Goal: Task Accomplishment & Management: Contribute content

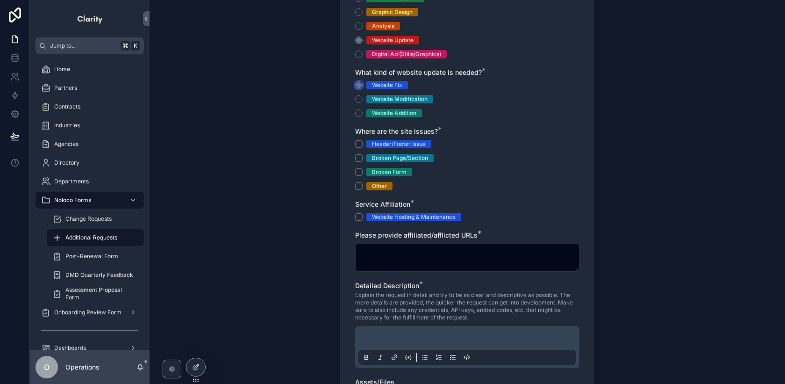
scroll to position [185, 0]
click at [119, 240] on div "Additional Requests" at bounding box center [95, 237] width 86 height 15
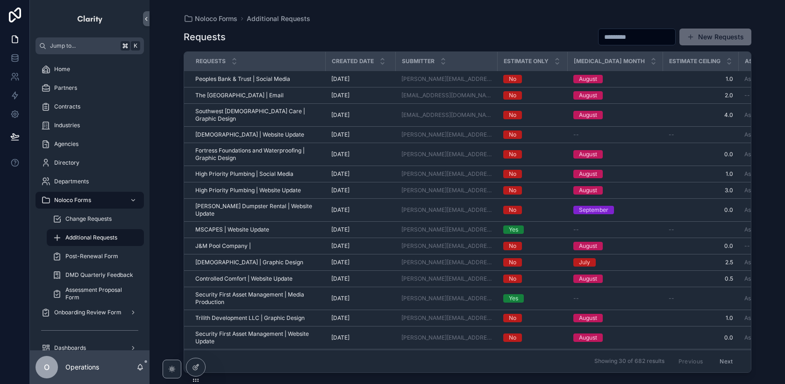
click at [722, 38] on button "New Requests" at bounding box center [715, 36] width 72 height 17
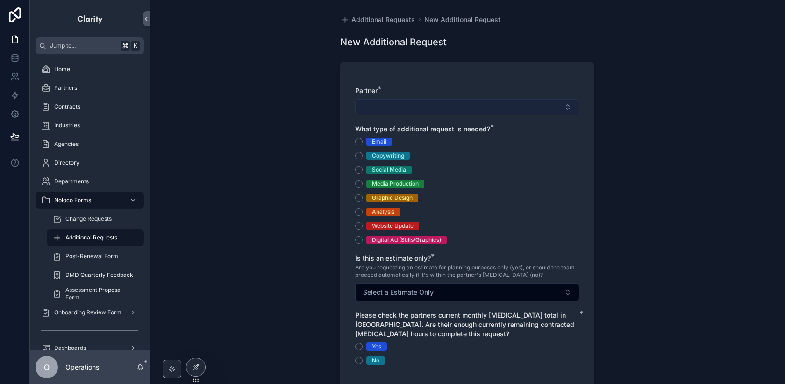
click at [474, 105] on button "Select Button" at bounding box center [467, 107] width 224 height 16
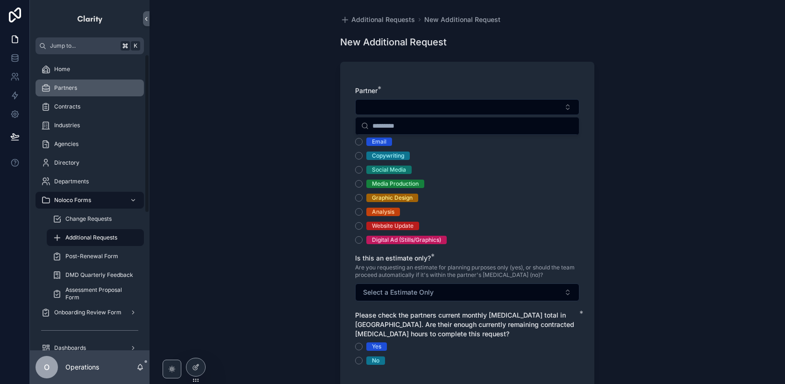
click at [113, 81] on div "Partners" at bounding box center [89, 87] width 97 height 15
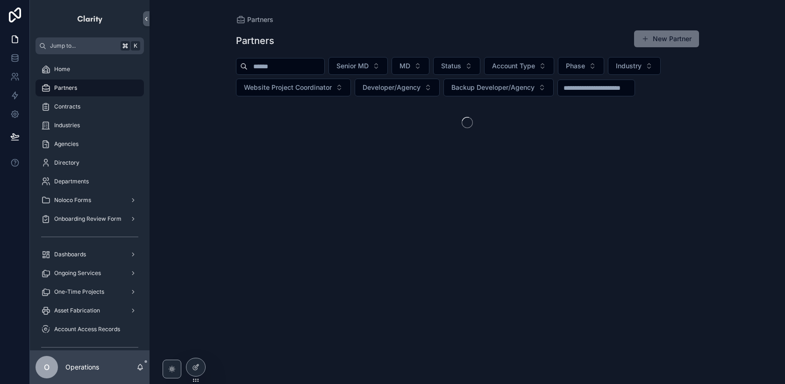
click at [262, 70] on input "scrollable content" at bounding box center [286, 66] width 77 height 13
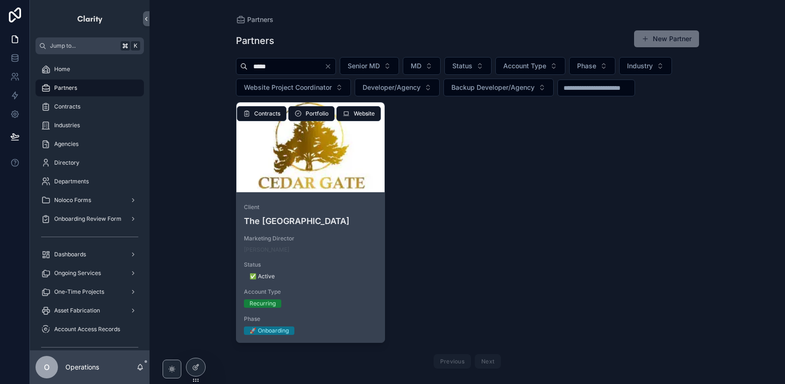
type input "*****"
click at [302, 160] on div "scrollable content" at bounding box center [310, 147] width 149 height 90
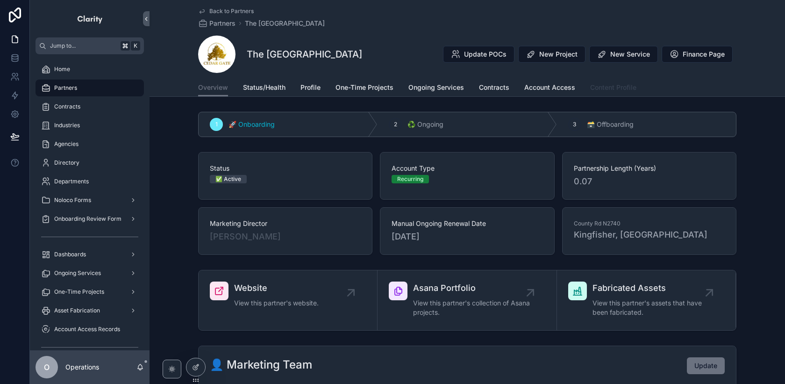
click at [608, 92] on link "Content Profile" at bounding box center [613, 88] width 46 height 19
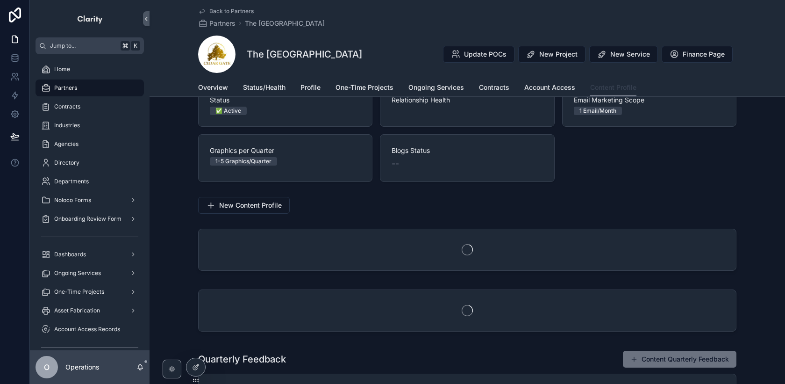
scroll to position [37, 0]
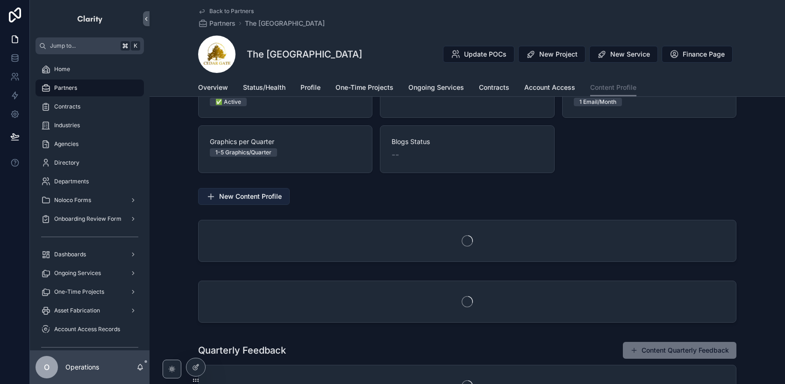
click at [281, 199] on span "New Content Profile" at bounding box center [250, 196] width 63 height 9
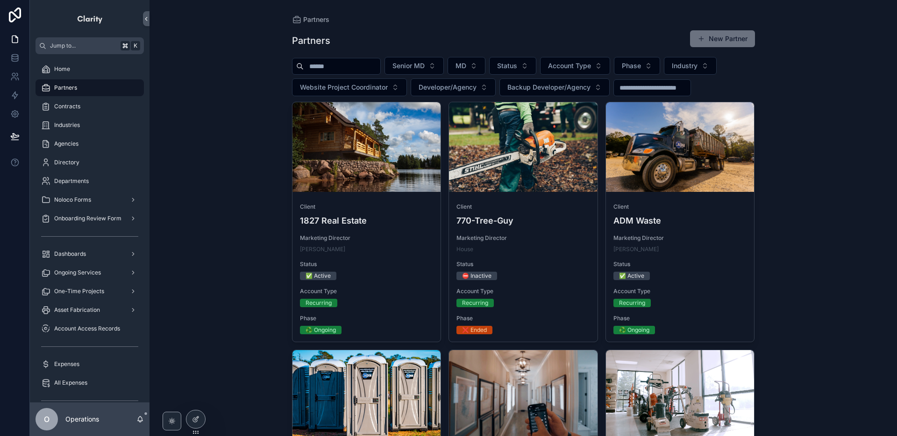
click at [86, 94] on div "Partners" at bounding box center [89, 87] width 97 height 15
click at [101, 93] on div "Partners" at bounding box center [89, 87] width 97 height 15
click at [323, 70] on input "scrollable content" at bounding box center [342, 66] width 77 height 13
type input "*******"
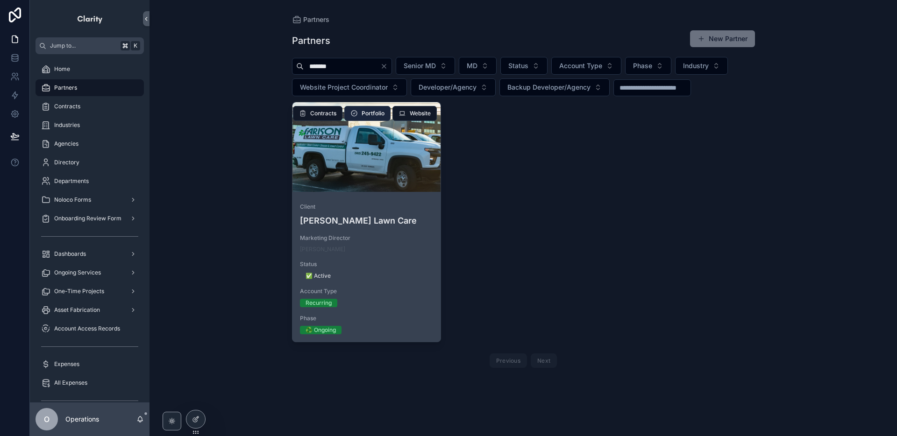
click at [371, 113] on span "Portfolio" at bounding box center [373, 113] width 23 height 7
click at [401, 148] on div "scrollable content" at bounding box center [366, 147] width 149 height 11
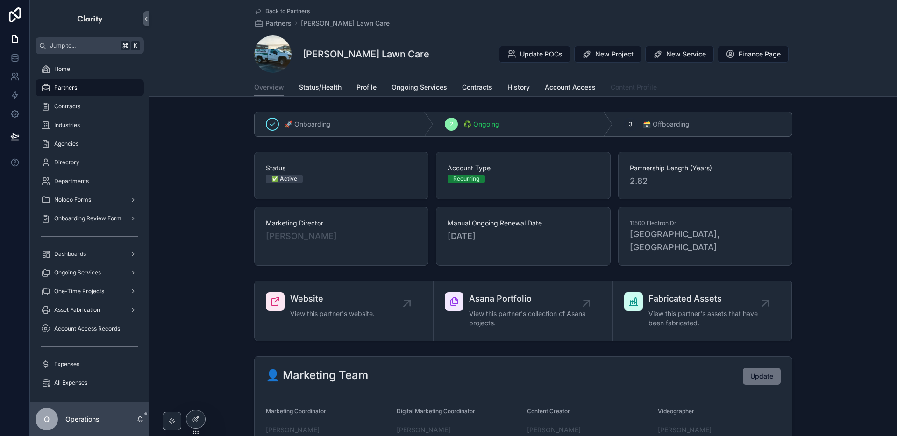
click at [624, 88] on span "Content Profile" at bounding box center [634, 87] width 46 height 9
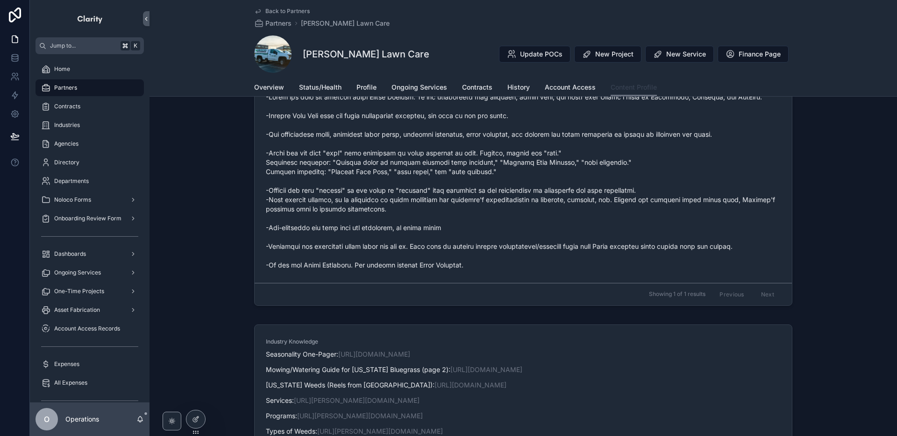
scroll to position [242, 0]
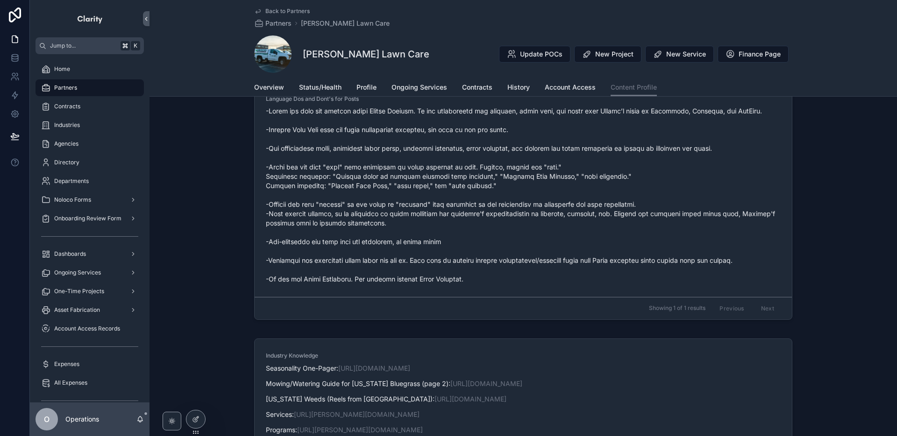
click at [272, 11] on span "Back to Partners" at bounding box center [287, 10] width 44 height 7
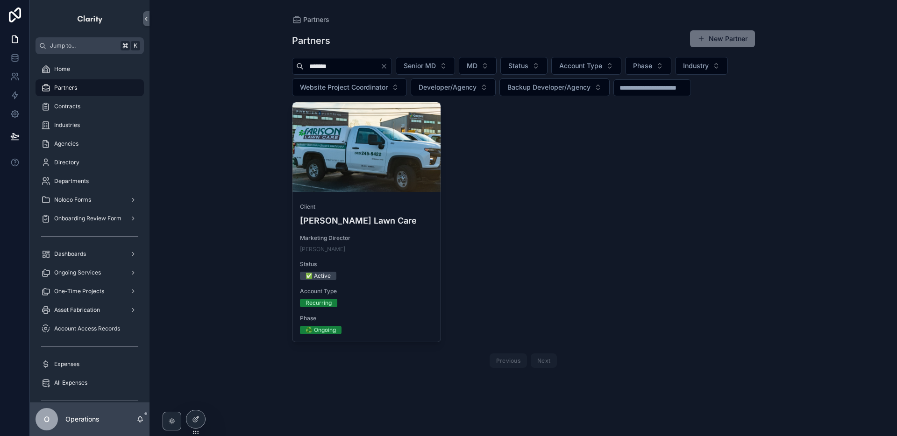
drag, startPoint x: 340, startPoint y: 66, endPoint x: 271, endPoint y: 64, distance: 69.2
click at [271, 64] on div "Partners Partners New Partner ******* Senior MD MD Status Account Type Phase In…" at bounding box center [522, 218] width 747 height 436
type input "*"
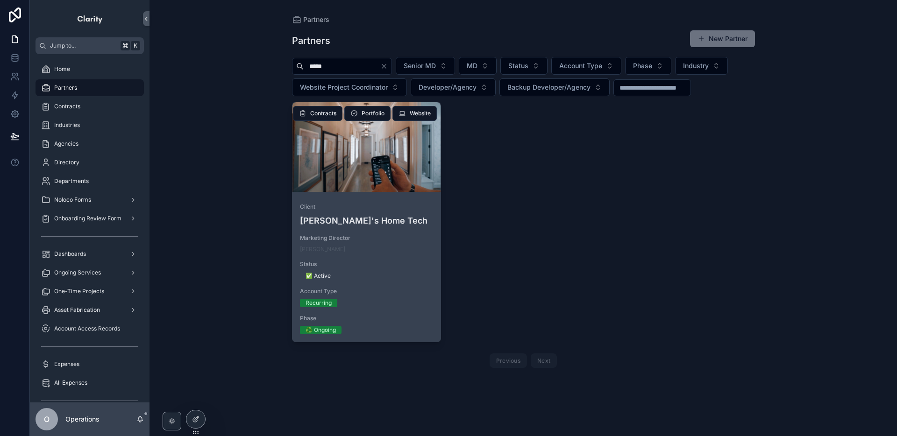
type input "*****"
click at [417, 167] on div "scrollable content" at bounding box center [366, 147] width 149 height 90
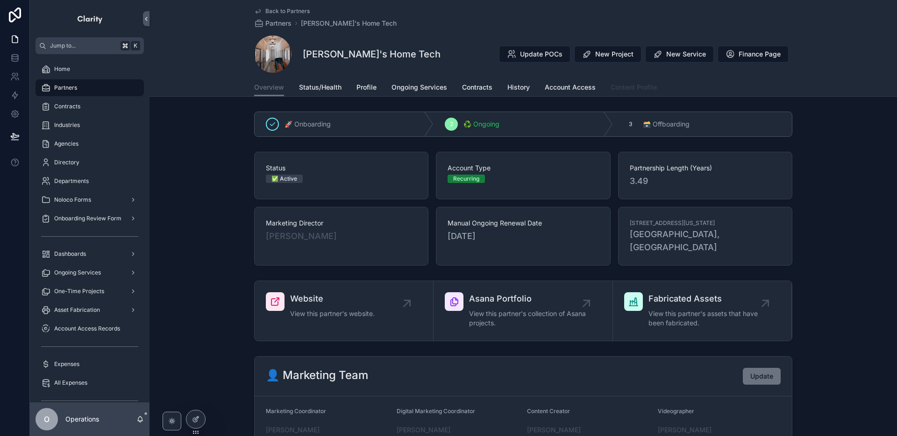
click at [641, 91] on span "Content Profile" at bounding box center [634, 87] width 46 height 9
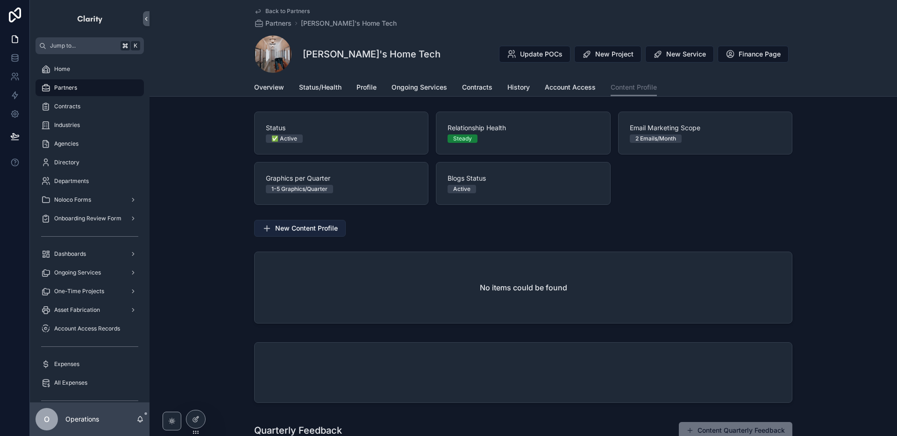
click at [327, 229] on span "New Content Profile" at bounding box center [306, 228] width 63 height 9
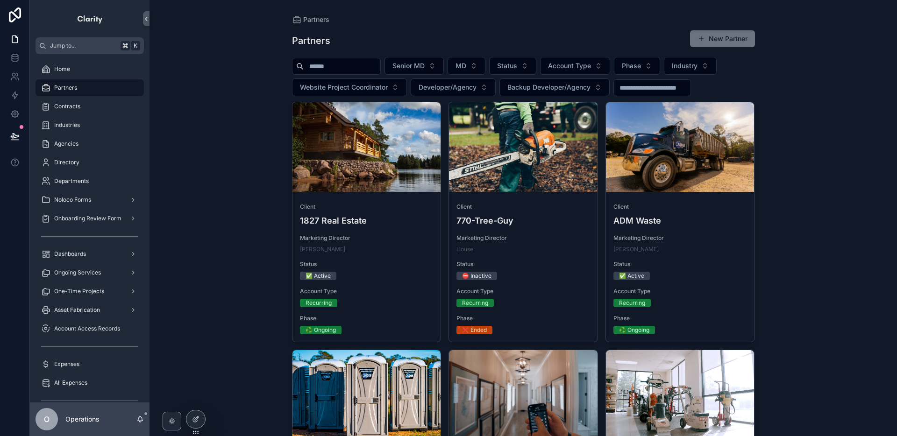
click at [316, 63] on input "scrollable content" at bounding box center [342, 66] width 77 height 13
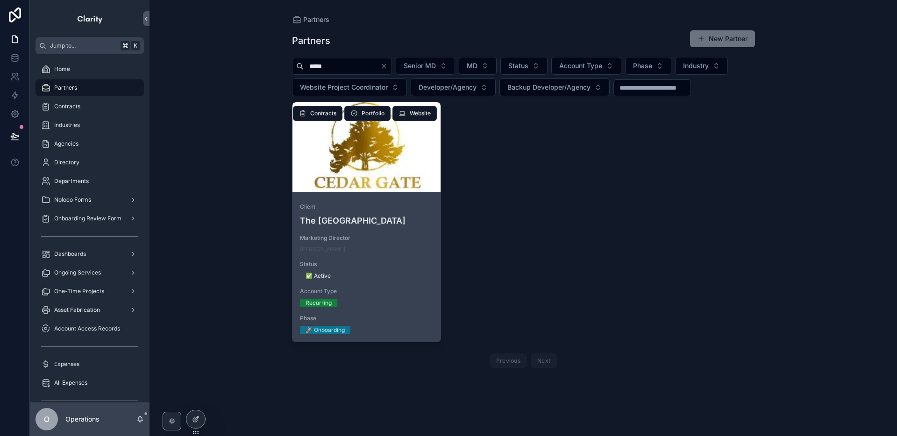
type input "*****"
click at [375, 175] on div "scrollable content" at bounding box center [366, 147] width 149 height 90
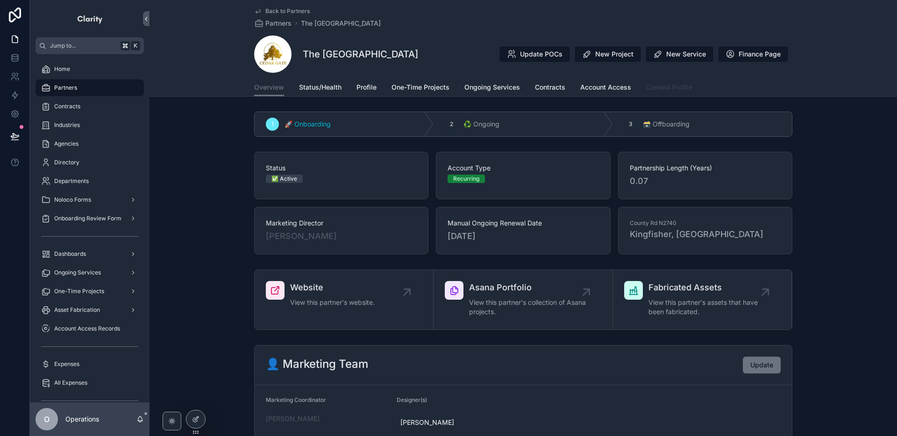
click at [665, 93] on link "Content Profile" at bounding box center [669, 88] width 46 height 19
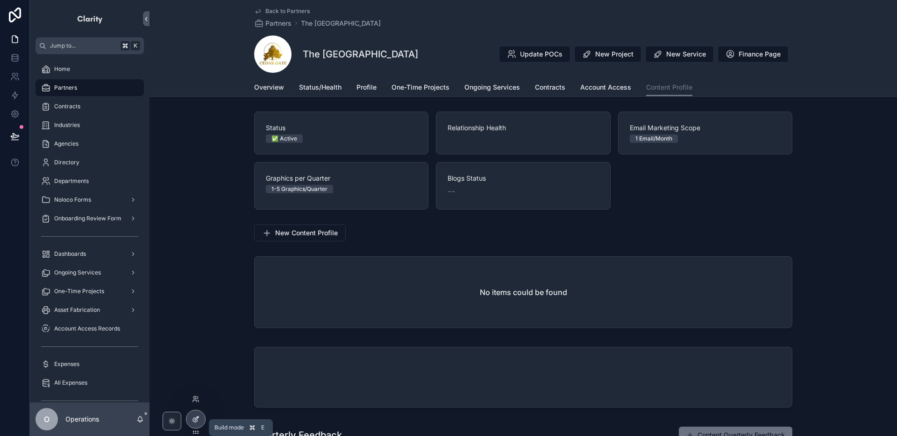
click at [200, 415] on div at bounding box center [195, 420] width 19 height 18
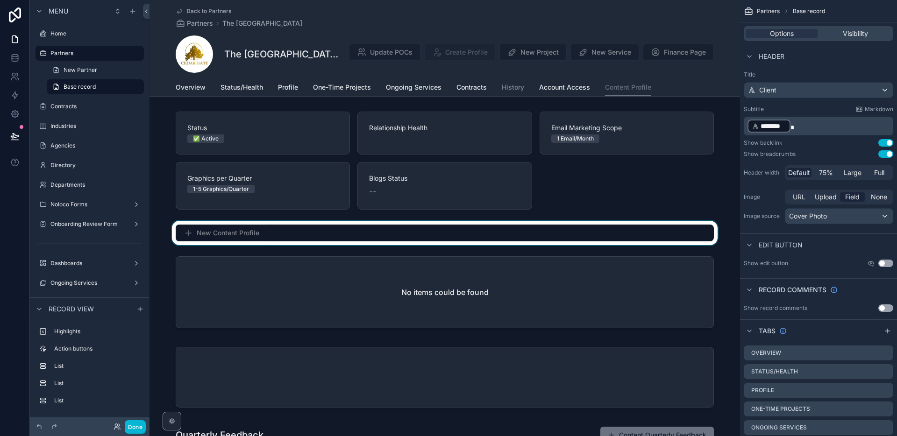
click at [325, 237] on div "scrollable content" at bounding box center [444, 233] width 590 height 24
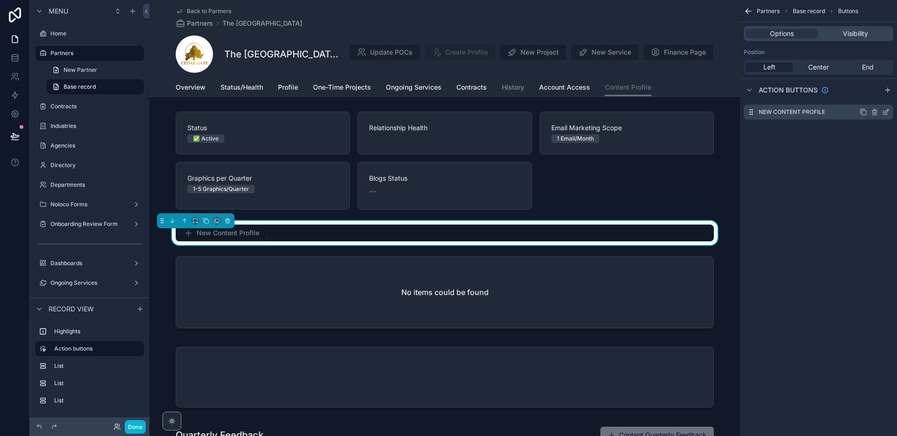
click at [884, 113] on icon "scrollable content" at bounding box center [885, 111] width 7 height 7
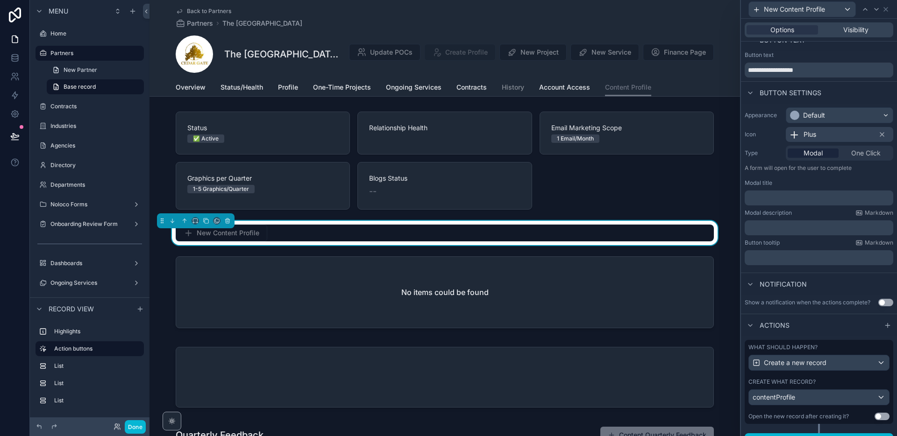
scroll to position [28, 0]
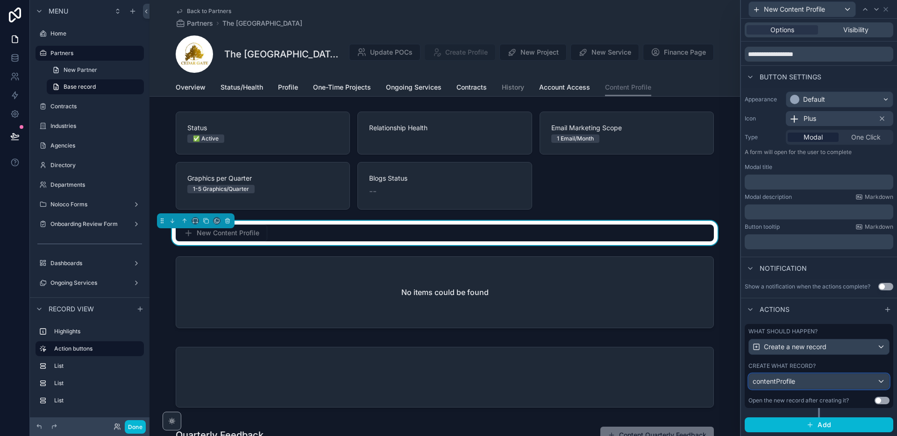
click at [852, 384] on div "contentProfile" at bounding box center [819, 381] width 140 height 15
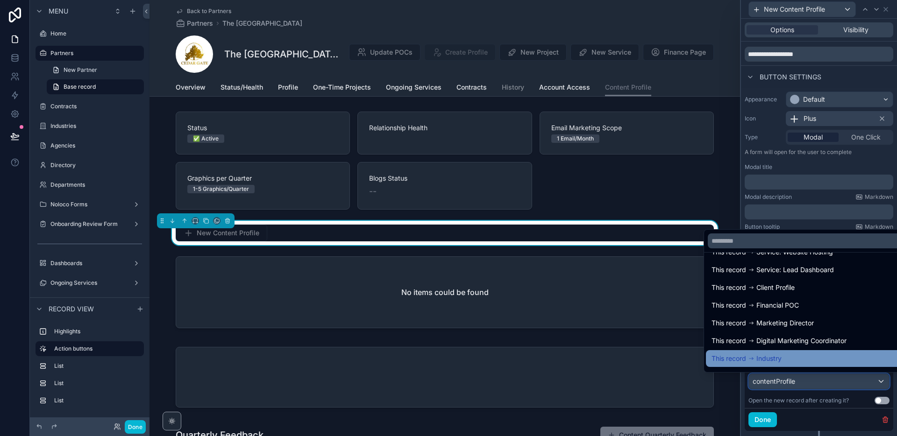
scroll to position [314, 0]
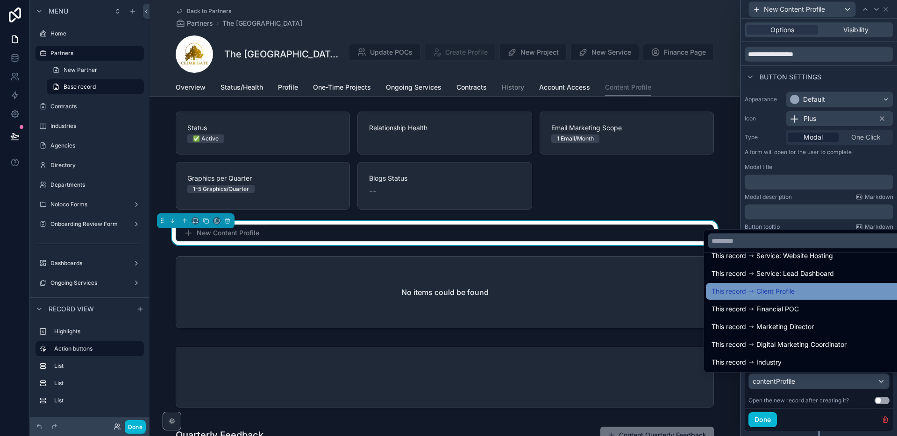
click at [773, 292] on span "Client Profile" at bounding box center [775, 291] width 38 height 11
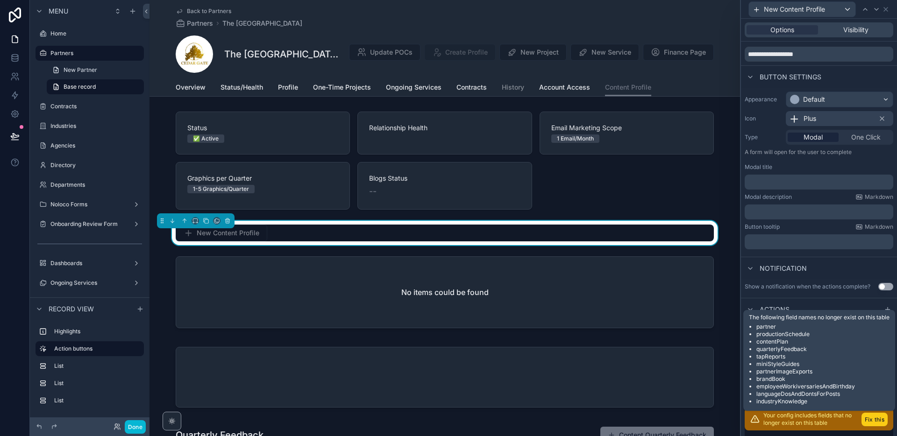
click at [868, 421] on button "Fix this" at bounding box center [874, 420] width 26 height 14
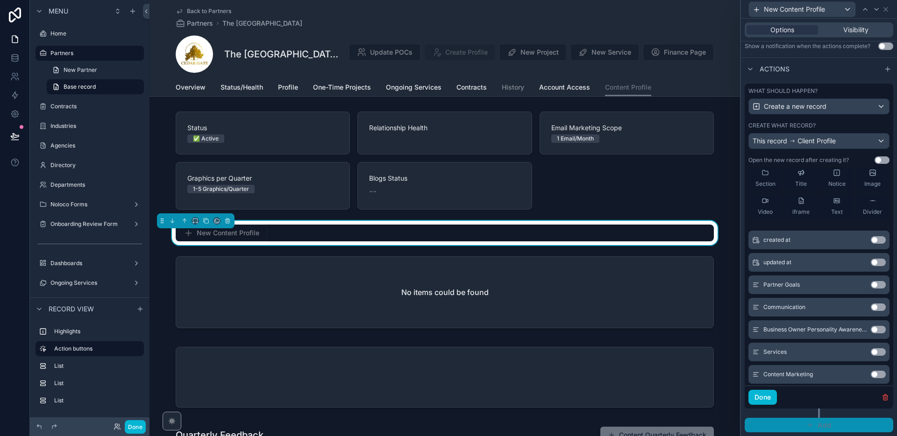
scroll to position [39, 0]
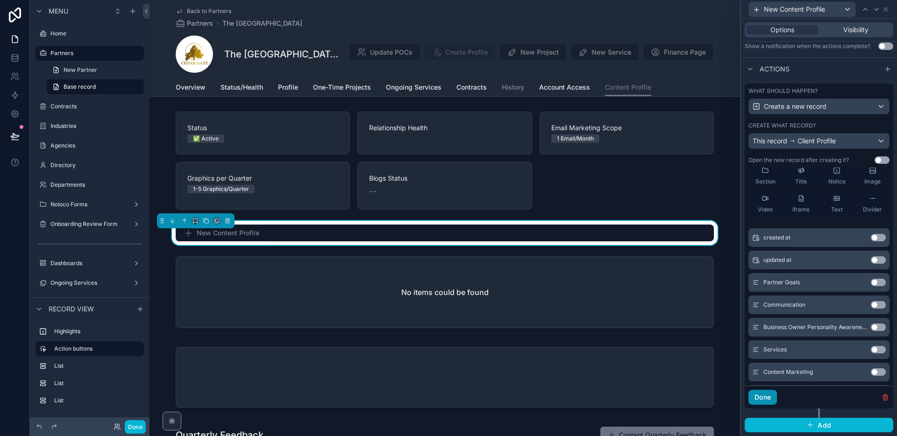
click at [765, 402] on button "Done" at bounding box center [762, 397] width 28 height 15
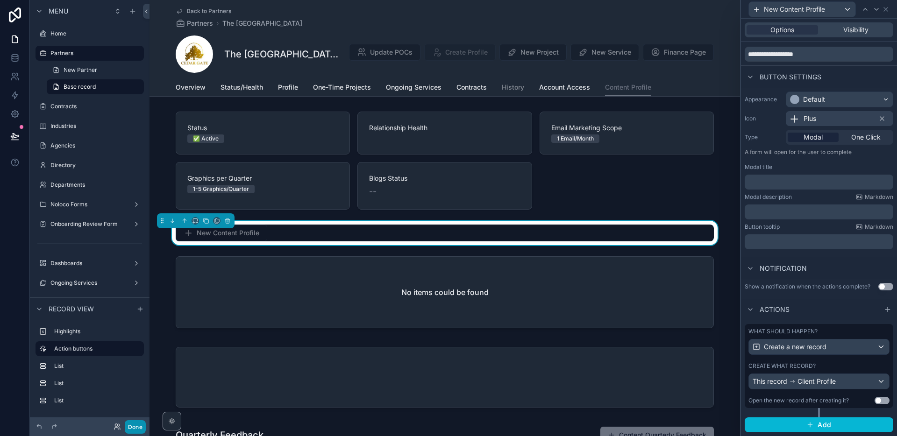
click at [131, 429] on button "Done" at bounding box center [135, 427] width 21 height 14
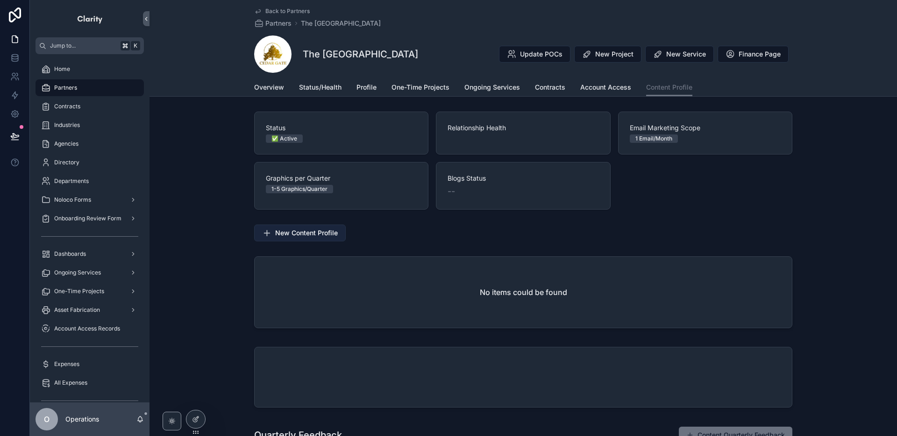
click at [320, 227] on button "New Content Profile" at bounding box center [300, 233] width 92 height 17
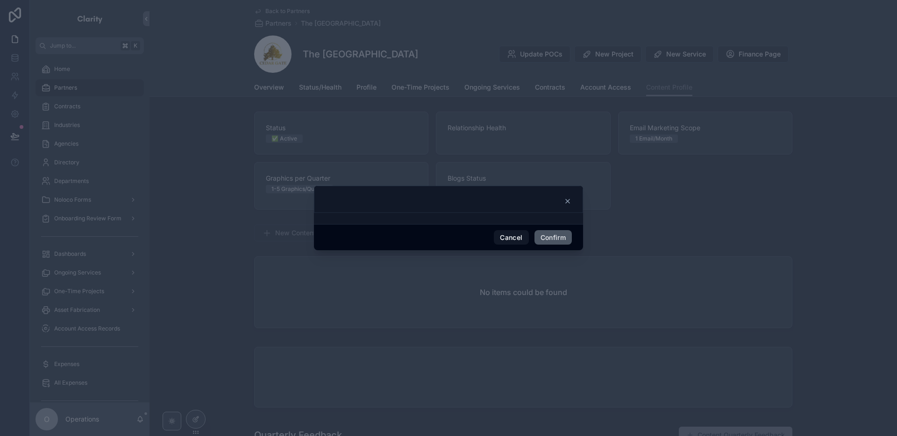
click at [543, 237] on button "Confirm" at bounding box center [552, 237] width 37 height 15
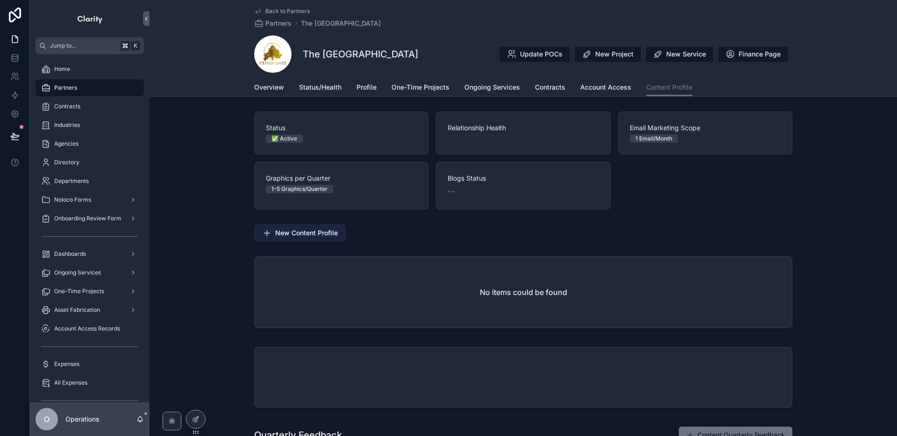
click at [305, 237] on span "New Content Profile" at bounding box center [306, 232] width 63 height 9
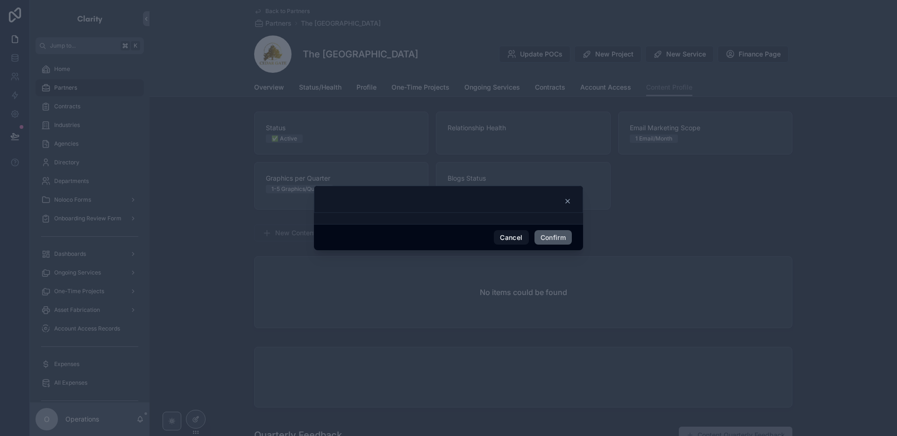
click at [563, 239] on button "Confirm" at bounding box center [552, 237] width 37 height 15
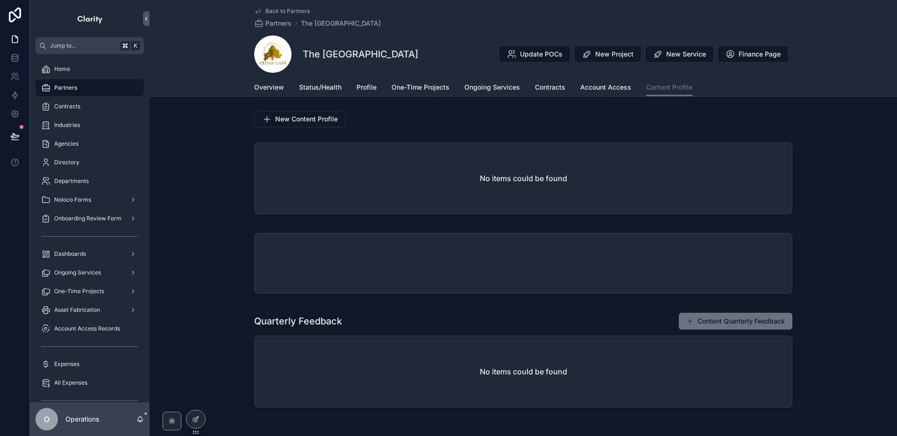
scroll to position [0, 0]
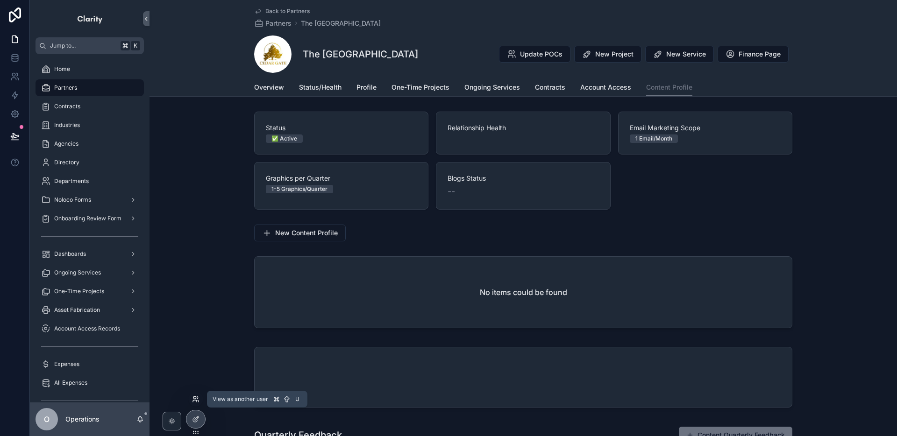
click at [199, 400] on icon at bounding box center [195, 399] width 7 height 7
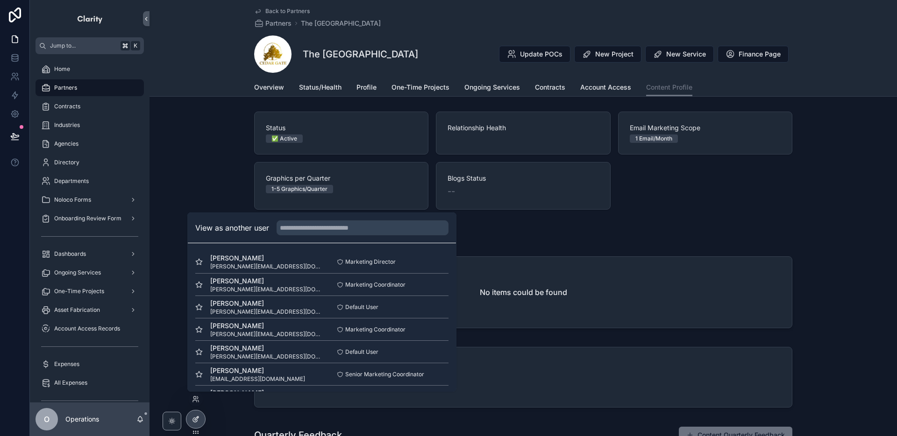
click at [199, 418] on div at bounding box center [195, 420] width 19 height 18
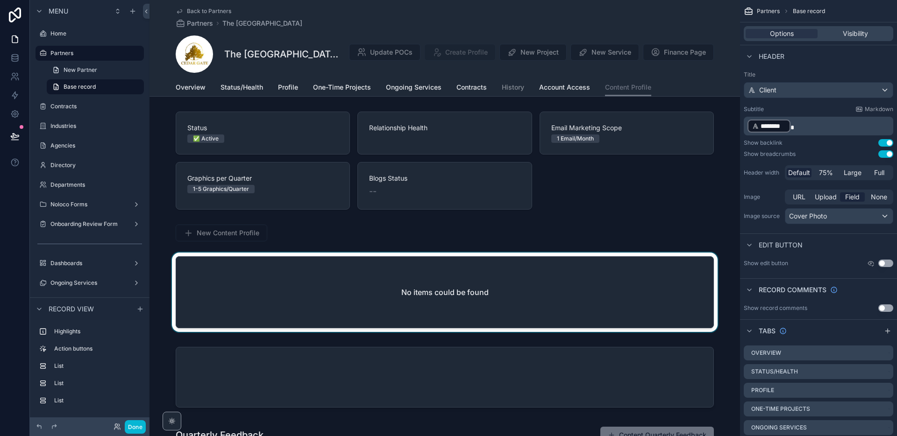
click at [372, 329] on div "scrollable content" at bounding box center [444, 294] width 590 height 83
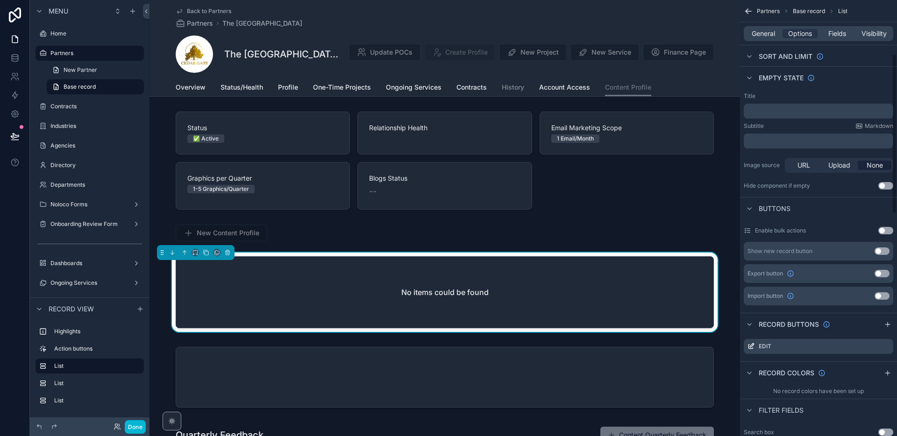
scroll to position [147, 0]
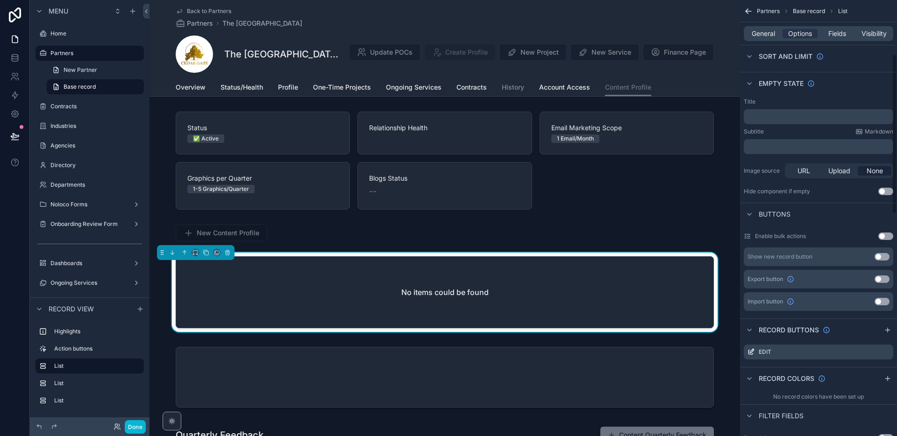
click at [205, 11] on span "Back to Partners" at bounding box center [209, 10] width 44 height 7
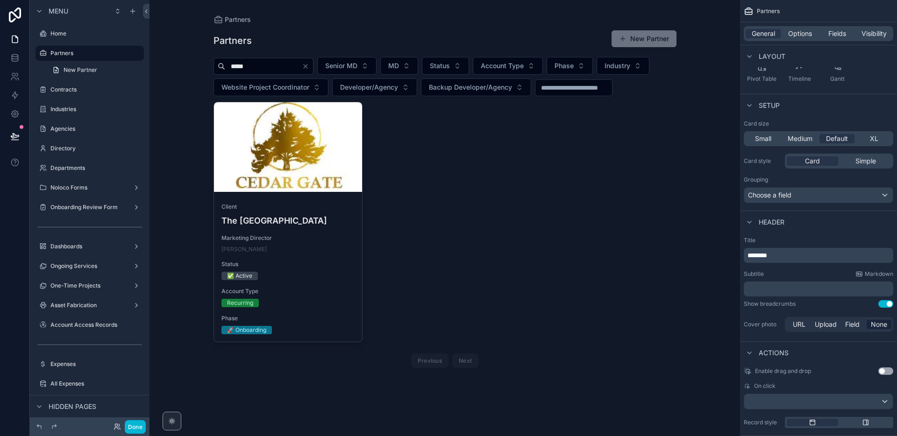
drag, startPoint x: 303, startPoint y: 66, endPoint x: 206, endPoint y: 66, distance: 96.2
click at [207, 66] on div "Partners Partners New Partner ***** Senior MD MD Status Account Type Phase Indu…" at bounding box center [445, 201] width 478 height 402
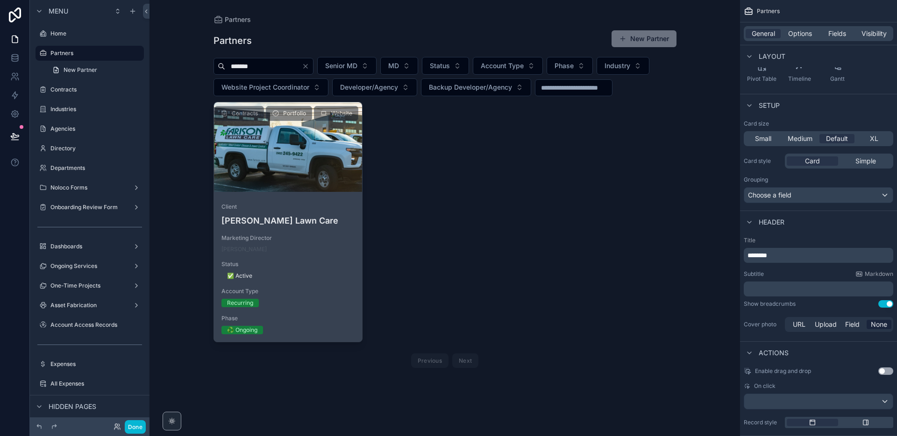
type input "*******"
click at [308, 142] on div "scrollable content" at bounding box center [288, 147] width 149 height 11
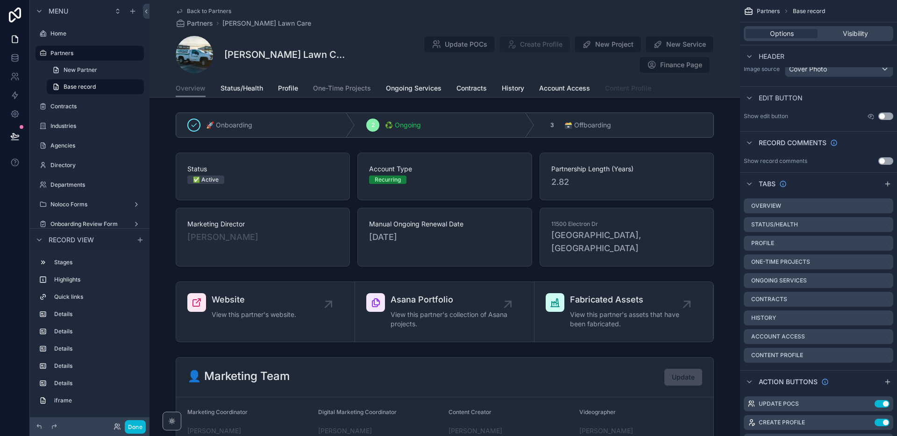
click at [626, 91] on span "Content Profile" at bounding box center [628, 88] width 46 height 9
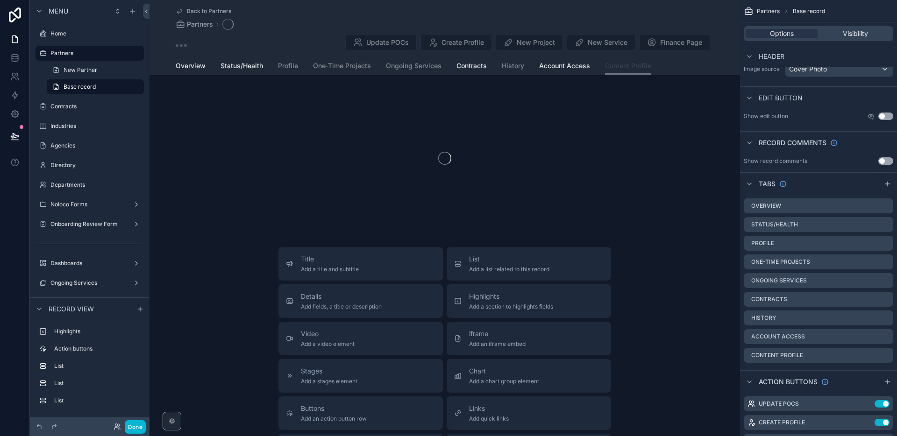
scroll to position [25, 0]
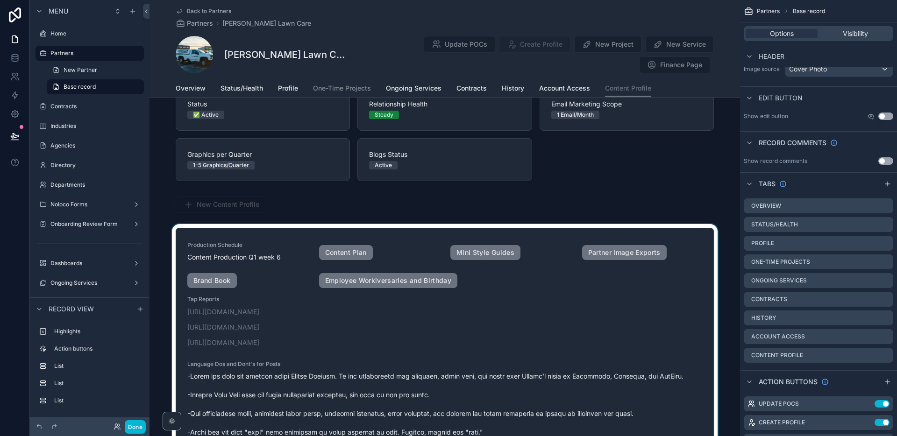
click at [576, 232] on div "scrollable content" at bounding box center [444, 393] width 590 height 339
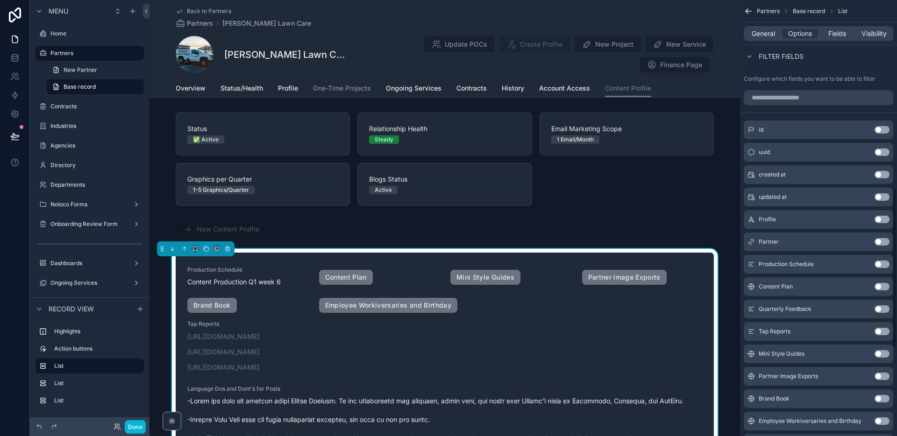
scroll to position [487, 0]
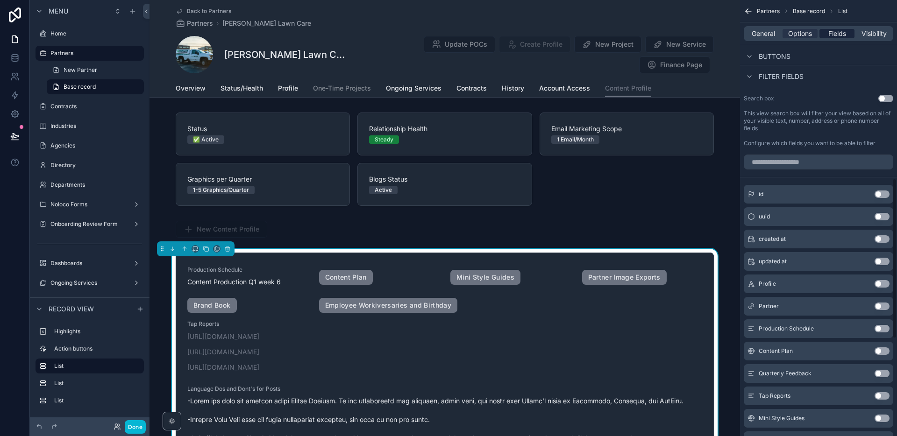
click at [834, 32] on span "Fields" at bounding box center [837, 33] width 18 height 9
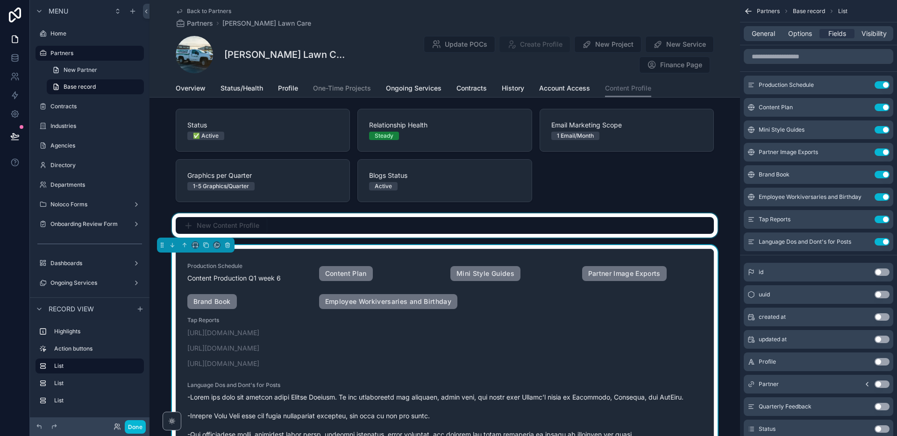
scroll to position [5, 0]
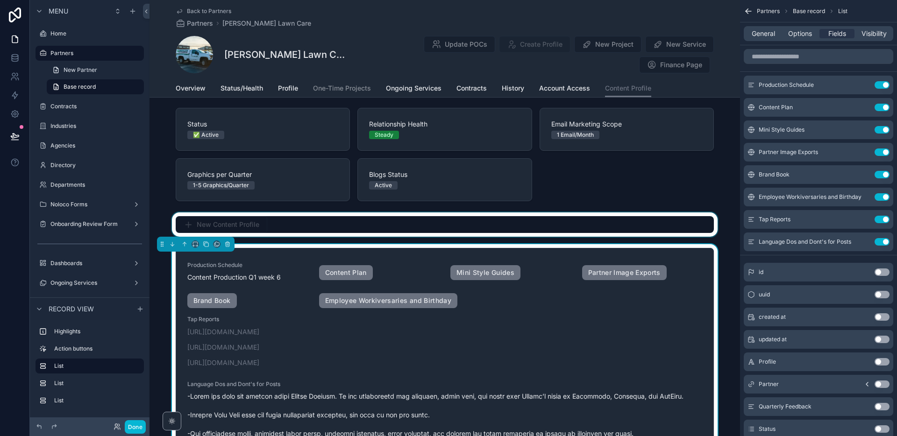
click at [672, 229] on div "scrollable content" at bounding box center [444, 225] width 590 height 24
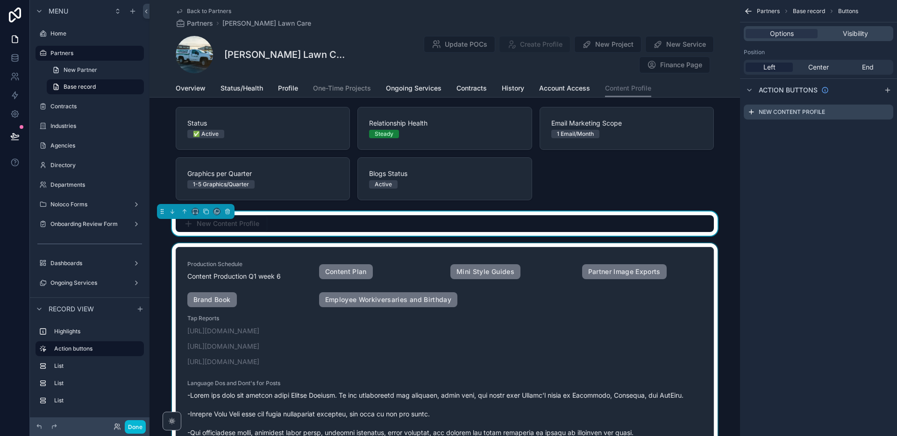
click at [658, 251] on div "scrollable content" at bounding box center [444, 412] width 590 height 339
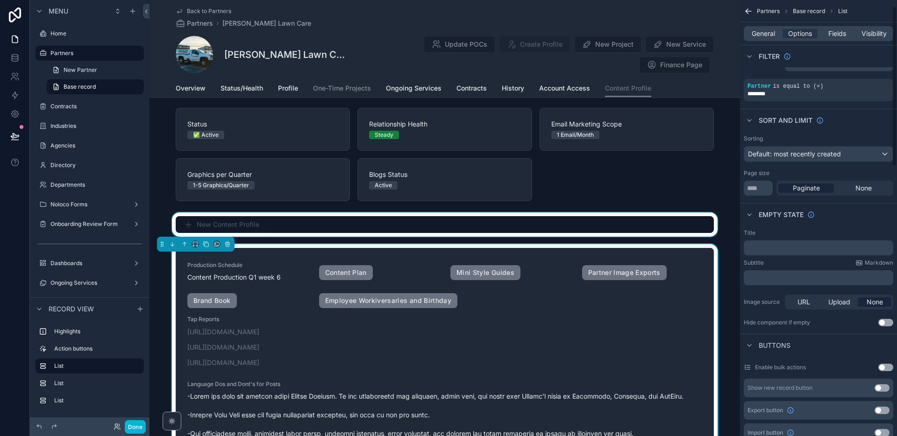
scroll to position [17, 0]
click at [833, 29] on span "Fields" at bounding box center [837, 33] width 18 height 9
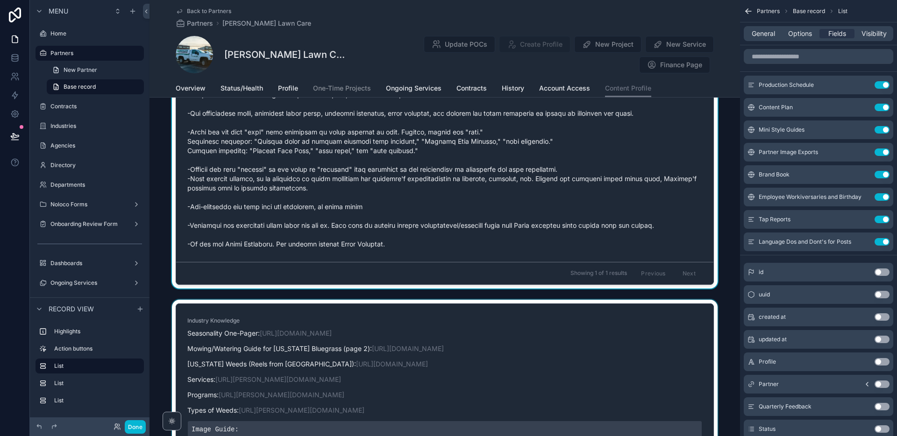
scroll to position [364, 0]
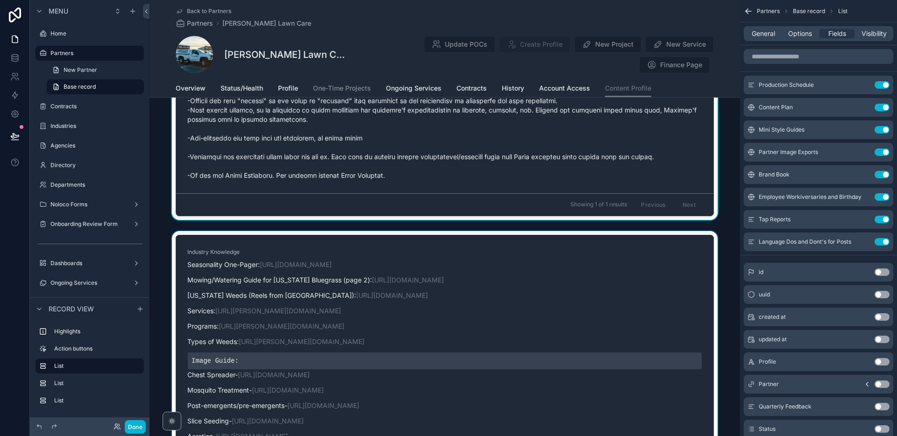
click at [540, 280] on div "scrollable content" at bounding box center [444, 368] width 590 height 275
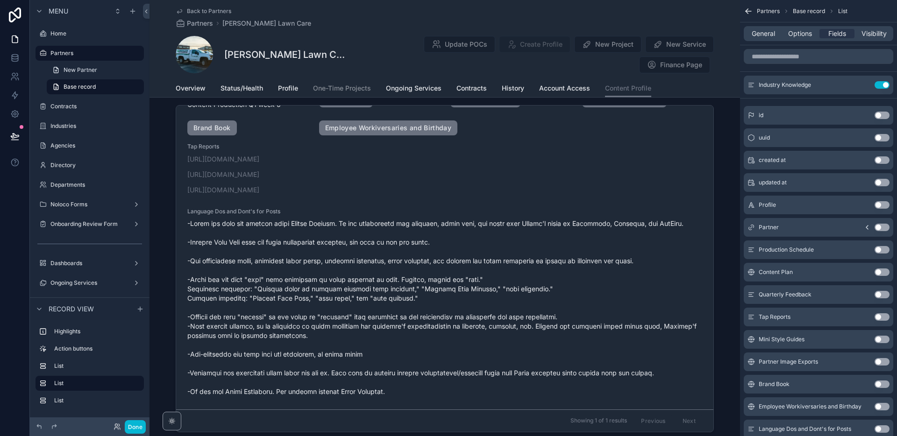
scroll to position [0, 0]
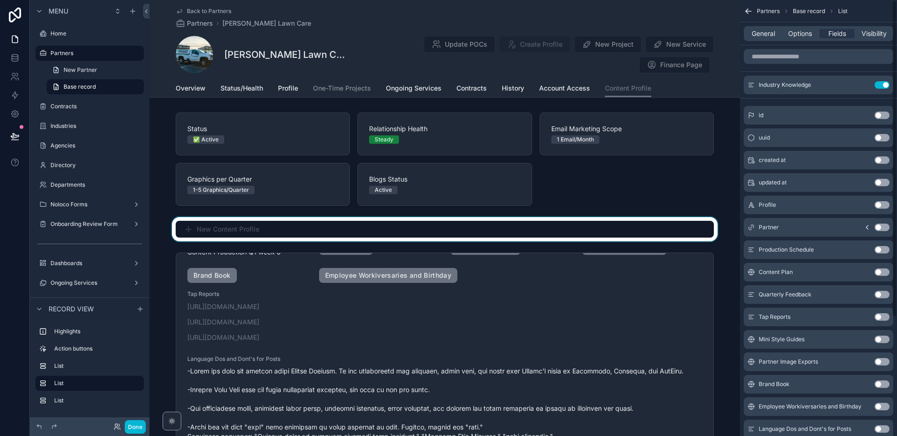
click at [391, 234] on div "scrollable content" at bounding box center [444, 229] width 590 height 24
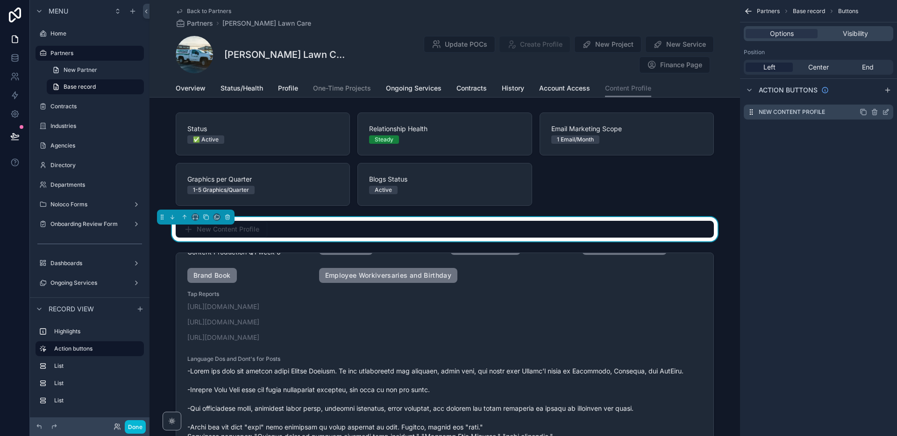
click at [884, 111] on icon "scrollable content" at bounding box center [885, 111] width 7 height 7
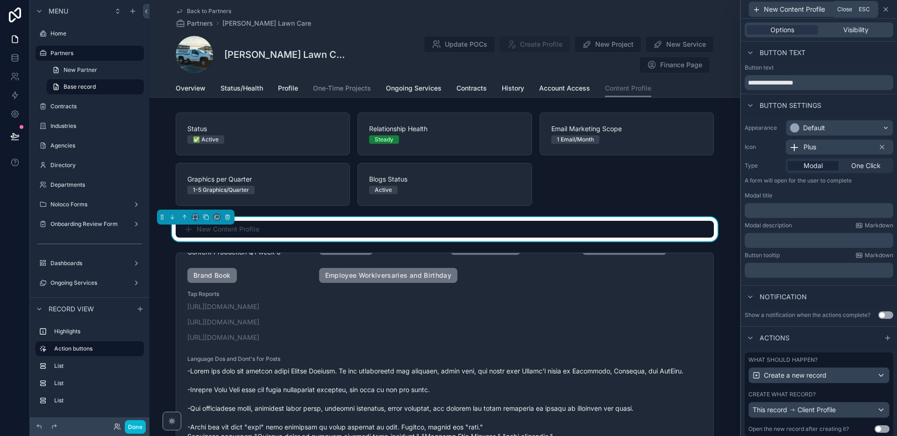
click at [888, 10] on icon at bounding box center [885, 9] width 7 height 7
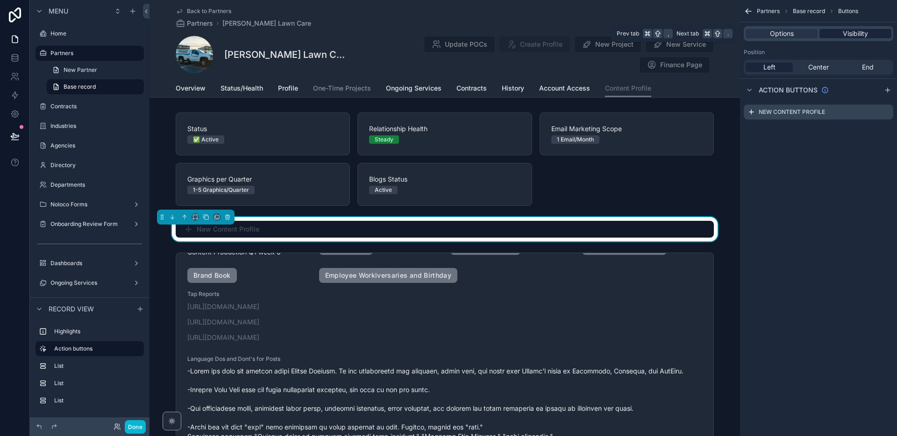
click at [870, 31] on div "Visibility" at bounding box center [855, 33] width 72 height 9
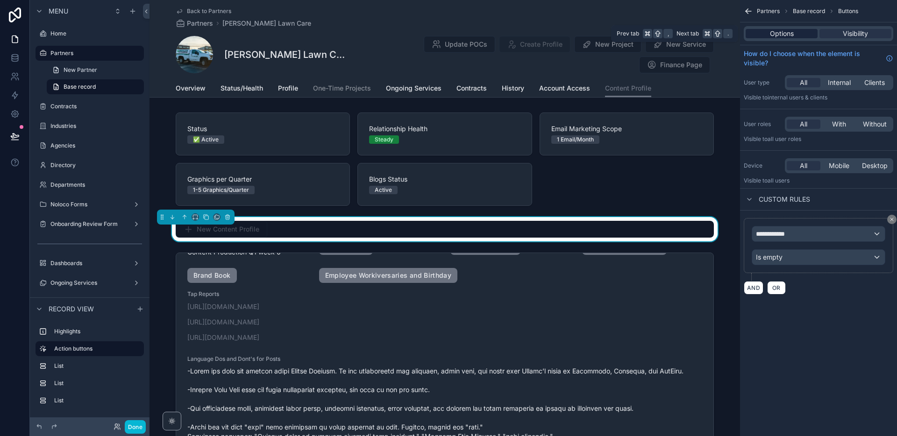
click at [796, 34] on div "Options" at bounding box center [782, 33] width 72 height 9
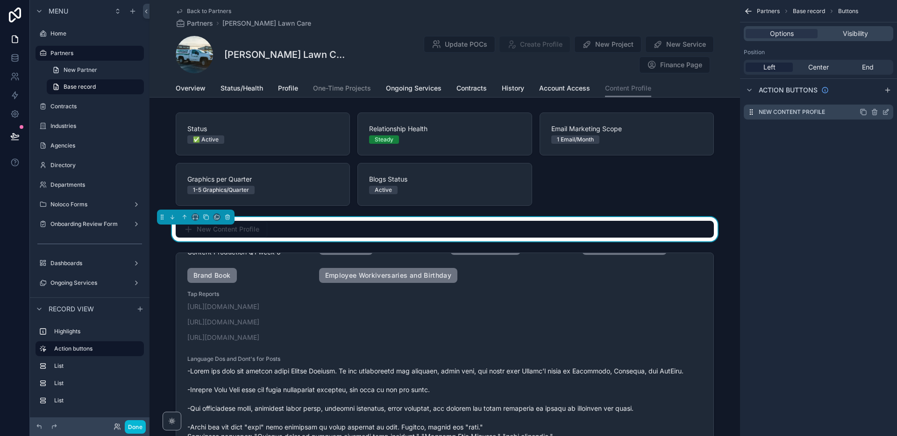
click at [885, 113] on icon "scrollable content" at bounding box center [887, 111] width 4 height 4
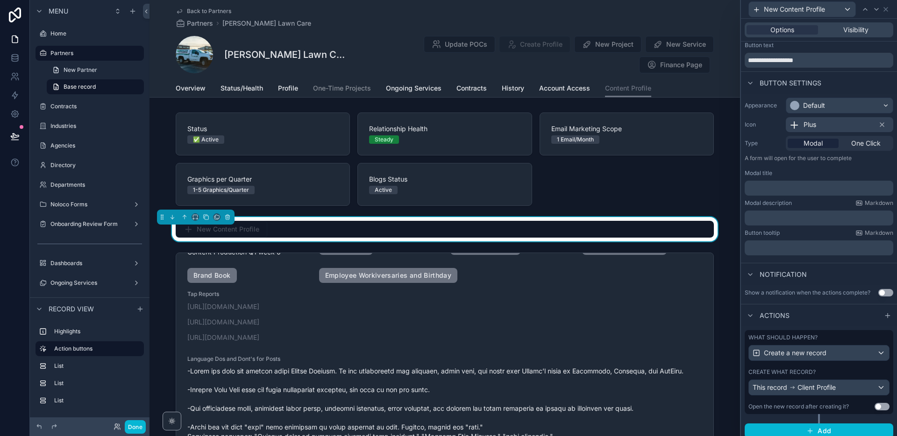
scroll to position [28, 0]
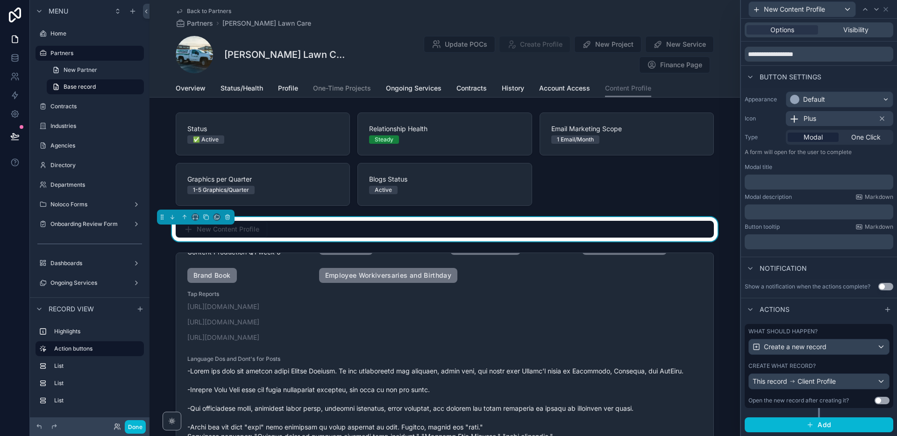
click at [248, 232] on span "New Content Profile" at bounding box center [222, 230] width 92 height 9
click at [251, 227] on span "New Content Profile" at bounding box center [222, 230] width 92 height 9
click at [142, 425] on button "Done" at bounding box center [135, 427] width 21 height 14
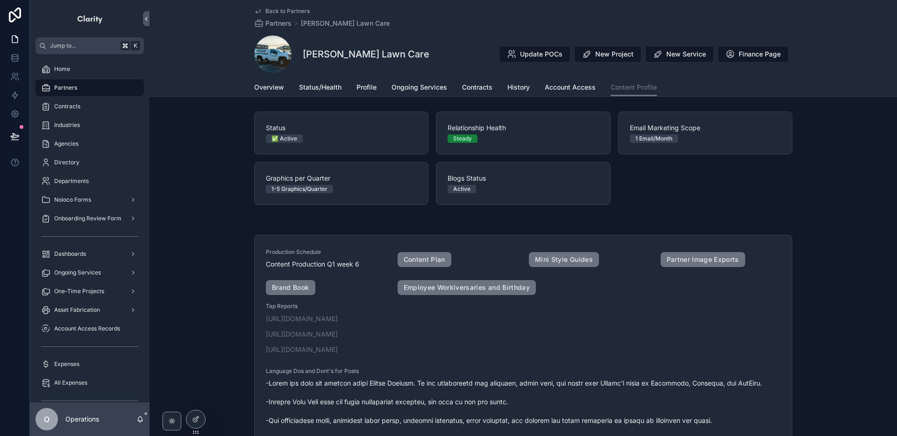
click at [276, 13] on span "Back to Partners" at bounding box center [287, 10] width 44 height 7
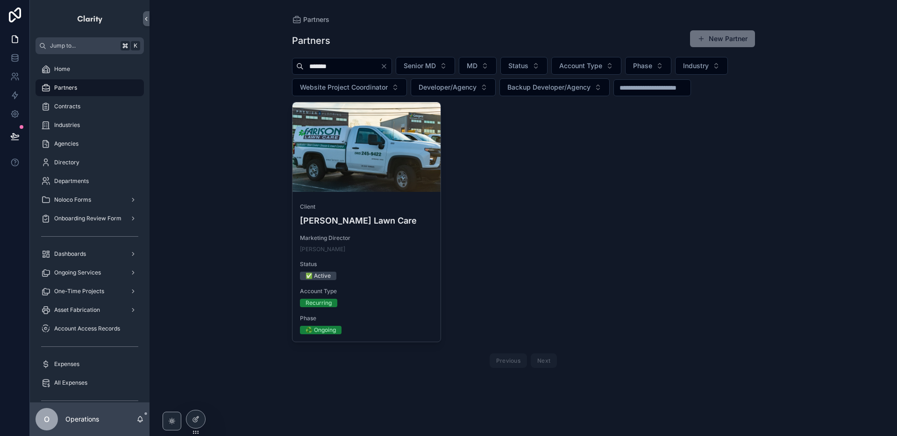
drag, startPoint x: 346, startPoint y: 64, endPoint x: 276, endPoint y: 63, distance: 69.6
click at [276, 63] on div "Partners Partners New Partner ******* Senior MD MD Status Account Type Phase In…" at bounding box center [522, 218] width 747 height 436
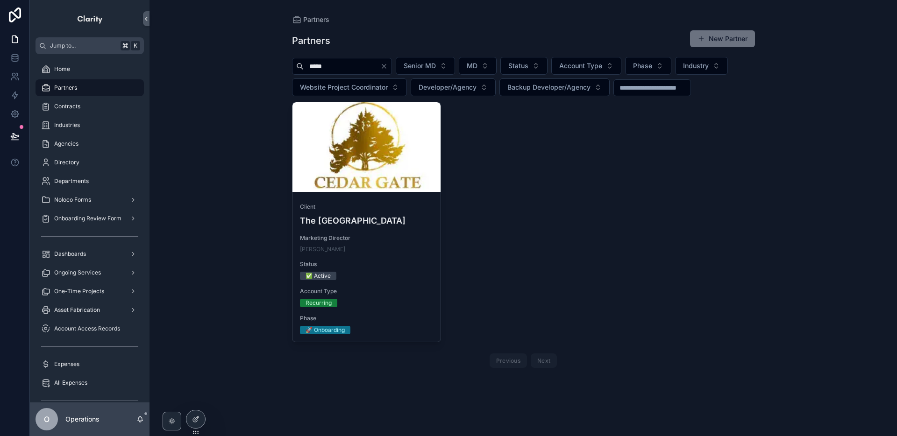
type input "*****"
click at [419, 162] on div "scrollable content" at bounding box center [366, 147] width 149 height 90
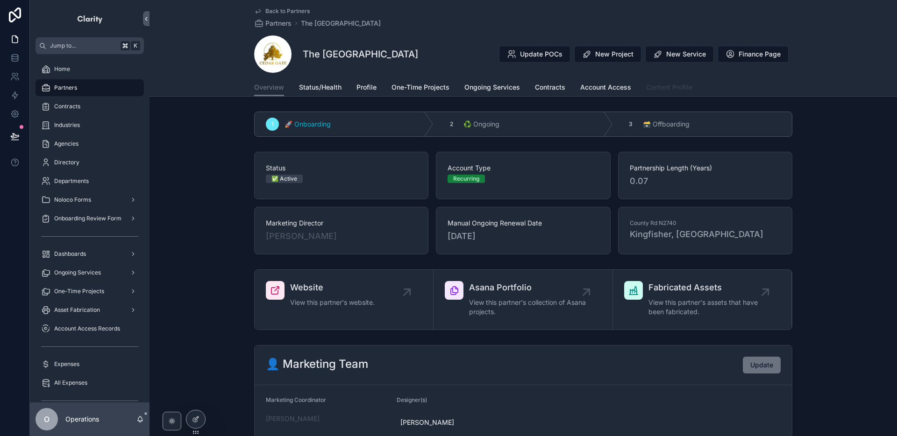
click at [667, 92] on link "Content Profile" at bounding box center [669, 88] width 46 height 19
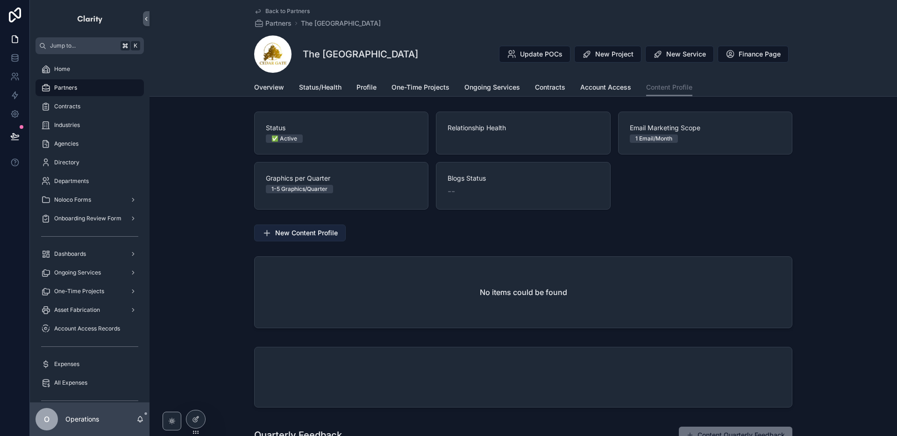
click at [341, 234] on button "New Content Profile" at bounding box center [300, 233] width 92 height 17
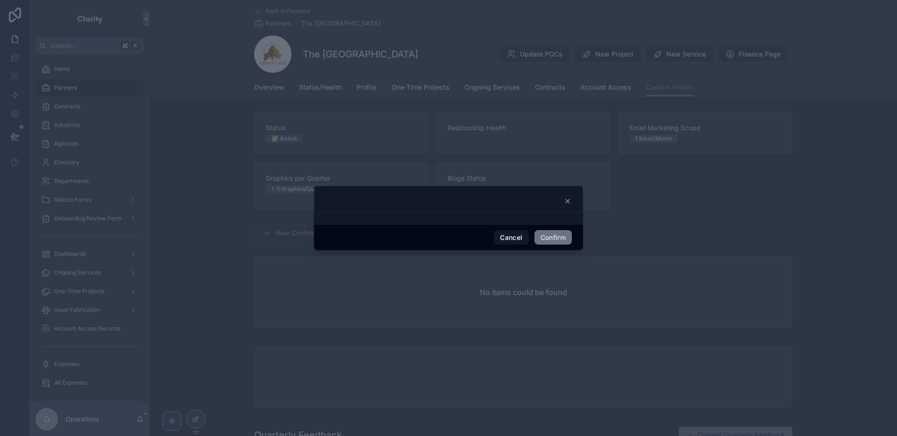
click at [569, 201] on icon at bounding box center [567, 201] width 7 height 7
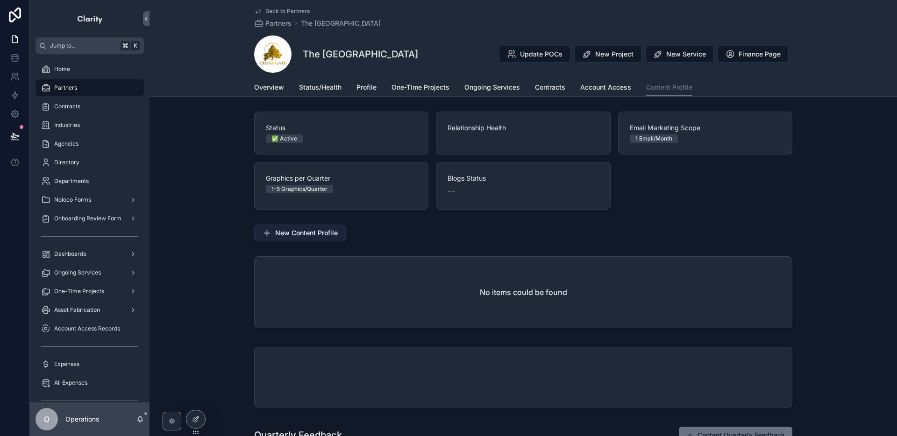
click at [331, 233] on span "New Content Profile" at bounding box center [306, 232] width 63 height 9
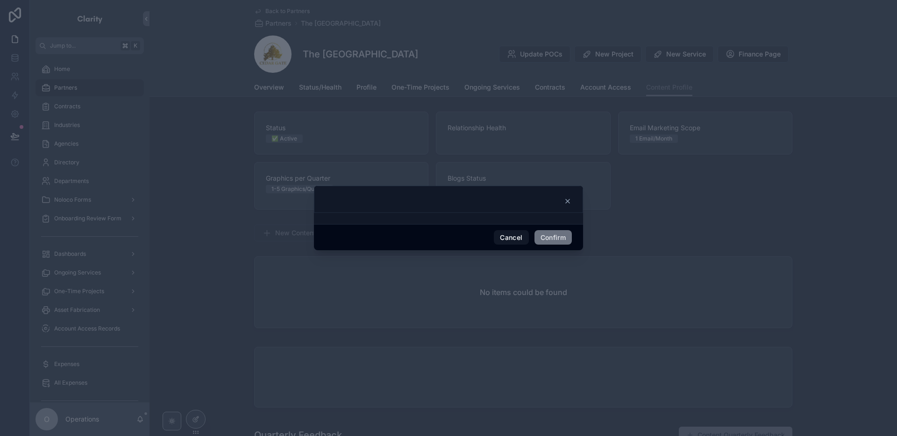
click at [568, 202] on icon at bounding box center [568, 201] width 4 height 4
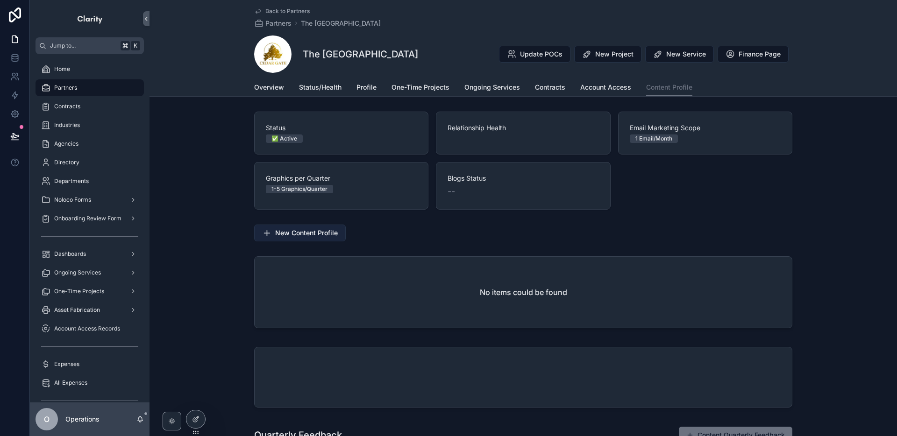
click at [289, 237] on span "New Content Profile" at bounding box center [306, 232] width 63 height 9
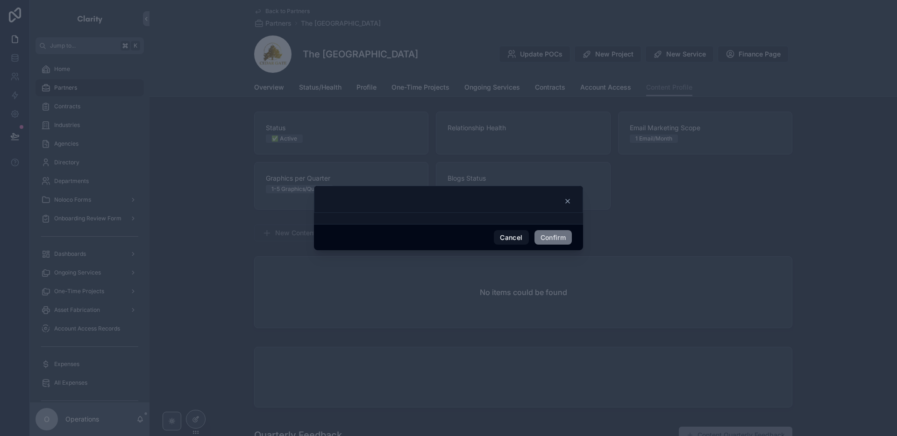
click at [568, 204] on icon at bounding box center [567, 201] width 7 height 7
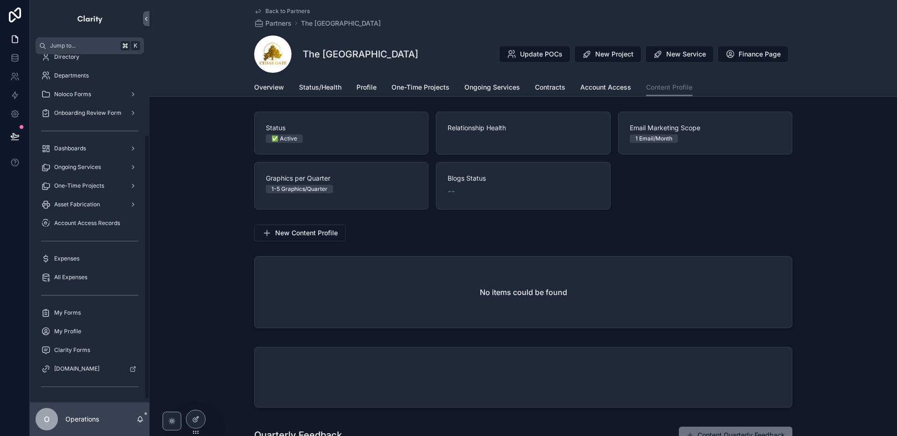
scroll to position [109, 0]
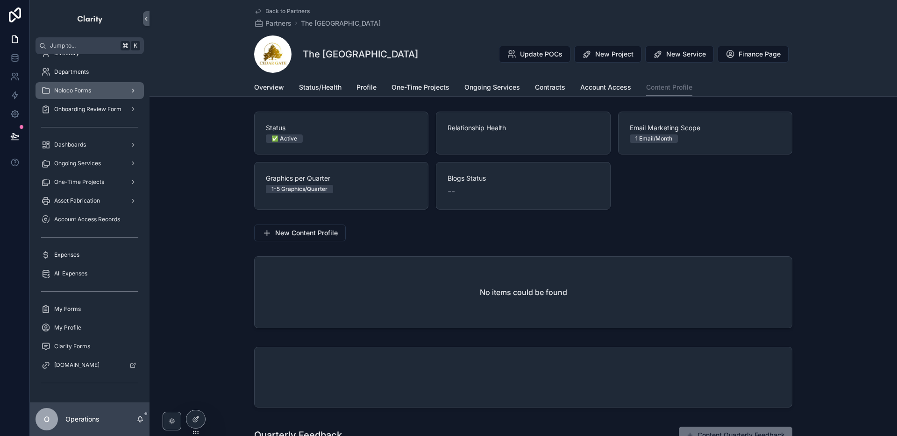
click at [133, 96] on div "scrollable content" at bounding box center [132, 90] width 12 height 15
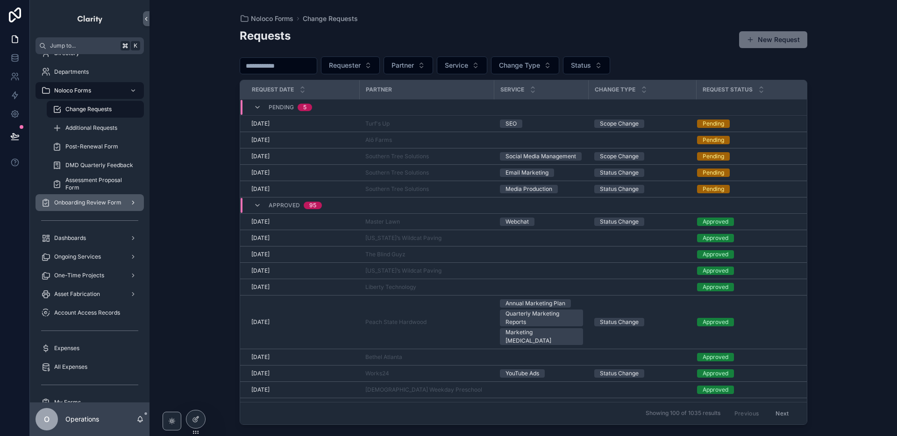
click at [121, 206] on div "Onboarding Review Form" at bounding box center [89, 202] width 97 height 15
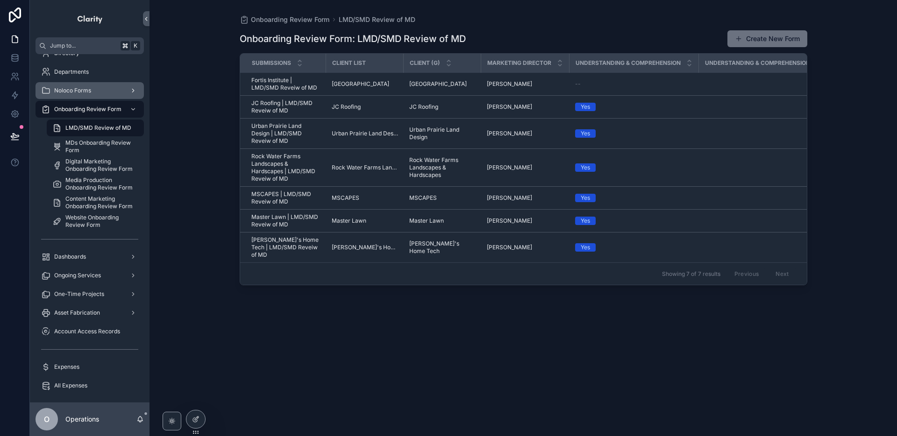
click at [105, 94] on div "Noloco Forms" at bounding box center [89, 90] width 97 height 15
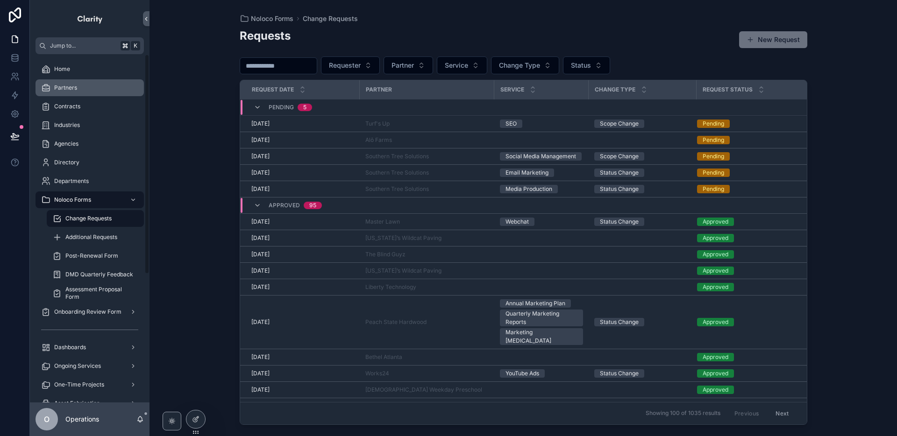
drag, startPoint x: 100, startPoint y: 92, endPoint x: 170, endPoint y: 89, distance: 70.1
click at [100, 92] on div "Partners" at bounding box center [89, 87] width 97 height 15
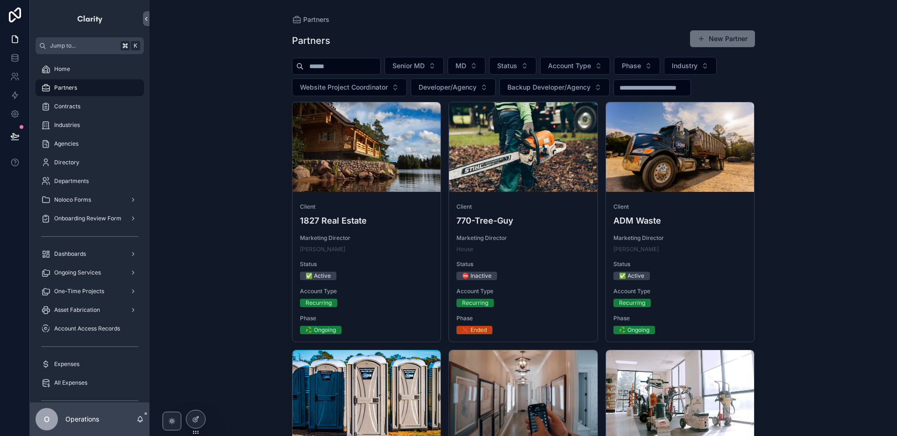
click at [325, 70] on input "scrollable content" at bounding box center [342, 66] width 77 height 13
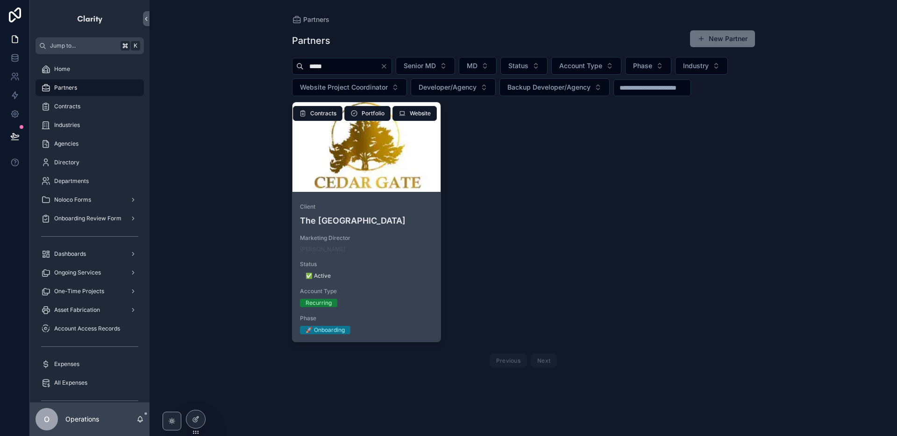
type input "*****"
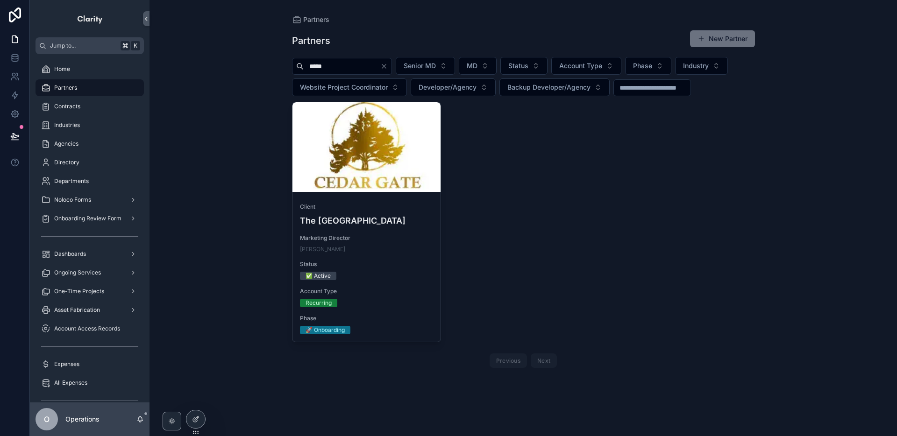
drag, startPoint x: 364, startPoint y: 135, endPoint x: 372, endPoint y: 137, distance: 7.7
click at [365, 135] on div "scrollable content" at bounding box center [366, 147] width 149 height 90
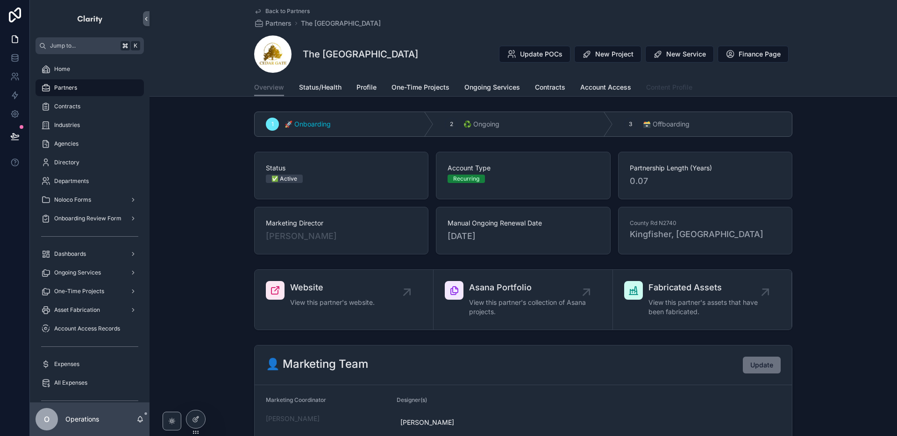
click at [660, 88] on span "Content Profile" at bounding box center [669, 87] width 46 height 9
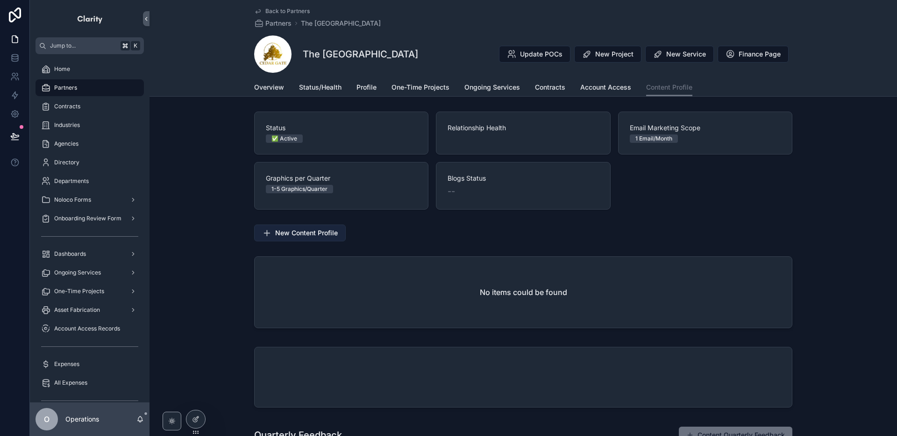
click at [335, 236] on span "New Content Profile" at bounding box center [306, 232] width 63 height 9
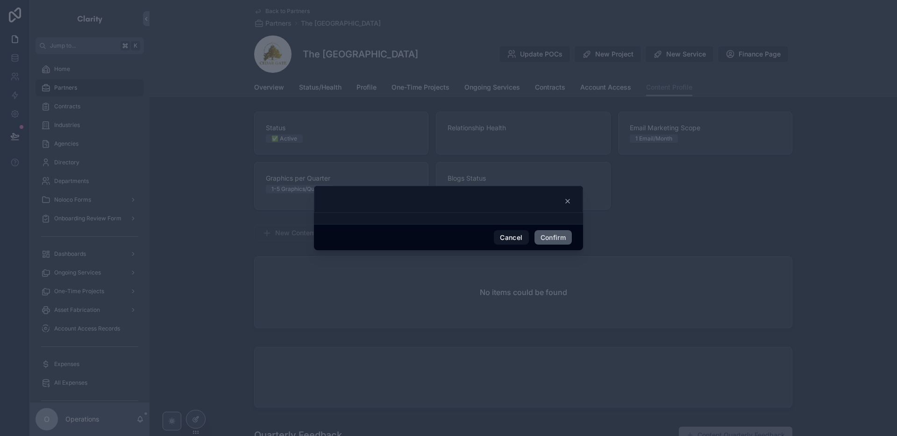
click at [570, 234] on div "Cancel Confirm" at bounding box center [448, 237] width 269 height 27
click at [567, 234] on button "Confirm" at bounding box center [552, 237] width 37 height 15
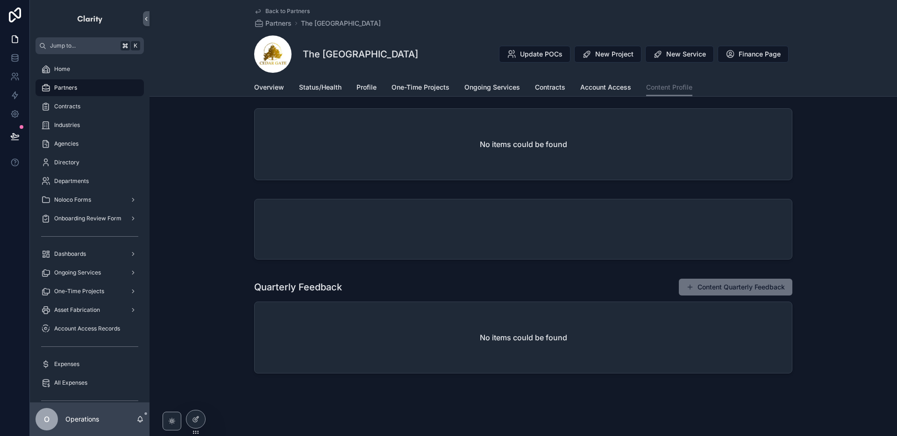
scroll to position [149, 0]
drag, startPoint x: 709, startPoint y: 286, endPoint x: 695, endPoint y: 284, distance: 14.6
click at [709, 286] on button "Content Quarterly Feedback" at bounding box center [736, 286] width 114 height 17
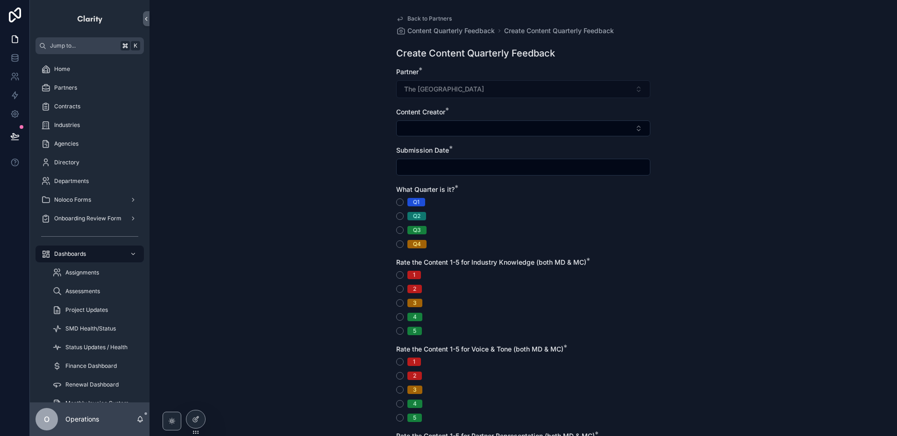
click at [419, 17] on span "Back to Partners" at bounding box center [429, 18] width 44 height 7
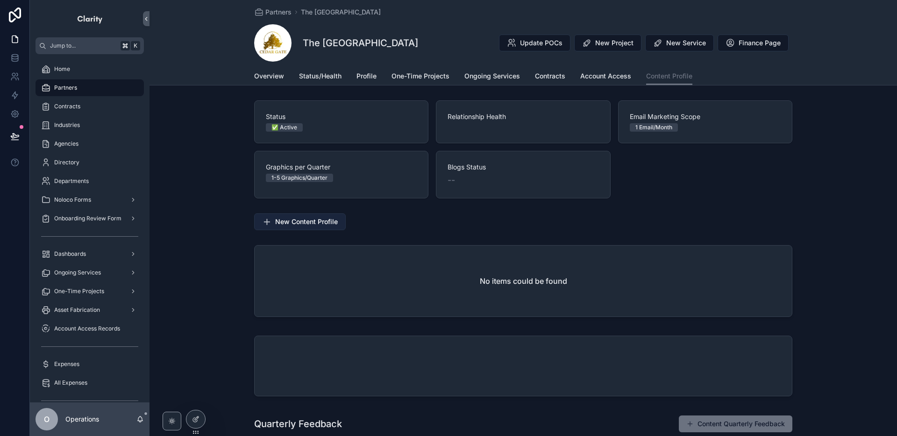
click at [325, 224] on span "New Content Profile" at bounding box center [306, 221] width 63 height 9
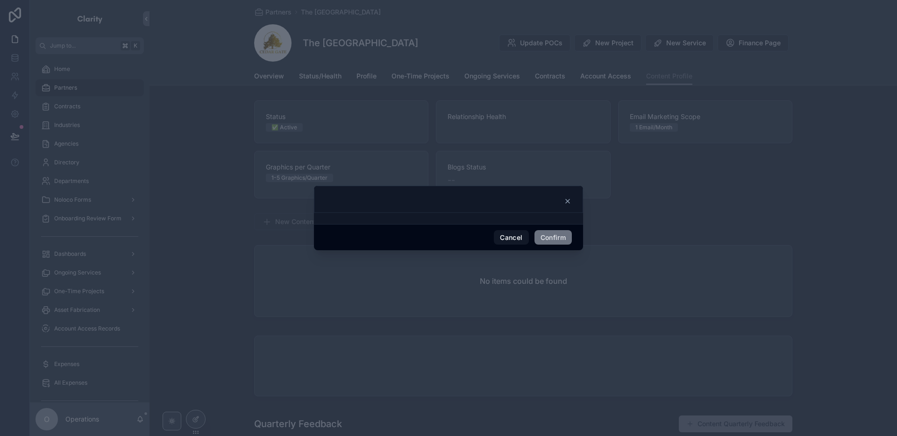
click at [564, 202] on icon at bounding box center [567, 201] width 7 height 7
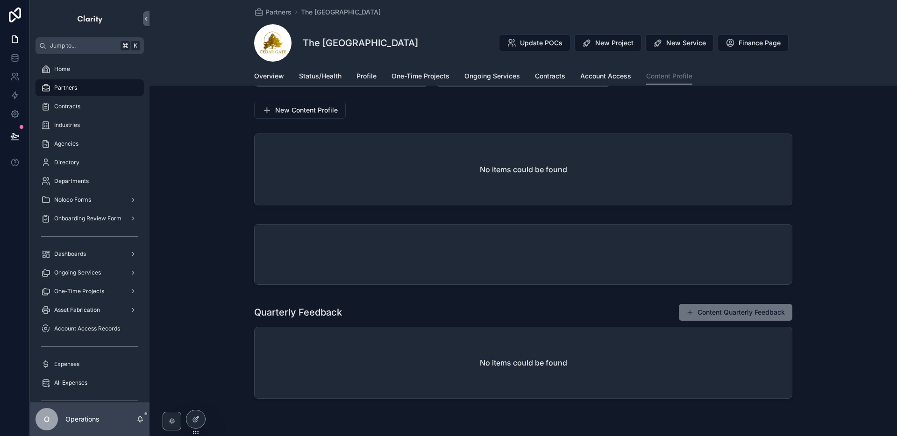
scroll to position [138, 0]
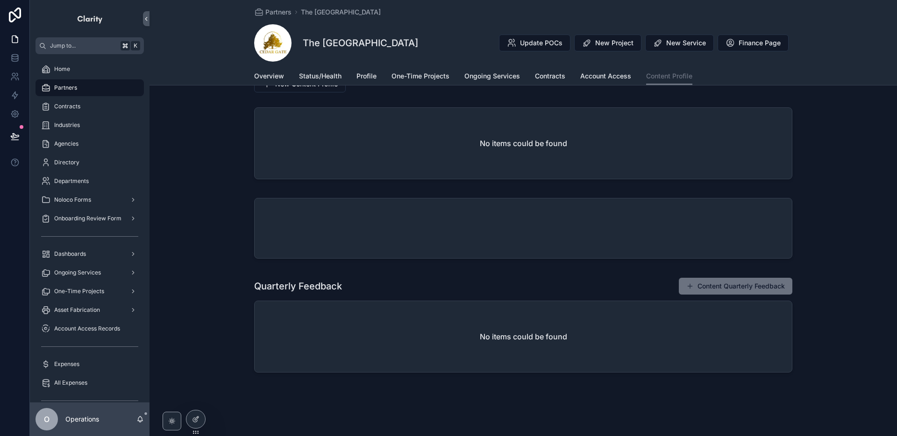
click at [708, 284] on button "Content Quarterly Feedback" at bounding box center [736, 286] width 114 height 17
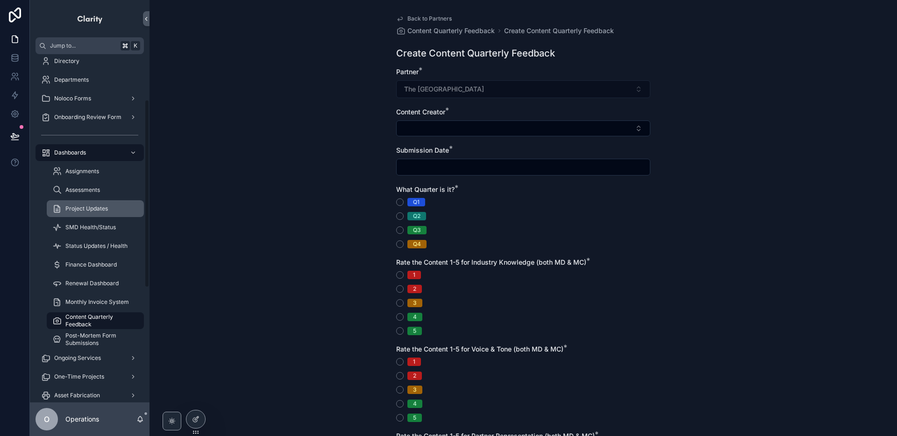
scroll to position [109, 0]
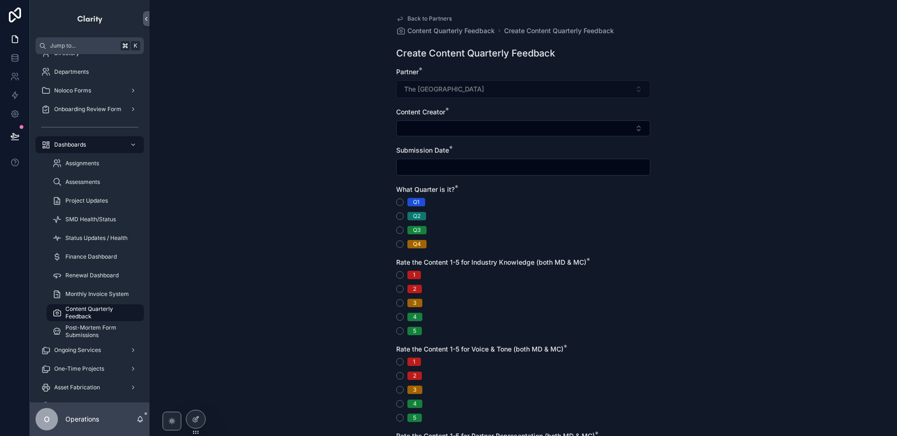
click at [404, 18] on link "Back to Partners" at bounding box center [424, 18] width 56 height 7
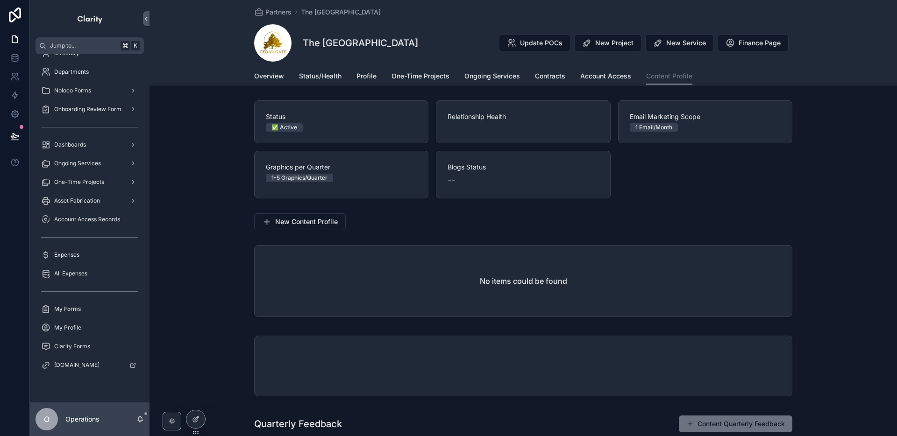
click at [403, 21] on div "Partners The [GEOGRAPHIC_DATA] The Cedar Gate Update POCs New Project New Servi…" at bounding box center [523, 33] width 538 height 67
click at [330, 218] on span "New Content Profile" at bounding box center [306, 221] width 63 height 9
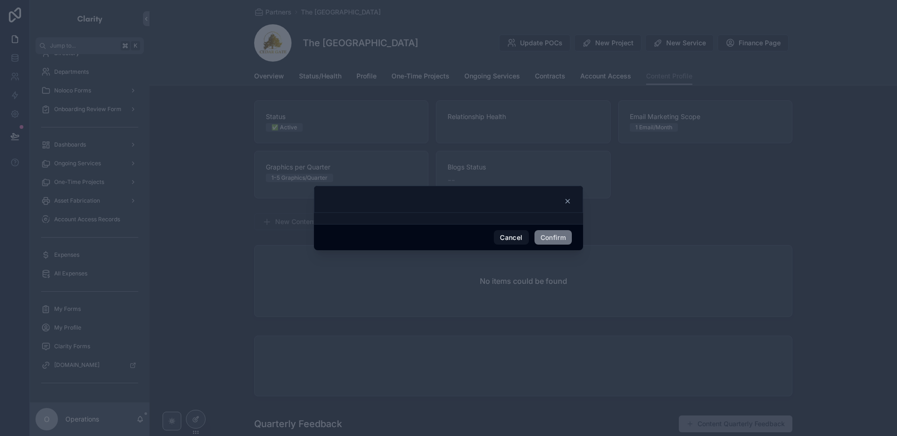
click at [564, 203] on icon at bounding box center [567, 201] width 7 height 7
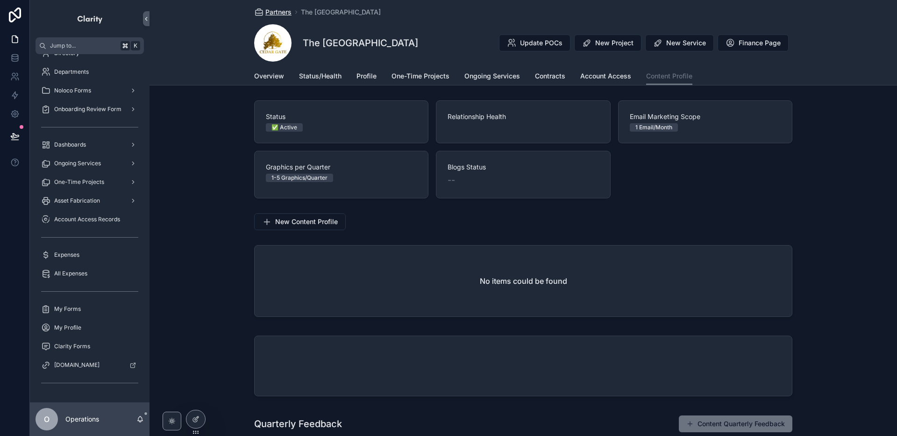
click at [276, 13] on span "Partners" at bounding box center [278, 11] width 26 height 9
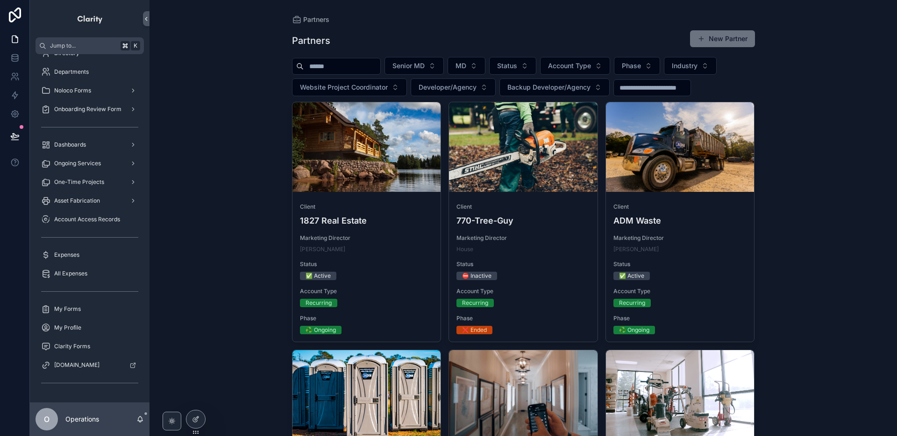
click at [346, 63] on input "scrollable content" at bounding box center [342, 66] width 77 height 13
type input "*******"
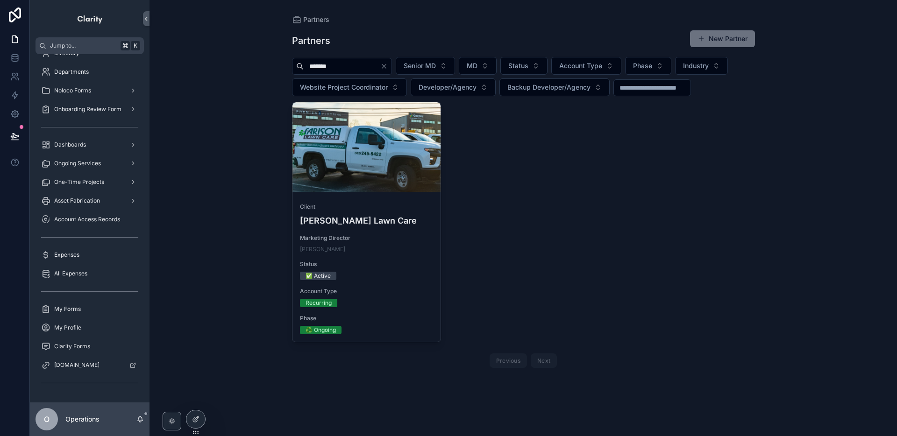
click at [404, 197] on div "Client [PERSON_NAME] Lawn Care Marketing Director [PERSON_NAME] Status ✅ Active…" at bounding box center [366, 269] width 149 height 146
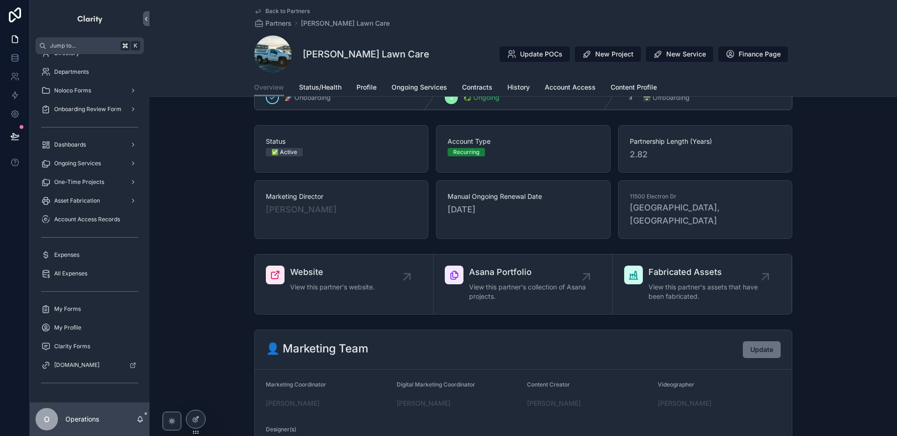
scroll to position [18, 0]
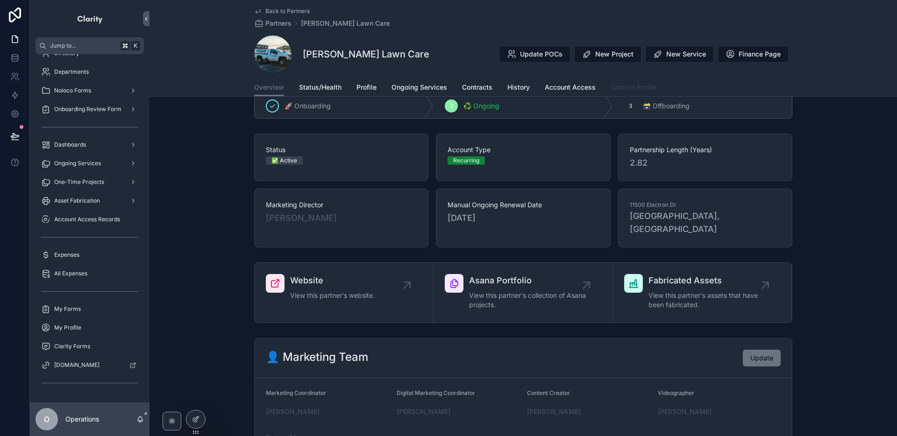
click at [613, 92] on span "Content Profile" at bounding box center [634, 87] width 46 height 9
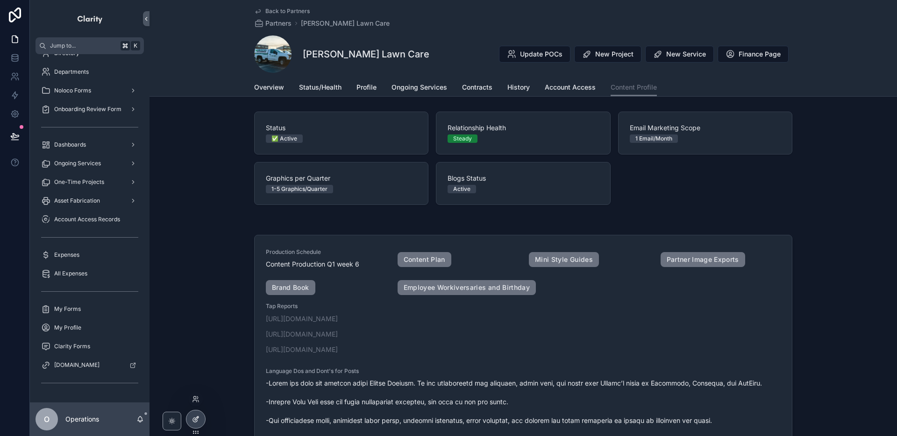
click at [194, 411] on div at bounding box center [195, 420] width 19 height 18
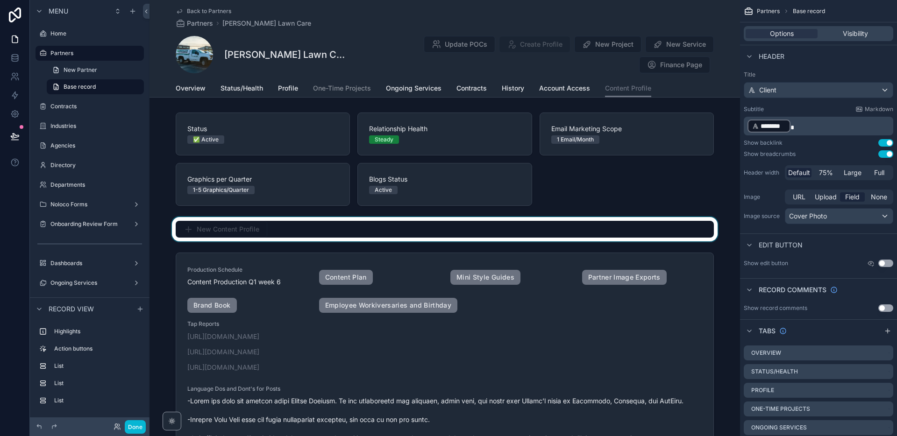
click at [285, 235] on div "scrollable content" at bounding box center [444, 229] width 590 height 24
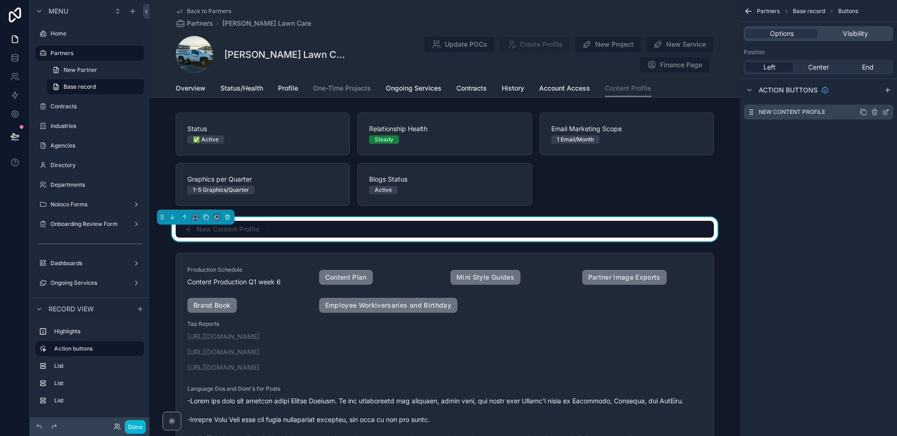
click at [882, 114] on icon "scrollable content" at bounding box center [885, 111] width 7 height 7
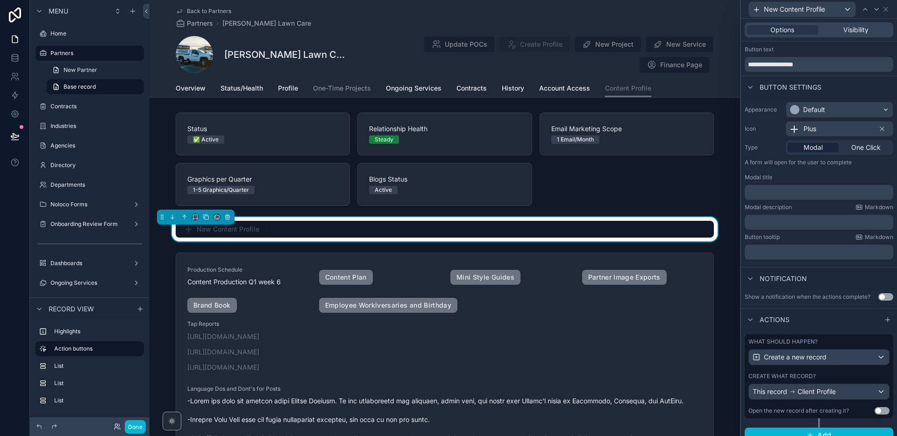
scroll to position [28, 0]
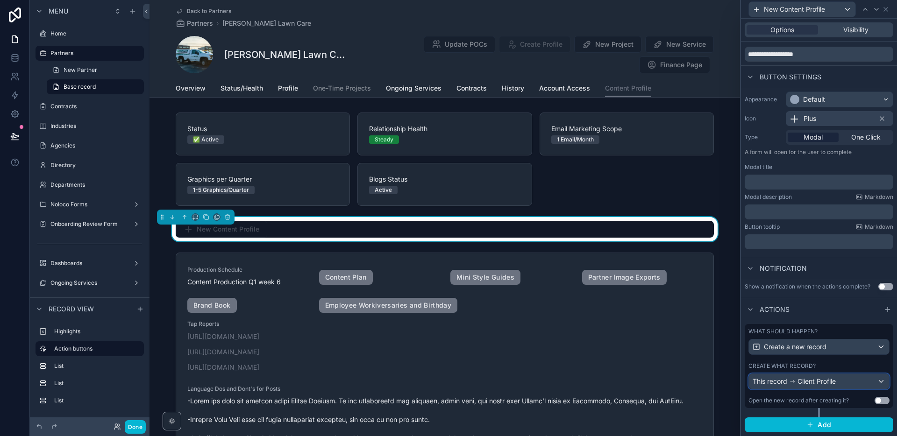
click at [876, 381] on div "This record Client Profile" at bounding box center [819, 381] width 140 height 15
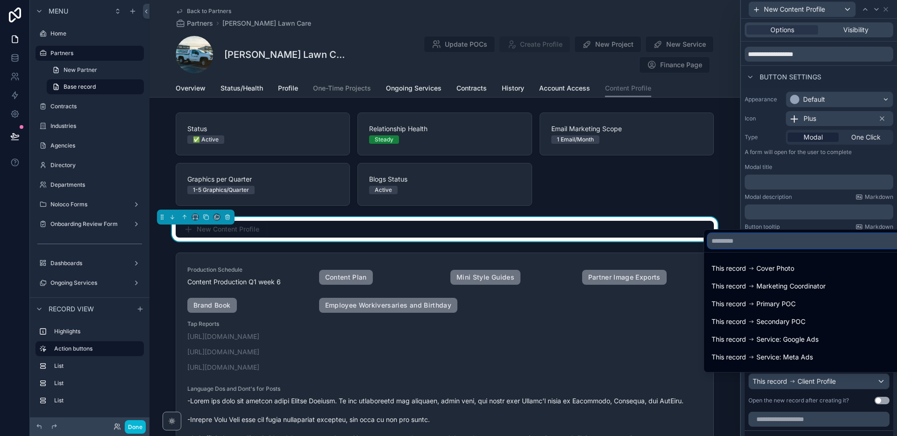
click at [787, 243] on input "text" at bounding box center [808, 241] width 200 height 15
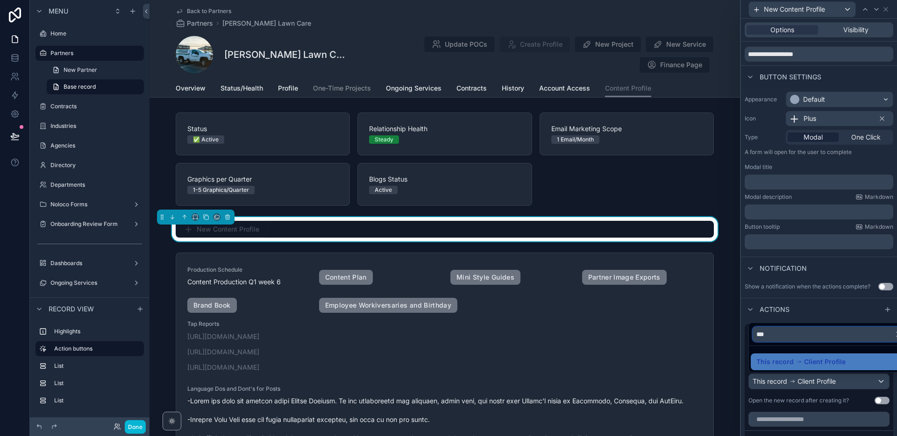
type input "***"
click at [816, 315] on div at bounding box center [819, 218] width 156 height 436
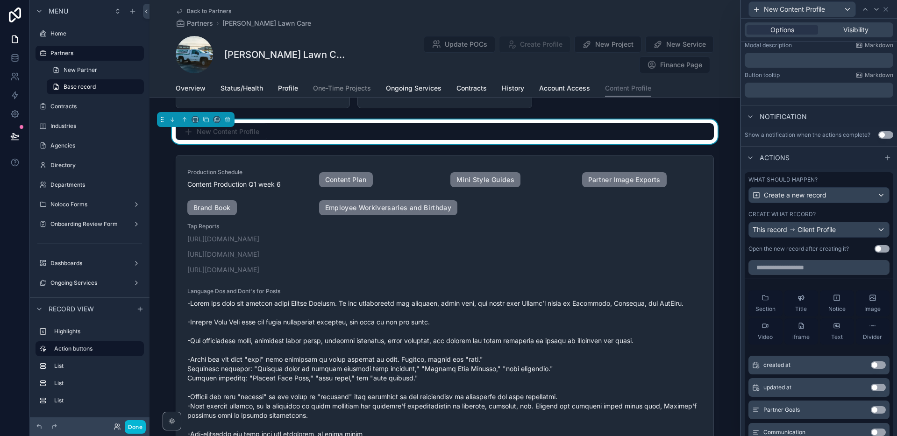
scroll to position [166, 0]
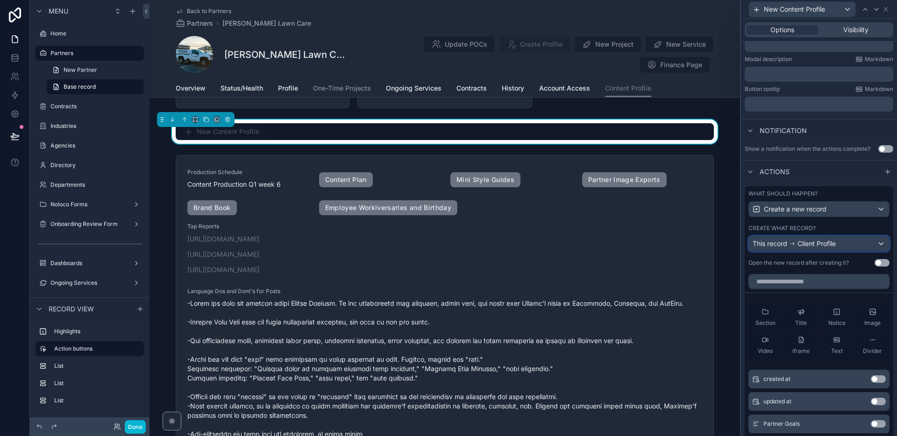
click at [836, 248] on span "Client Profile" at bounding box center [816, 243] width 38 height 9
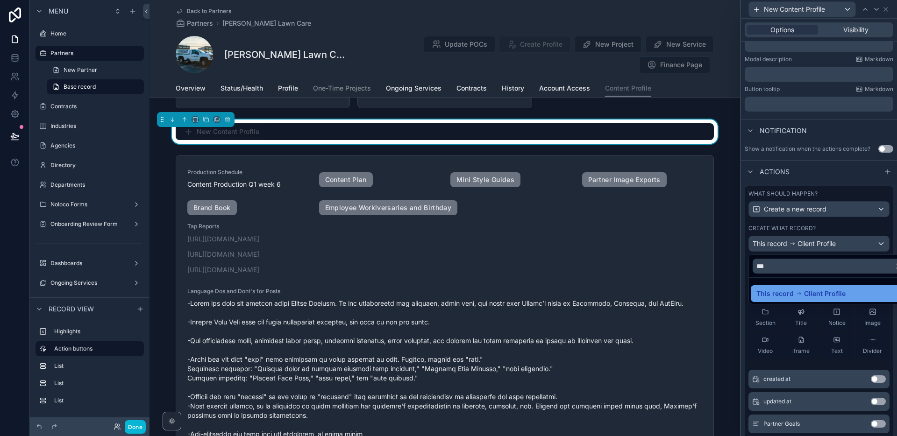
click at [829, 294] on span "Client Profile" at bounding box center [825, 293] width 42 height 11
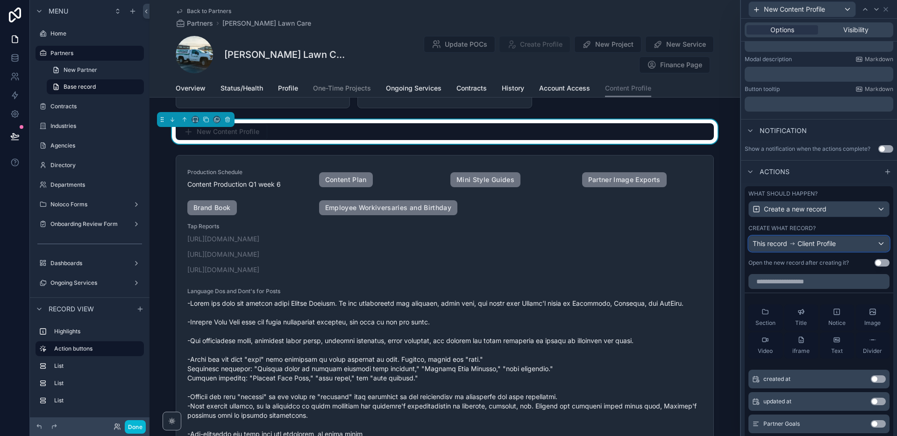
click at [881, 247] on div "This record Client Profile" at bounding box center [819, 243] width 140 height 15
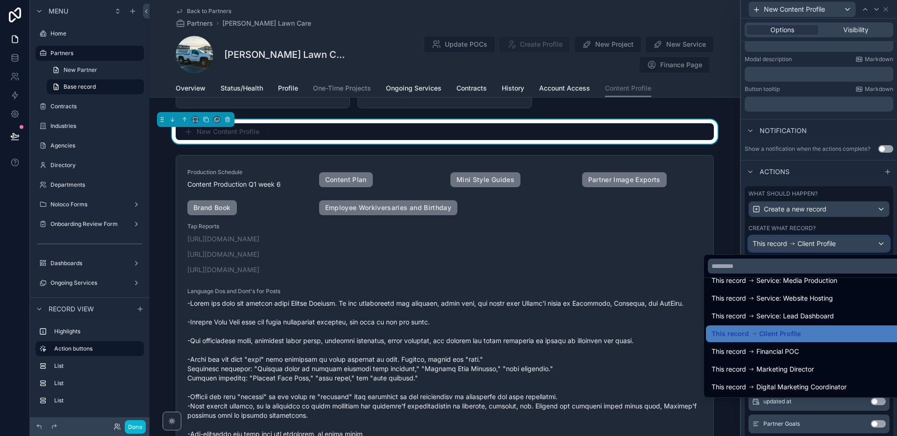
scroll to position [312, 0]
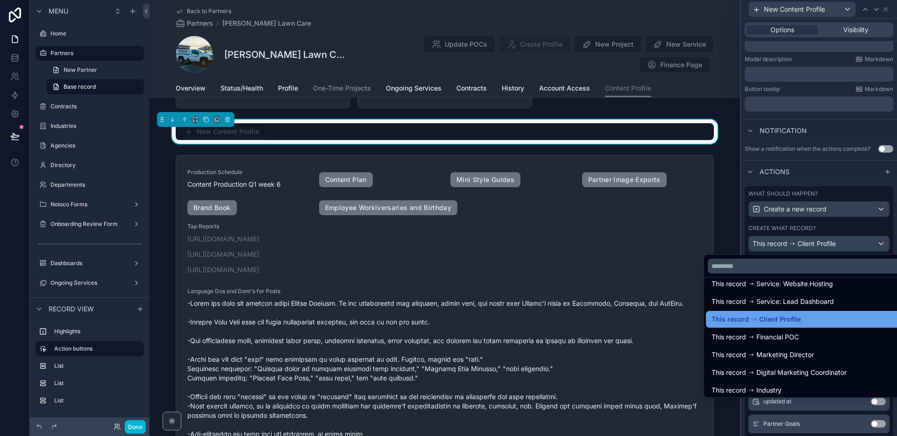
click at [845, 317] on div "This record Client Profile" at bounding box center [807, 319] width 192 height 11
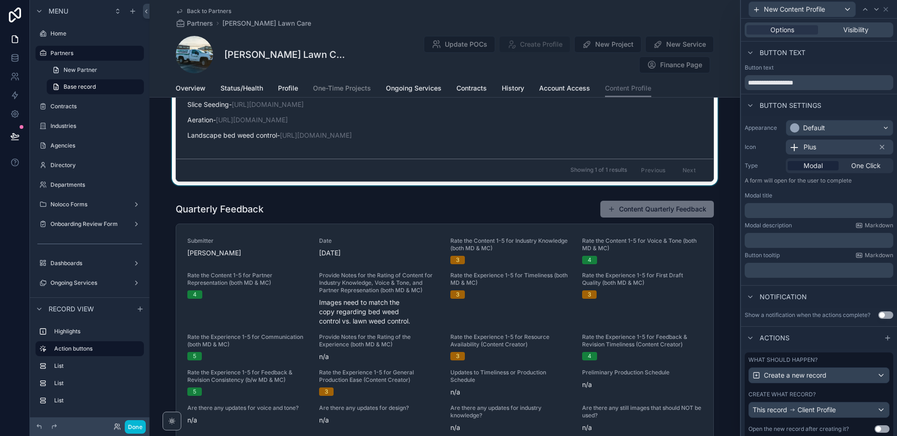
scroll to position [5, 0]
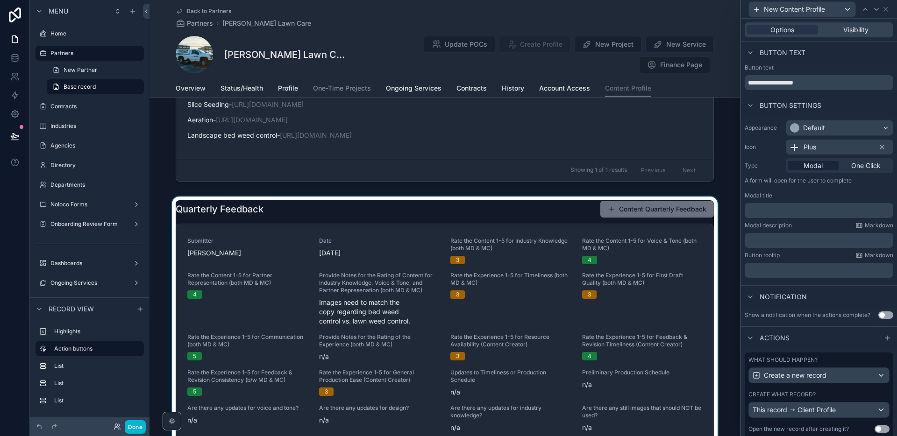
click at [560, 269] on div "scrollable content" at bounding box center [444, 366] width 590 height 339
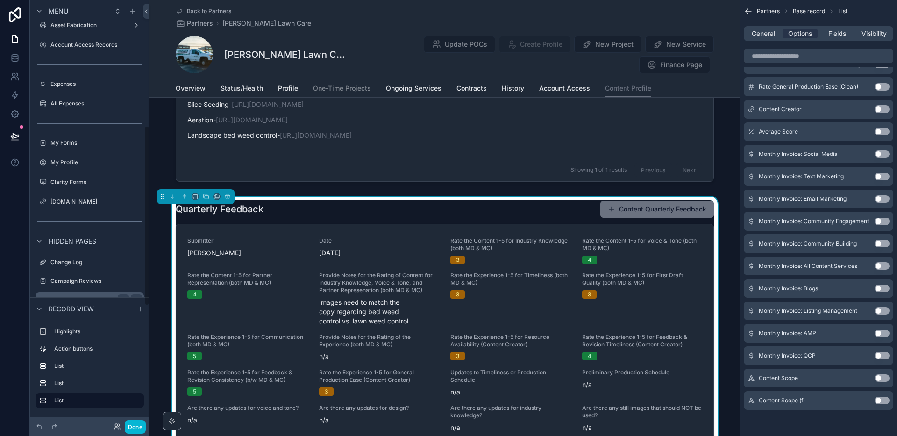
scroll to position [298, 0]
click at [104, 349] on label "Action buttons" at bounding box center [95, 348] width 82 height 7
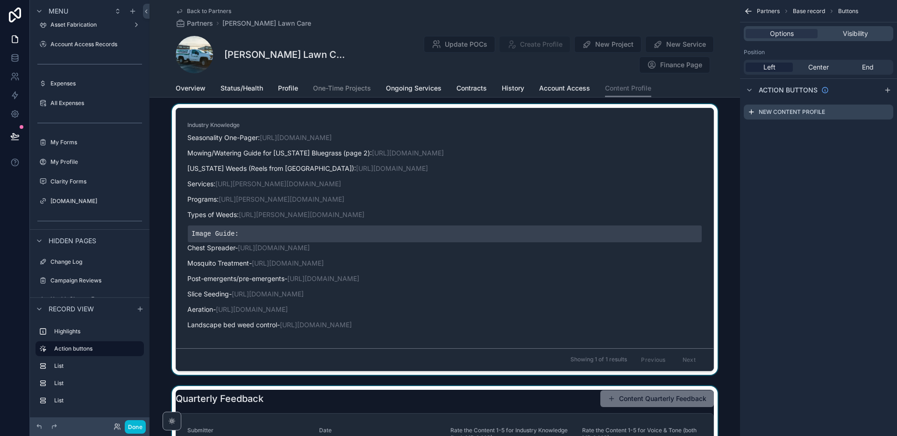
scroll to position [412, 0]
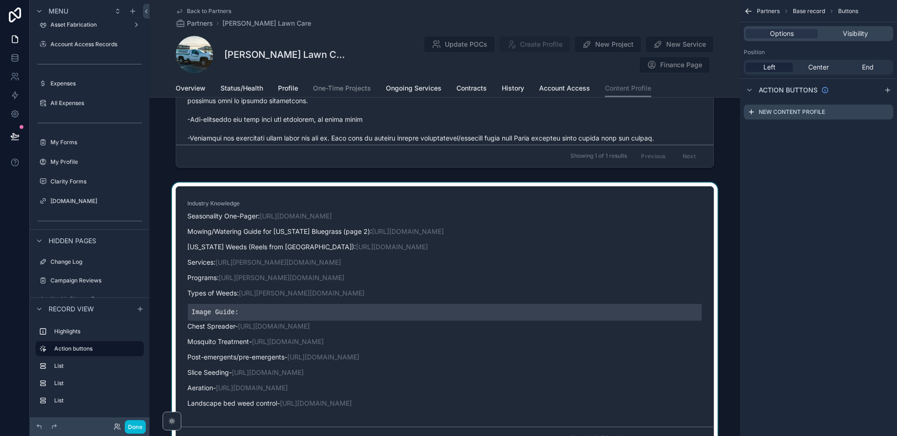
click at [320, 188] on div "scrollable content" at bounding box center [444, 320] width 590 height 275
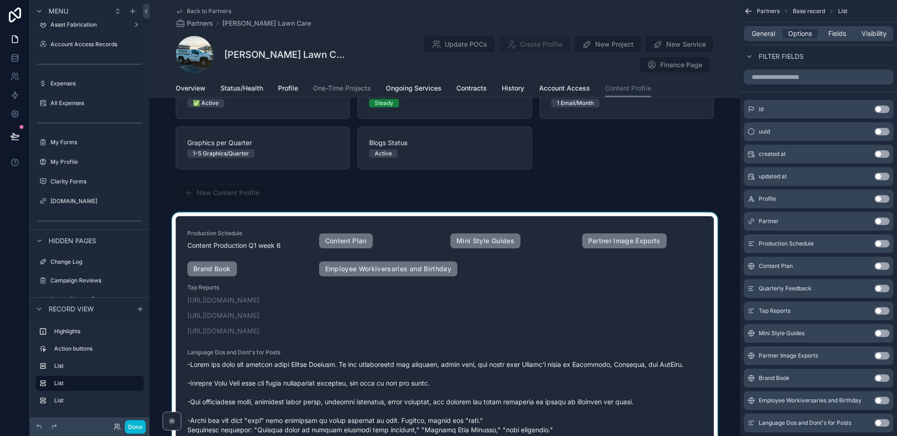
scroll to position [6, 0]
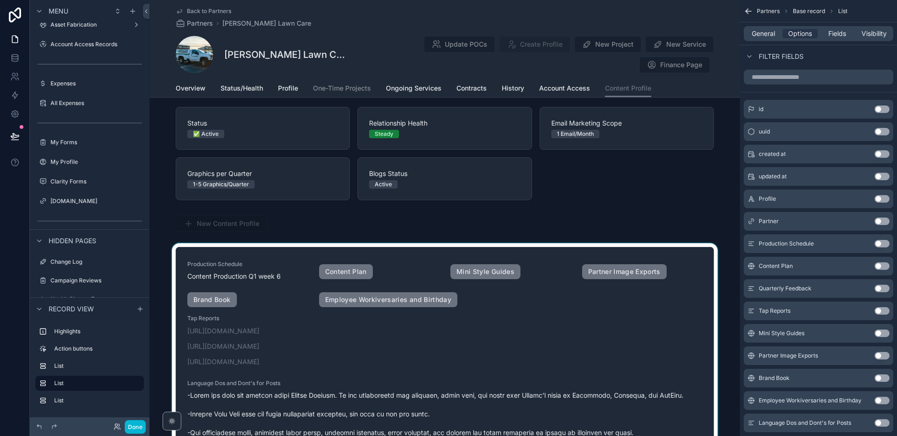
click at [639, 246] on div "scrollable content" at bounding box center [444, 412] width 590 height 339
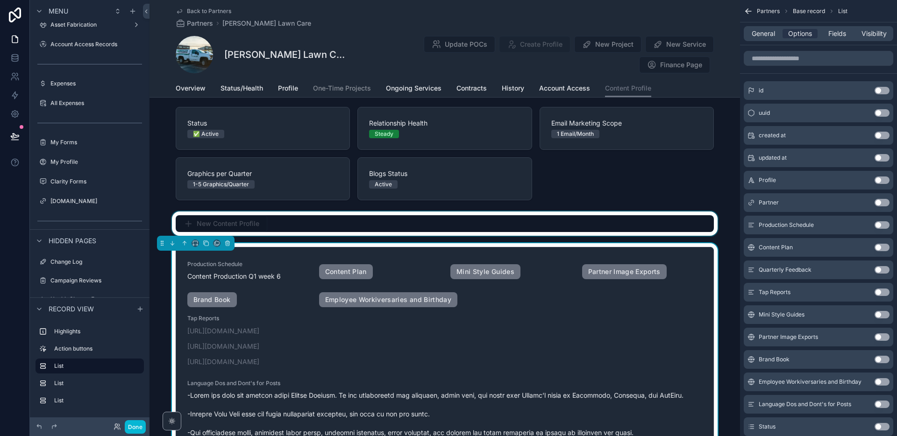
click at [599, 227] on div "scrollable content" at bounding box center [444, 224] width 590 height 24
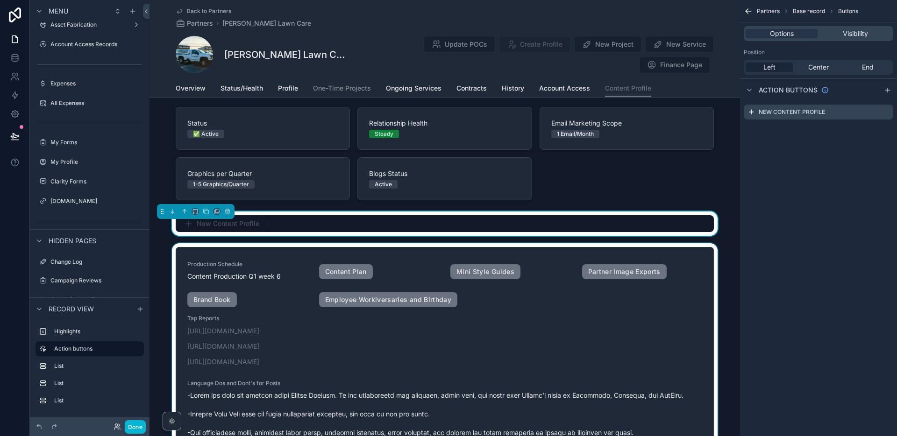
scroll to position [0, 0]
click at [686, 303] on div "scrollable content" at bounding box center [444, 412] width 590 height 339
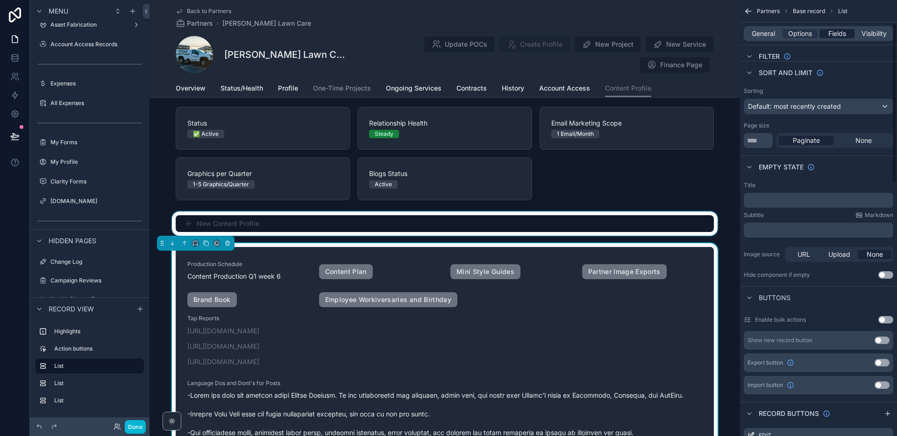
click at [836, 33] on span "Fields" at bounding box center [837, 33] width 18 height 9
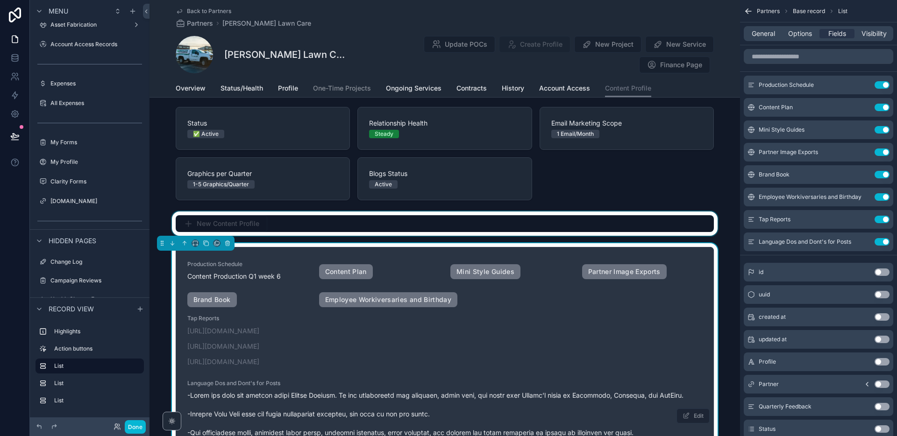
click at [352, 248] on link "Production Schedule Content Production Q1 week 6 Content Plan Mini Style Guides…" at bounding box center [444, 415] width 537 height 334
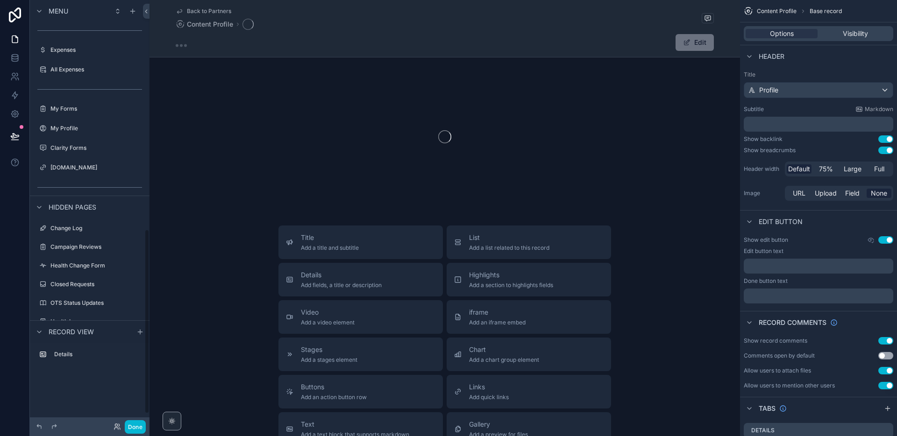
scroll to position [528, 0]
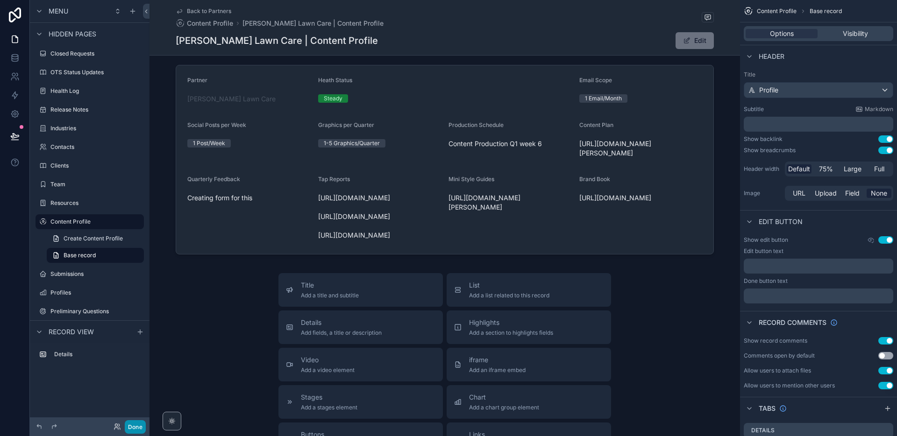
click at [136, 426] on button "Done" at bounding box center [135, 427] width 21 height 14
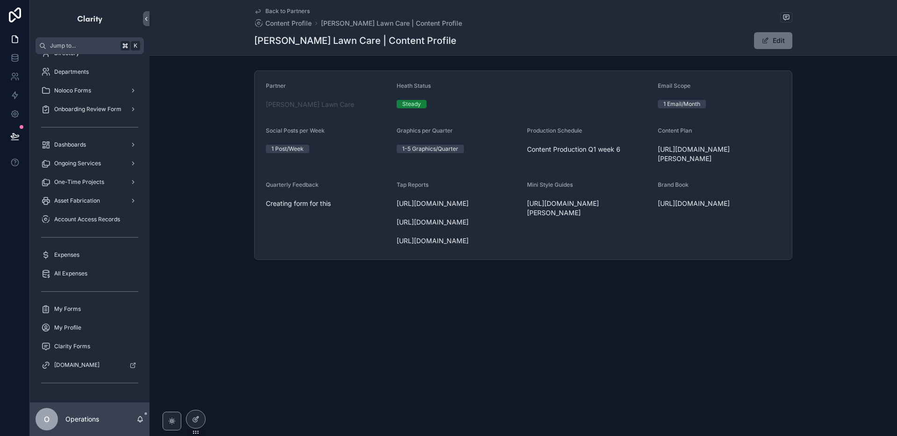
click at [298, 13] on span "Back to Partners" at bounding box center [287, 10] width 44 height 7
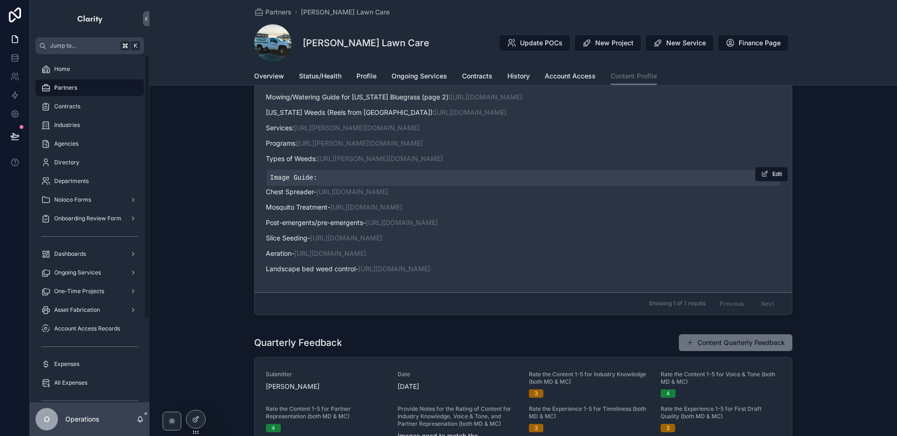
scroll to position [510, 0]
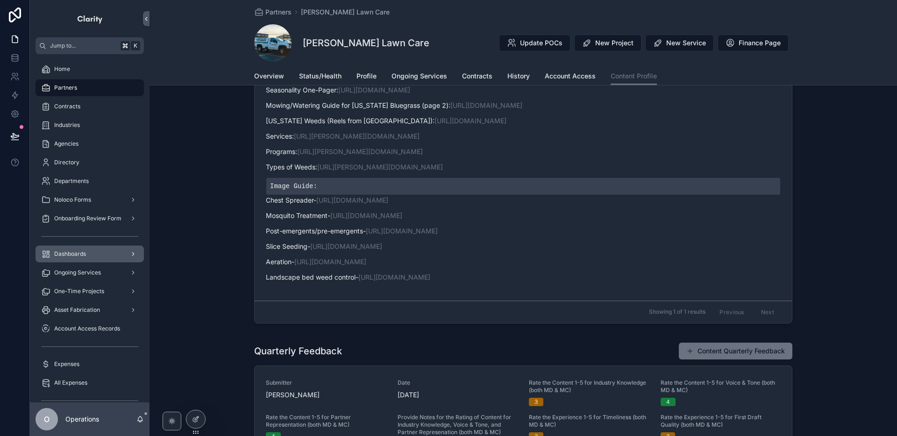
click at [92, 254] on div "Dashboards" at bounding box center [89, 254] width 97 height 15
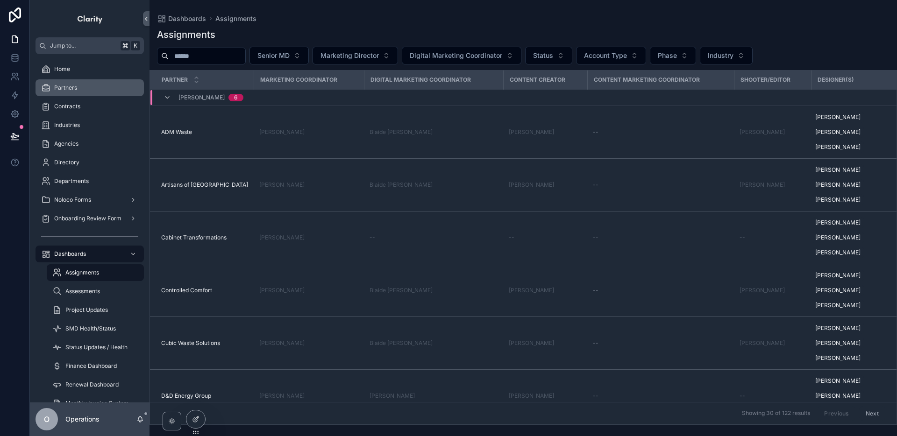
click at [79, 95] on div "Partners" at bounding box center [89, 87] width 97 height 15
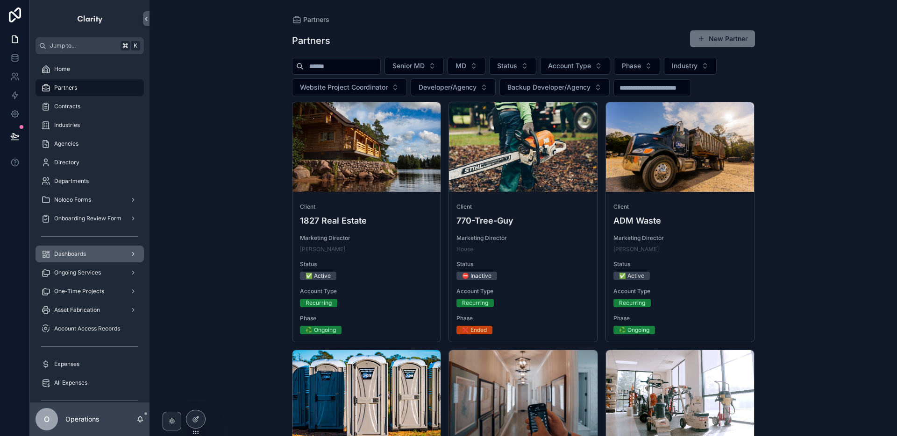
click at [97, 254] on div "Dashboards" at bounding box center [89, 254] width 97 height 15
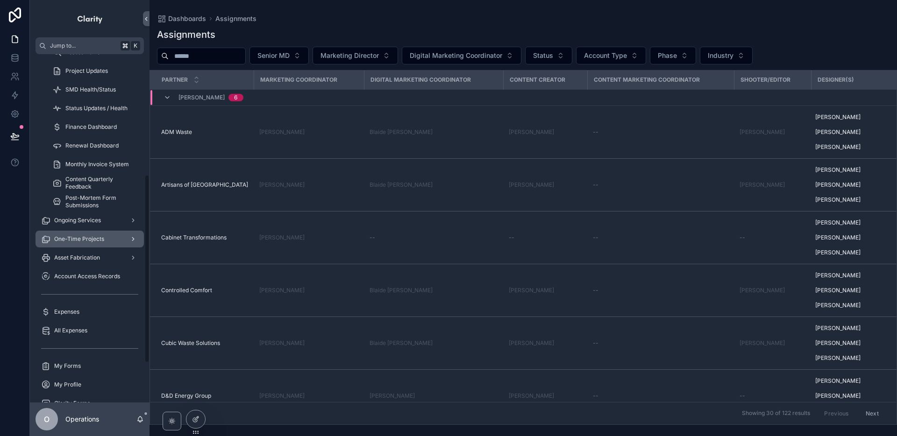
scroll to position [296, 0]
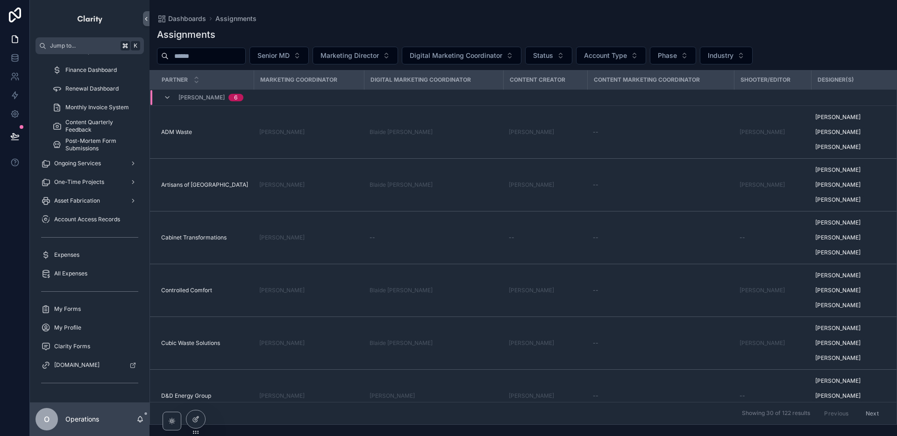
click at [92, 230] on div "scrollable content" at bounding box center [90, 237] width 108 height 15
click at [101, 147] on span "Post-Mortem Form Submissions" at bounding box center [99, 144] width 69 height 15
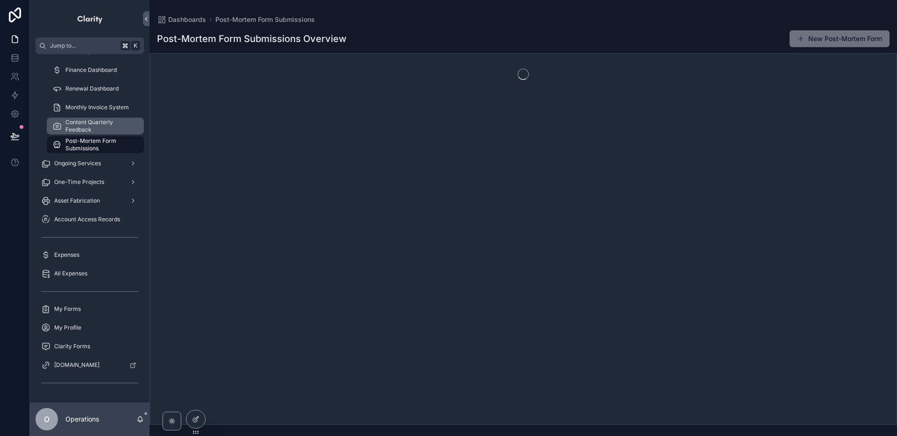
click at [95, 126] on span "Content Quarterly Feedback" at bounding box center [99, 126] width 69 height 15
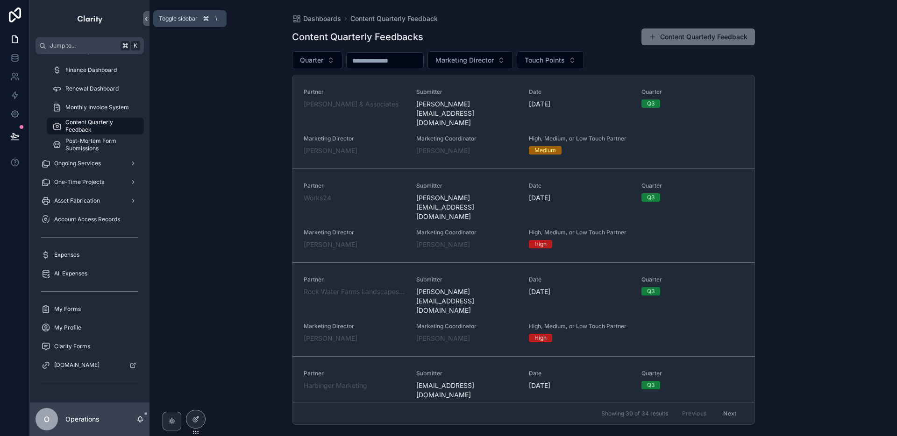
click at [143, 19] on icon "scrollable content" at bounding box center [146, 18] width 7 height 7
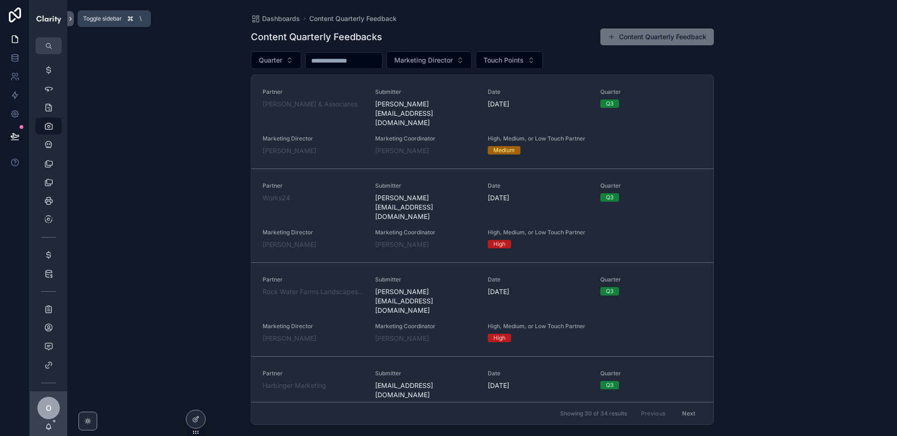
click at [71, 23] on button "scrollable content" at bounding box center [70, 18] width 7 height 15
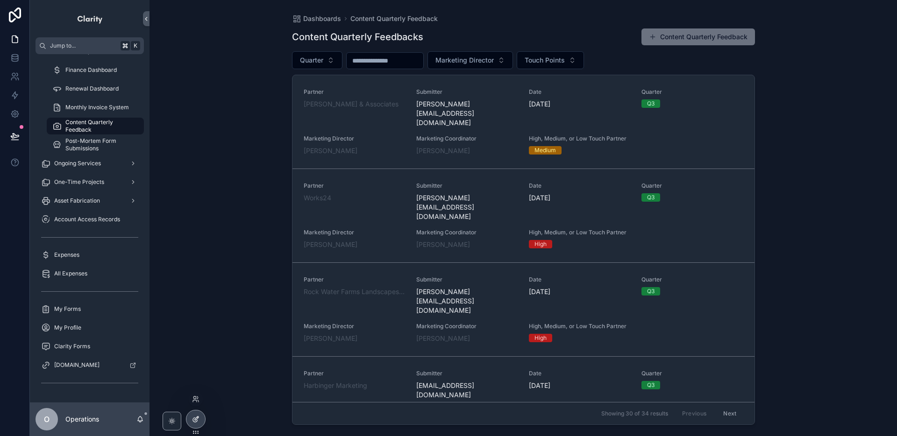
click at [200, 424] on div at bounding box center [195, 420] width 19 height 18
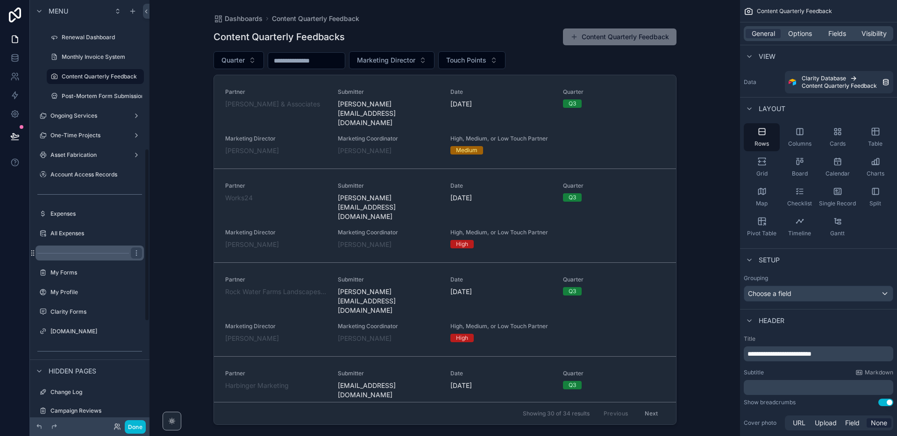
scroll to position [398, 0]
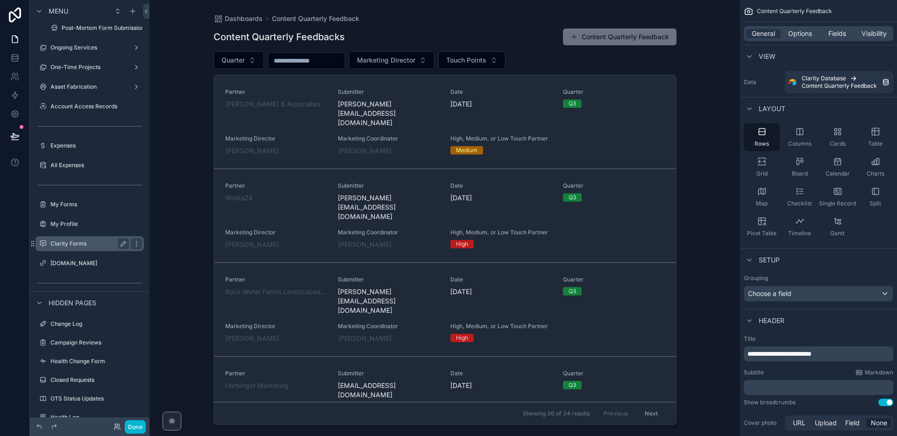
click at [84, 240] on label "Clarity Forms" at bounding box center [87, 243] width 75 height 7
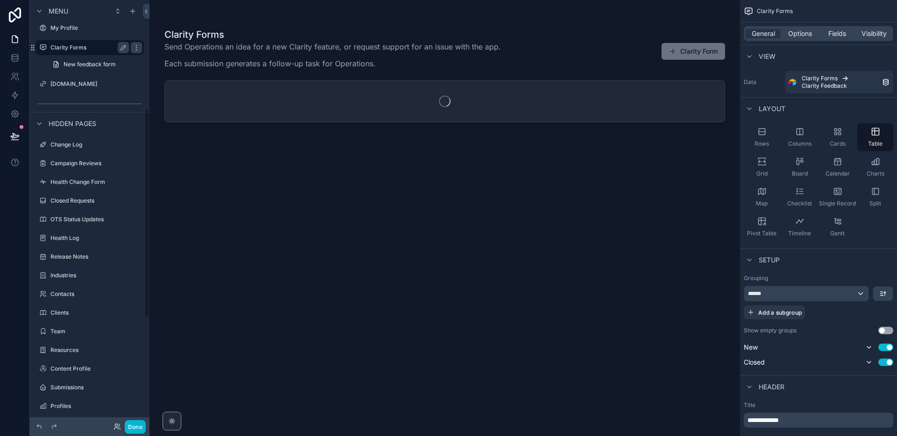
scroll to position [223, 0]
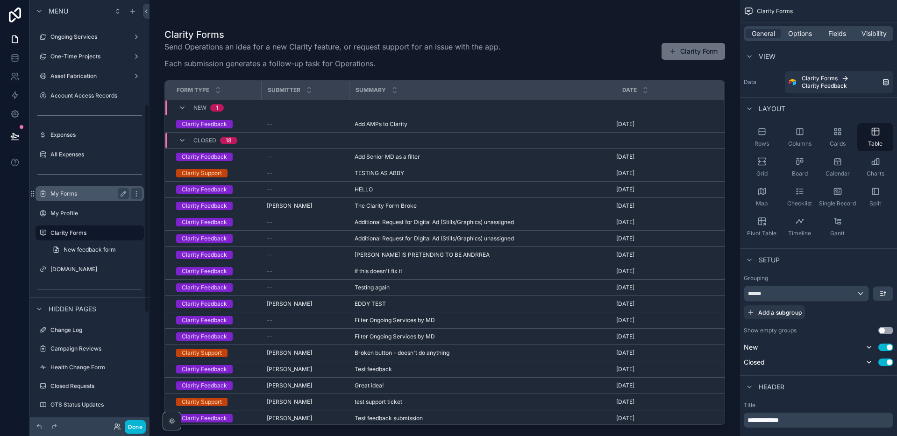
click at [72, 191] on label "My Forms" at bounding box center [87, 193] width 75 height 7
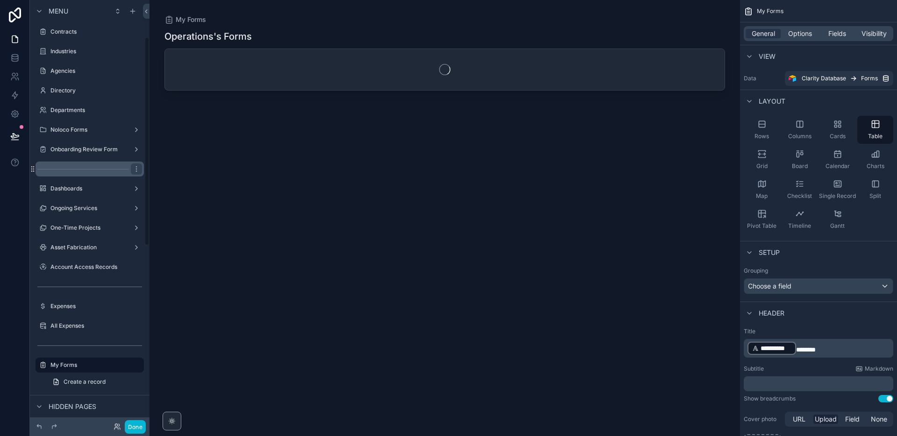
scroll to position [7, 0]
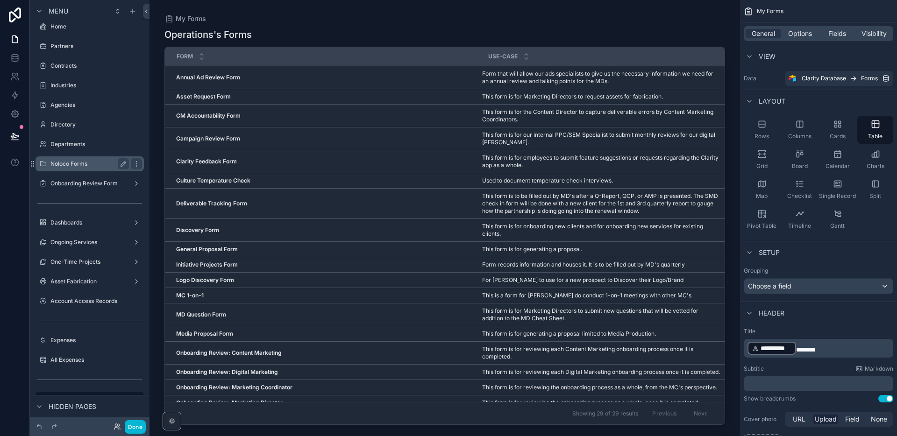
click at [84, 166] on label "Noloco Forms" at bounding box center [87, 163] width 75 height 7
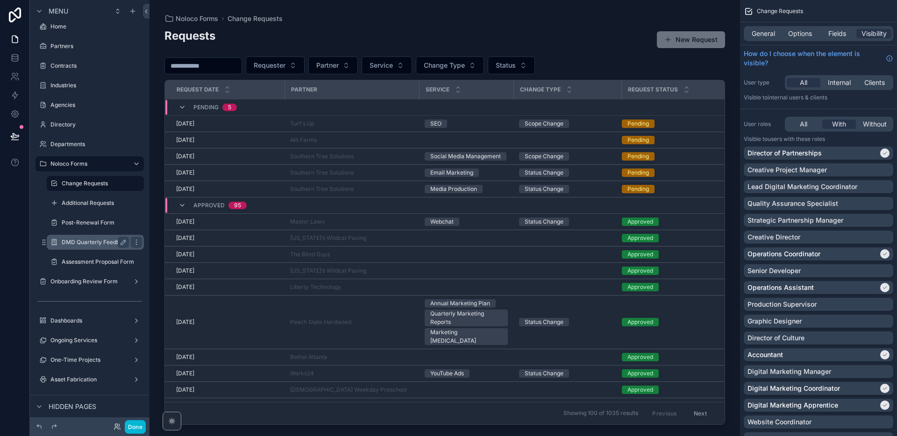
click at [82, 249] on div "DMD Quarterly Feedback" at bounding box center [95, 242] width 93 height 15
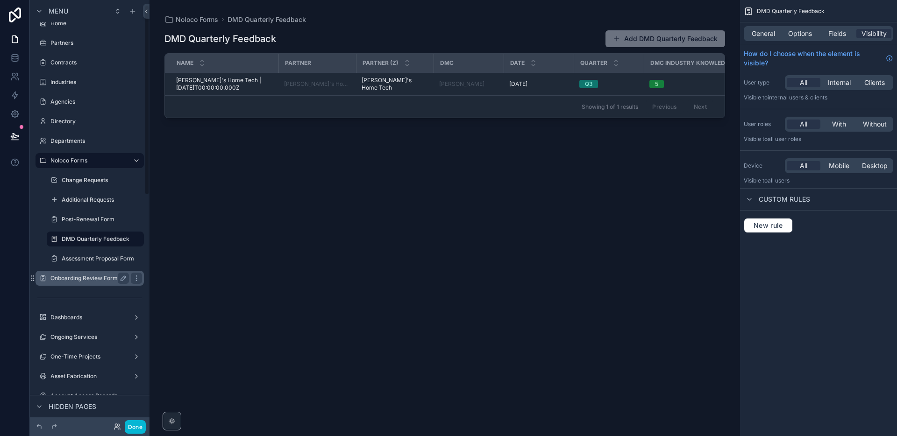
scroll to position [11, 0]
click at [89, 313] on label "Dashboards" at bounding box center [87, 316] width 75 height 7
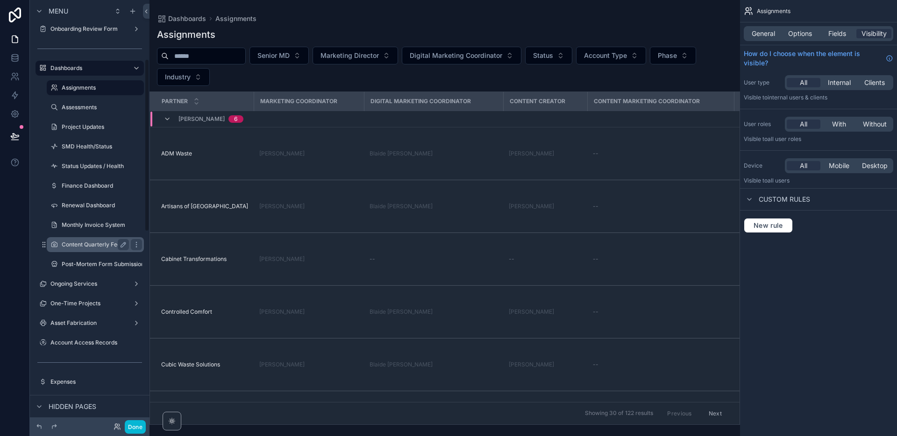
scroll to position [164, 0]
click at [94, 254] on icon "scrollable content" at bounding box center [95, 253] width 8 height 8
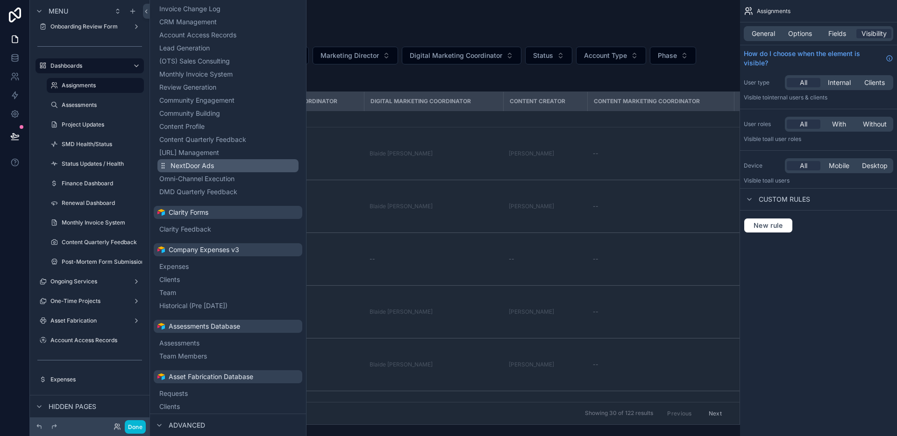
scroll to position [646, 0]
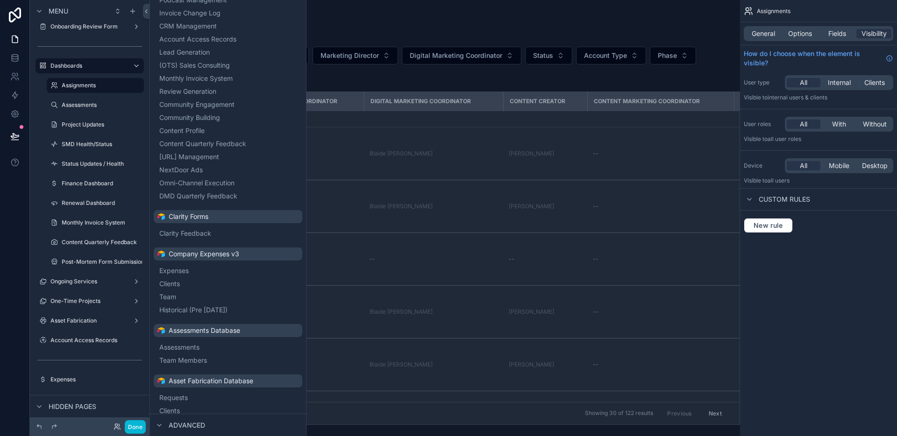
click at [195, 131] on span "Content Profile" at bounding box center [181, 130] width 45 height 9
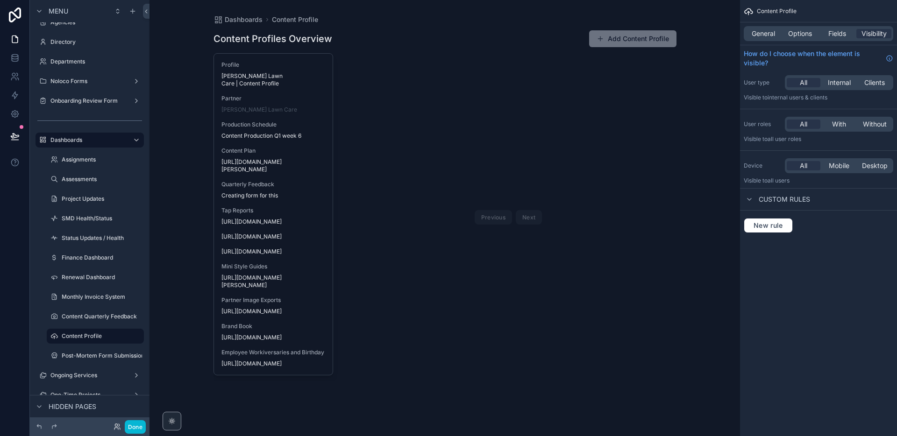
click at [624, 39] on div "scrollable content" at bounding box center [445, 205] width 478 height 411
click at [622, 41] on button "Add Content Profile" at bounding box center [632, 38] width 87 height 17
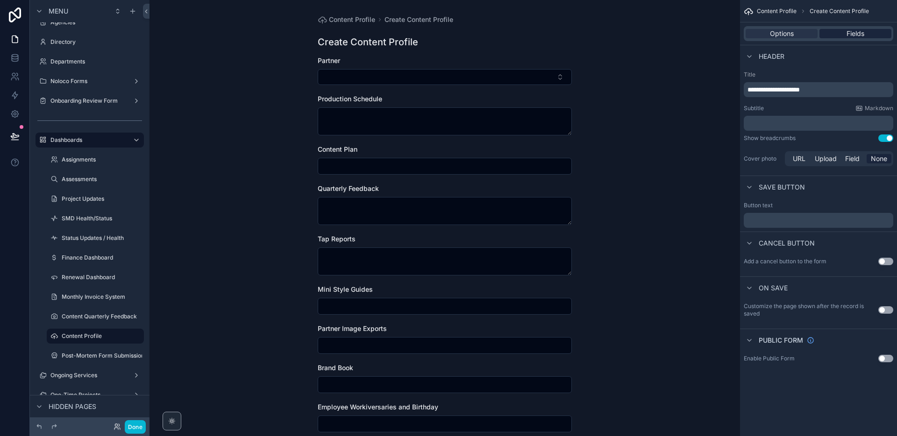
click at [832, 31] on div "Fields" at bounding box center [855, 33] width 72 height 9
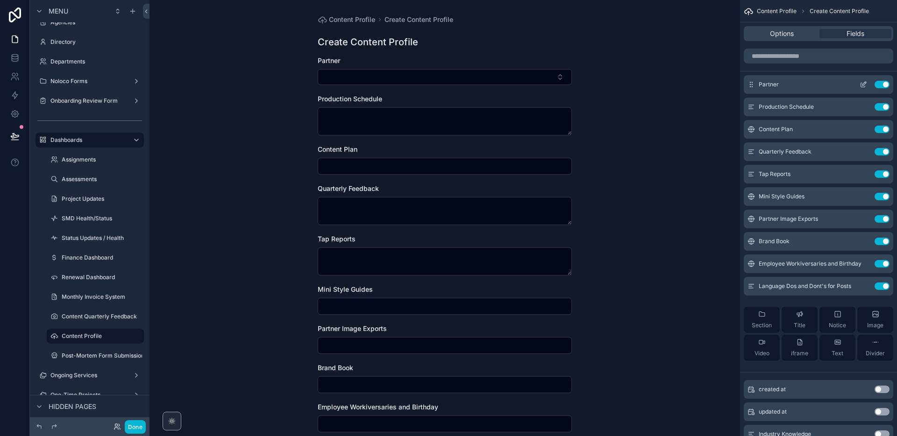
click at [860, 84] on icon "scrollable content" at bounding box center [863, 84] width 7 height 7
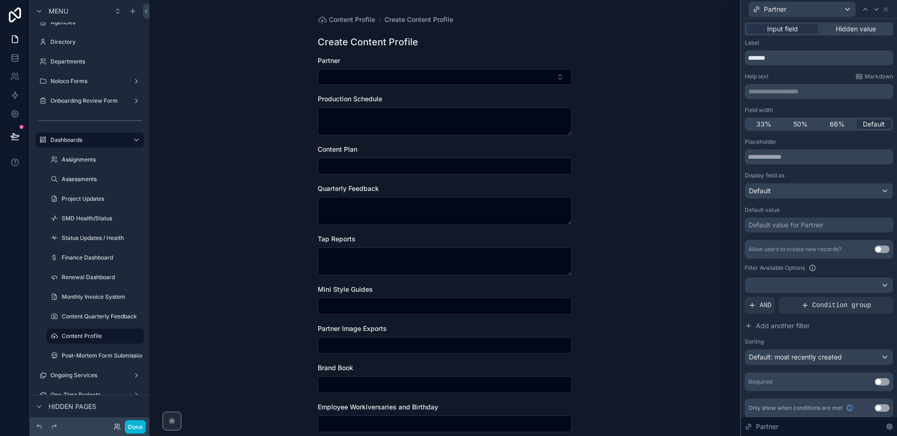
scroll to position [4, 0]
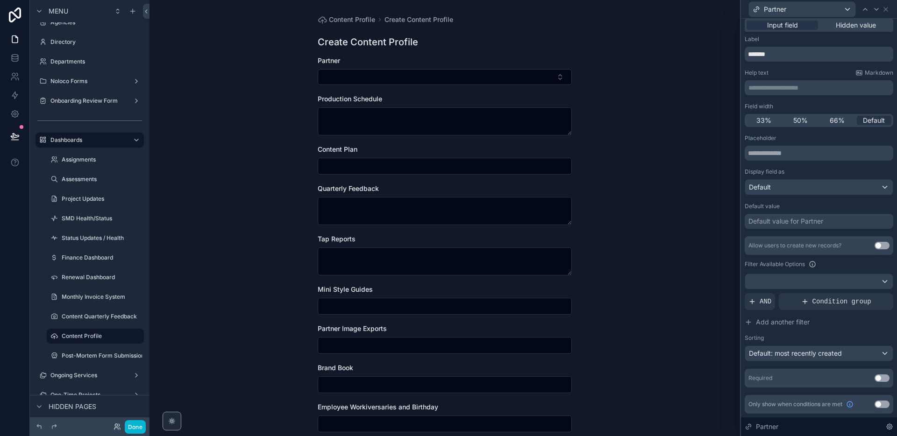
click at [879, 382] on div "Required Use setting" at bounding box center [819, 378] width 149 height 19
click at [879, 380] on button "Use setting" at bounding box center [881, 378] width 15 height 7
click at [887, 10] on icon at bounding box center [885, 9] width 7 height 7
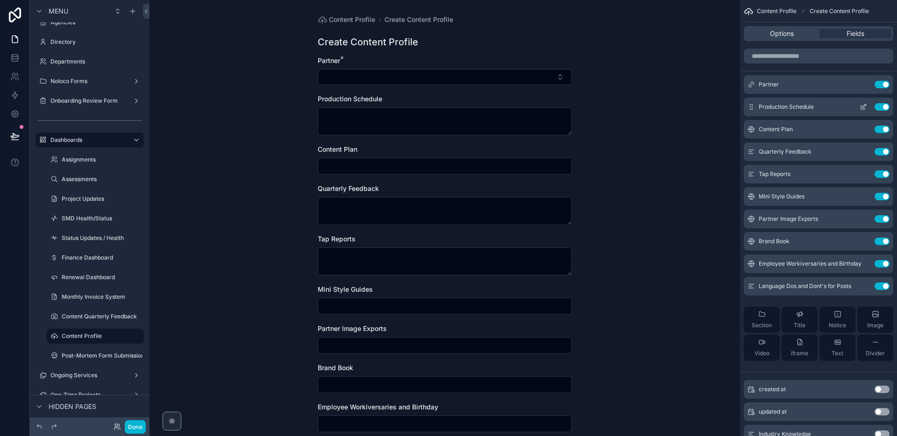
click at [862, 107] on icon "scrollable content" at bounding box center [863, 106] width 7 height 7
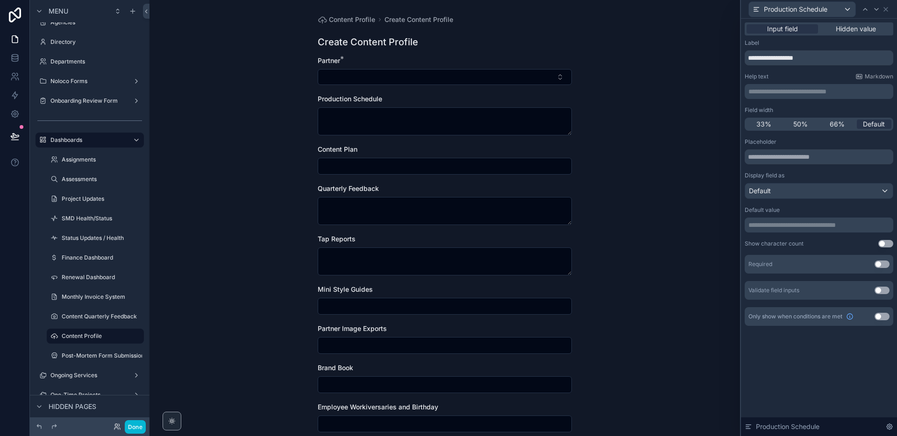
click at [877, 263] on button "Use setting" at bounding box center [881, 264] width 15 height 7
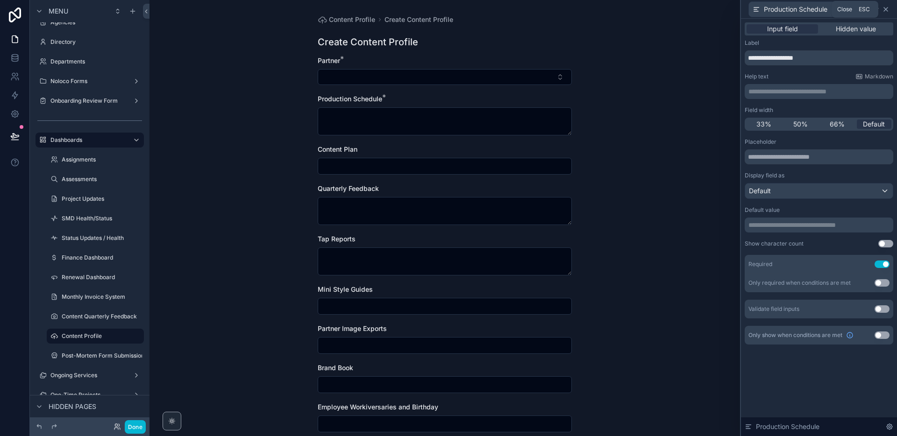
click at [886, 11] on icon at bounding box center [885, 9] width 7 height 7
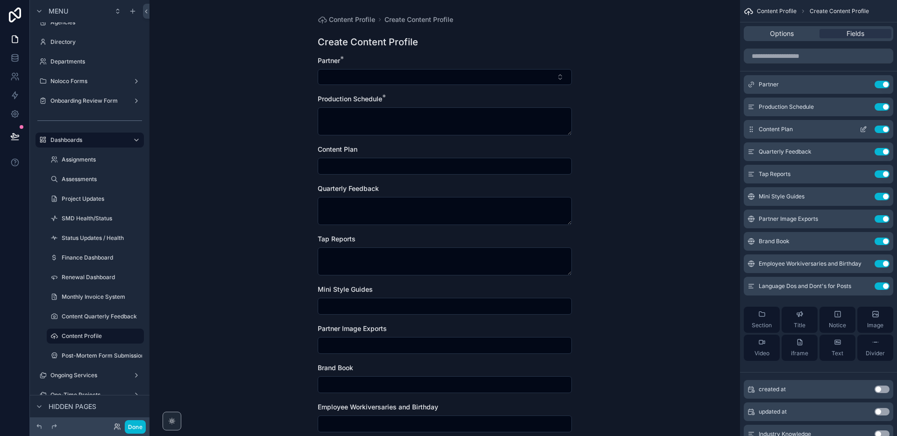
click at [859, 128] on button "scrollable content" at bounding box center [863, 129] width 15 height 7
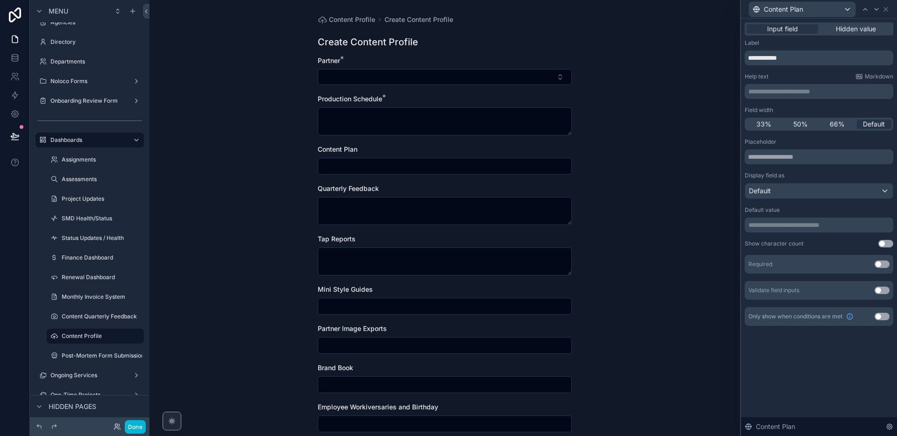
click at [875, 267] on div "Use setting" at bounding box center [881, 264] width 15 height 7
click at [879, 266] on button "Use setting" at bounding box center [881, 264] width 15 height 7
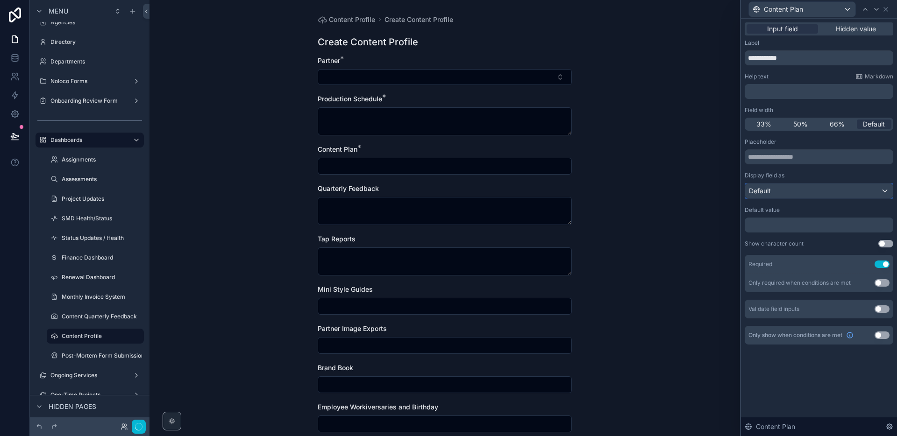
click at [754, 189] on span "Default" at bounding box center [760, 190] width 22 height 9
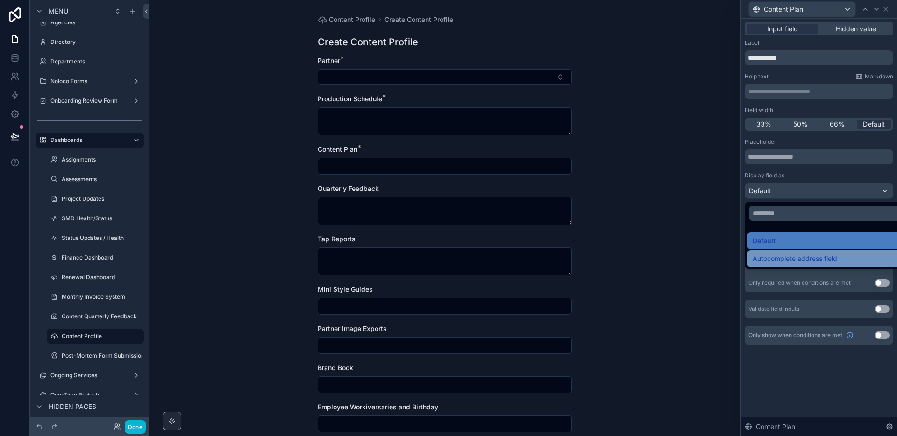
click at [774, 255] on span "Autocomplete address field" at bounding box center [795, 258] width 85 height 11
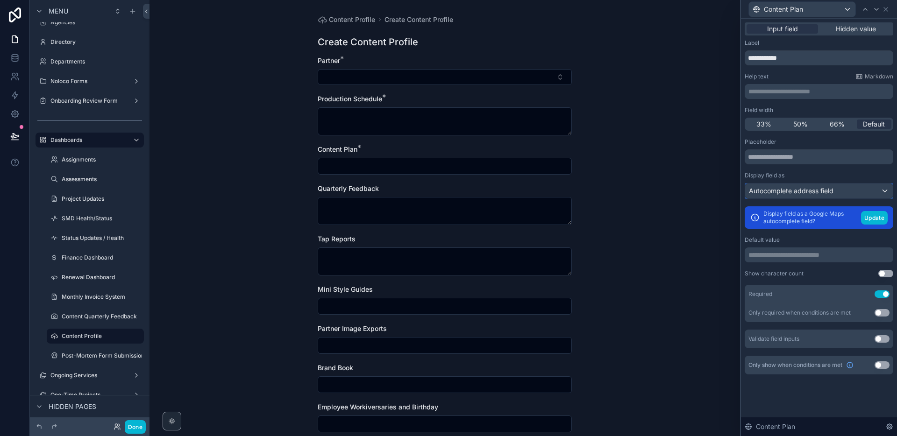
click at [825, 194] on span "Autocomplete address field" at bounding box center [791, 190] width 85 height 9
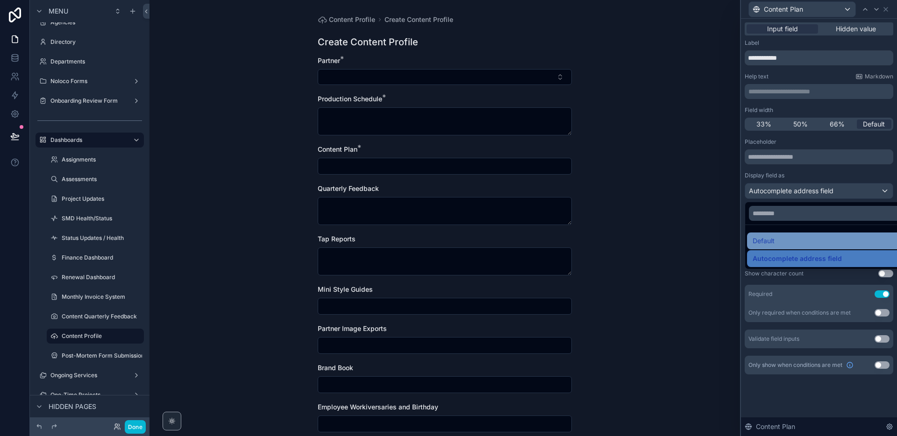
click at [813, 238] on div "Default" at bounding box center [830, 240] width 154 height 11
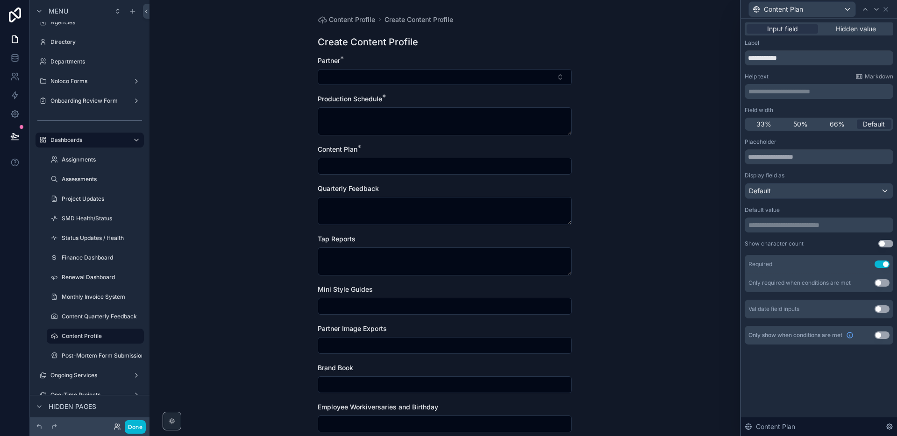
click at [397, 175] on form "Partner * Production Schedule * Content Plan * Quarterly Feedback Tap Reports M…" at bounding box center [445, 315] width 254 height 519
click at [396, 166] on input "scrollable content" at bounding box center [444, 166] width 253 height 13
click at [813, 88] on p "**********" at bounding box center [819, 91] width 143 height 9
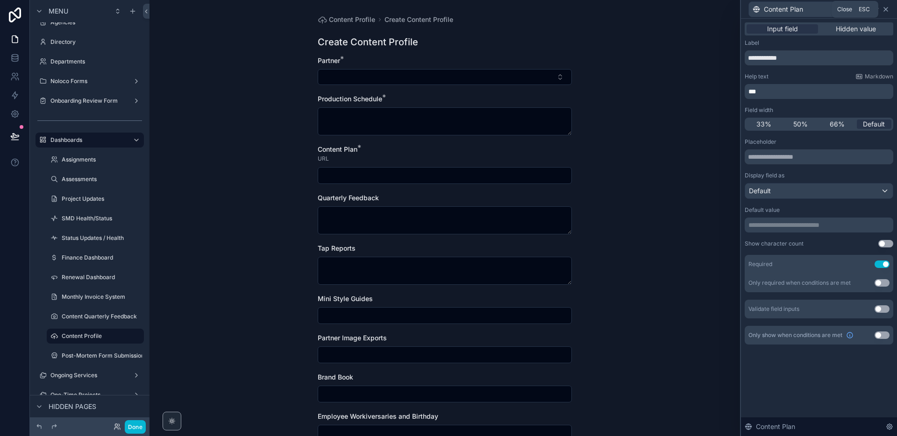
click at [885, 8] on icon at bounding box center [886, 9] width 4 height 4
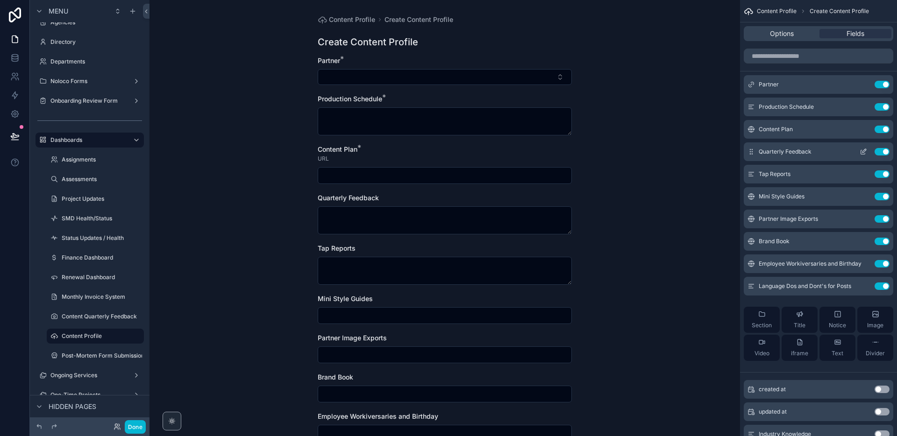
click at [858, 151] on button "scrollable content" at bounding box center [863, 151] width 15 height 7
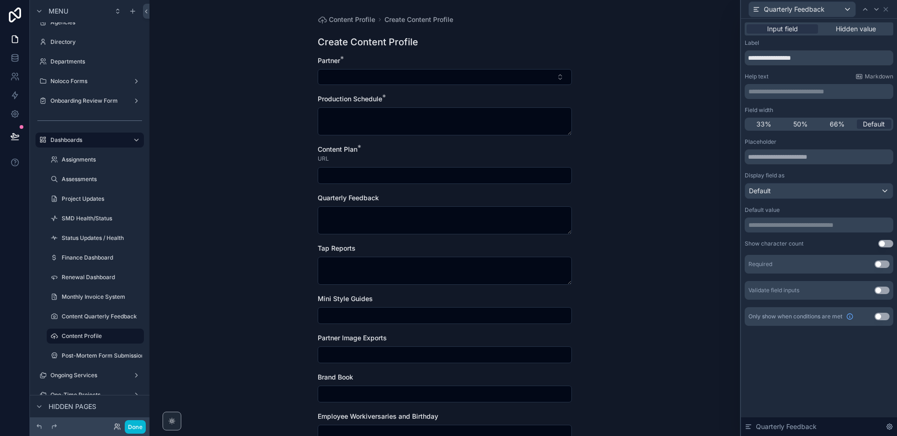
click at [881, 265] on button "Use setting" at bounding box center [881, 264] width 15 height 7
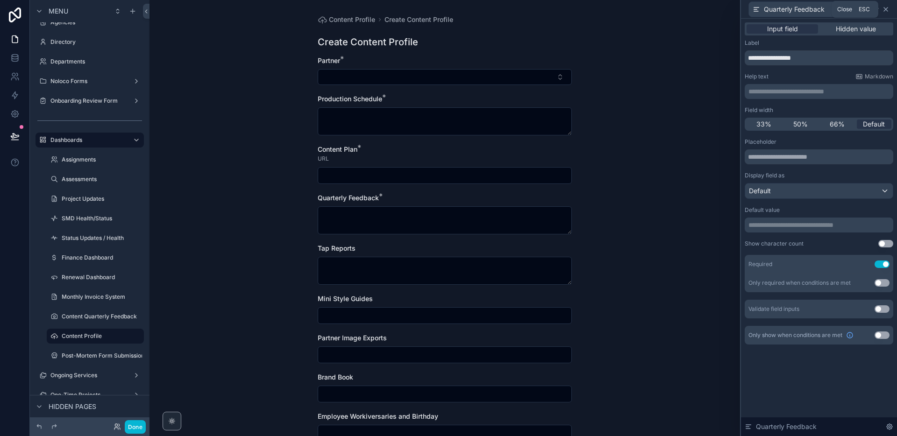
click at [886, 10] on icon at bounding box center [885, 9] width 7 height 7
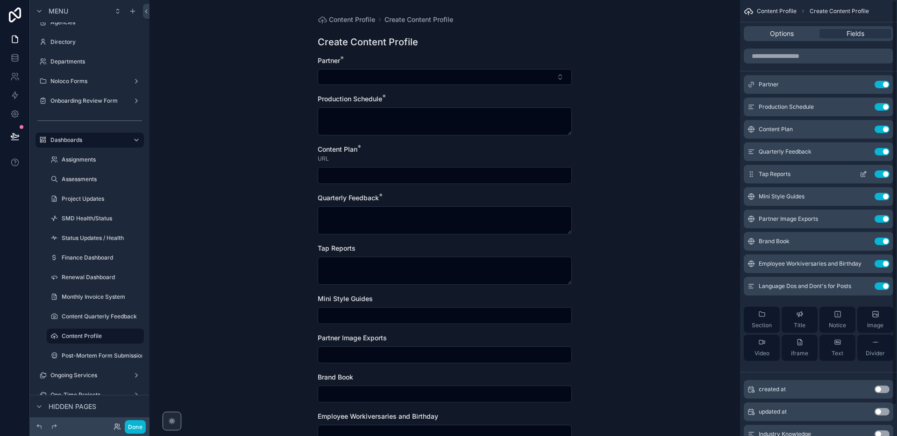
click at [862, 175] on icon "scrollable content" at bounding box center [864, 173] width 4 height 4
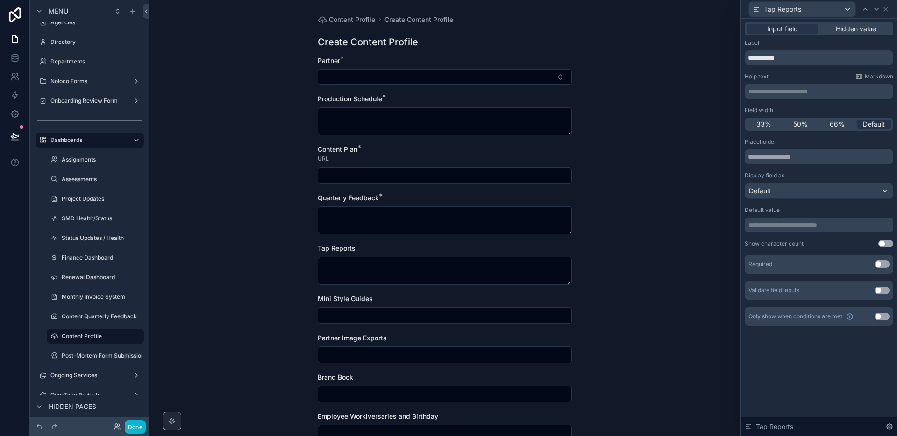
click at [881, 264] on button "Use setting" at bounding box center [881, 264] width 15 height 7
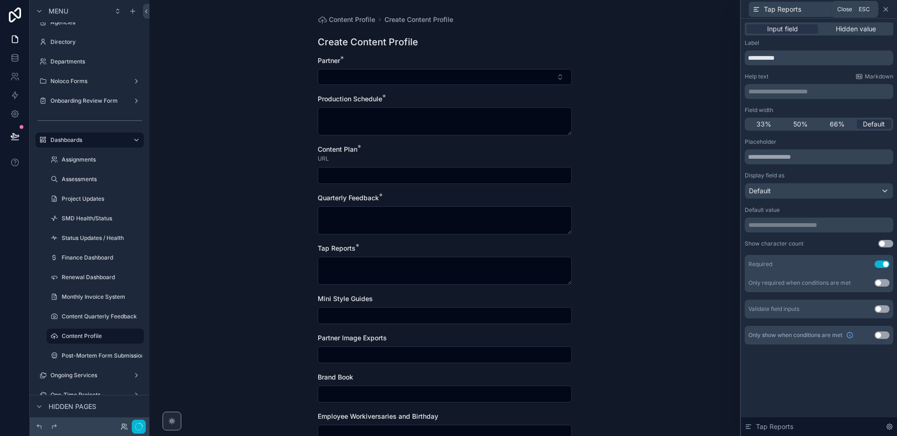
click at [888, 9] on icon at bounding box center [885, 9] width 7 height 7
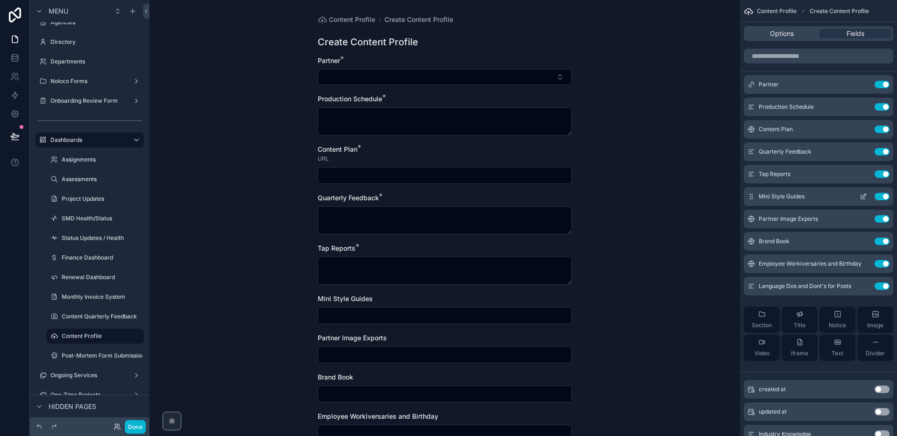
click at [864, 199] on icon "scrollable content" at bounding box center [863, 196] width 7 height 7
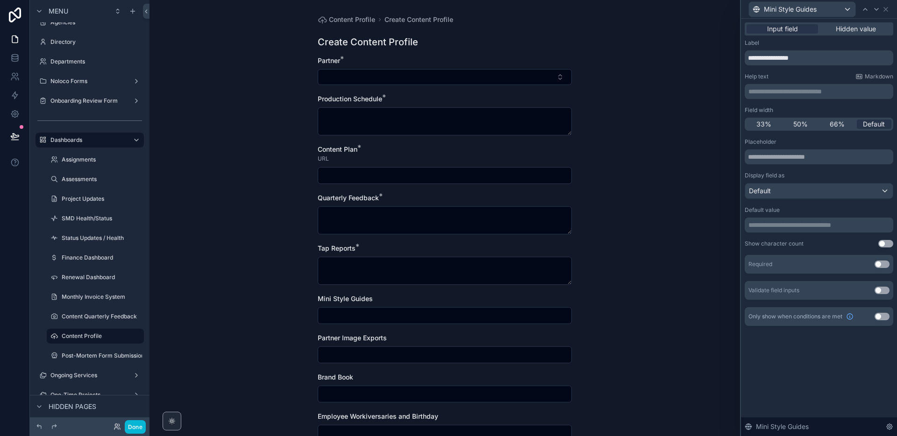
click at [780, 96] on p "**********" at bounding box center [819, 91] width 143 height 9
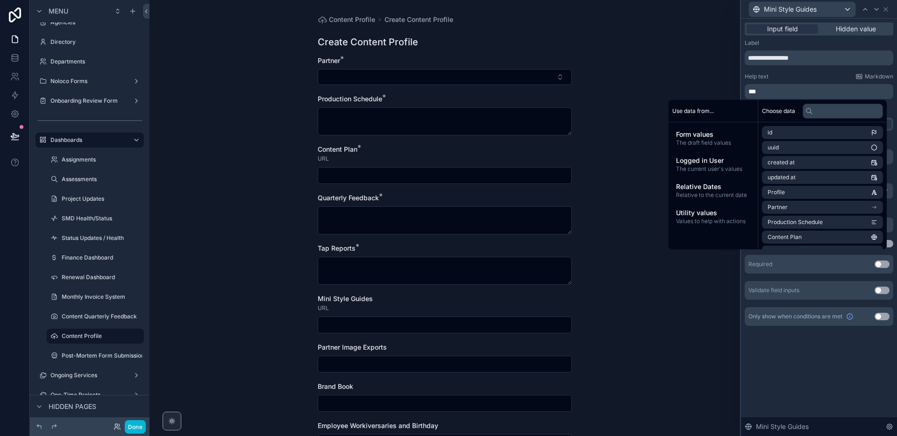
click at [788, 79] on div "Help text Markdown" at bounding box center [819, 76] width 149 height 7
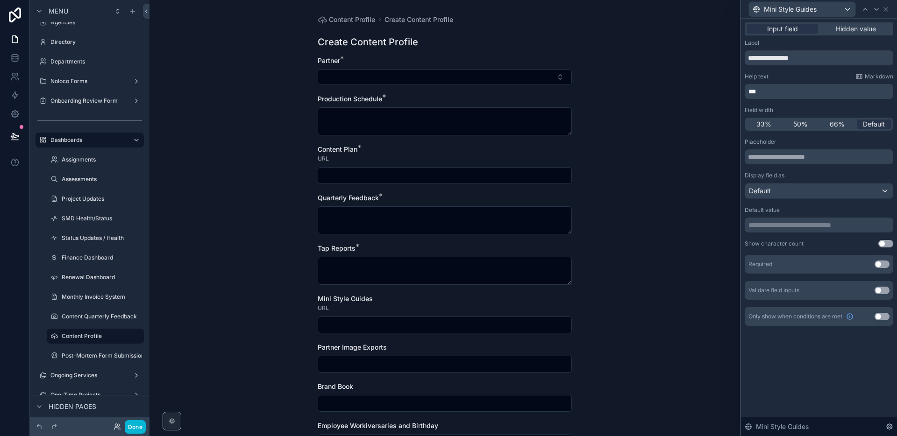
click at [880, 262] on button "Use setting" at bounding box center [881, 264] width 15 height 7
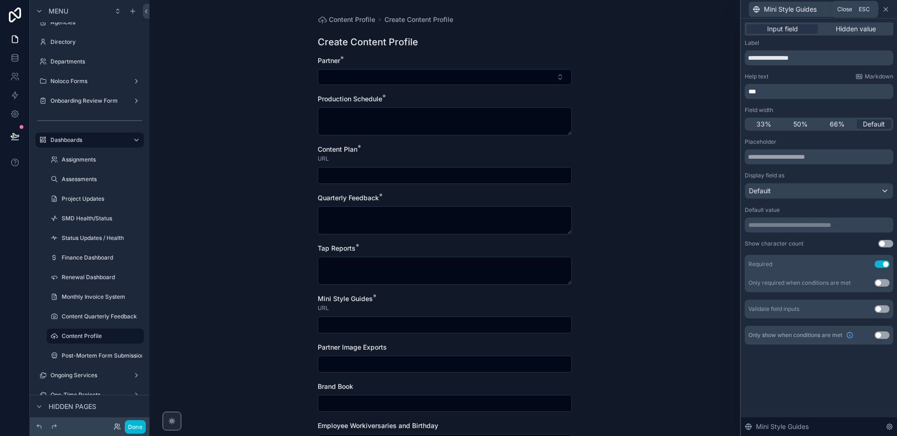
click at [887, 11] on icon at bounding box center [885, 9] width 7 height 7
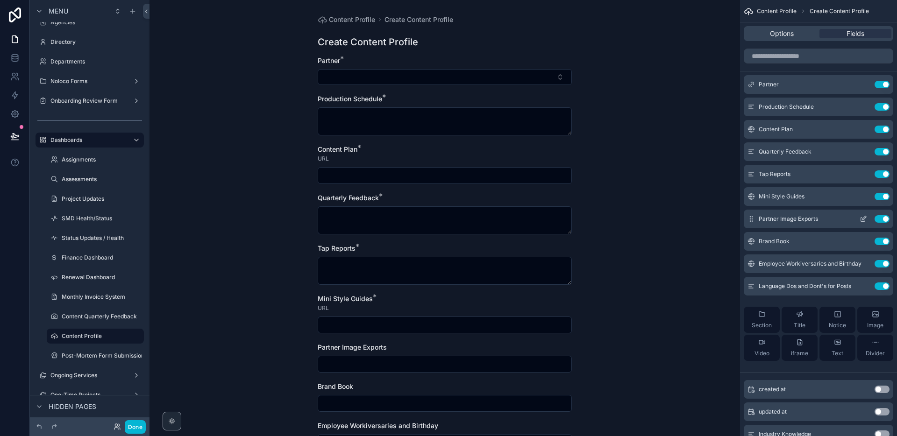
click at [858, 220] on button "scrollable content" at bounding box center [863, 218] width 15 height 7
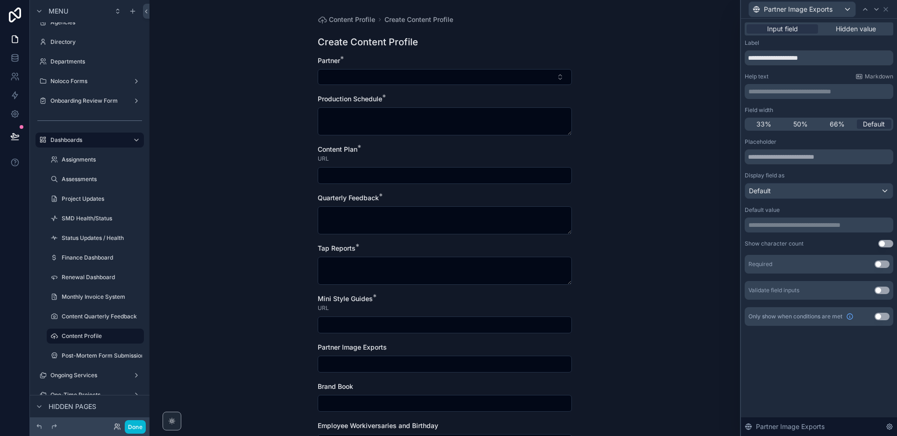
click at [832, 96] on div "**********" at bounding box center [819, 91] width 149 height 15
click at [833, 93] on p "**********" at bounding box center [819, 91] width 143 height 9
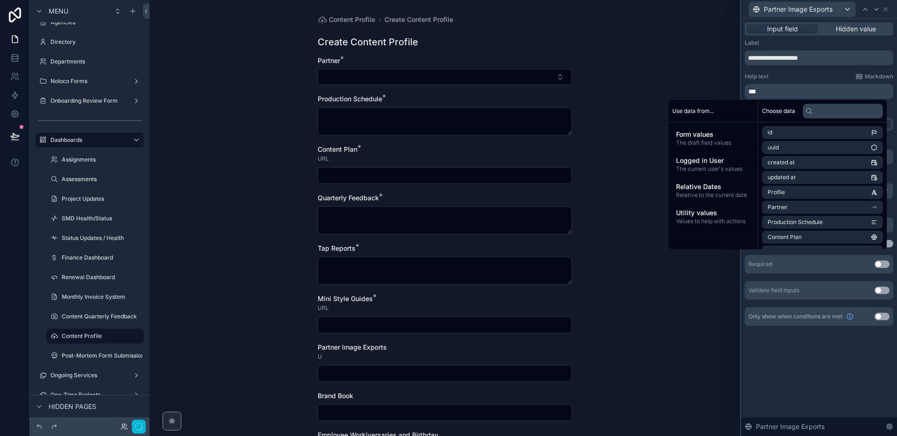
click at [833, 77] on div "Help text Markdown" at bounding box center [819, 76] width 149 height 7
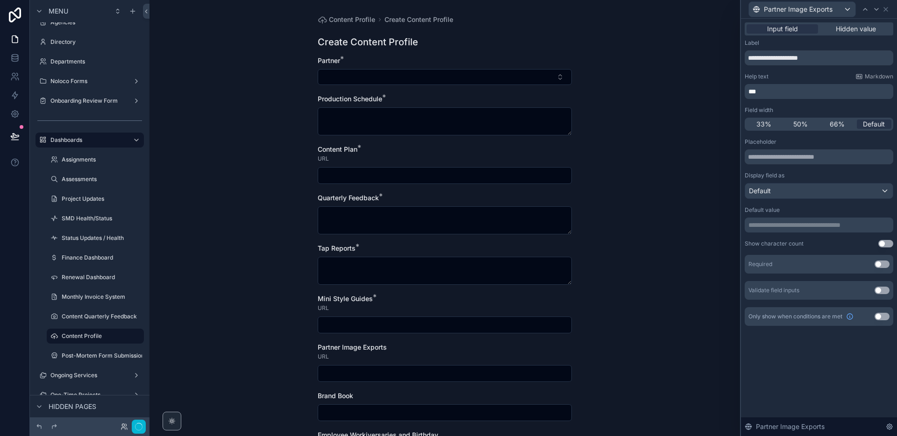
click at [883, 268] on button "Use setting" at bounding box center [881, 264] width 15 height 7
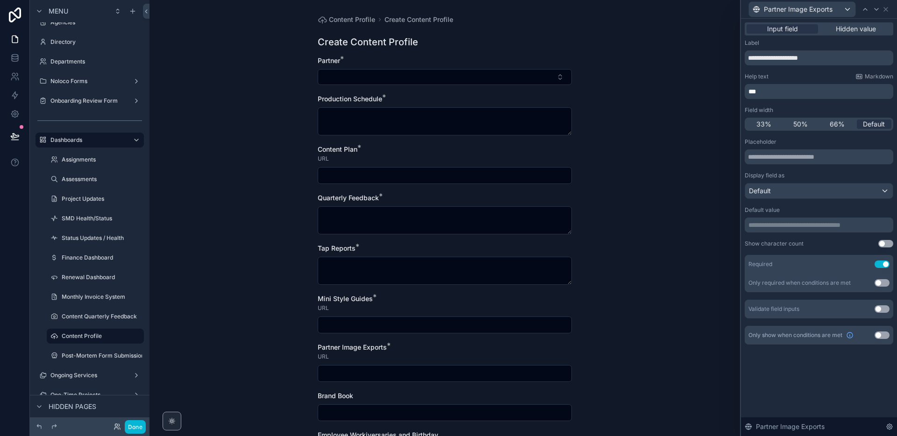
scroll to position [76, 0]
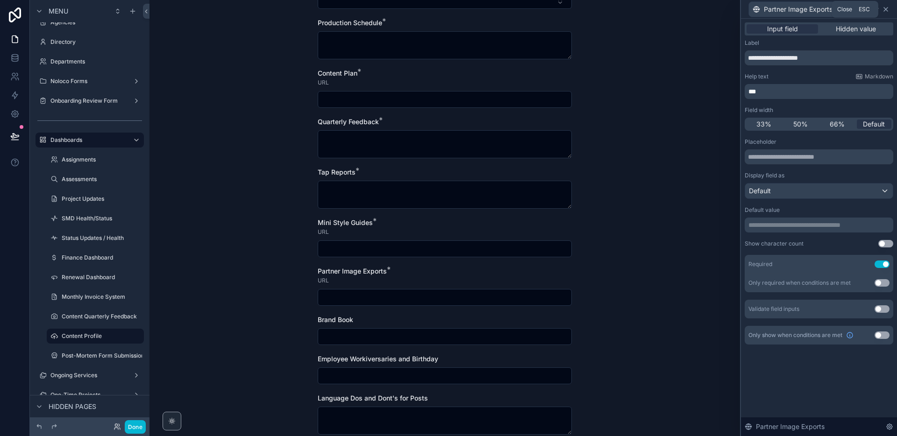
click at [887, 10] on icon at bounding box center [885, 9] width 7 height 7
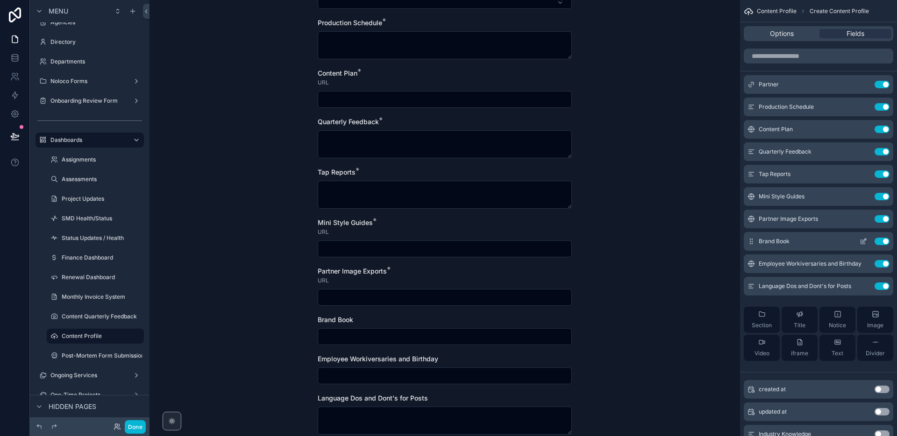
click at [862, 243] on icon "scrollable content" at bounding box center [863, 241] width 7 height 7
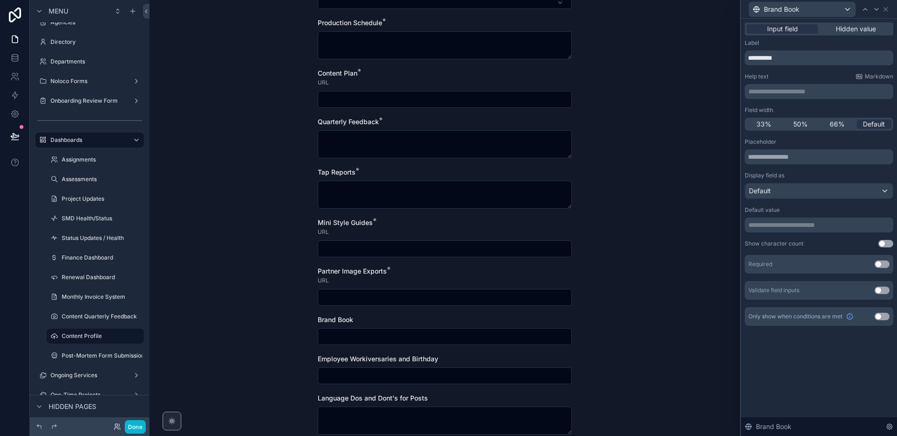
click at [772, 92] on p "**********" at bounding box center [819, 91] width 143 height 9
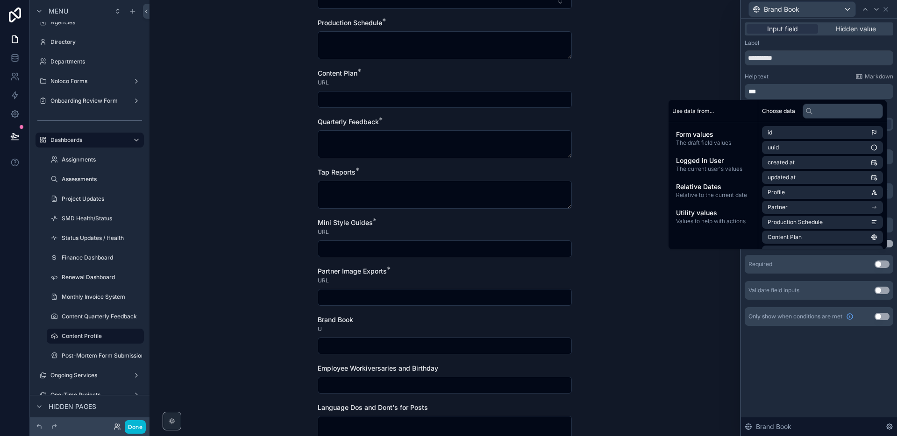
click at [772, 77] on div "Help text Markdown" at bounding box center [819, 76] width 149 height 7
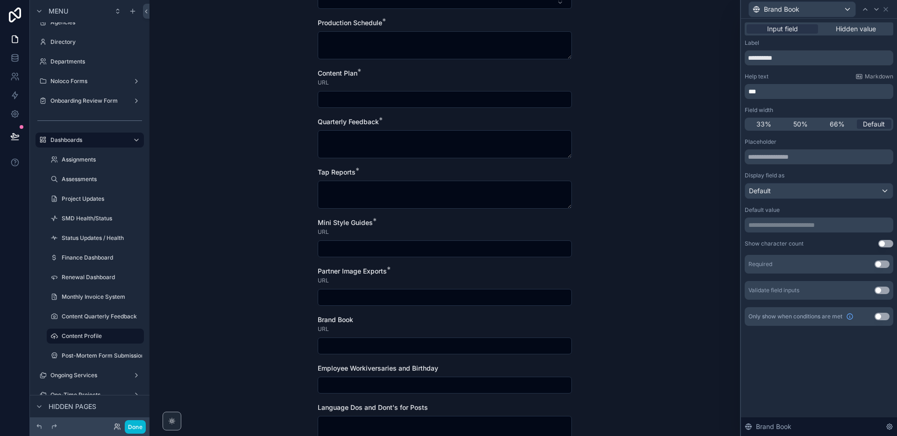
scroll to position [0, 0]
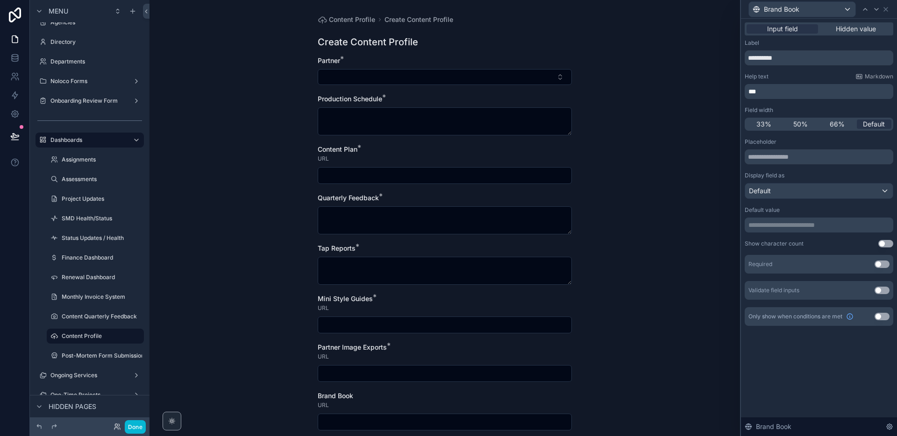
click at [878, 266] on button "Use setting" at bounding box center [881, 264] width 15 height 7
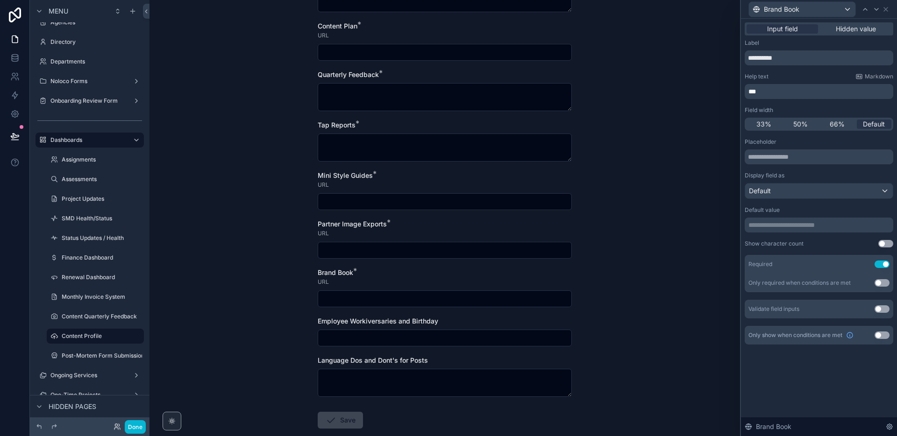
scroll to position [124, 0]
click at [885, 11] on icon at bounding box center [885, 9] width 7 height 7
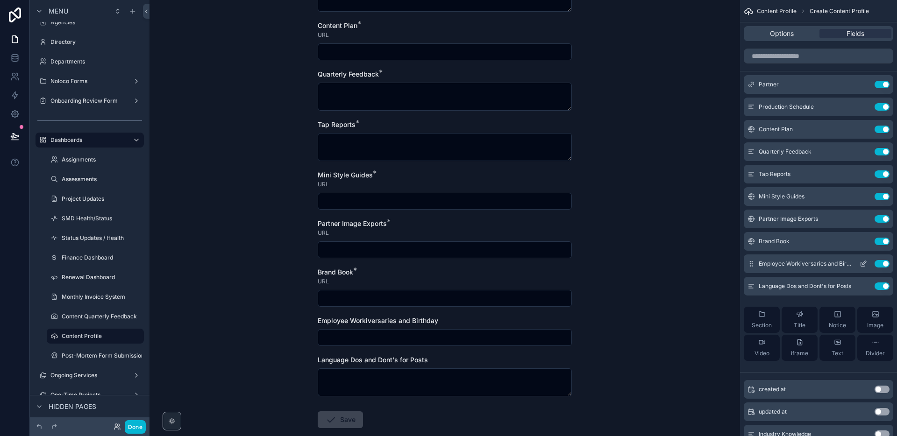
click at [860, 263] on icon "scrollable content" at bounding box center [863, 263] width 7 height 7
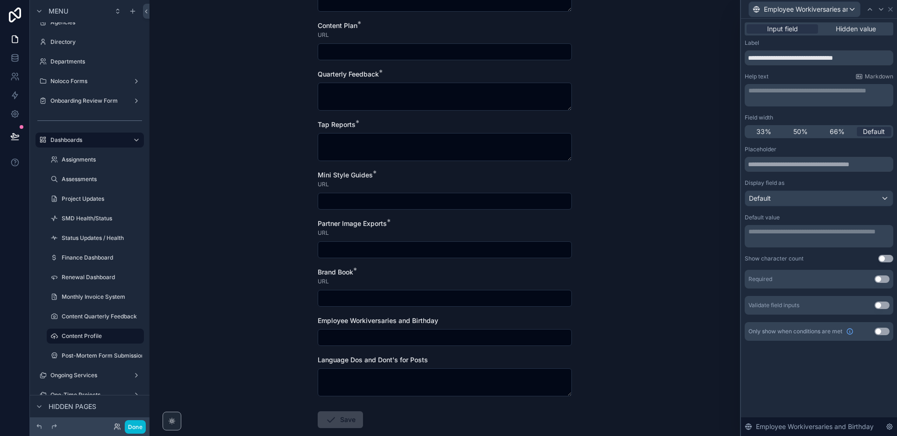
click at [763, 95] on p "**********" at bounding box center [819, 90] width 143 height 9
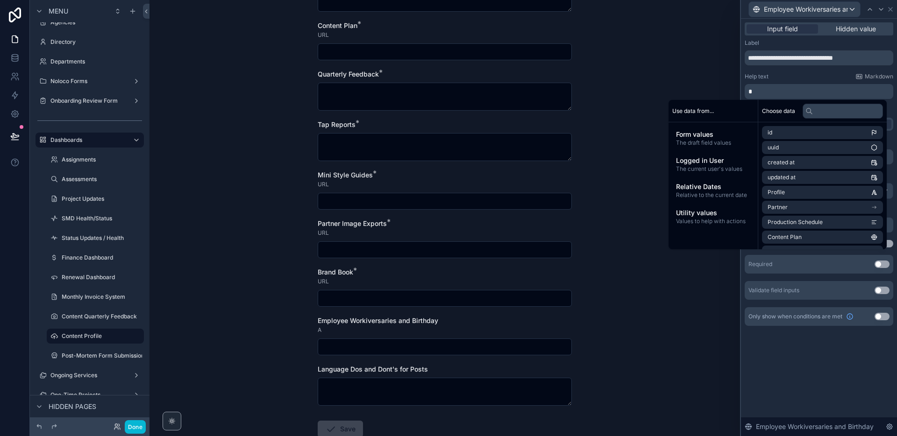
scroll to position [0, 0]
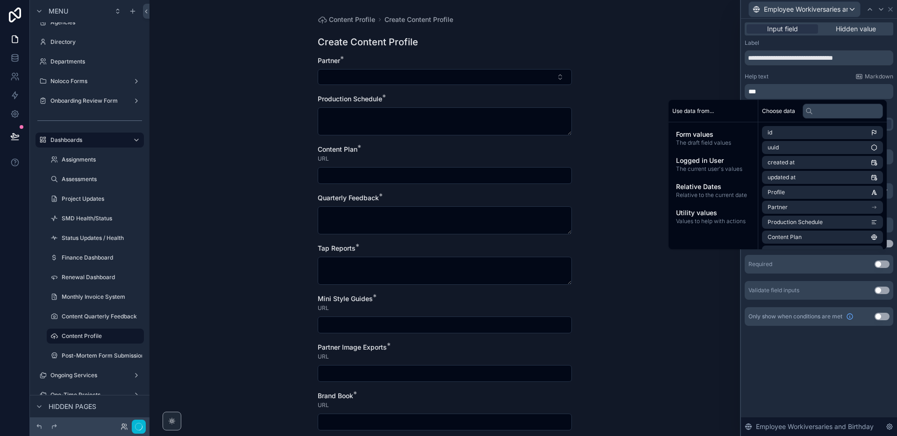
click at [798, 78] on div "Help text Markdown" at bounding box center [819, 76] width 149 height 7
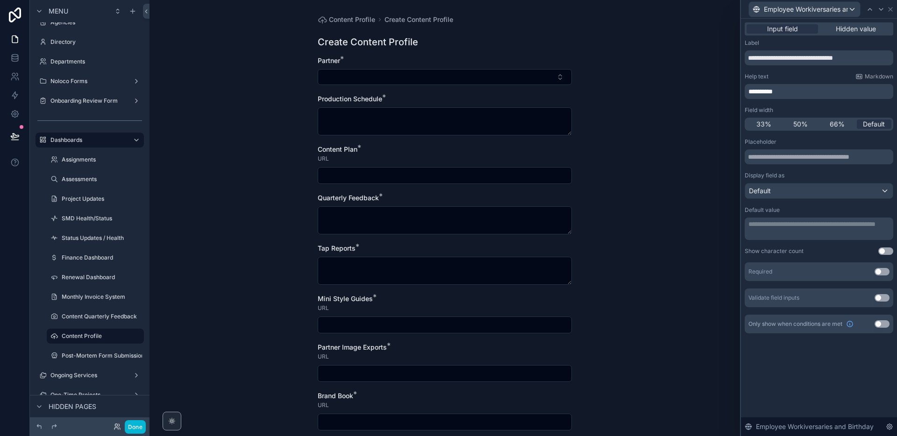
click at [883, 271] on button "Use setting" at bounding box center [881, 271] width 15 height 7
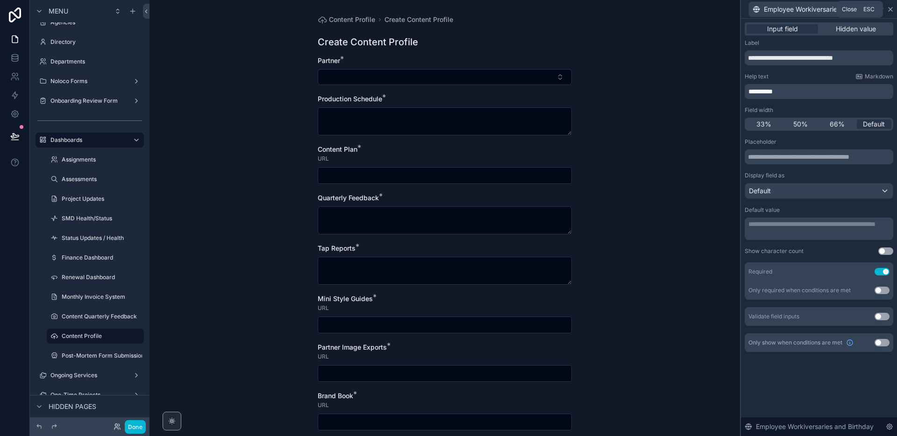
click at [890, 10] on icon at bounding box center [890, 9] width 7 height 7
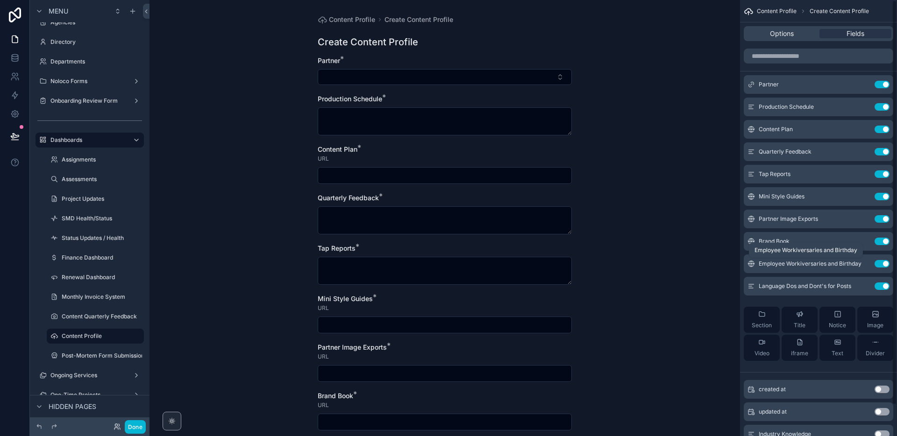
scroll to position [16, 0]
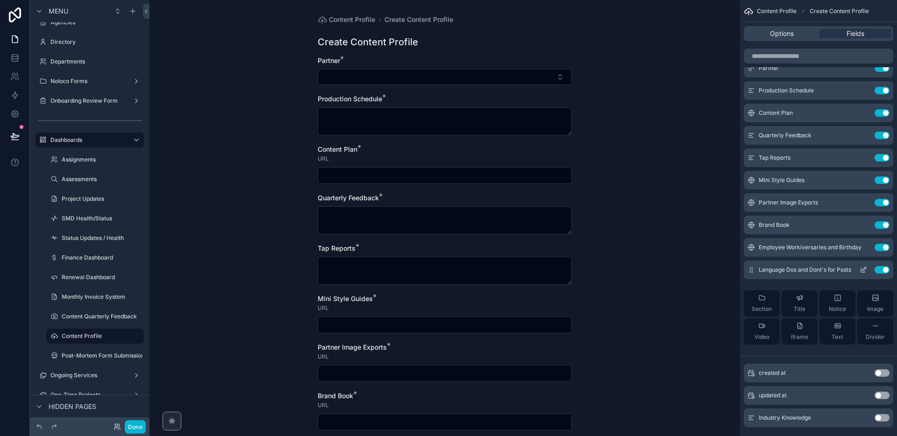
click at [862, 272] on icon "scrollable content" at bounding box center [863, 271] width 4 height 4
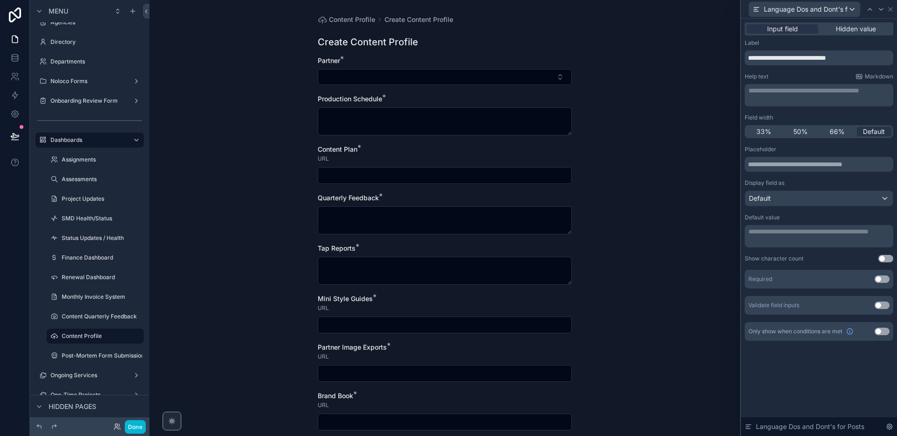
click at [881, 278] on button "Use setting" at bounding box center [881, 279] width 15 height 7
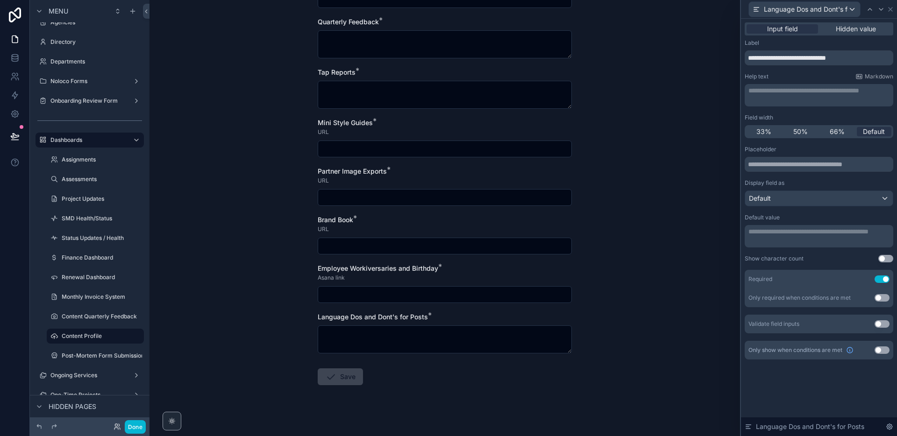
scroll to position [185, 0]
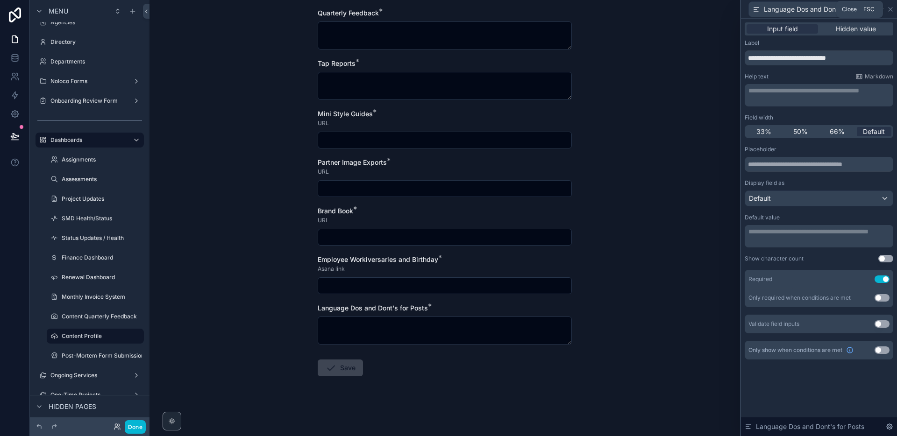
drag, startPoint x: 890, startPoint y: 11, endPoint x: 876, endPoint y: 15, distance: 14.5
click at [890, 11] on icon at bounding box center [890, 9] width 7 height 7
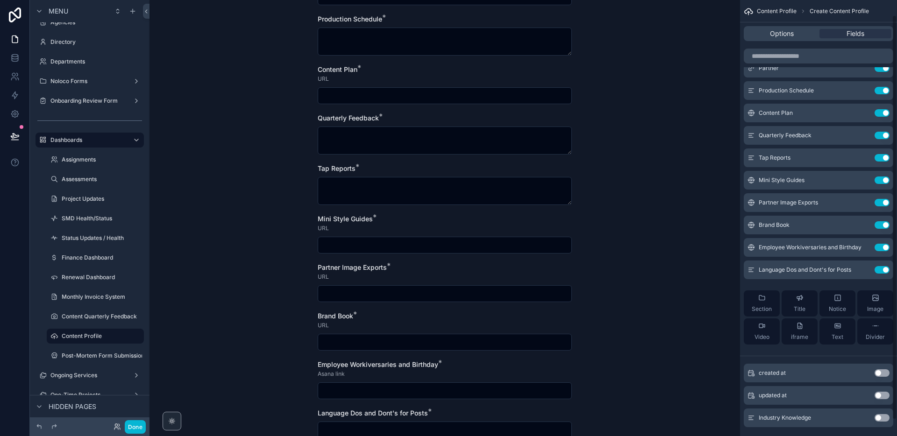
scroll to position [0, 0]
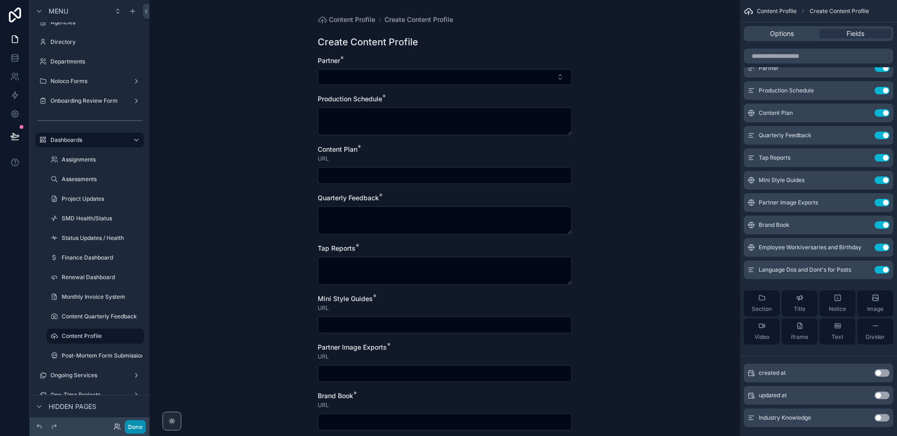
click at [134, 424] on button "Done" at bounding box center [135, 427] width 21 height 14
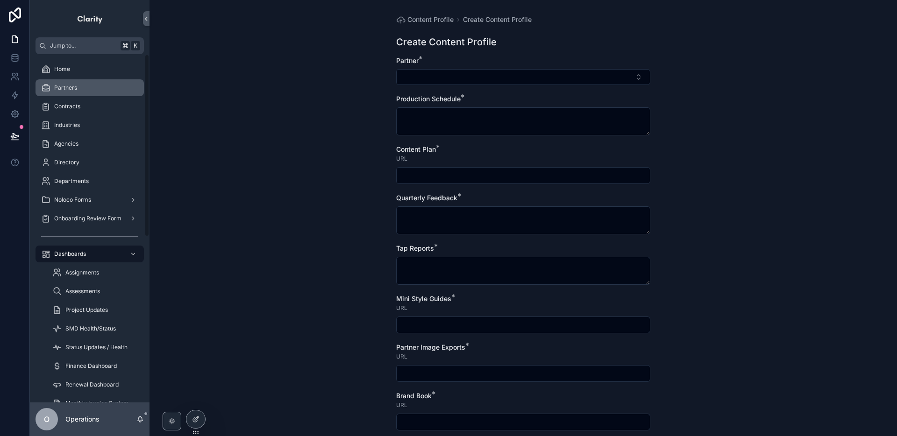
click at [110, 86] on div "Partners" at bounding box center [89, 87] width 97 height 15
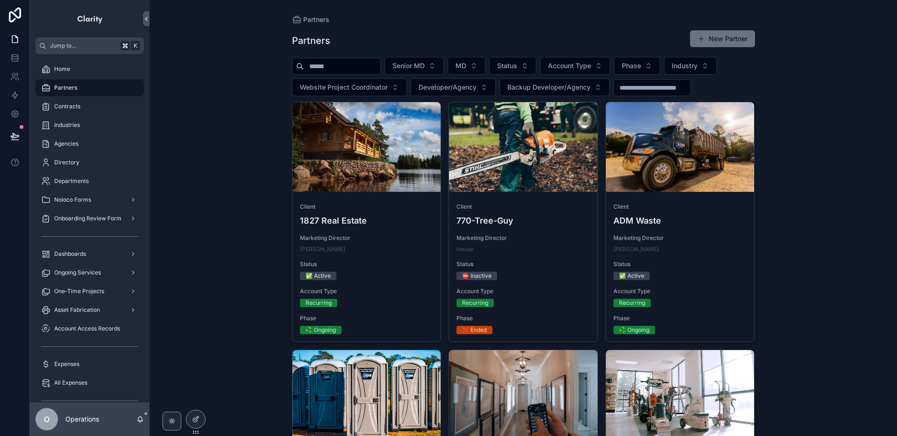
click at [337, 71] on input "scrollable content" at bounding box center [342, 66] width 77 height 13
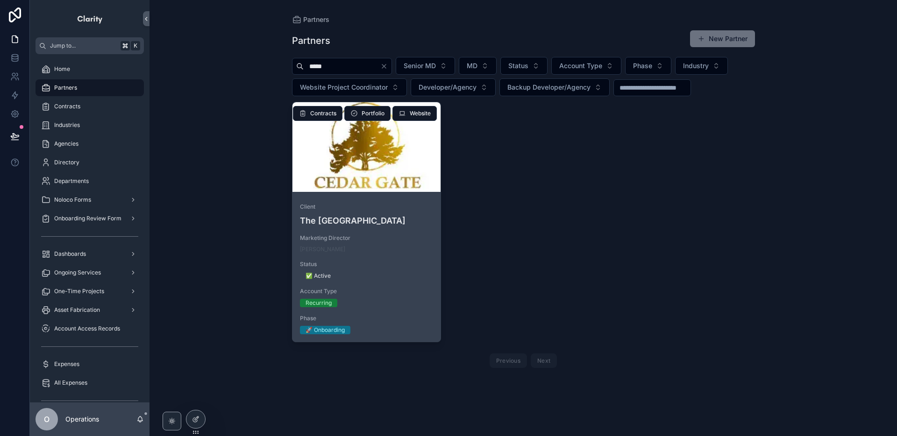
type input "*****"
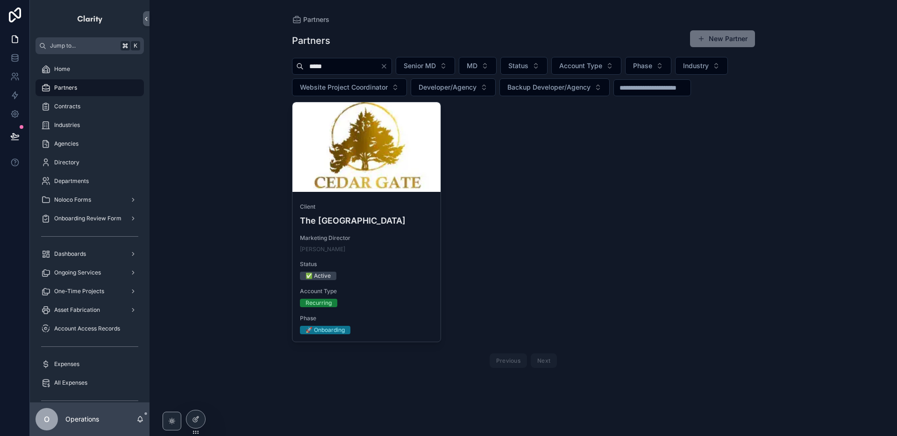
click at [391, 154] on div "scrollable content" at bounding box center [366, 147] width 149 height 90
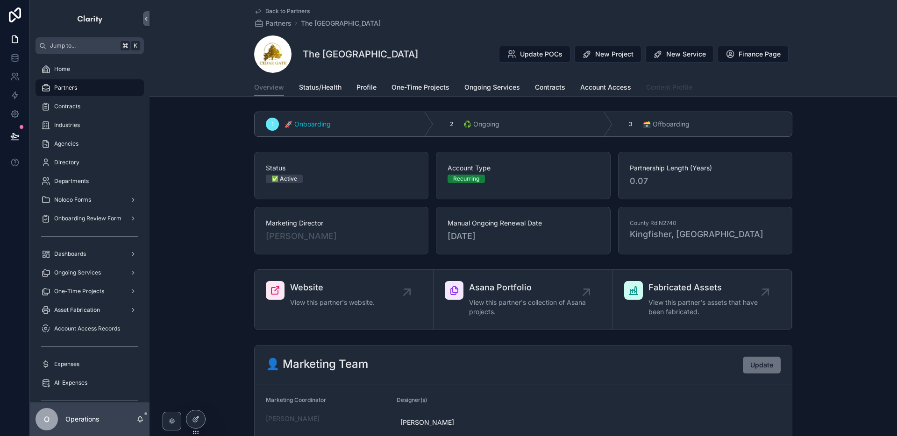
click at [672, 81] on link "Content Profile" at bounding box center [669, 88] width 46 height 19
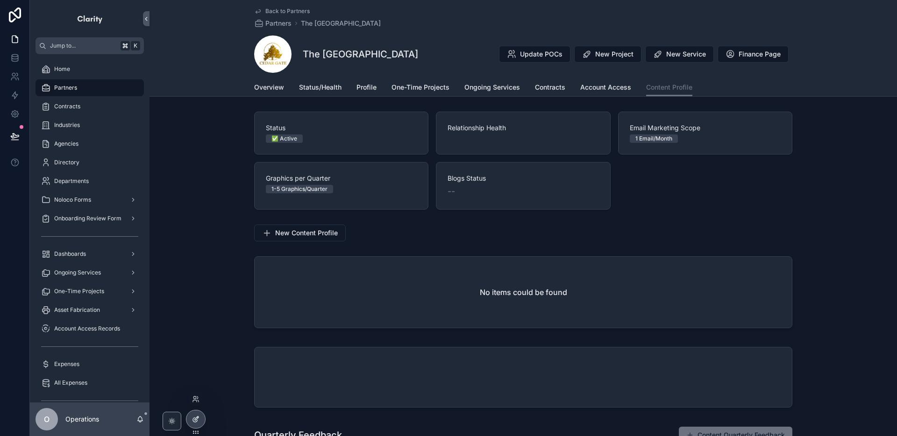
click at [196, 420] on icon at bounding box center [195, 419] width 7 height 7
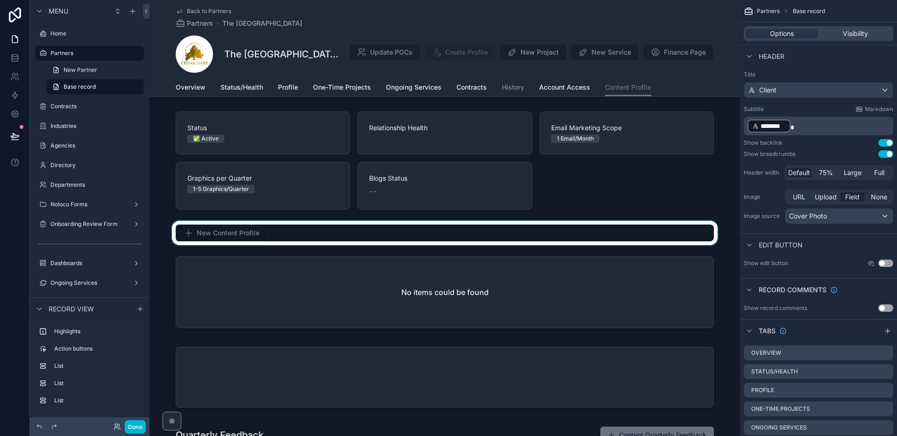
click at [299, 241] on div "scrollable content" at bounding box center [444, 233] width 590 height 24
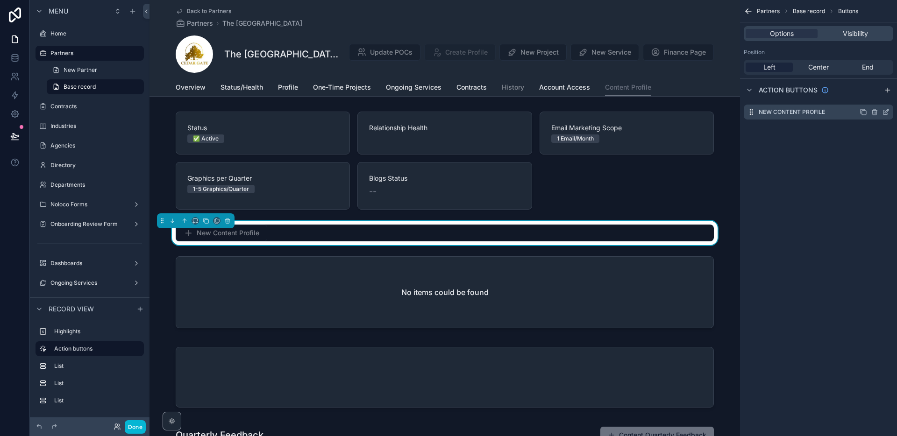
click at [886, 113] on icon "scrollable content" at bounding box center [887, 111] width 4 height 4
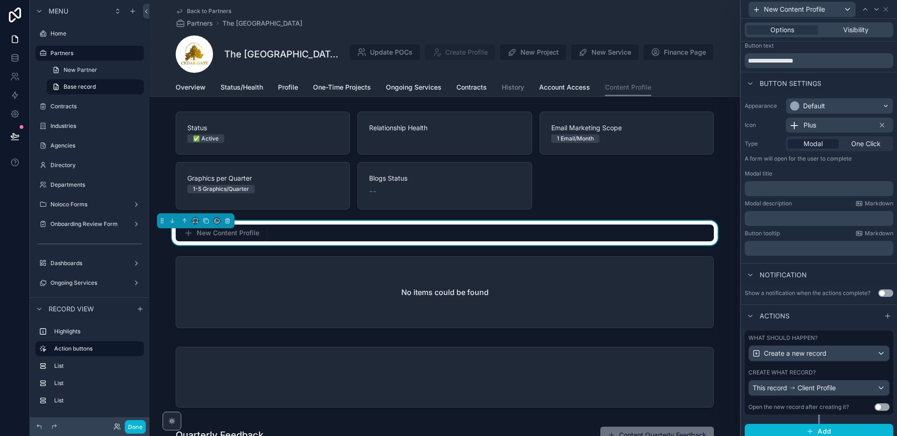
scroll to position [28, 0]
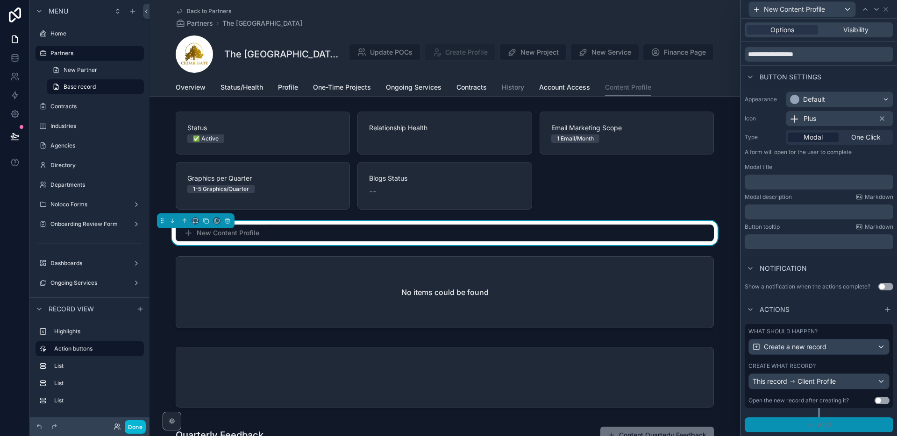
click at [838, 426] on button "Add" at bounding box center [819, 425] width 149 height 15
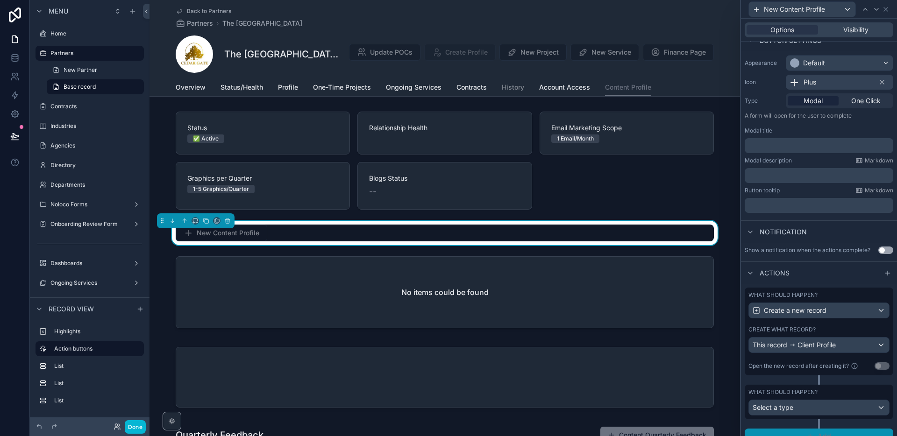
scroll to position [76, 0]
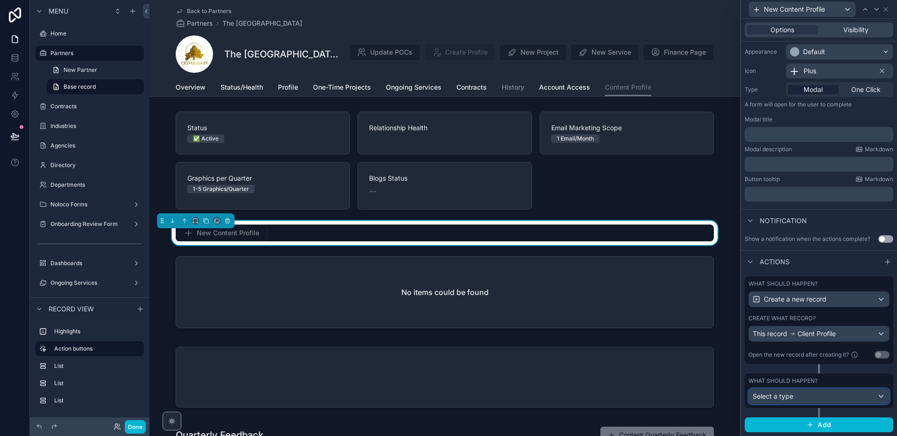
click at [836, 402] on div "Select a type" at bounding box center [819, 396] width 140 height 15
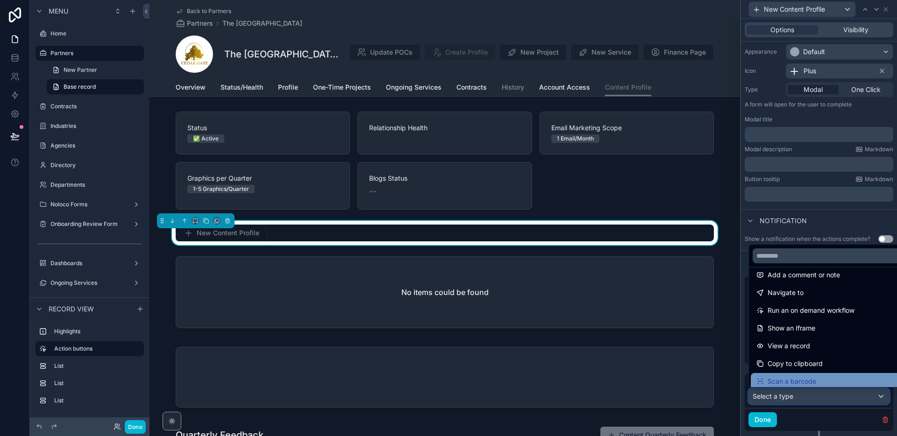
scroll to position [66, 0]
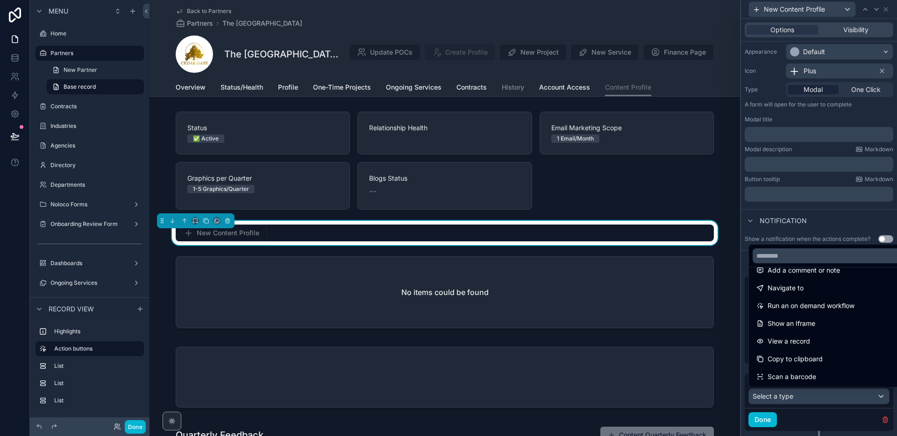
click at [741, 365] on div at bounding box center [819, 218] width 156 height 436
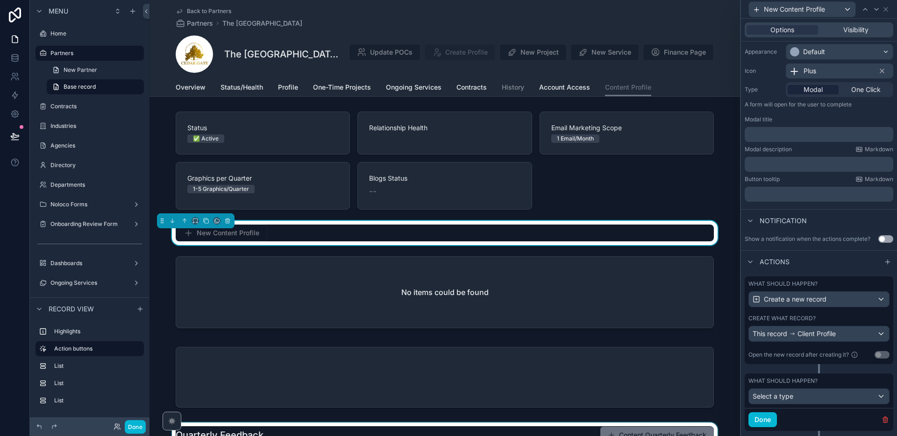
scroll to position [90, 0]
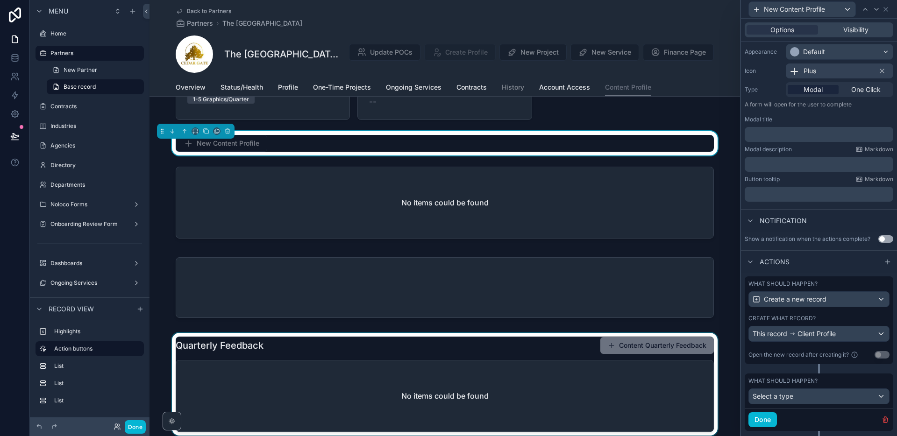
click at [601, 348] on div "scrollable content" at bounding box center [444, 384] width 590 height 103
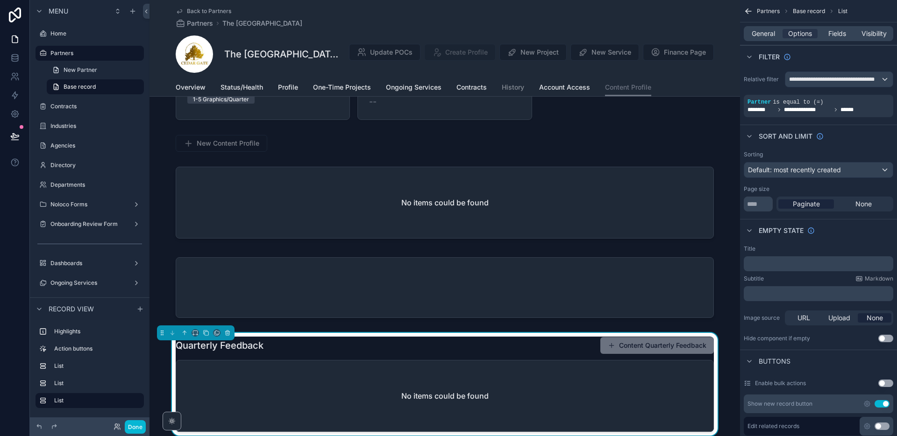
click at [587, 347] on div "Quarterly Feedback Content Quarterly Feedback" at bounding box center [445, 346] width 538 height 18
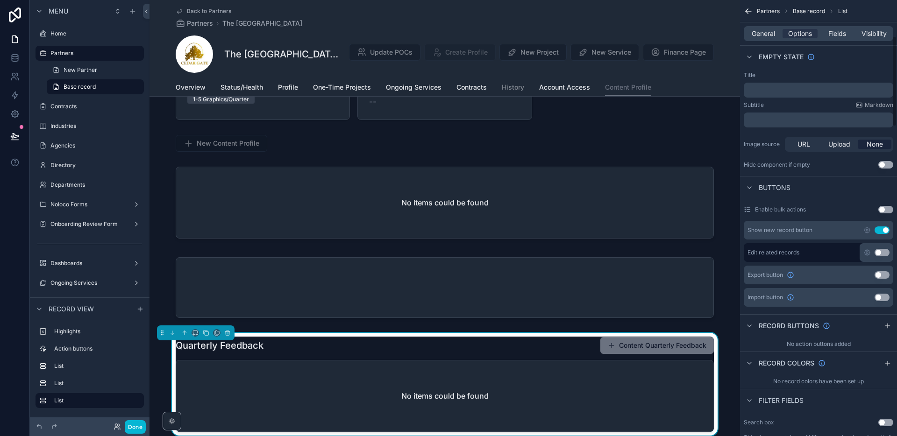
scroll to position [177, 0]
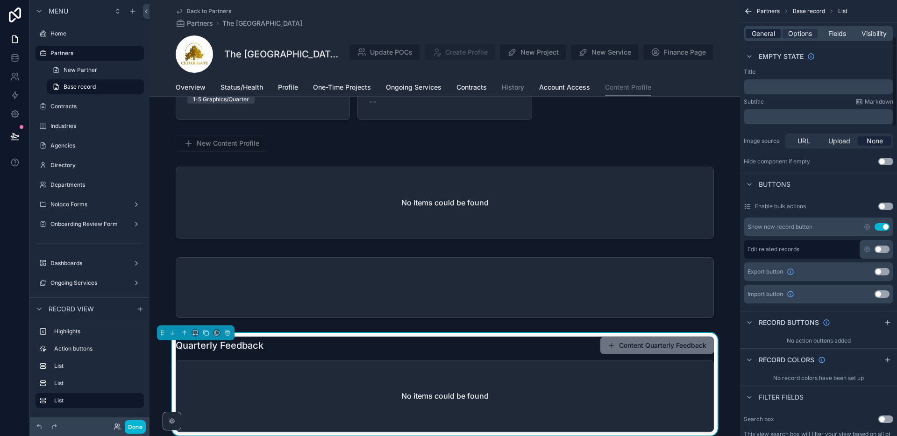
click at [762, 37] on span "General" at bounding box center [763, 33] width 23 height 9
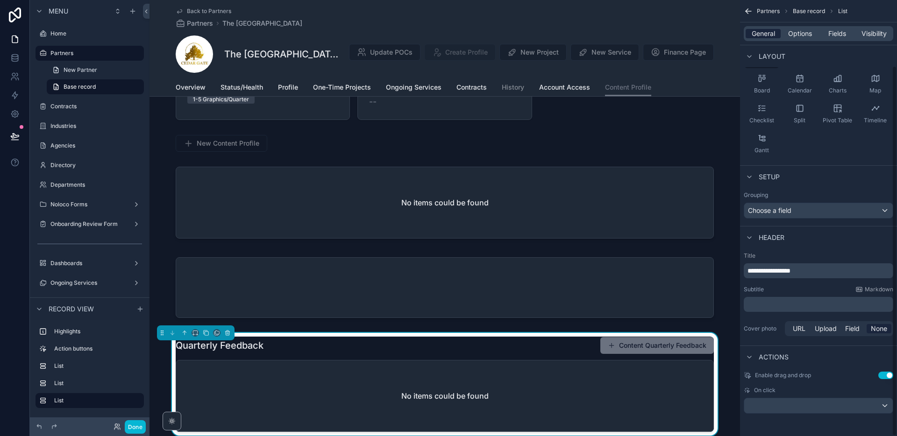
scroll to position [77, 0]
click at [800, 35] on span "Options" at bounding box center [800, 33] width 24 height 9
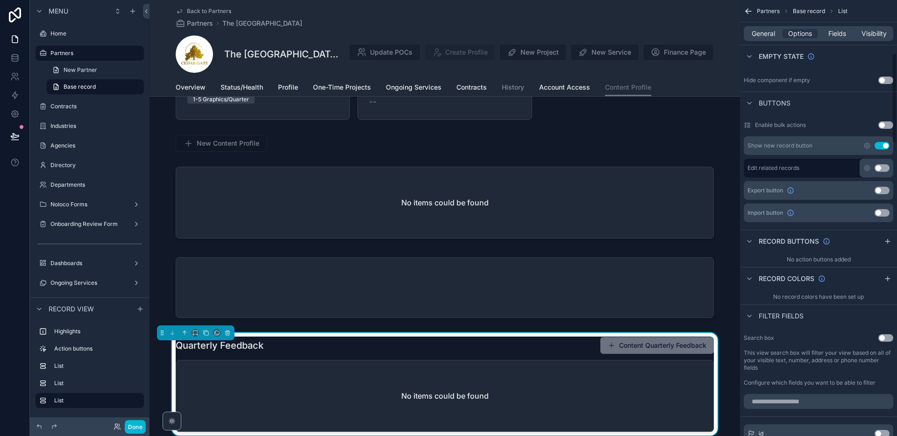
scroll to position [254, 0]
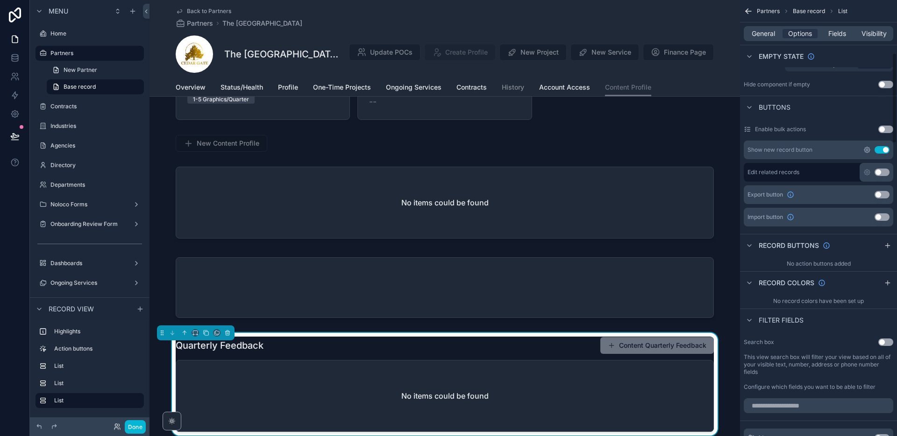
click at [865, 149] on icon "scrollable content" at bounding box center [866, 149] width 7 height 7
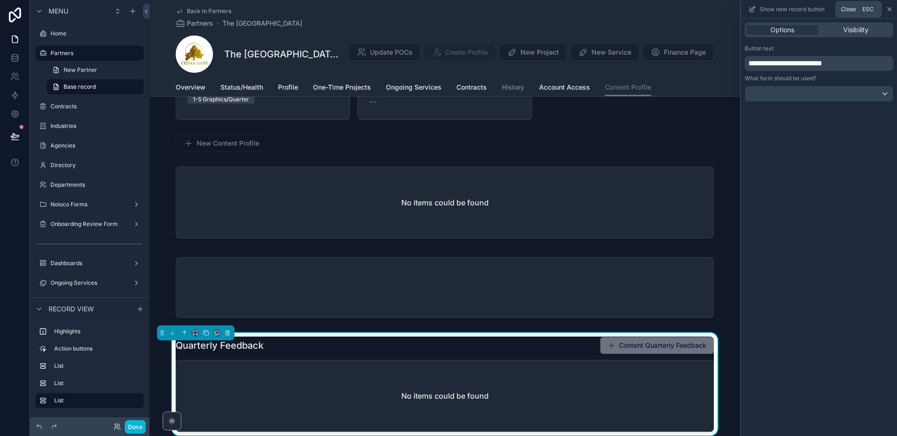
click at [887, 11] on icon at bounding box center [889, 9] width 7 height 7
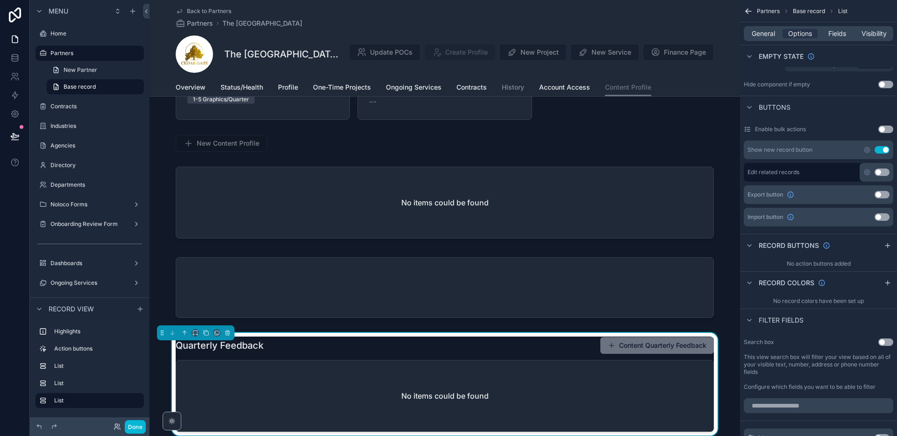
drag, startPoint x: 653, startPoint y: 349, endPoint x: 647, endPoint y: 347, distance: 6.3
click at [653, 349] on button "Content Quarterly Feedback" at bounding box center [657, 345] width 114 height 17
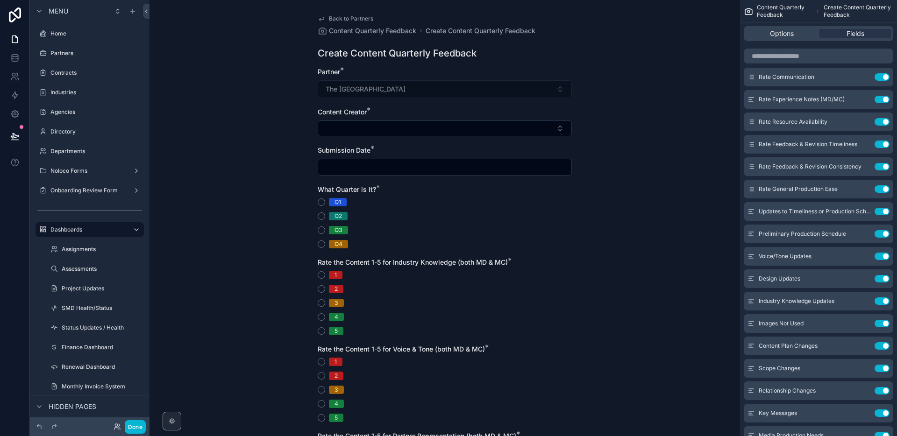
click at [368, 17] on span "Back to Partners" at bounding box center [351, 18] width 44 height 7
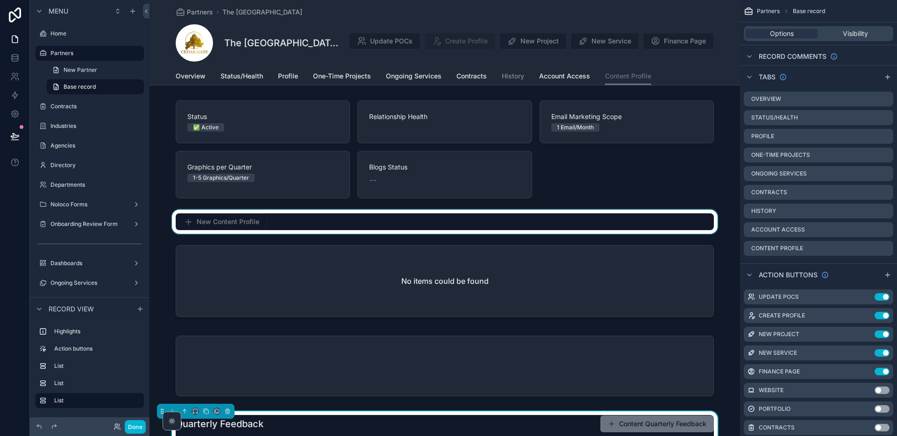
click at [336, 216] on div "scrollable content" at bounding box center [444, 222] width 590 height 24
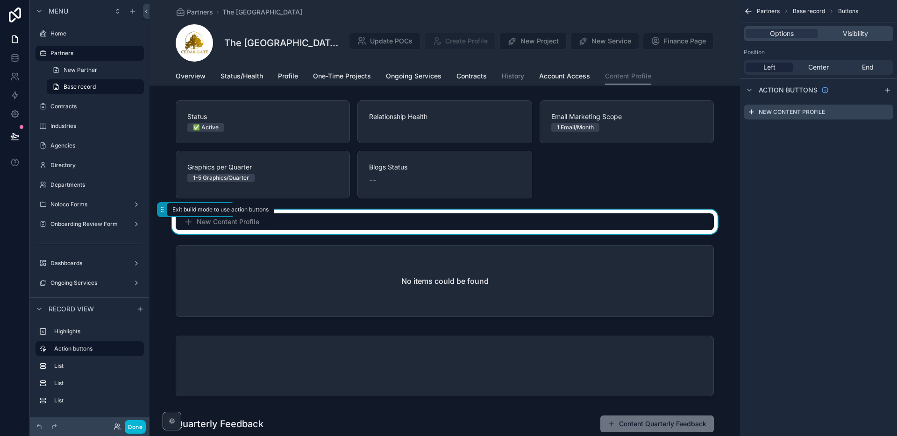
click at [247, 226] on span "New Content Profile" at bounding box center [222, 222] width 92 height 9
click at [247, 222] on span "New Content Profile" at bounding box center [222, 222] width 92 height 9
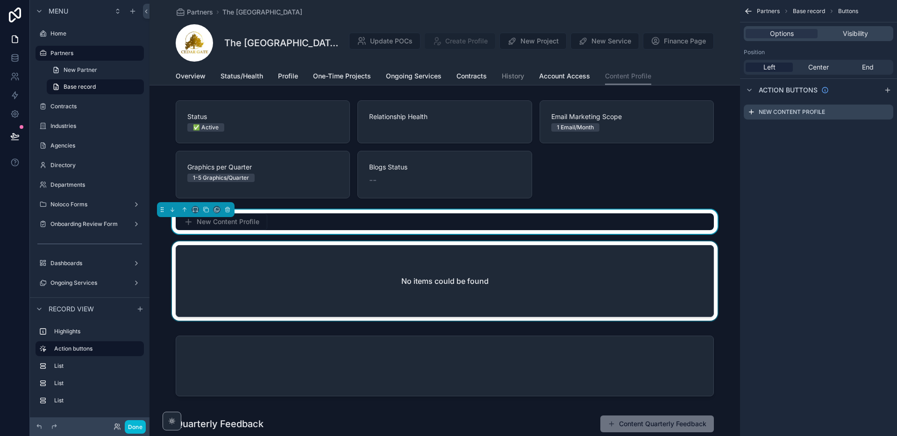
drag, startPoint x: 204, startPoint y: 225, endPoint x: 185, endPoint y: 311, distance: 88.0
click at [203, 226] on span "New Content Profile" at bounding box center [222, 222] width 92 height 9
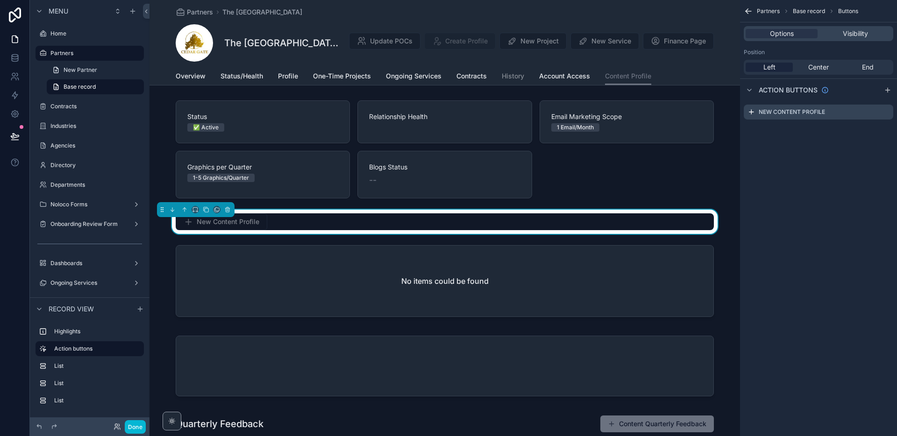
drag, startPoint x: 256, startPoint y: 223, endPoint x: 391, endPoint y: 222, distance: 135.0
click at [257, 223] on span "New Content Profile" at bounding box center [222, 222] width 92 height 9
click at [884, 113] on icon "scrollable content" at bounding box center [885, 111] width 7 height 7
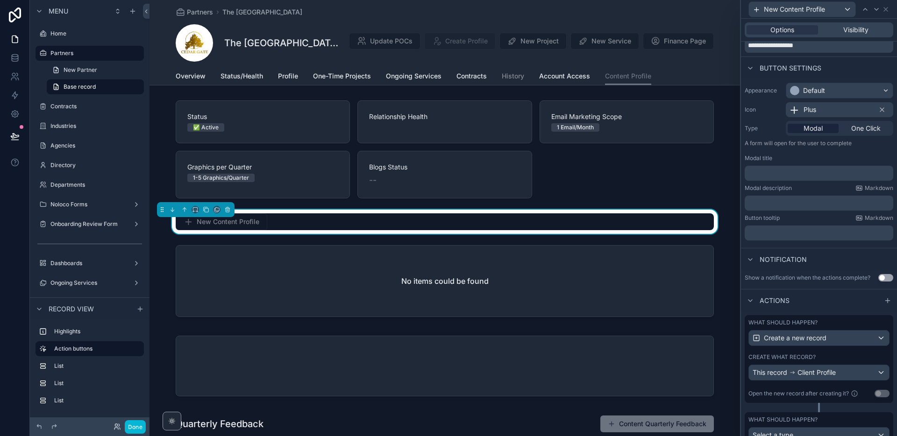
scroll to position [38, 0]
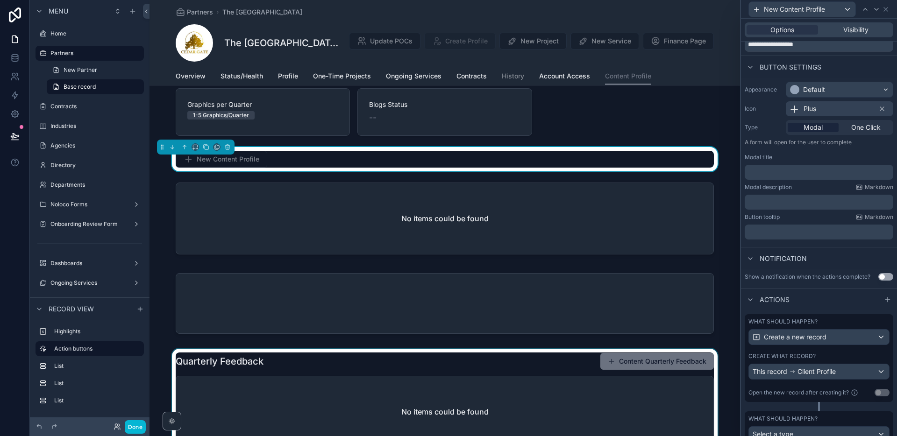
click at [720, 360] on div "scrollable content" at bounding box center [444, 400] width 590 height 103
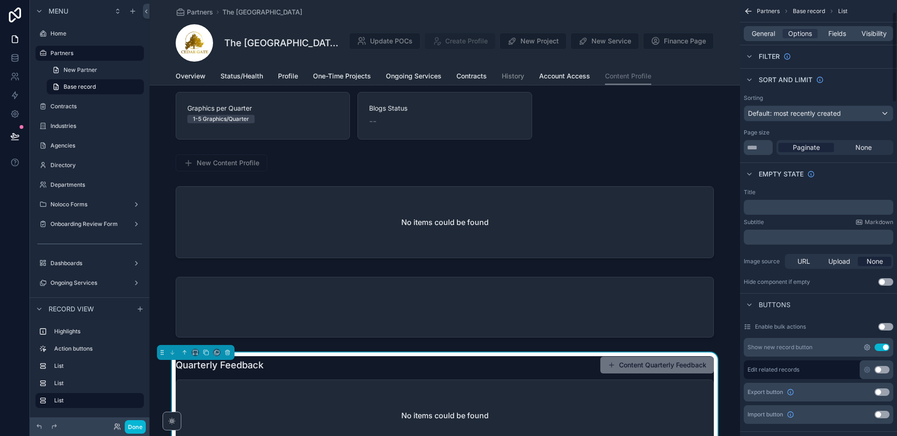
scroll to position [56, 0]
click at [863, 348] on icon "scrollable content" at bounding box center [866, 348] width 7 height 7
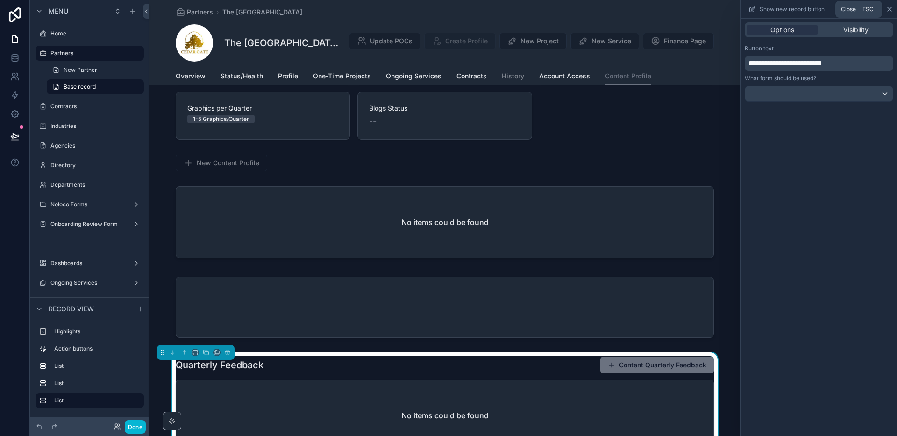
click at [888, 8] on icon at bounding box center [889, 9] width 7 height 7
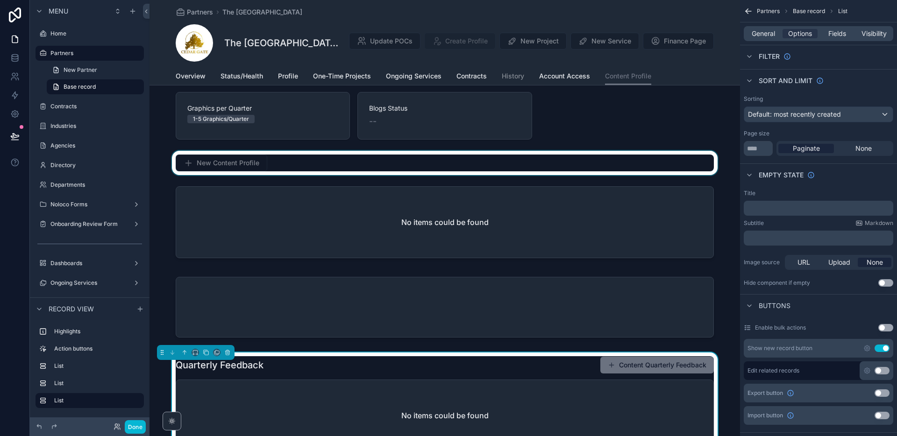
click at [299, 158] on div "scrollable content" at bounding box center [444, 163] width 590 height 24
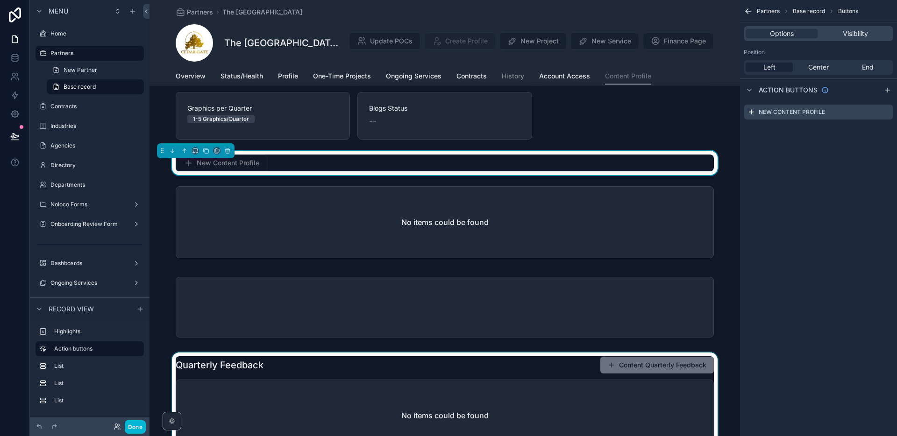
scroll to position [0, 0]
click at [873, 114] on icon "scrollable content" at bounding box center [874, 111] width 7 height 7
click at [870, 98] on icon at bounding box center [870, 96] width 7 height 7
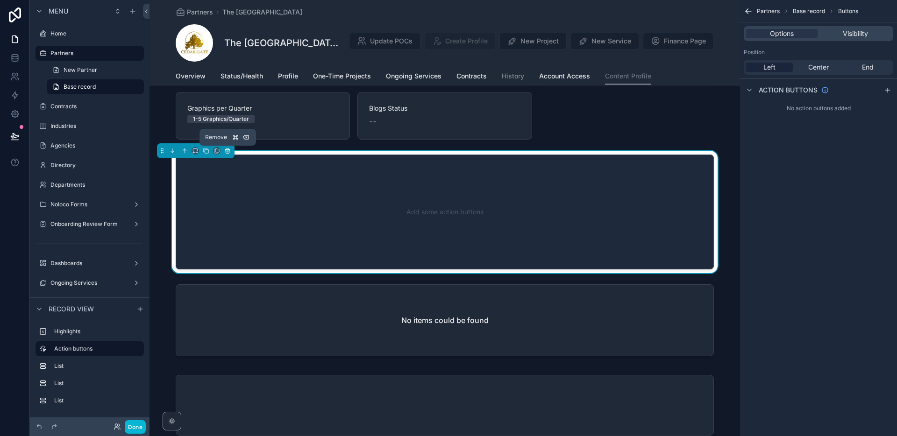
click at [224, 151] on icon "scrollable content" at bounding box center [227, 151] width 7 height 7
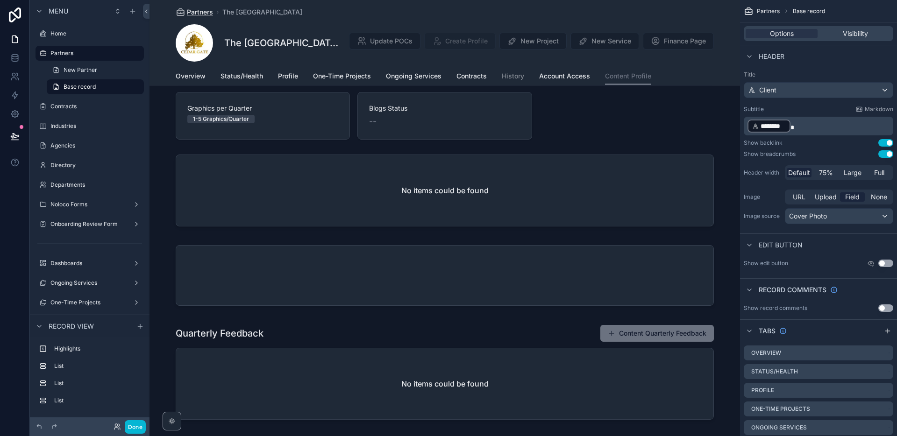
click at [208, 15] on span "Partners" at bounding box center [200, 11] width 26 height 9
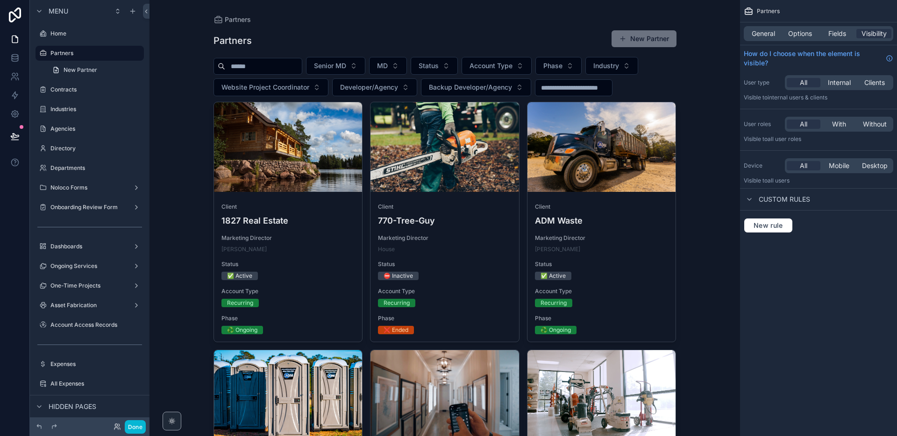
click at [295, 69] on input "scrollable content" at bounding box center [263, 66] width 77 height 13
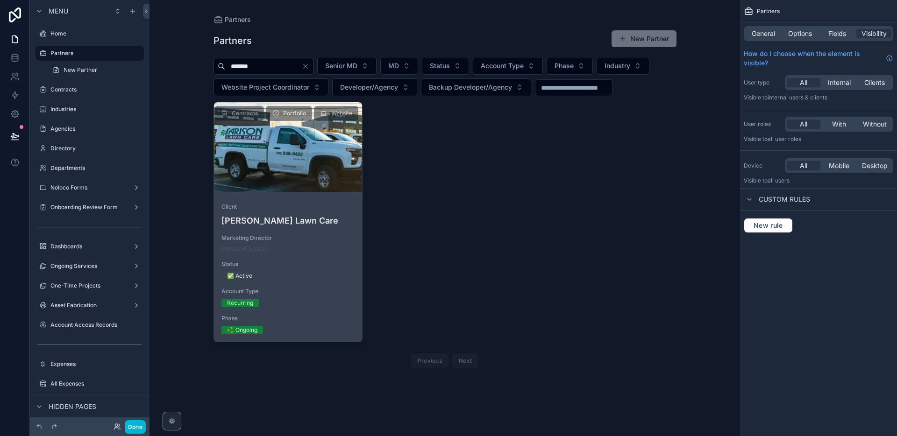
type input "*******"
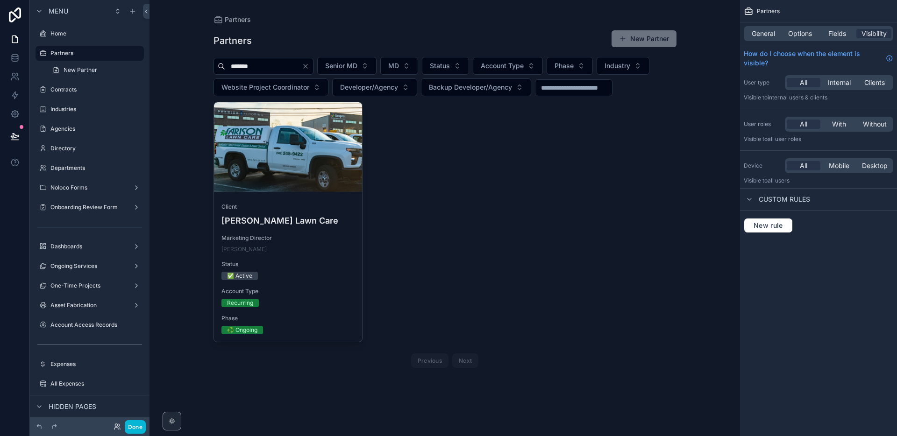
click at [345, 163] on div "scrollable content" at bounding box center [288, 147] width 149 height 90
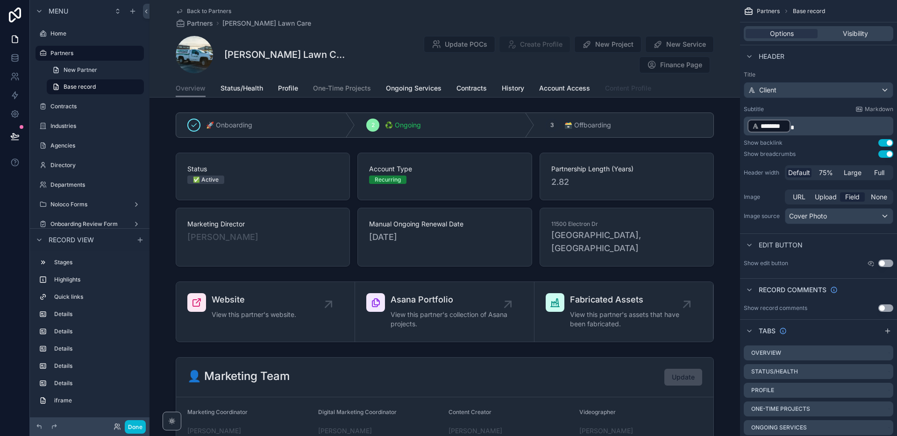
click at [609, 91] on span "Content Profile" at bounding box center [628, 88] width 46 height 9
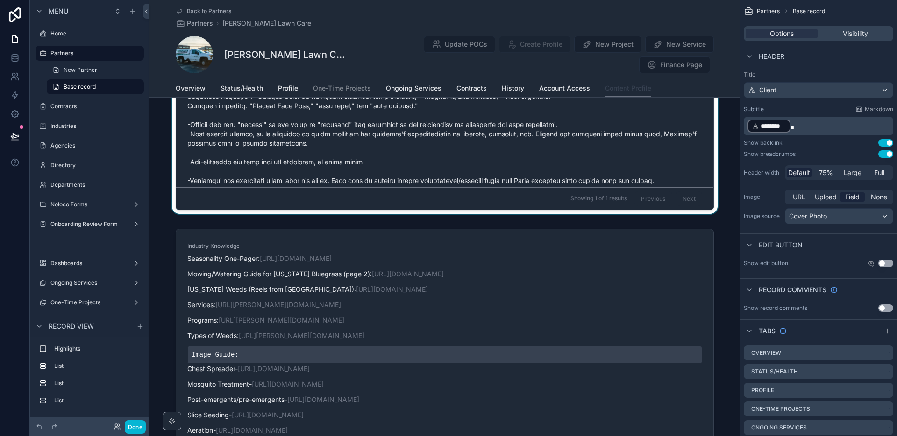
scroll to position [2, 0]
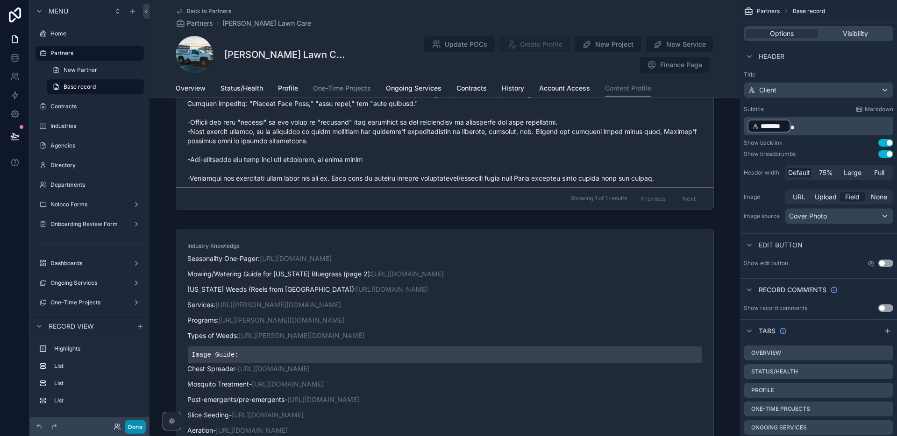
click at [136, 429] on button "Done" at bounding box center [135, 427] width 21 height 14
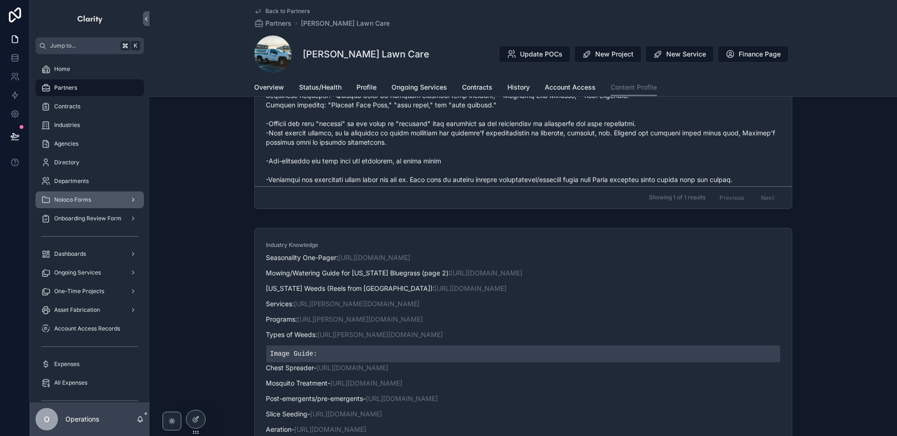
click at [99, 206] on div "Noloco Forms" at bounding box center [89, 199] width 97 height 15
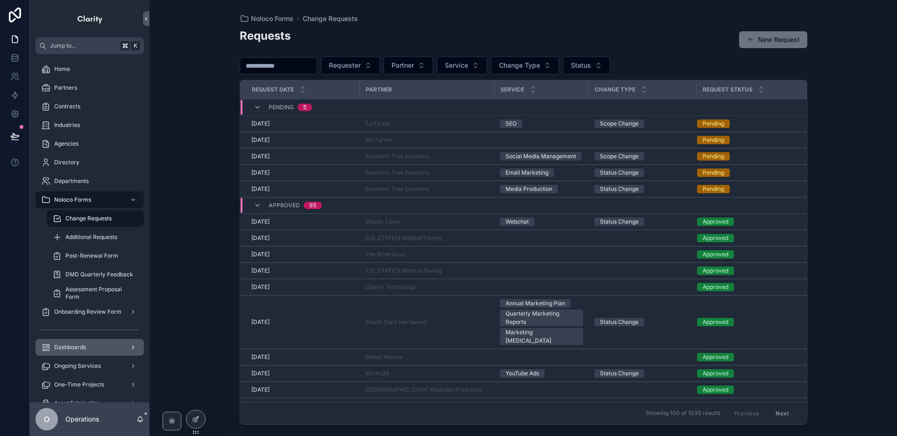
click at [114, 348] on div "Dashboards" at bounding box center [89, 347] width 97 height 15
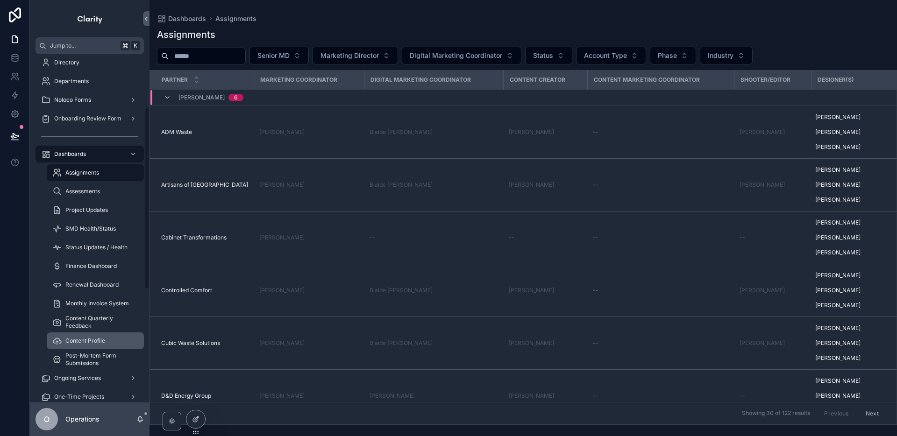
scroll to position [101, 0]
click at [114, 342] on div "Content Profile" at bounding box center [95, 340] width 86 height 15
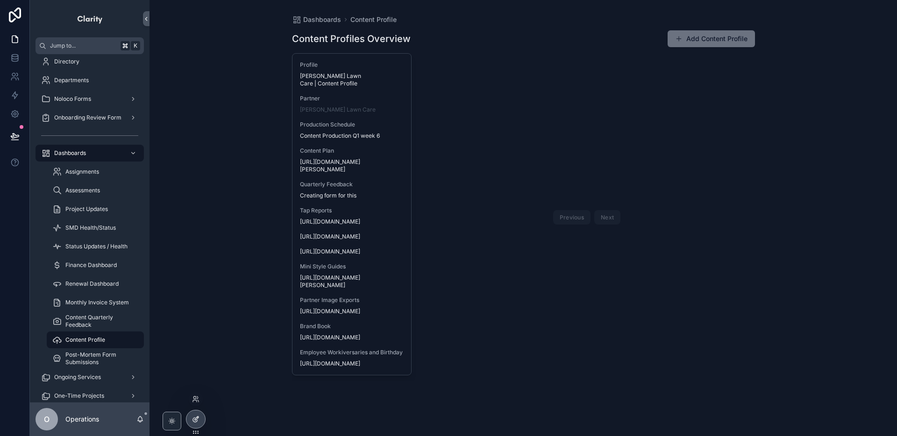
click at [195, 413] on div at bounding box center [195, 420] width 19 height 18
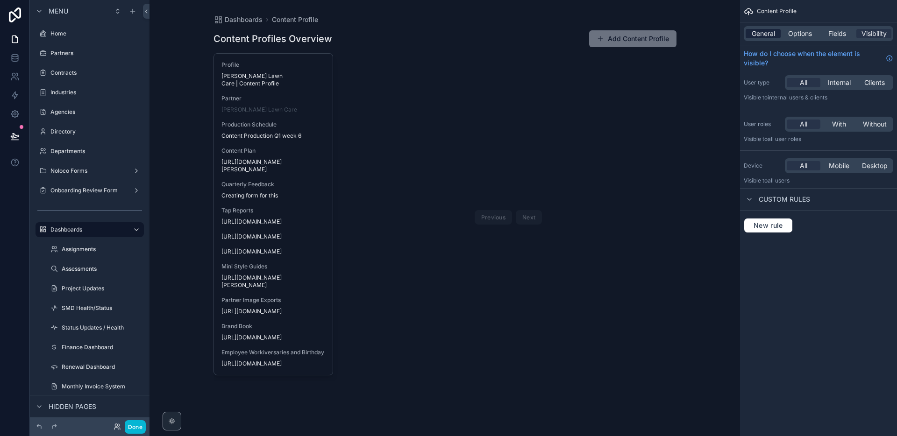
click at [754, 36] on span "General" at bounding box center [763, 33] width 23 height 9
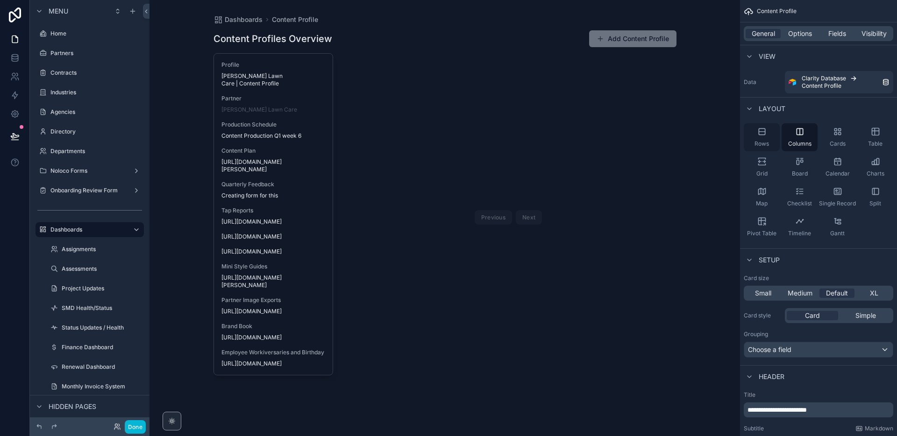
click at [771, 131] on div "Rows" at bounding box center [762, 137] width 36 height 28
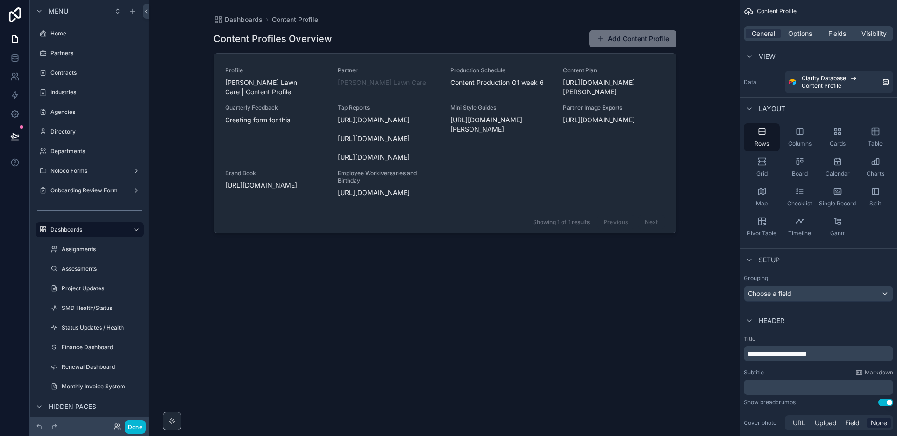
click at [658, 43] on div "scrollable content" at bounding box center [445, 212] width 478 height 425
click at [656, 40] on button "Add Content Profile" at bounding box center [632, 38] width 87 height 17
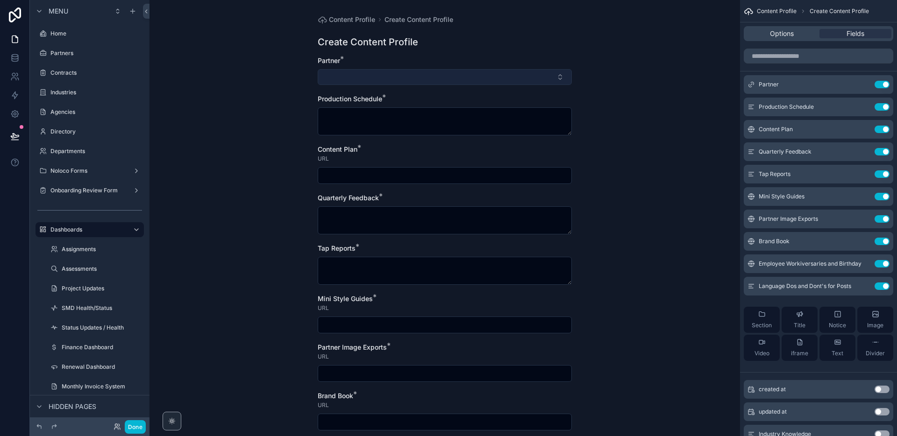
click at [504, 77] on button "Select Button" at bounding box center [445, 77] width 254 height 16
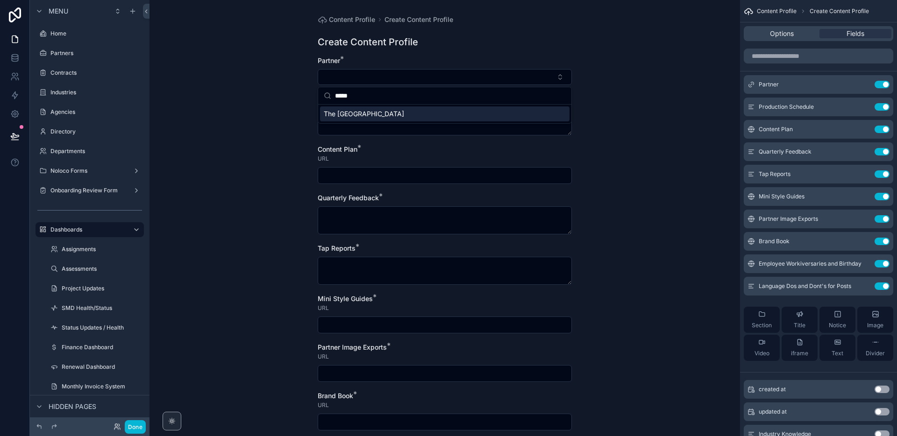
type input "*****"
click at [396, 114] on div "The [GEOGRAPHIC_DATA]" at bounding box center [444, 114] width 249 height 15
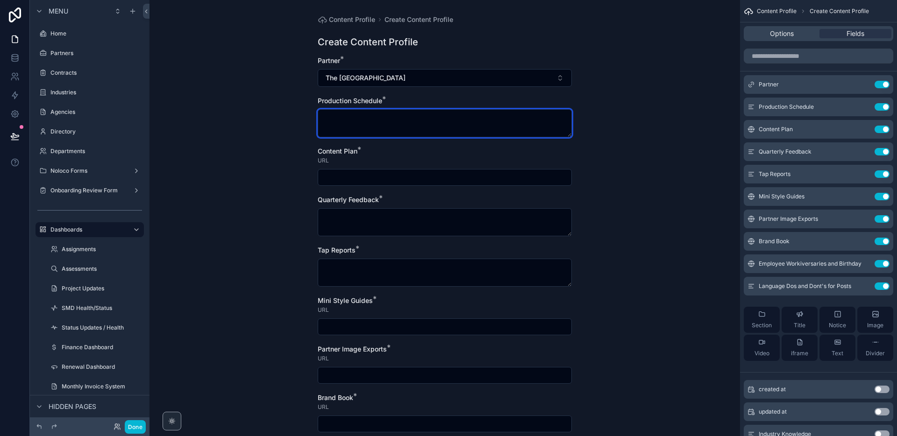
click at [397, 114] on textarea "scrollable content" at bounding box center [445, 123] width 254 height 28
type textarea "****"
click at [460, 179] on input "scrollable content" at bounding box center [444, 177] width 253 height 13
paste input "**********"
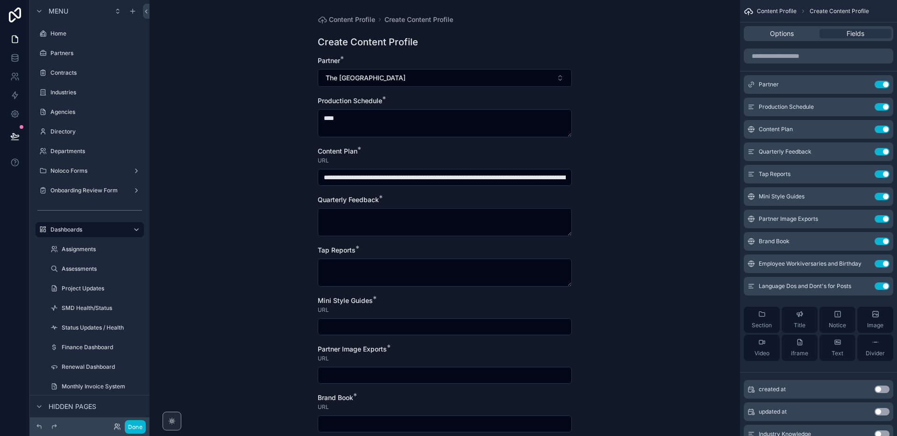
scroll to position [0, 186]
type input "**********"
click at [463, 221] on textarea "scrollable content" at bounding box center [445, 222] width 254 height 28
type textarea "****"
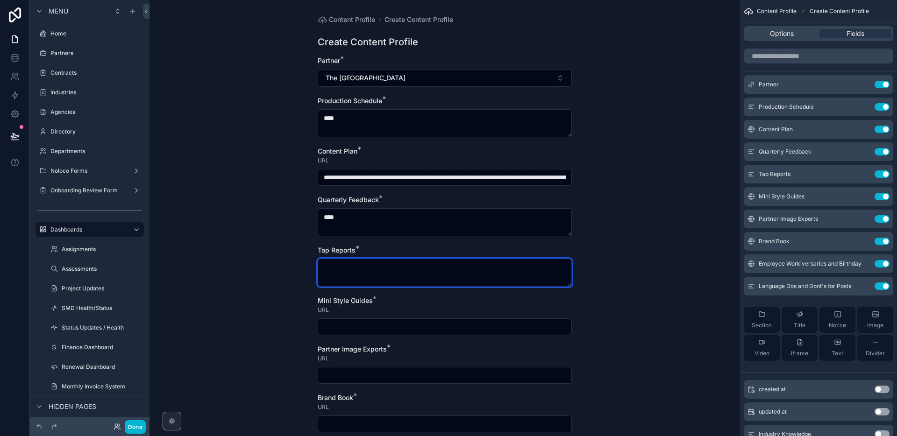
click at [549, 270] on textarea "scrollable content" at bounding box center [445, 273] width 254 height 28
paste textarea "**********"
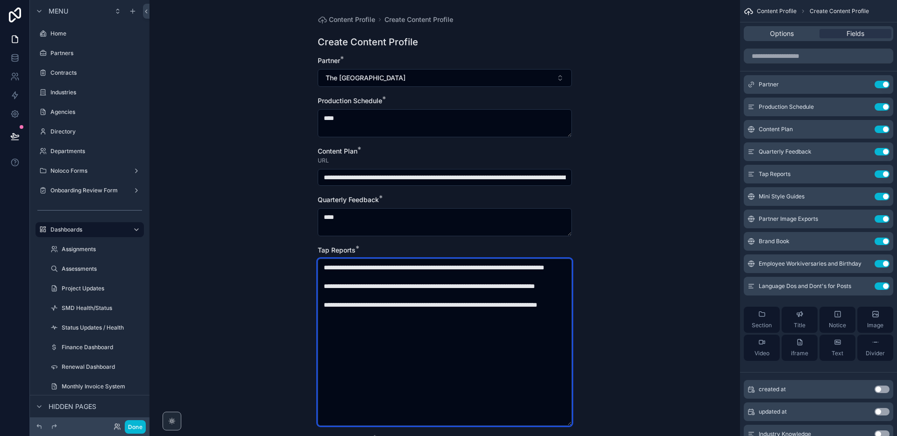
type textarea "**********"
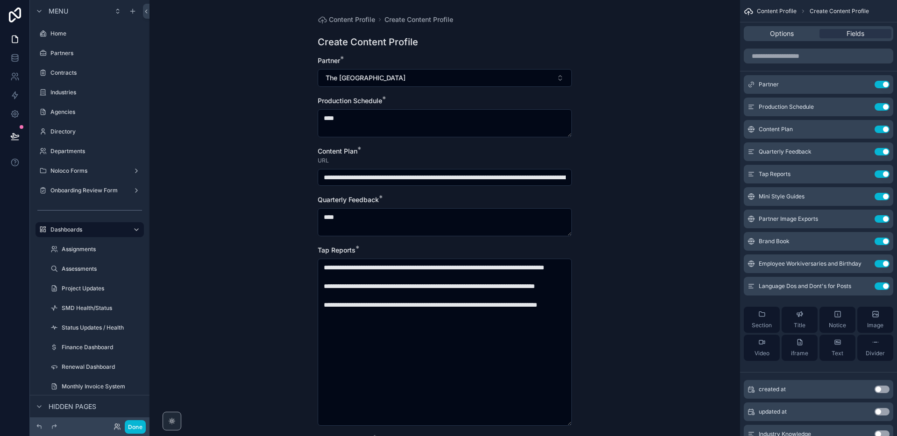
click at [616, 270] on div "**********" at bounding box center [444, 218] width 590 height 436
click at [601, 295] on div "**********" at bounding box center [444, 218] width 590 height 436
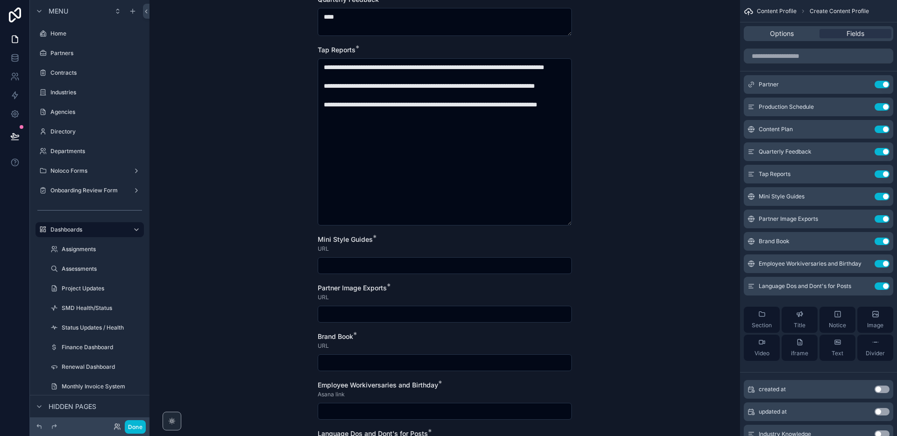
scroll to position [210, 0]
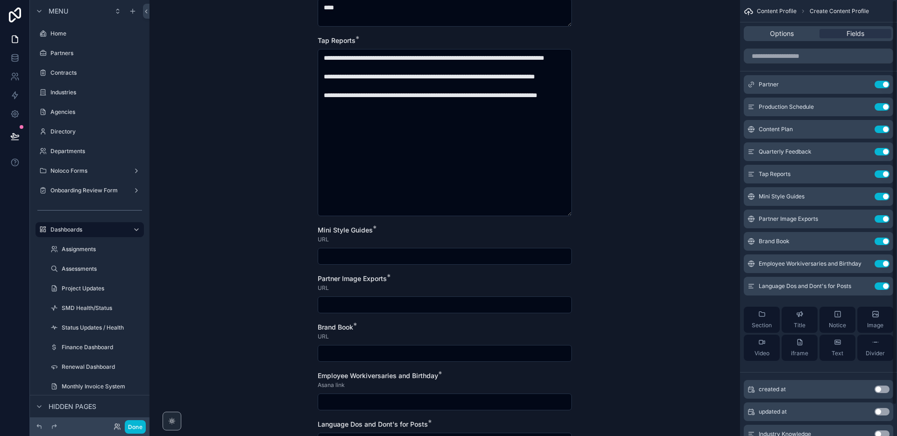
click at [483, 262] on input "scrollable content" at bounding box center [444, 256] width 253 height 13
paste input "**********"
type input "**********"
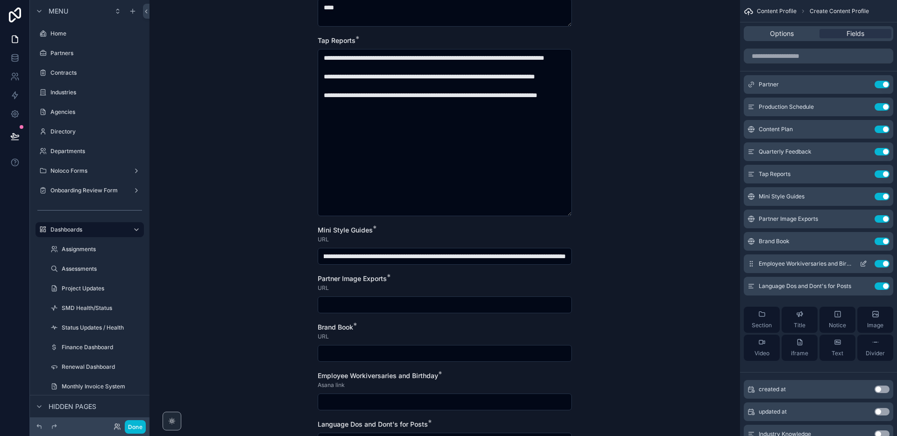
scroll to position [0, 0]
click at [521, 304] on input "scrollable content" at bounding box center [444, 304] width 253 height 13
paste input "**********"
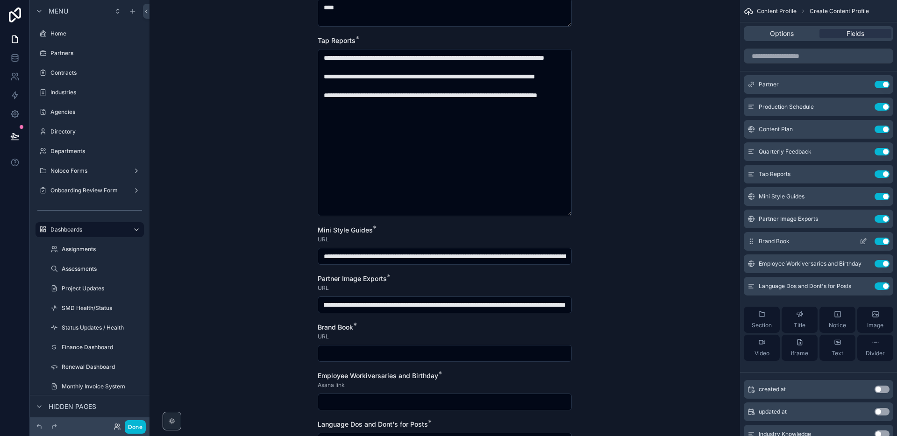
type input "**********"
click at [488, 350] on input "scrollable content" at bounding box center [444, 353] width 253 height 13
paste input "**********"
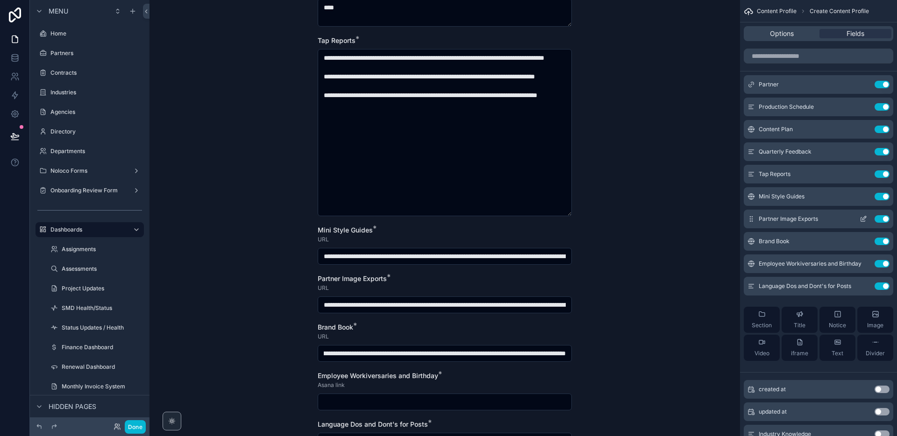
type input "**********"
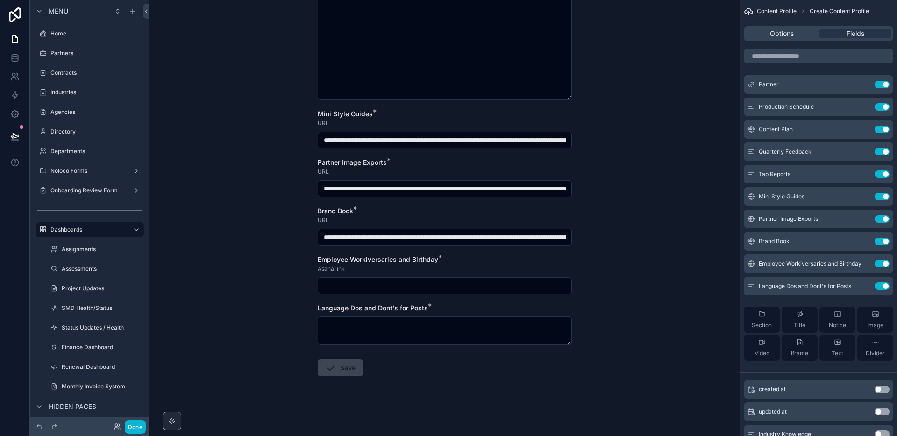
click at [539, 283] on input "scrollable content" at bounding box center [444, 285] width 253 height 13
paste input "*"
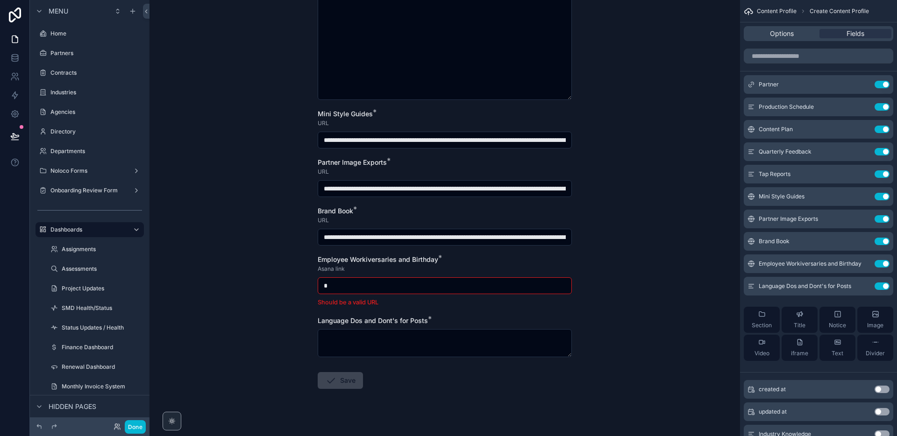
drag, startPoint x: 415, startPoint y: 287, endPoint x: 392, endPoint y: 284, distance: 22.5
click at [393, 284] on input "*" at bounding box center [444, 285] width 253 height 13
drag, startPoint x: 386, startPoint y: 285, endPoint x: 319, endPoint y: 286, distance: 67.7
click at [318, 286] on input "*" at bounding box center [444, 285] width 253 height 13
click at [454, 289] on input "*" at bounding box center [444, 285] width 253 height 13
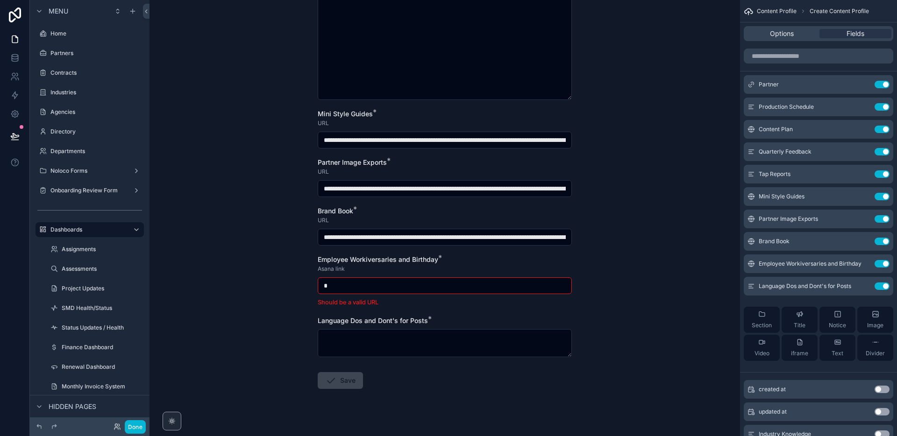
drag, startPoint x: 421, startPoint y: 280, endPoint x: 298, endPoint y: 285, distance: 122.9
click at [298, 285] on div "**********" at bounding box center [444, 218] width 590 height 436
paste input "scrollable content"
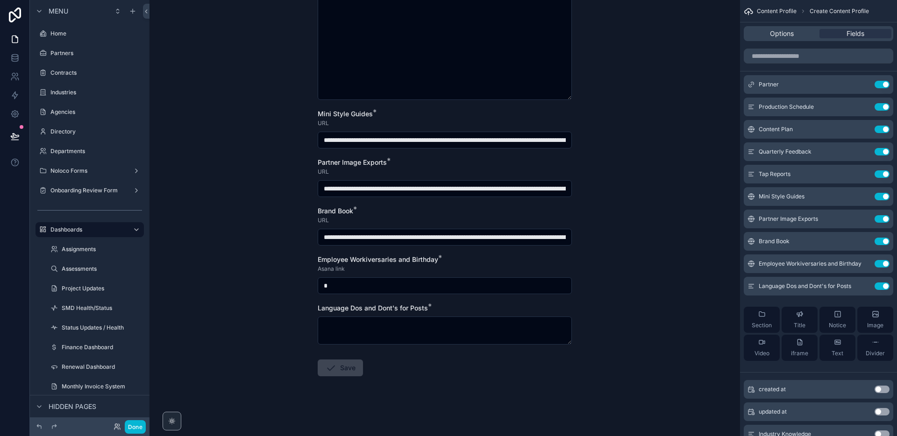
click at [341, 282] on input "*" at bounding box center [444, 285] width 253 height 13
drag, startPoint x: 402, startPoint y: 291, endPoint x: 391, endPoint y: 291, distance: 11.2
click at [392, 291] on input "*" at bounding box center [444, 285] width 253 height 13
drag, startPoint x: 384, startPoint y: 291, endPoint x: 306, endPoint y: 287, distance: 77.6
click at [291, 286] on div "**********" at bounding box center [444, 218] width 590 height 436
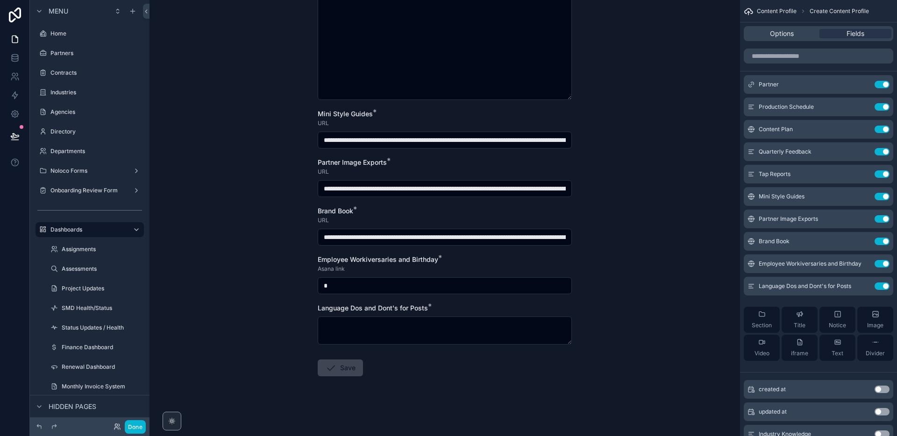
paste input "**********"
type input "**********"
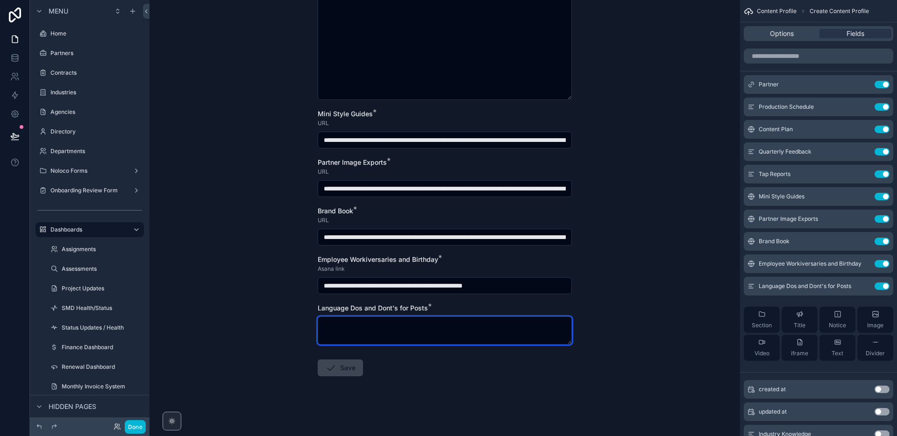
click at [347, 327] on textarea "scrollable content" at bounding box center [445, 331] width 254 height 28
type textarea "****"
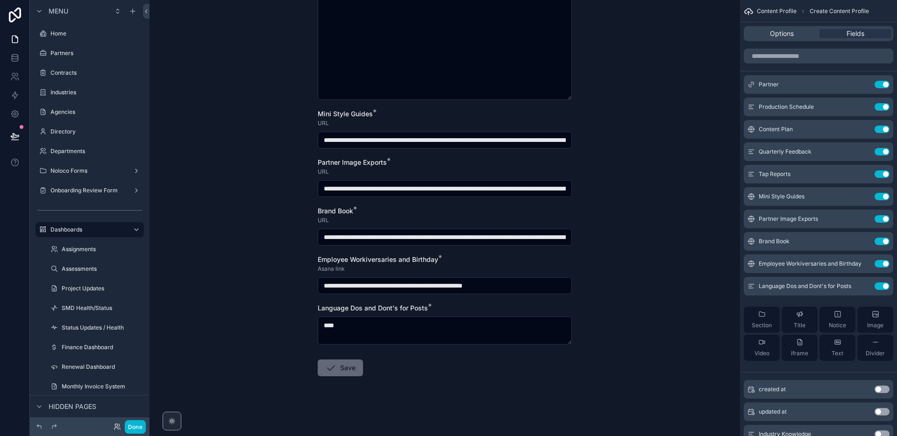
drag, startPoint x: 337, startPoint y: 385, endPoint x: 334, endPoint y: 360, distance: 24.9
click at [337, 384] on form "**********" at bounding box center [445, 83] width 254 height 706
click at [334, 360] on button "Save" at bounding box center [340, 368] width 45 height 17
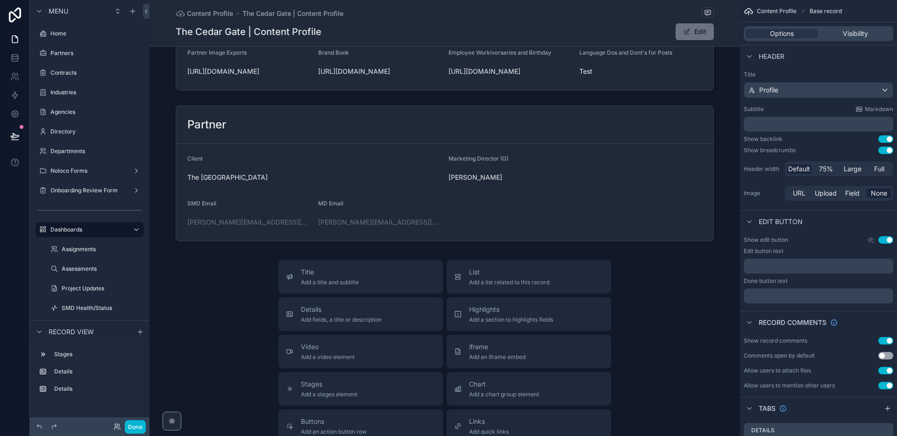
scroll to position [326, 0]
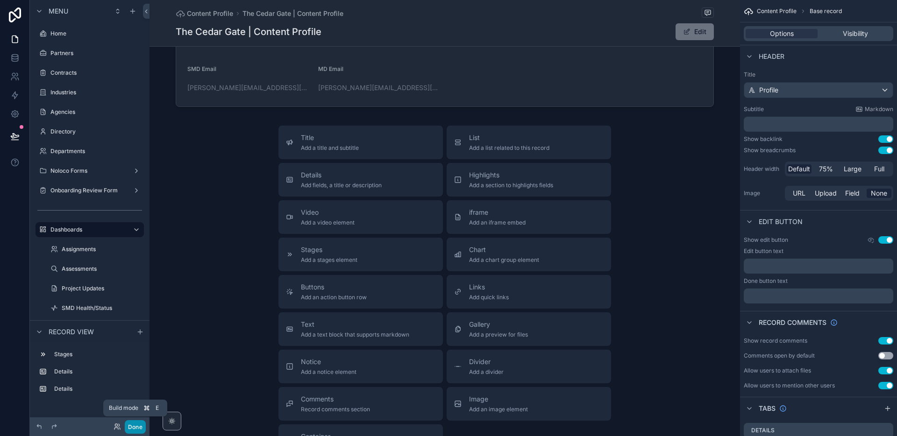
click at [140, 427] on button "Done" at bounding box center [135, 427] width 21 height 14
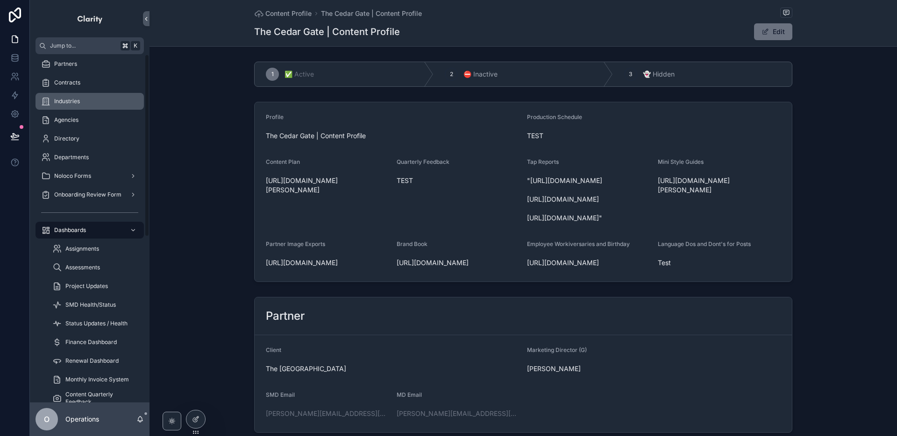
scroll to position [0, 0]
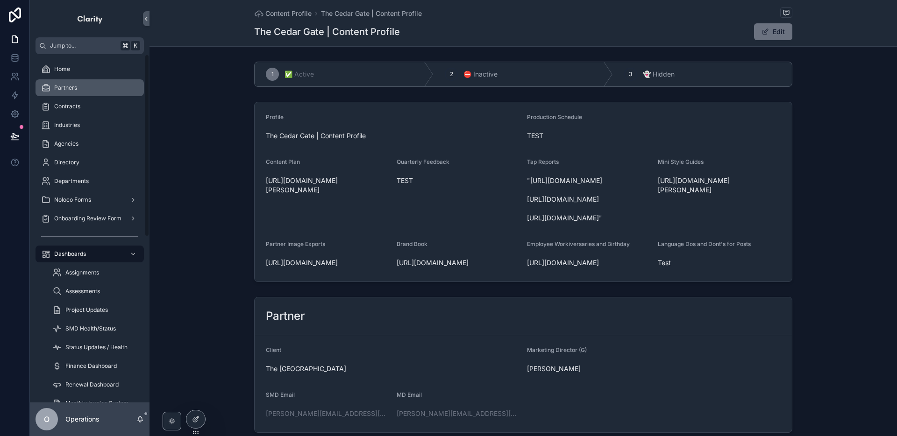
click at [83, 92] on div "Partners" at bounding box center [89, 87] width 97 height 15
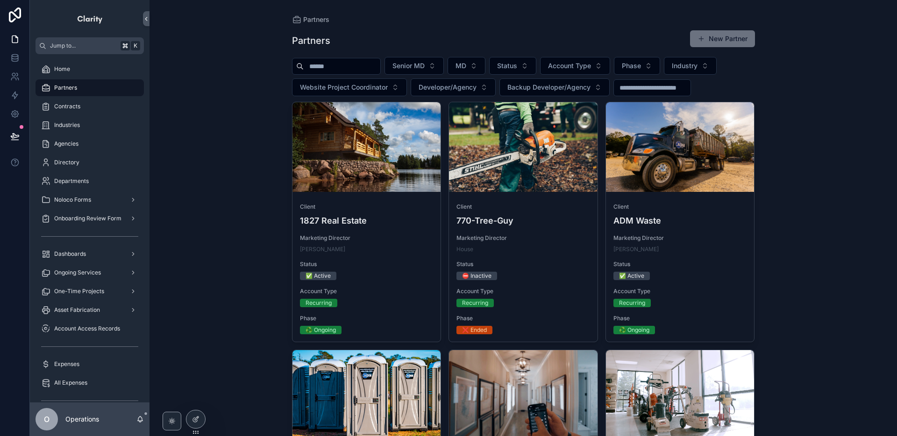
click at [306, 68] on input "scrollable content" at bounding box center [342, 66] width 77 height 13
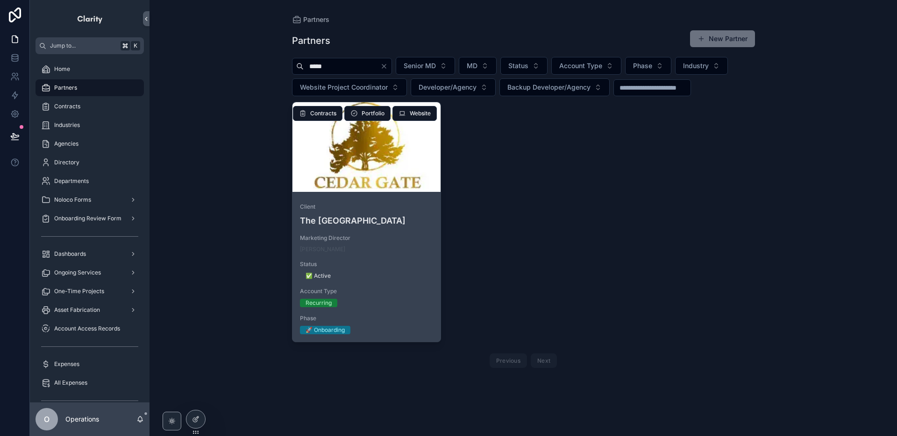
type input "*****"
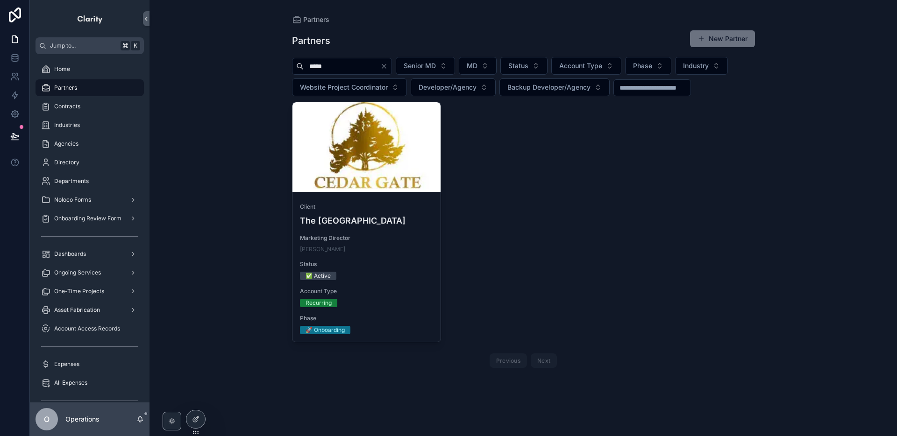
click at [366, 155] on div "scrollable content" at bounding box center [366, 147] width 149 height 90
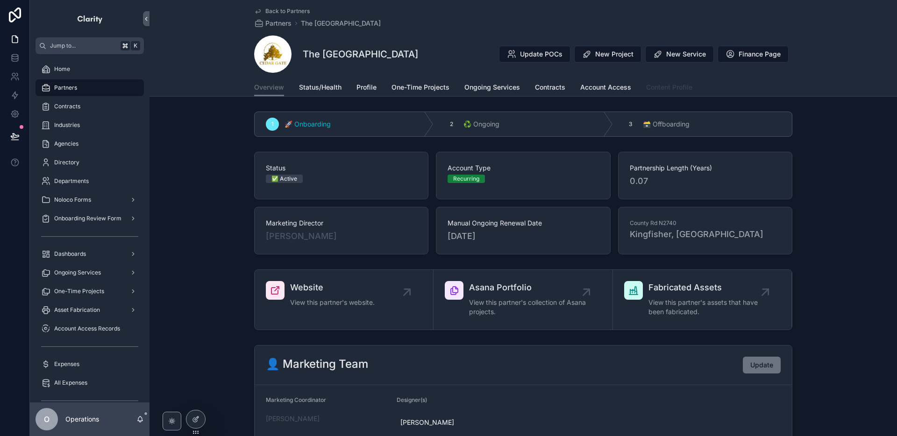
click at [659, 94] on link "Content Profile" at bounding box center [669, 88] width 46 height 19
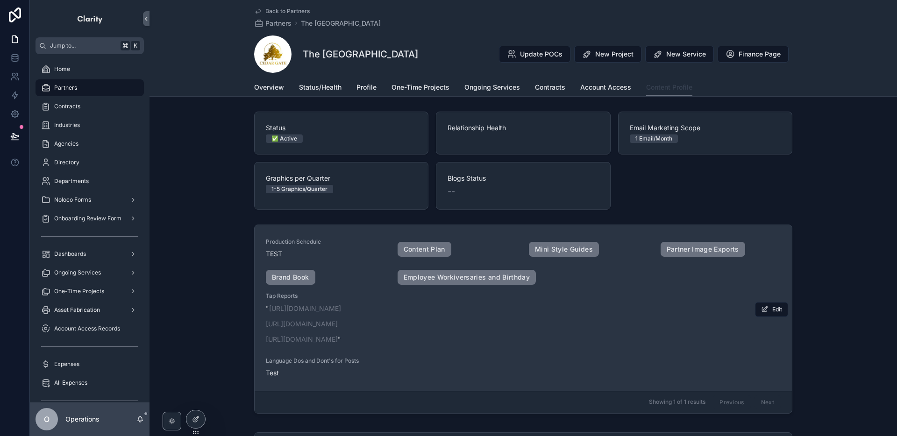
scroll to position [2, 0]
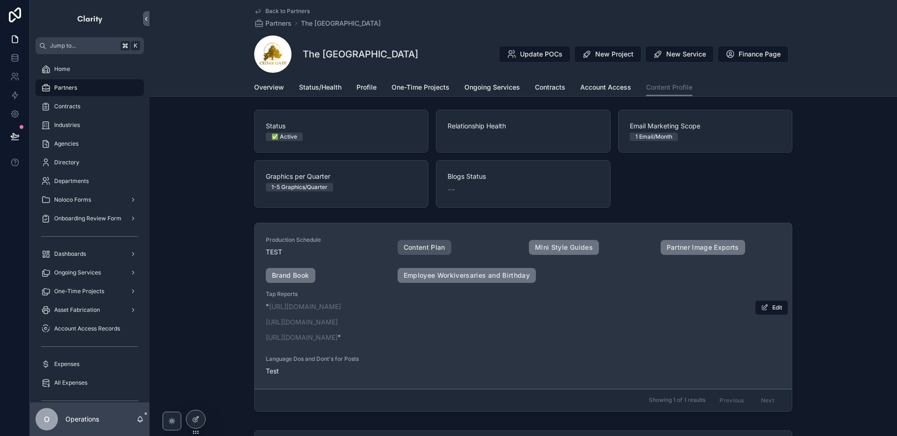
click at [436, 249] on link "Content Plan" at bounding box center [425, 247] width 54 height 15
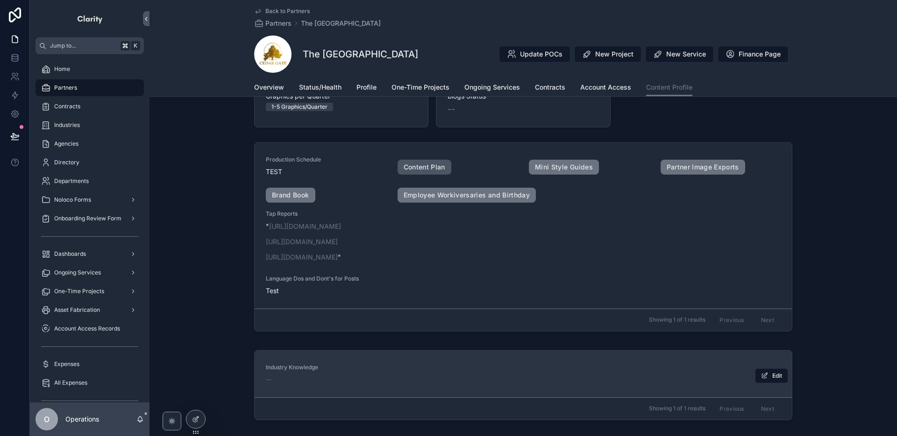
scroll to position [152, 0]
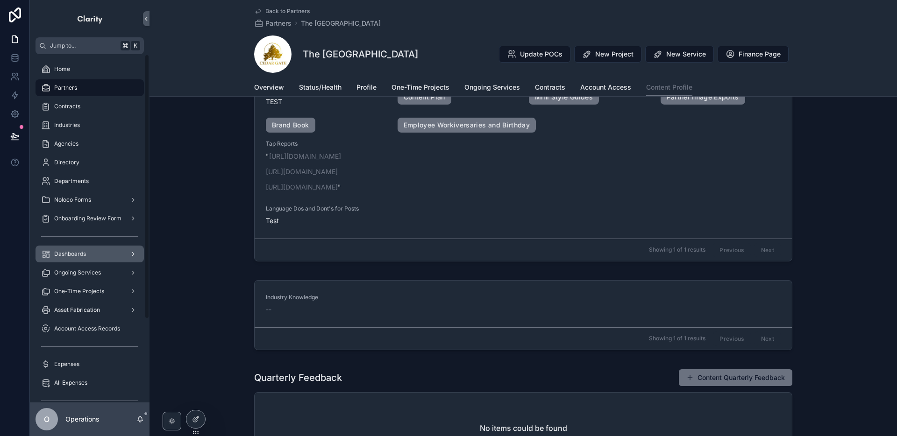
click at [81, 254] on span "Dashboards" at bounding box center [70, 253] width 32 height 7
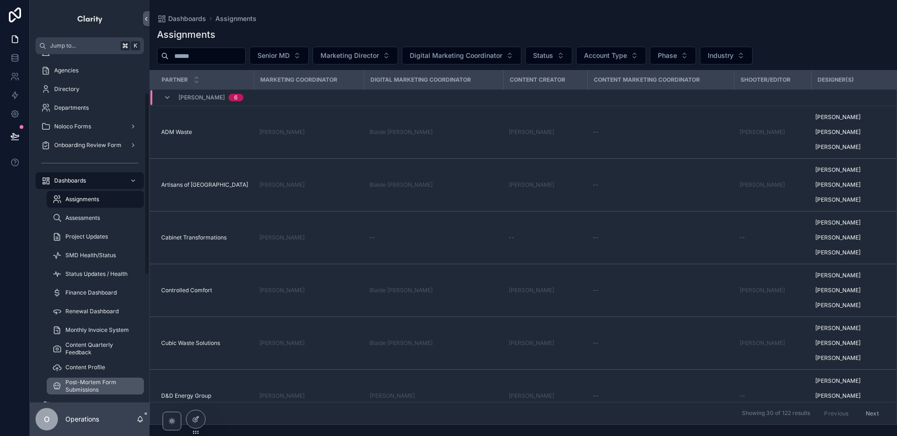
scroll to position [121, 0]
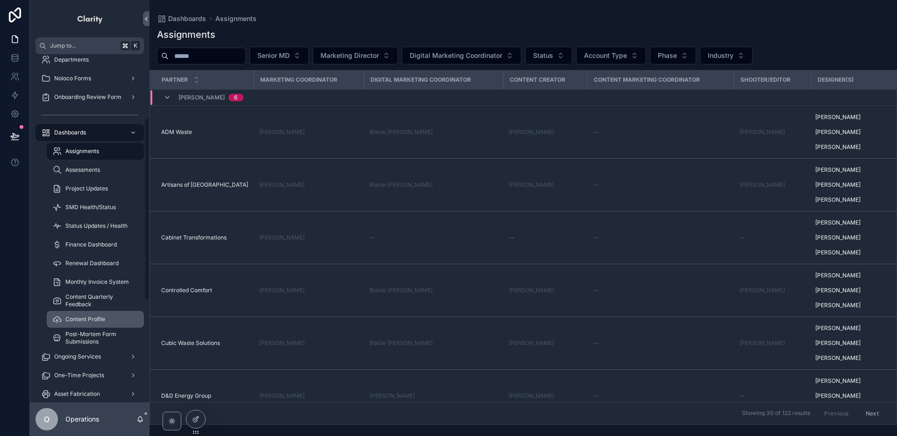
click at [104, 320] on span "Content Profile" at bounding box center [85, 319] width 40 height 7
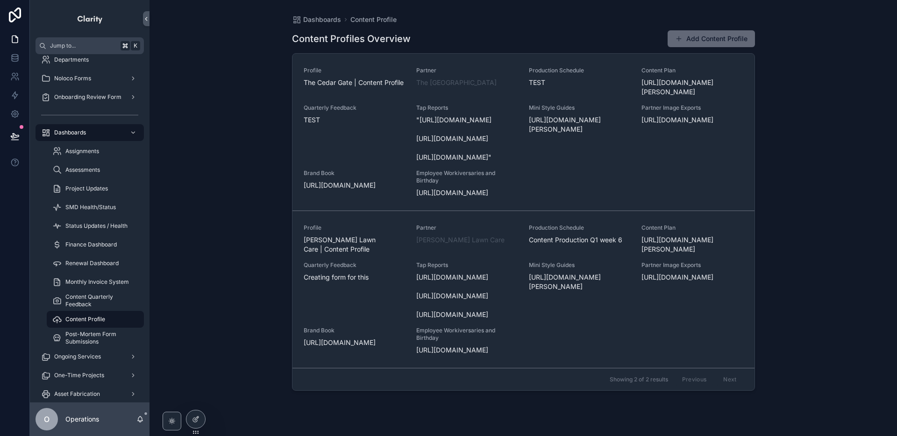
click at [702, 43] on button "Add Content Profile" at bounding box center [711, 38] width 87 height 17
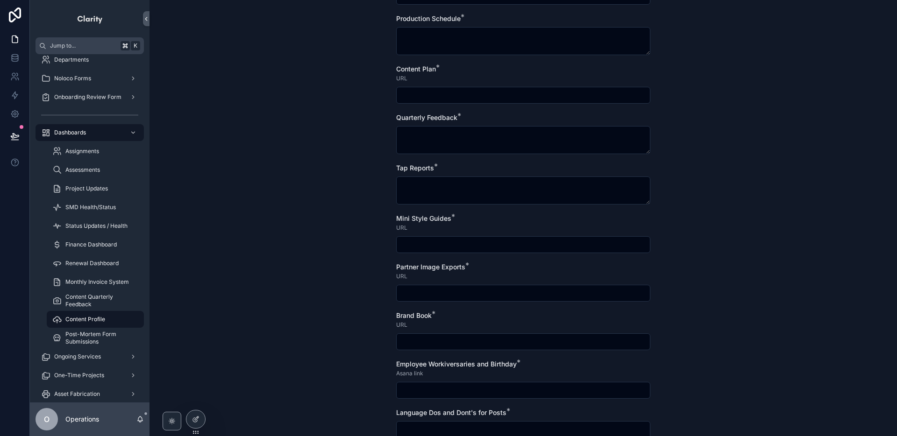
scroll to position [172, 0]
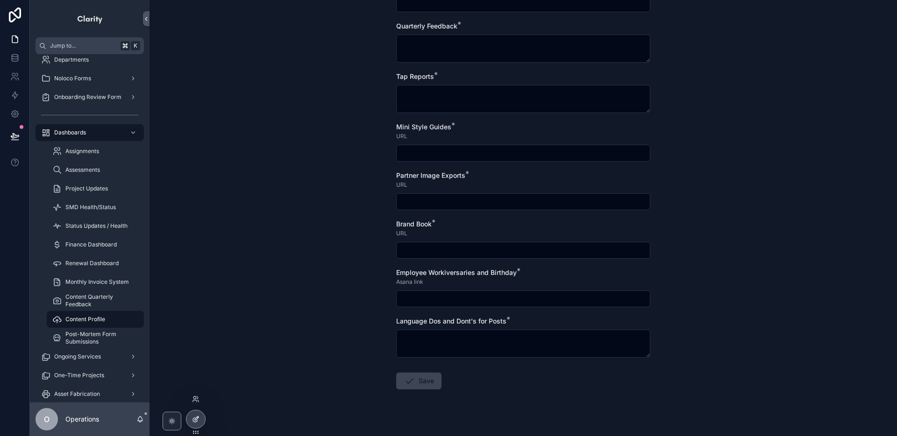
click at [203, 421] on div at bounding box center [195, 420] width 19 height 18
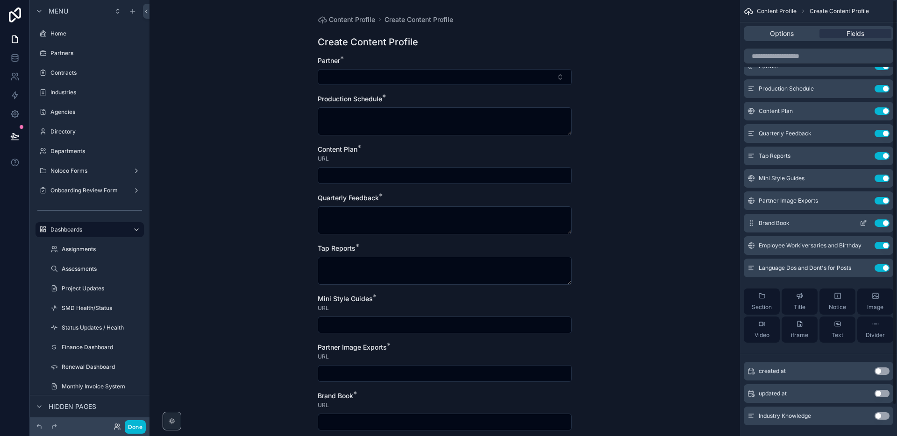
scroll to position [34, 0]
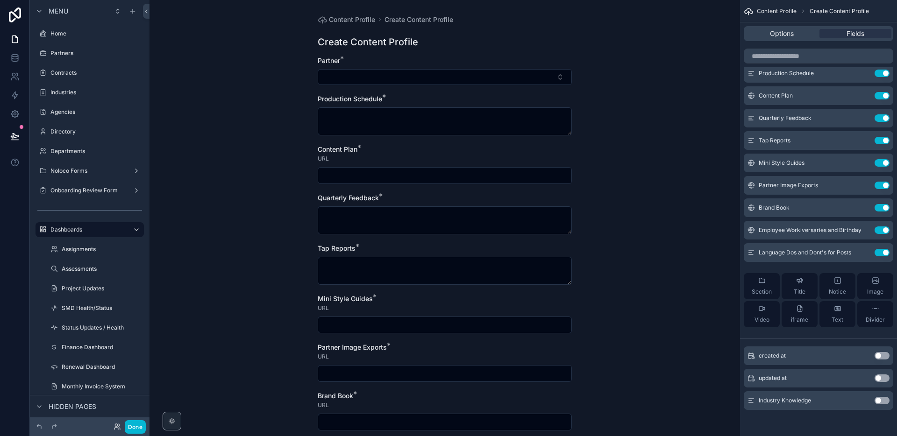
click at [881, 398] on button "Use setting" at bounding box center [881, 400] width 15 height 7
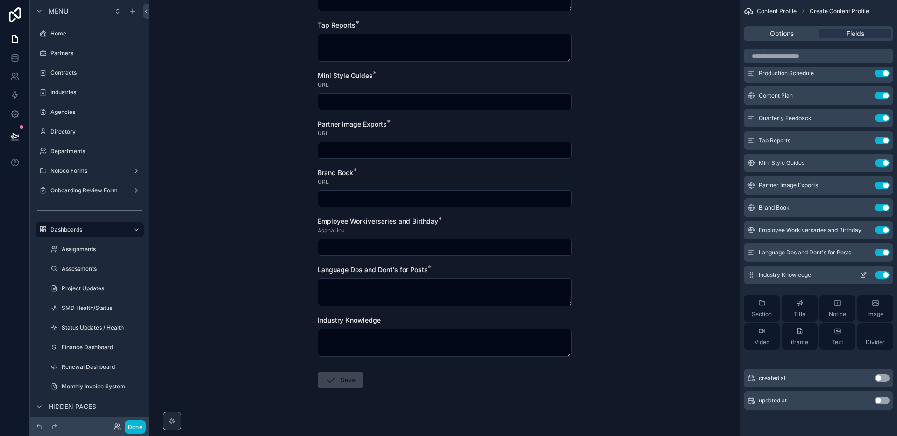
scroll to position [235, 0]
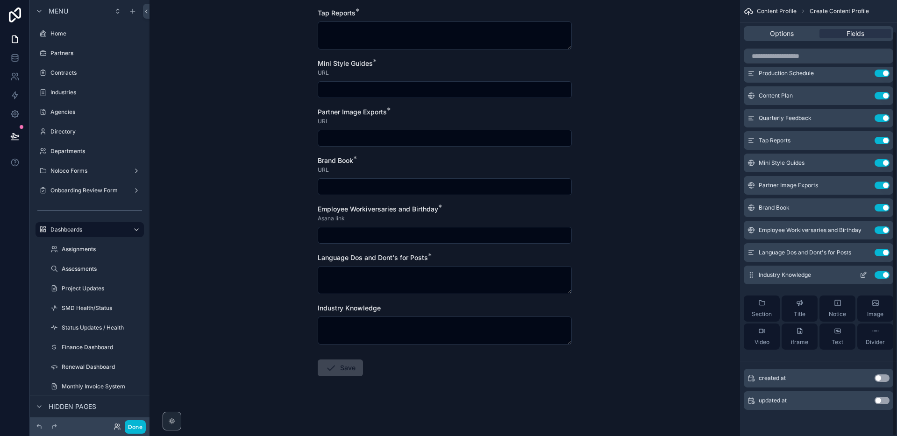
click at [858, 277] on button "scrollable content" at bounding box center [863, 274] width 15 height 7
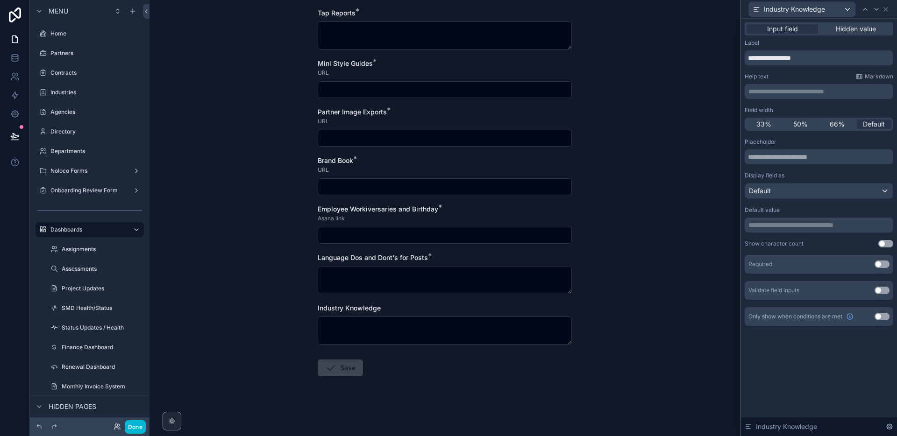
click at [876, 266] on button "Use setting" at bounding box center [881, 264] width 15 height 7
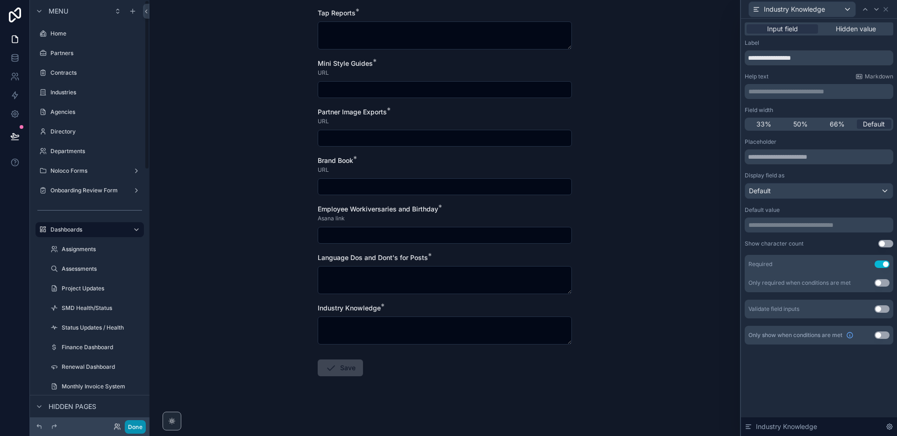
click at [135, 424] on button "Done" at bounding box center [135, 427] width 21 height 14
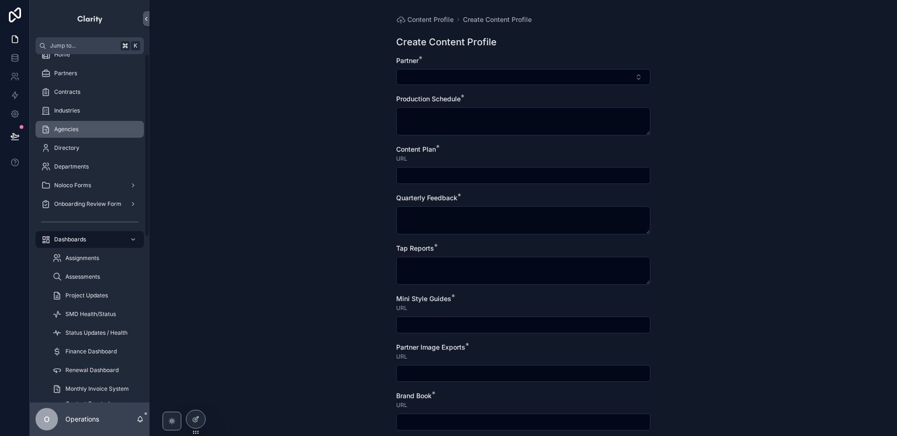
scroll to position [0, 0]
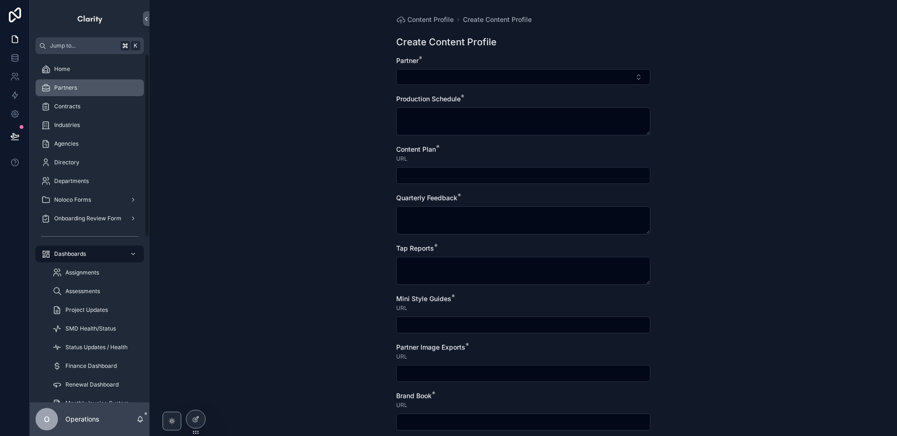
click at [87, 92] on div "Partners" at bounding box center [89, 87] width 97 height 15
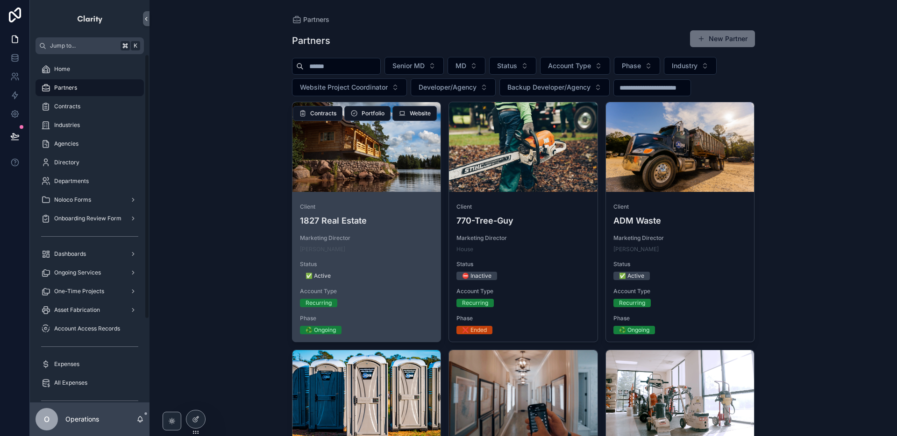
scroll to position [0, 0]
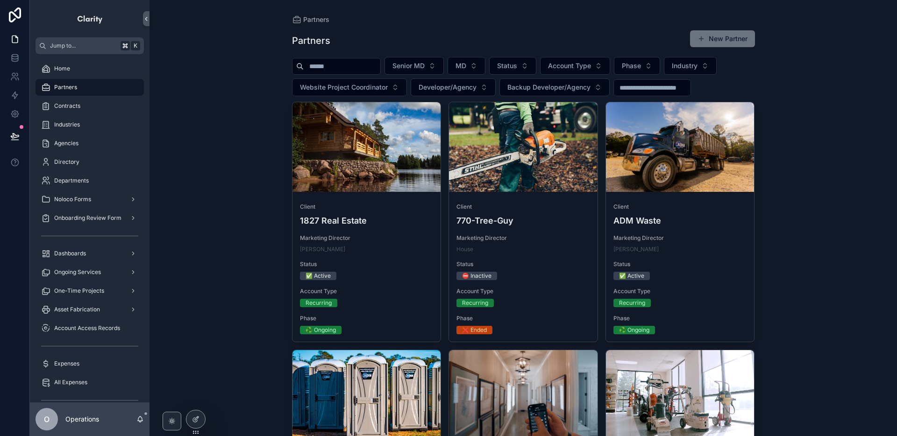
click at [369, 63] on input "scrollable content" at bounding box center [342, 66] width 77 height 13
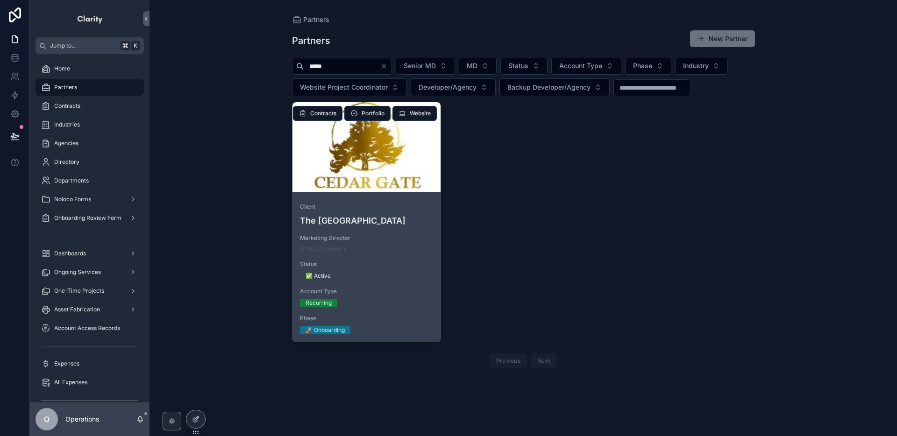
type input "*****"
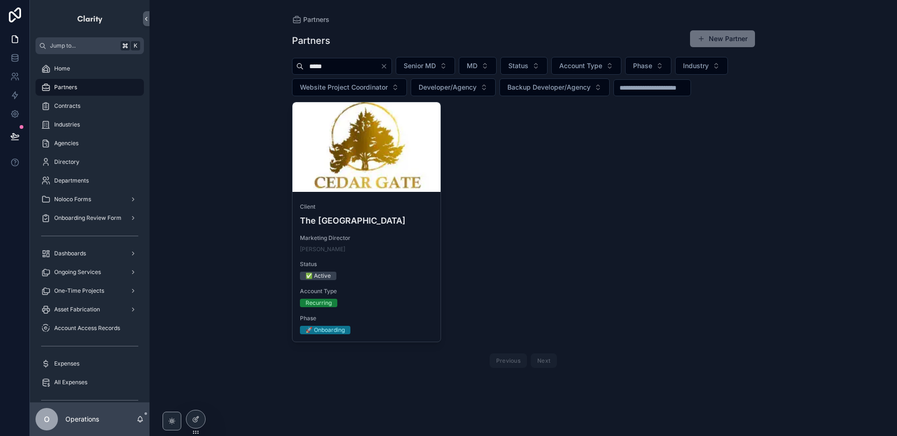
click at [0, 0] on div "scrollable content" at bounding box center [0, 0] width 0 height 0
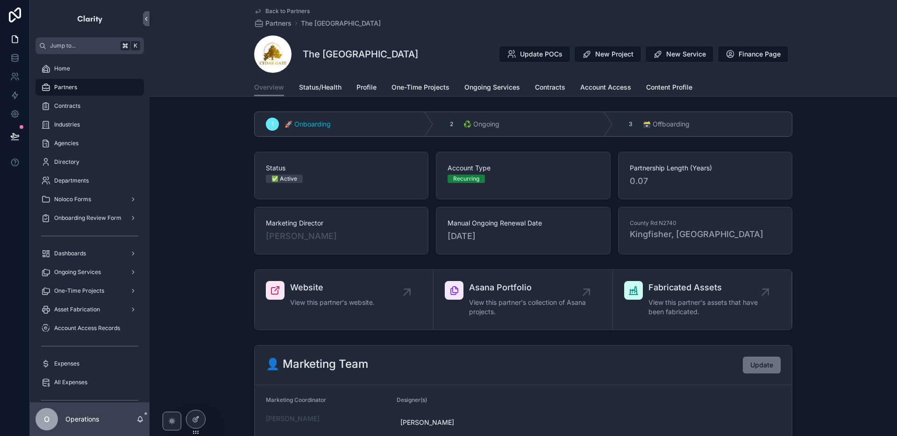
scroll to position [10, 0]
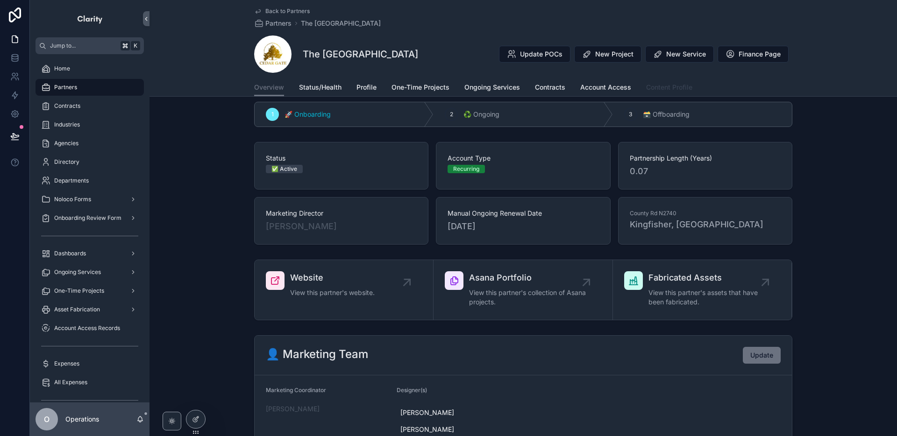
click at [662, 95] on link "Content Profile" at bounding box center [669, 88] width 46 height 19
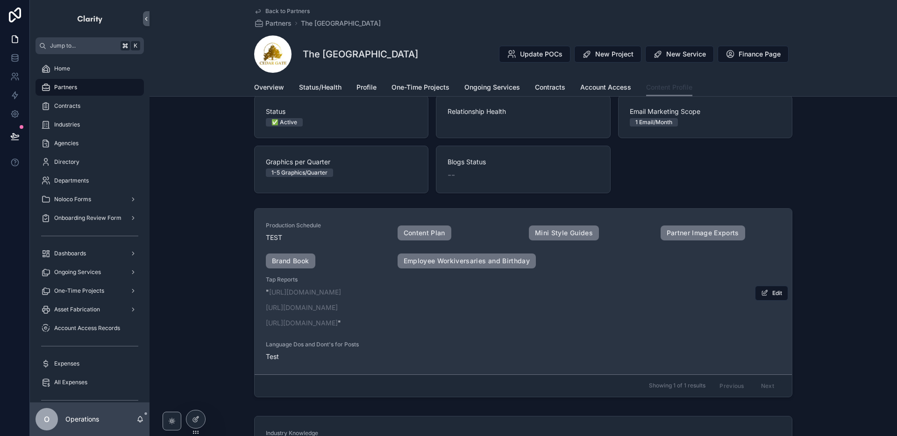
scroll to position [67, 0]
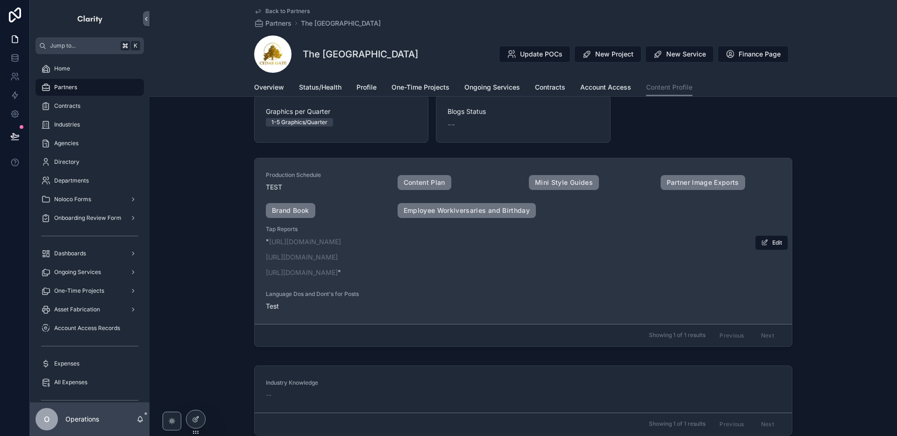
click at [634, 193] on div "Production Schedule TEST Content Plan Mini Style Guides Partner Image Exports B…" at bounding box center [523, 241] width 515 height 140
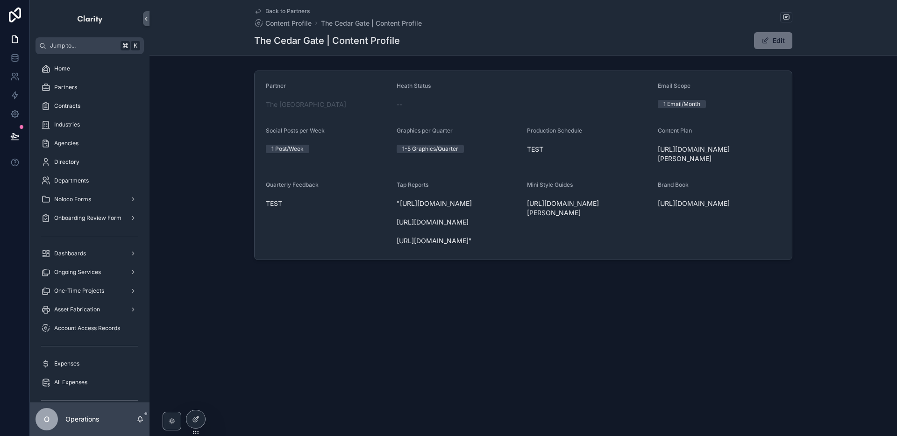
click at [275, 9] on span "Back to Partners" at bounding box center [287, 10] width 44 height 7
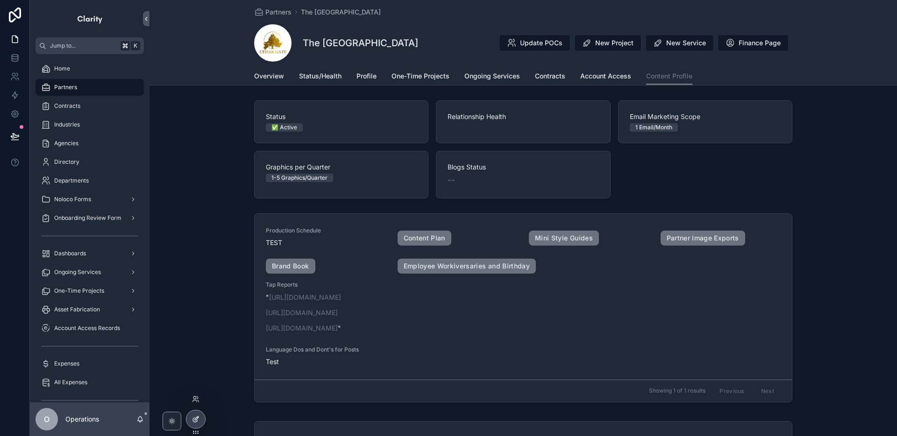
click at [197, 416] on icon at bounding box center [195, 419] width 7 height 7
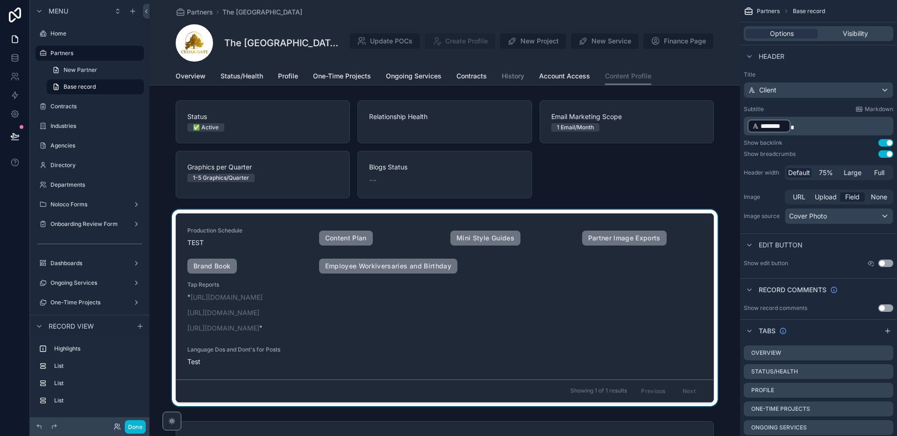
click at [675, 222] on div "scrollable content" at bounding box center [444, 310] width 590 height 200
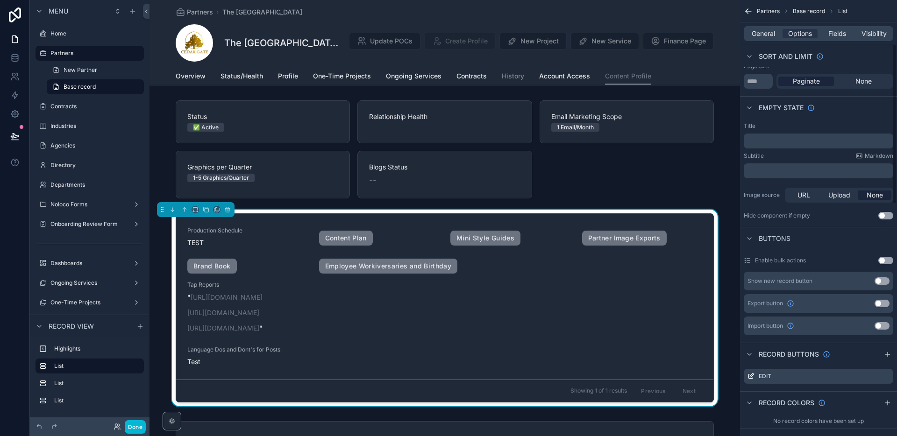
scroll to position [124, 0]
click at [878, 279] on button "Use setting" at bounding box center [881, 279] width 15 height 7
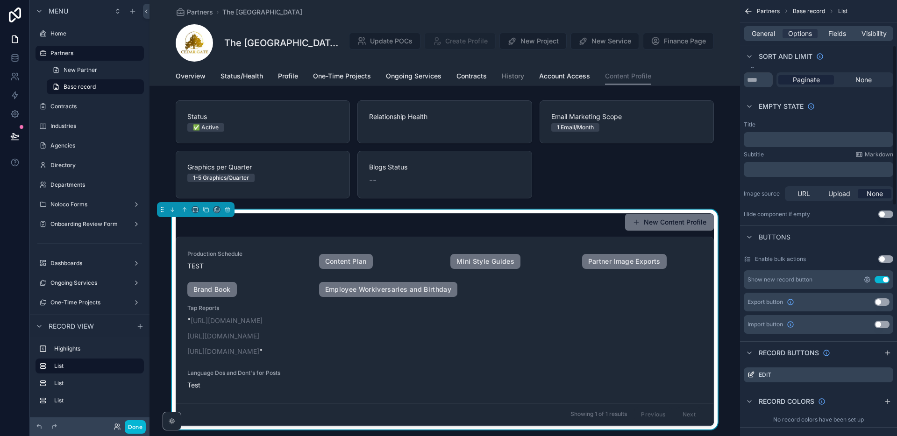
click at [865, 281] on icon "scrollable content" at bounding box center [867, 280] width 6 height 6
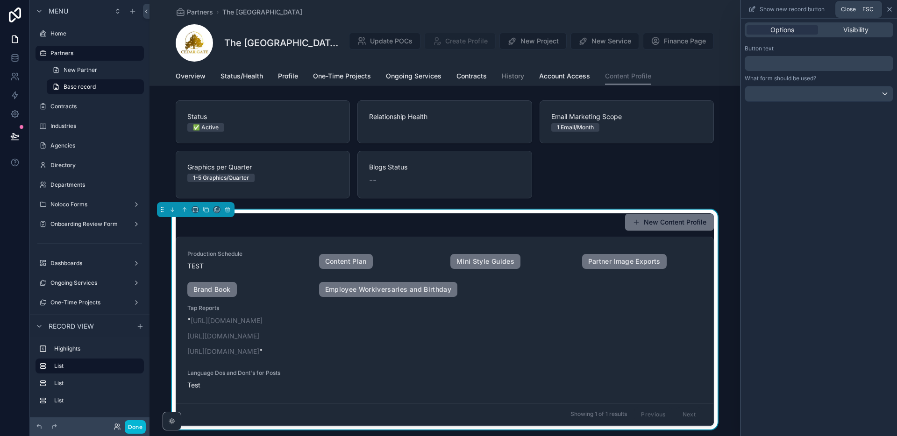
click at [887, 11] on icon at bounding box center [889, 9] width 7 height 7
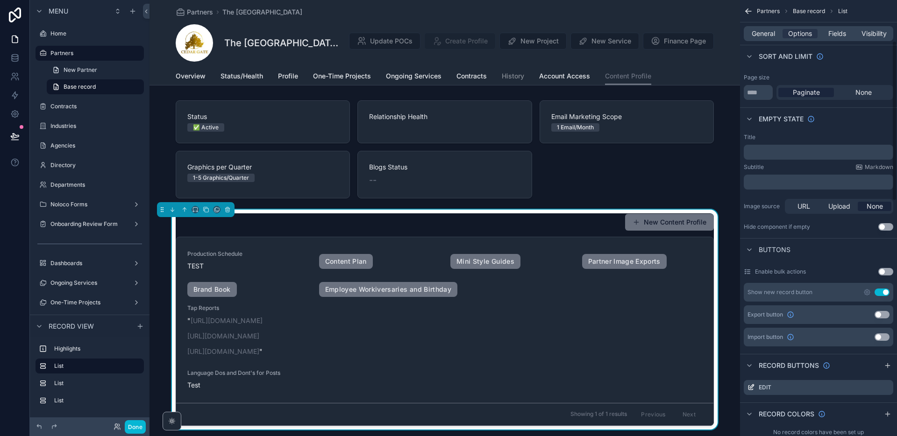
scroll to position [113, 0]
click at [865, 292] on icon "scrollable content" at bounding box center [867, 292] width 6 height 6
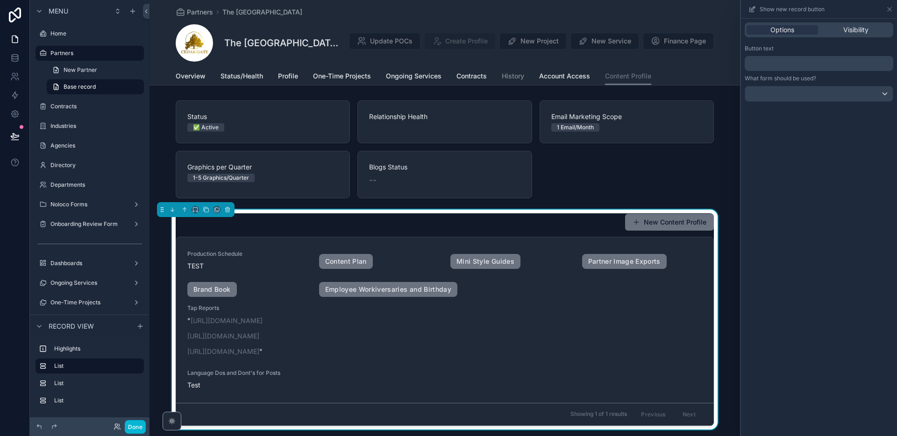
click at [809, 64] on p "﻿" at bounding box center [819, 63] width 143 height 11
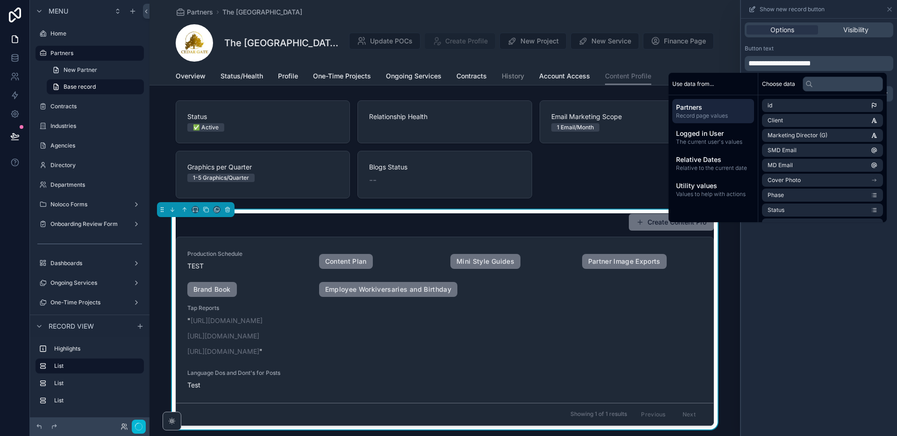
click at [830, 51] on div "Button text" at bounding box center [819, 48] width 149 height 7
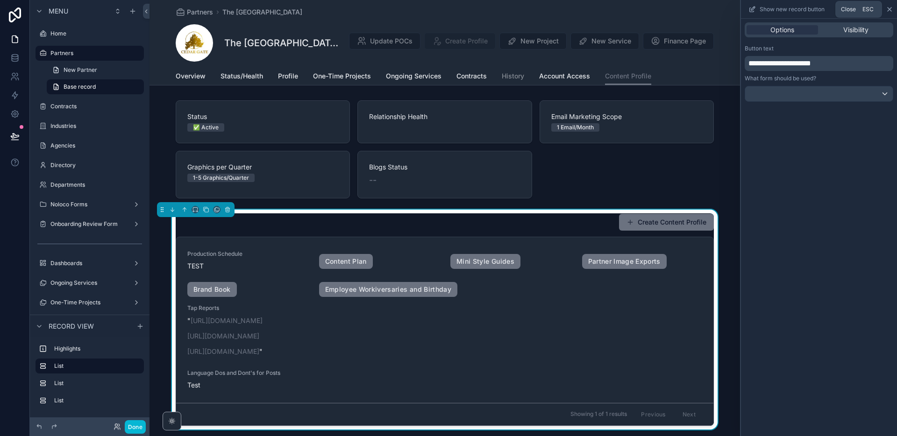
click at [887, 9] on icon at bounding box center [889, 9] width 7 height 7
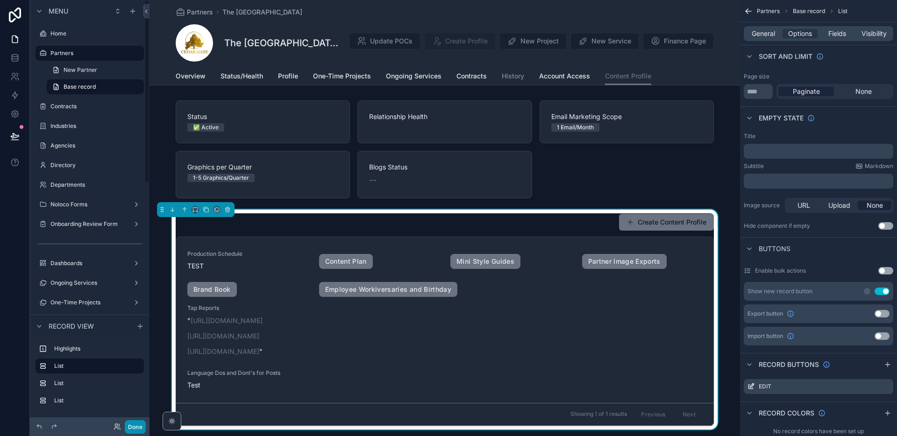
click at [141, 427] on button "Done" at bounding box center [135, 427] width 21 height 14
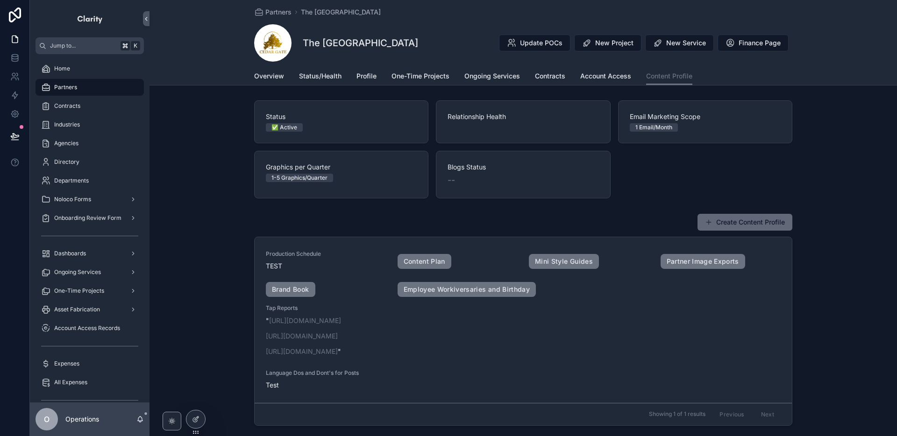
click at [725, 222] on button "Create Content Profile" at bounding box center [744, 222] width 95 height 17
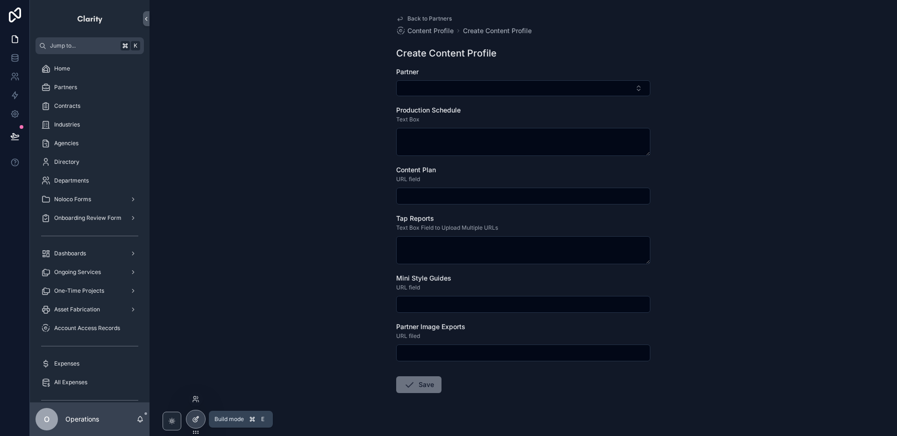
click at [198, 414] on div at bounding box center [195, 420] width 19 height 18
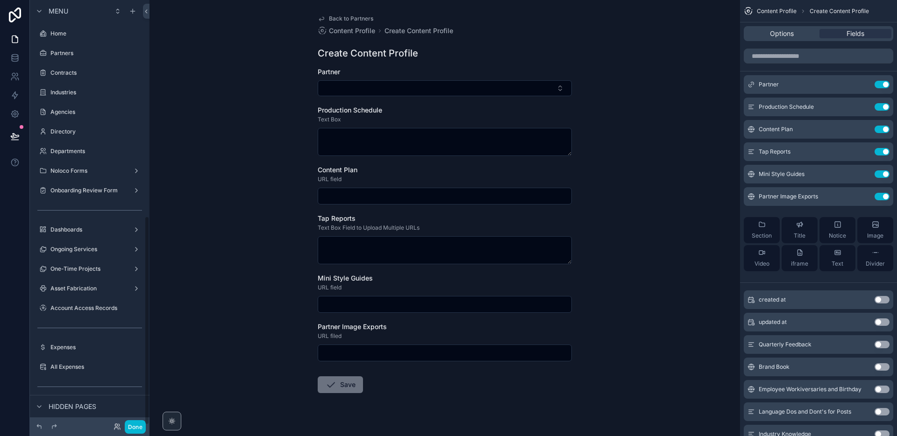
scroll to position [440, 0]
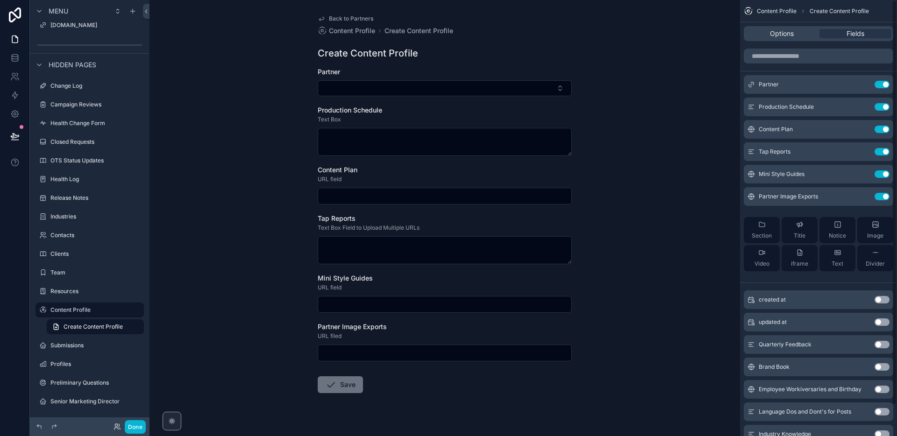
click at [882, 368] on button "Use setting" at bounding box center [881, 366] width 15 height 7
click at [882, 348] on button "Use setting" at bounding box center [881, 344] width 15 height 7
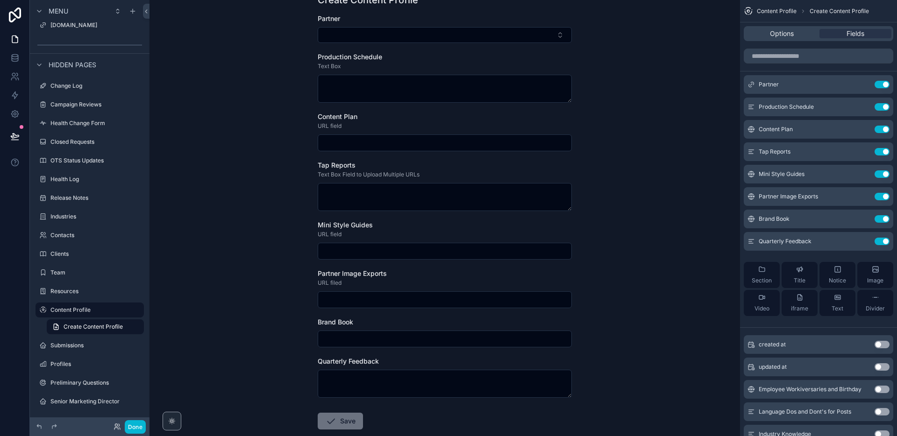
scroll to position [72, 0]
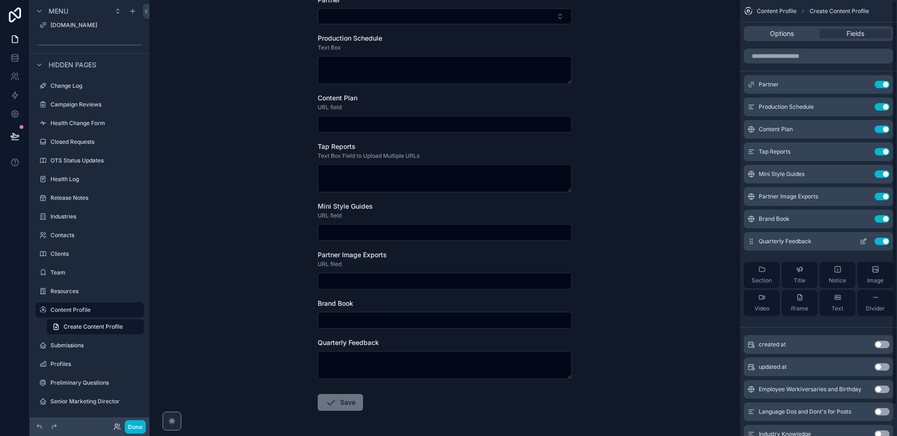
click at [880, 241] on button "Use setting" at bounding box center [881, 241] width 15 height 7
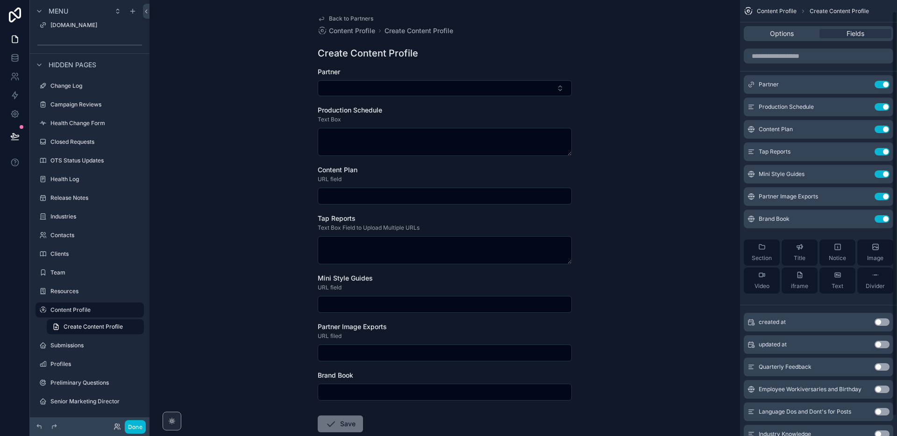
scroll to position [20, 0]
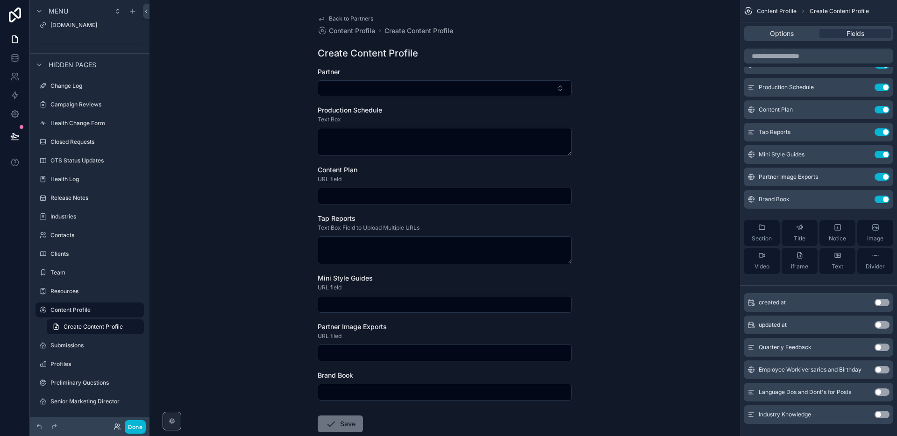
click at [878, 370] on button "Use setting" at bounding box center [881, 369] width 15 height 7
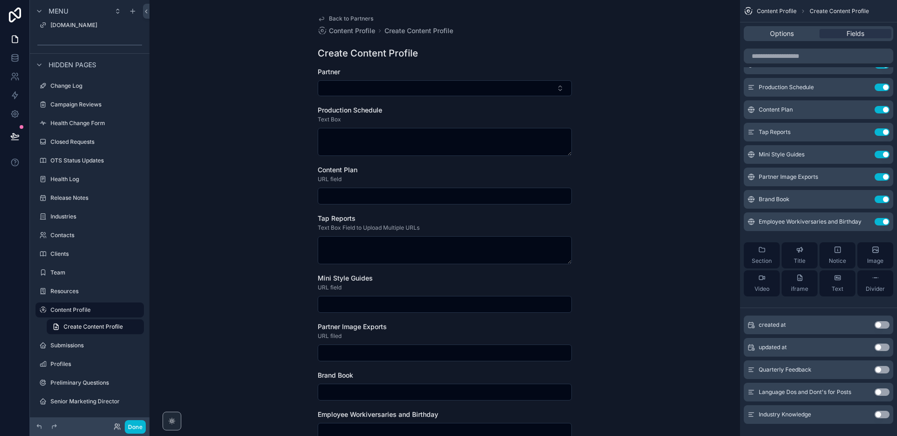
click at [881, 391] on button "Use setting" at bounding box center [881, 392] width 15 height 7
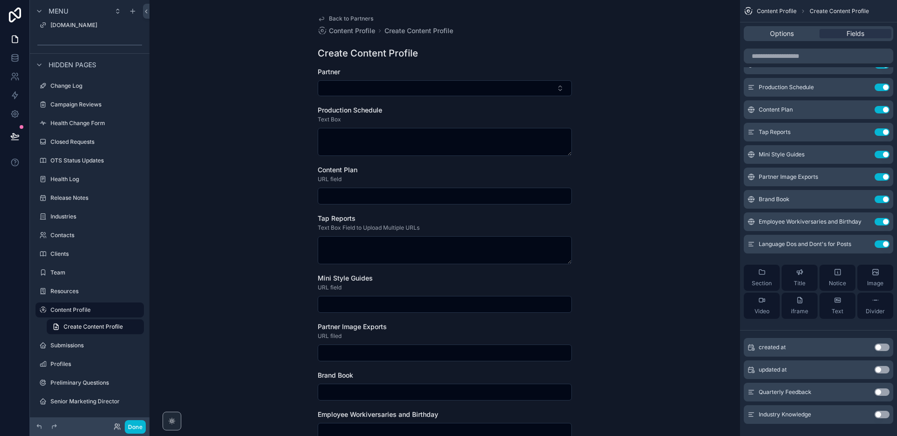
click at [880, 415] on button "Use setting" at bounding box center [881, 414] width 15 height 7
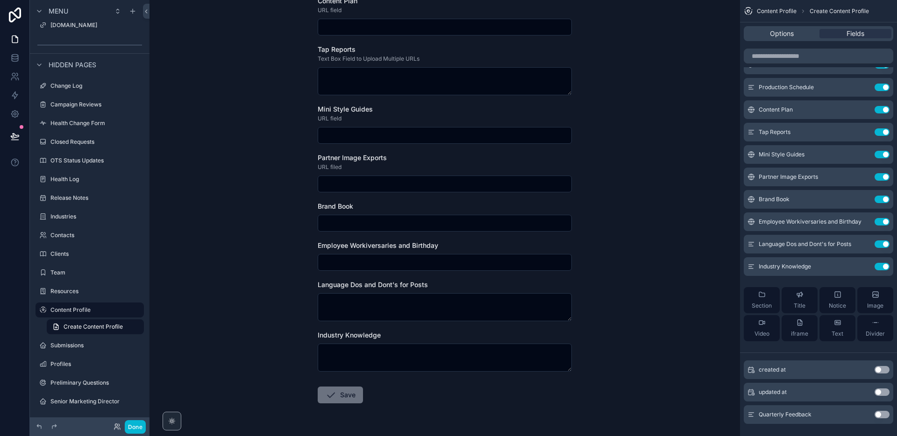
scroll to position [181, 0]
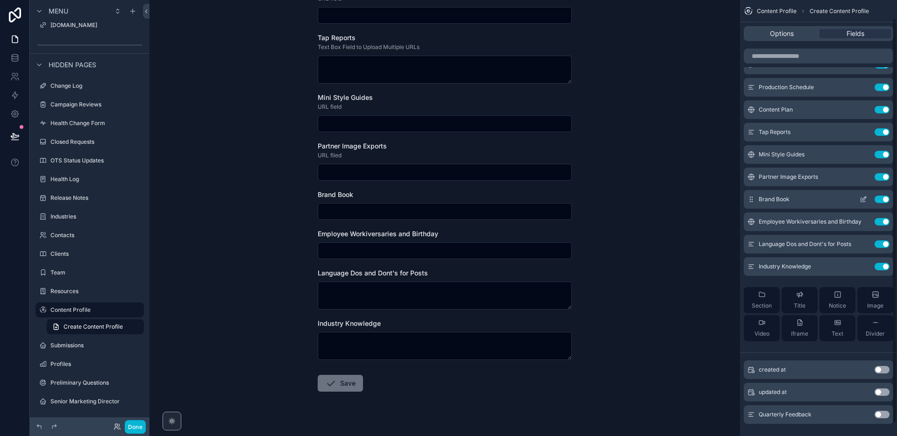
click at [860, 199] on icon "scrollable content" at bounding box center [863, 199] width 7 height 7
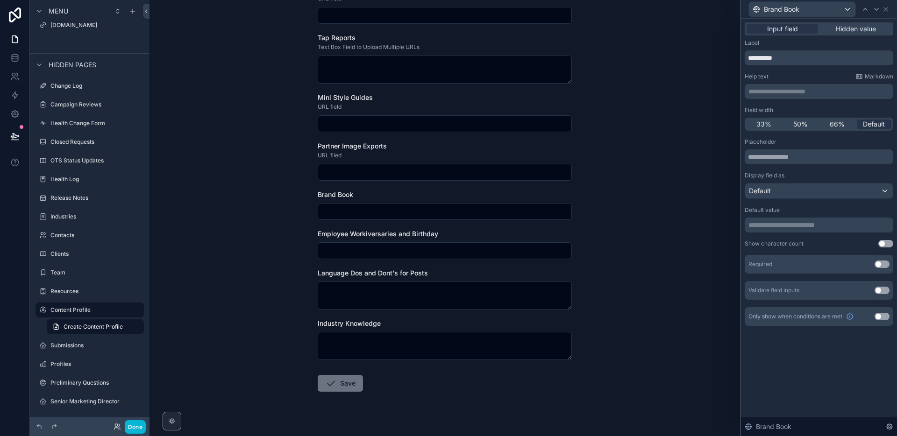
click at [781, 91] on p "**********" at bounding box center [819, 91] width 143 height 9
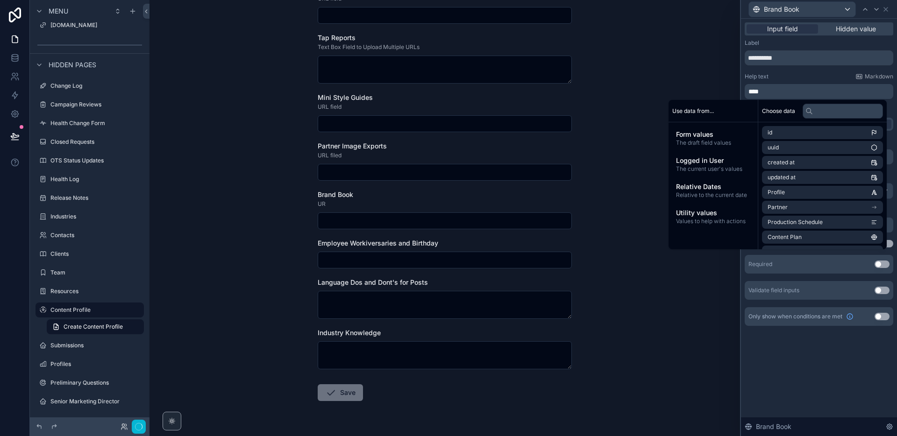
scroll to position [0, 0]
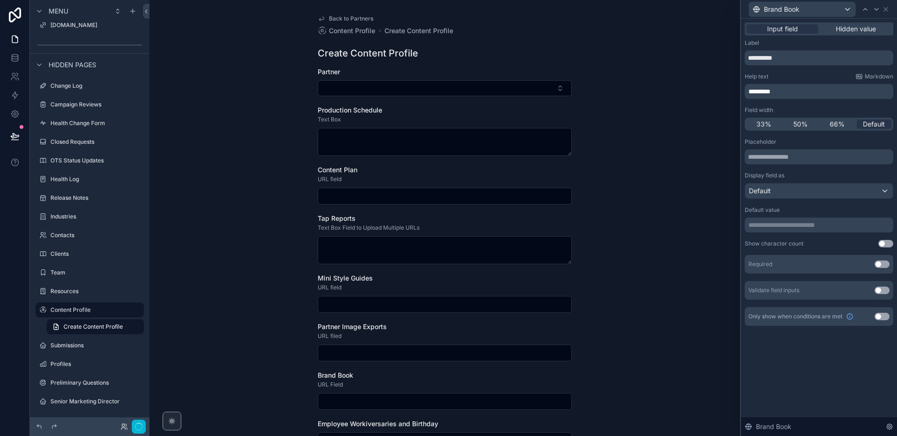
click at [801, 78] on div "Help text Markdown" at bounding box center [819, 76] width 149 height 7
click at [885, 11] on icon at bounding box center [885, 9] width 7 height 7
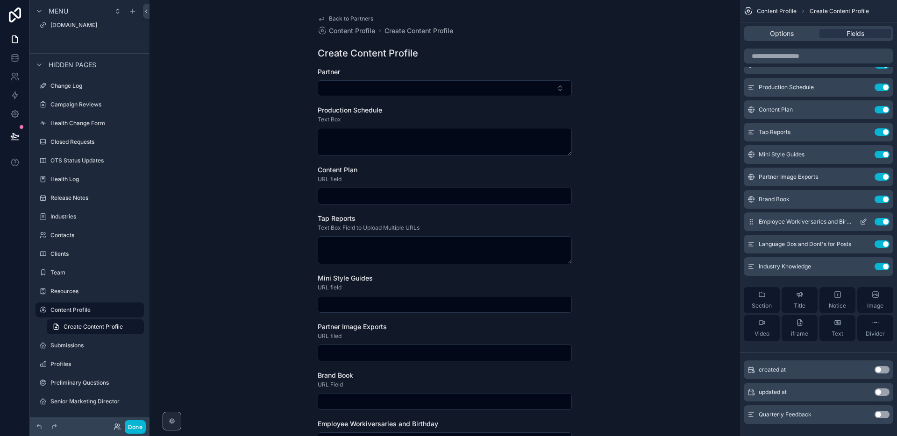
click at [862, 223] on icon "scrollable content" at bounding box center [863, 221] width 7 height 7
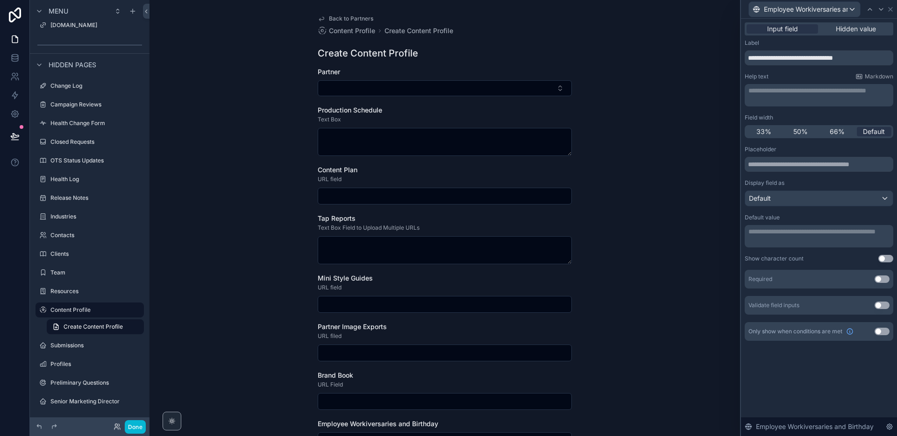
click at [790, 90] on p "**********" at bounding box center [819, 90] width 143 height 9
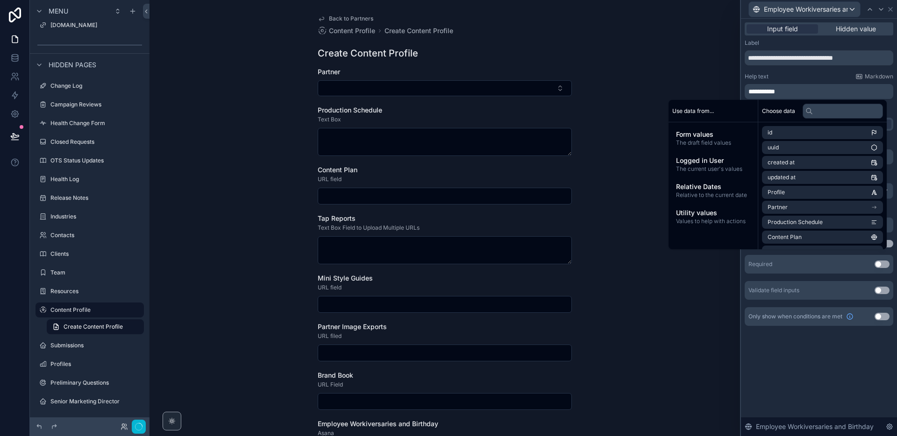
click at [788, 78] on div "Help text Markdown" at bounding box center [819, 76] width 149 height 7
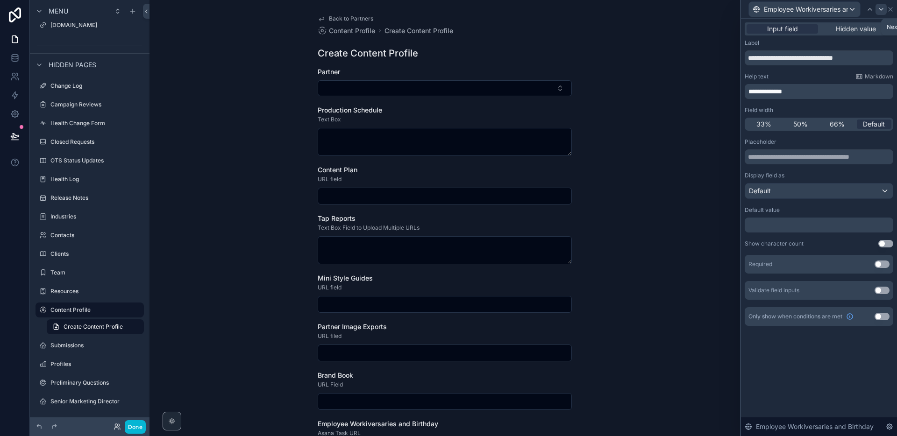
click at [888, 7] on icon at bounding box center [890, 9] width 4 height 4
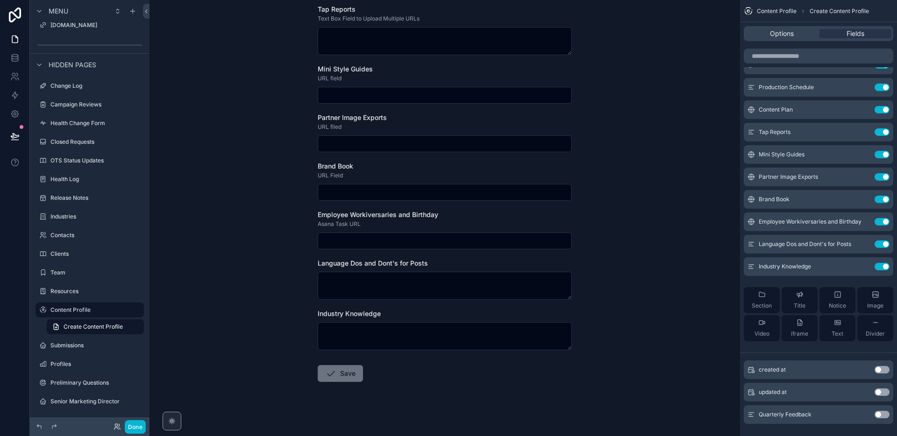
scroll to position [215, 0]
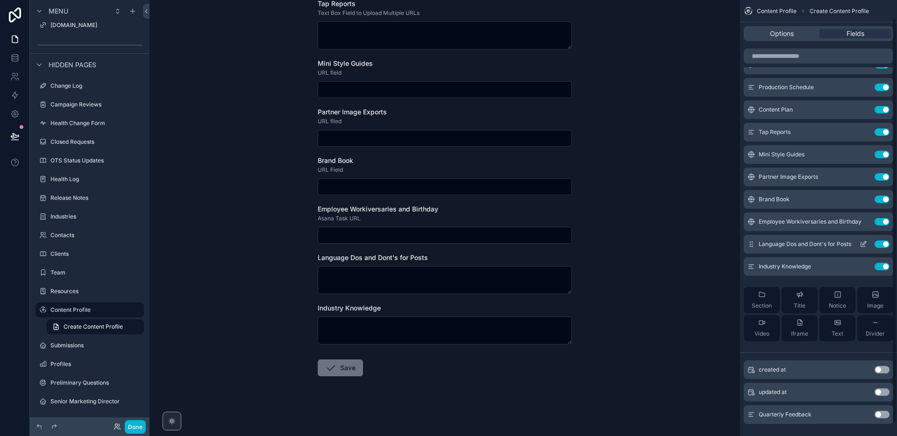
click at [864, 245] on icon "scrollable content" at bounding box center [863, 244] width 7 height 7
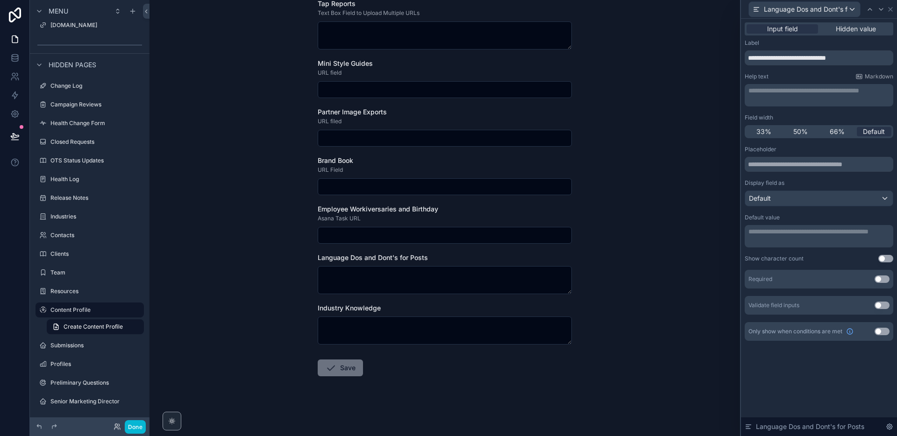
click at [774, 97] on div "**********" at bounding box center [819, 95] width 143 height 19
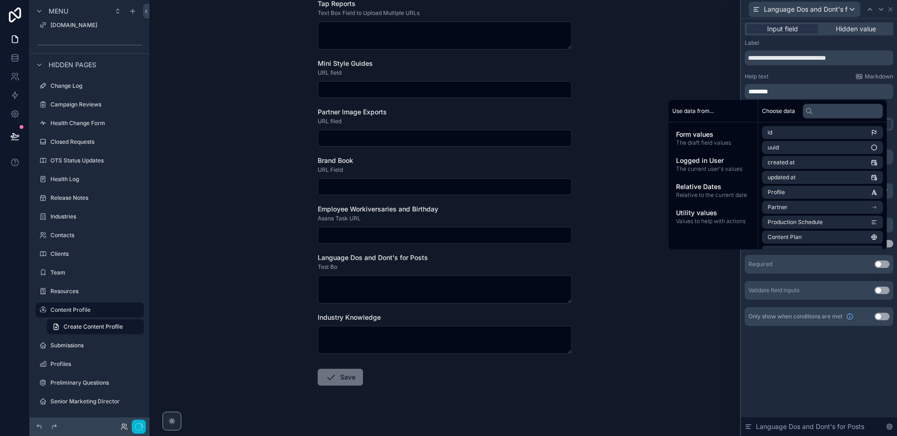
scroll to position [0, 0]
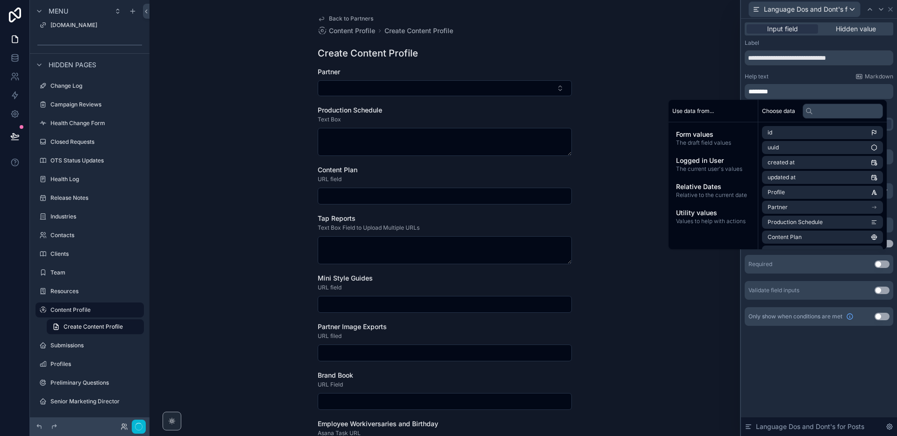
drag, startPoint x: 778, startPoint y: 78, endPoint x: 824, endPoint y: 58, distance: 50.2
click at [778, 78] on div "Help text Markdown" at bounding box center [819, 76] width 149 height 7
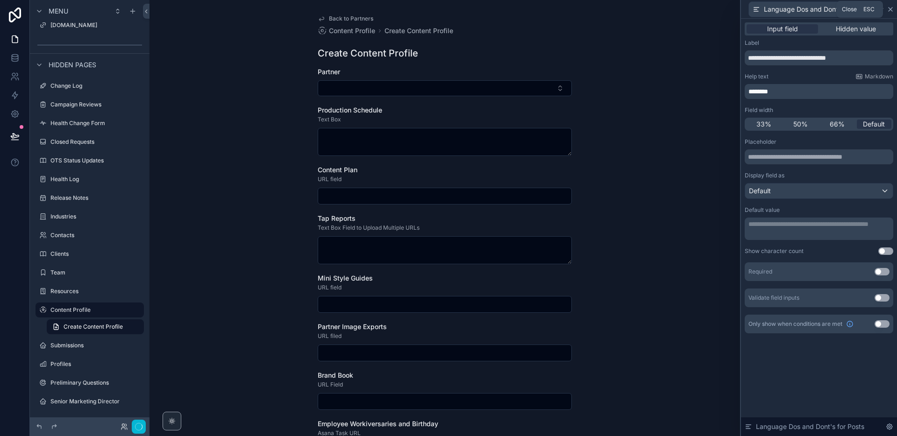
click at [889, 7] on icon at bounding box center [890, 9] width 7 height 7
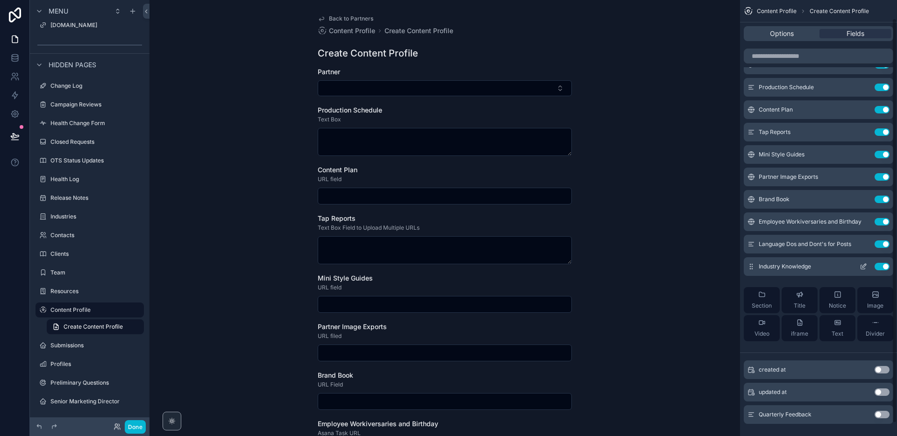
click at [863, 270] on icon "scrollable content" at bounding box center [863, 266] width 7 height 7
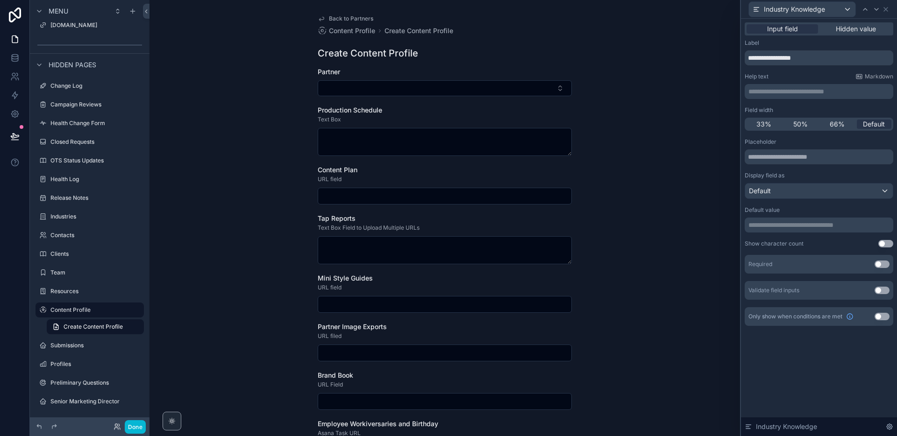
click at [765, 92] on p "**********" at bounding box center [819, 91] width 143 height 9
click at [761, 91] on span "********" at bounding box center [758, 91] width 20 height 7
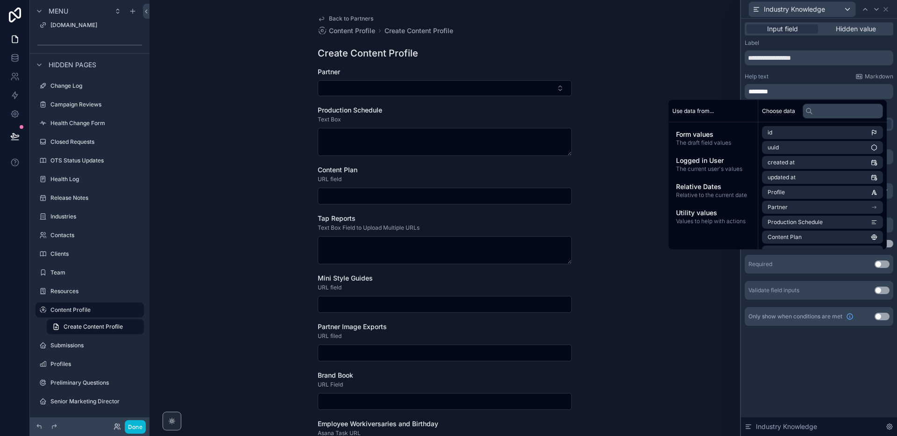
click at [793, 73] on div "Help text Markdown" at bounding box center [819, 76] width 149 height 7
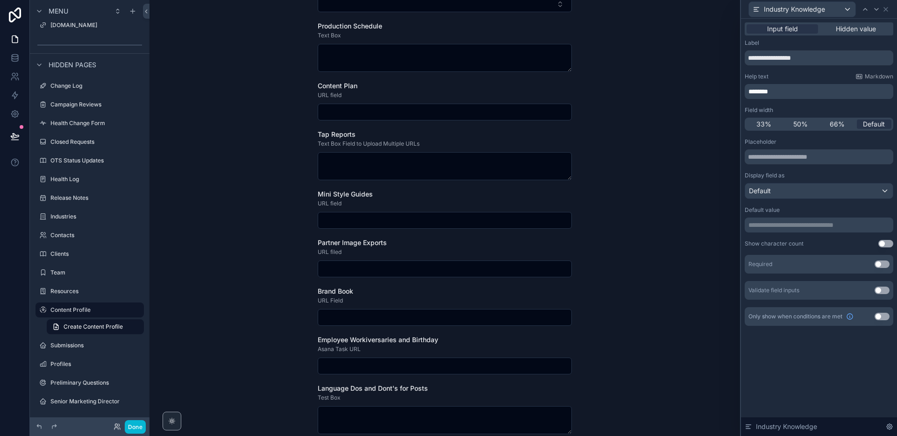
scroll to position [88, 0]
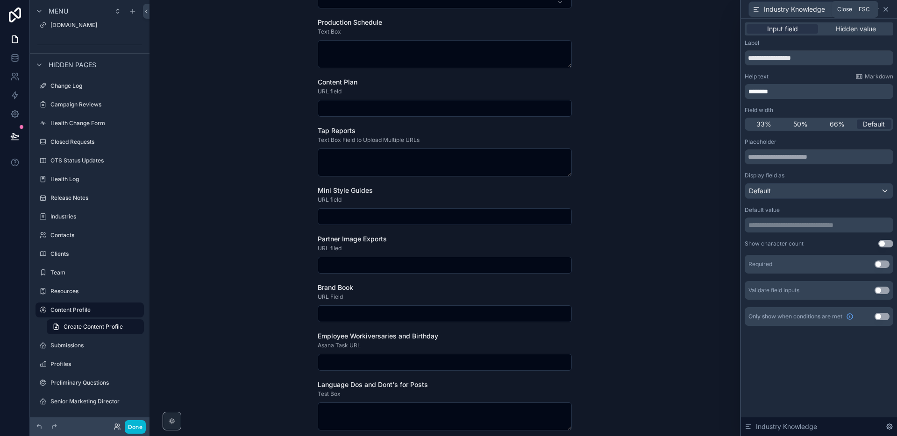
click at [886, 10] on icon at bounding box center [885, 9] width 7 height 7
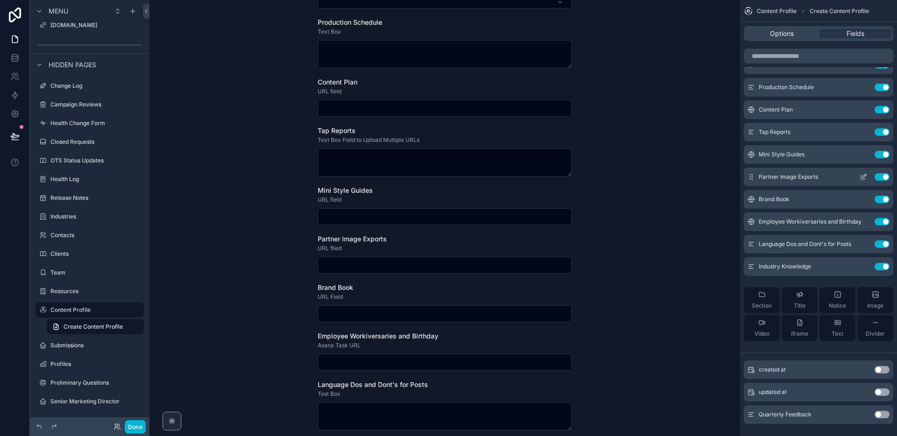
click at [862, 177] on icon "scrollable content" at bounding box center [863, 176] width 7 height 7
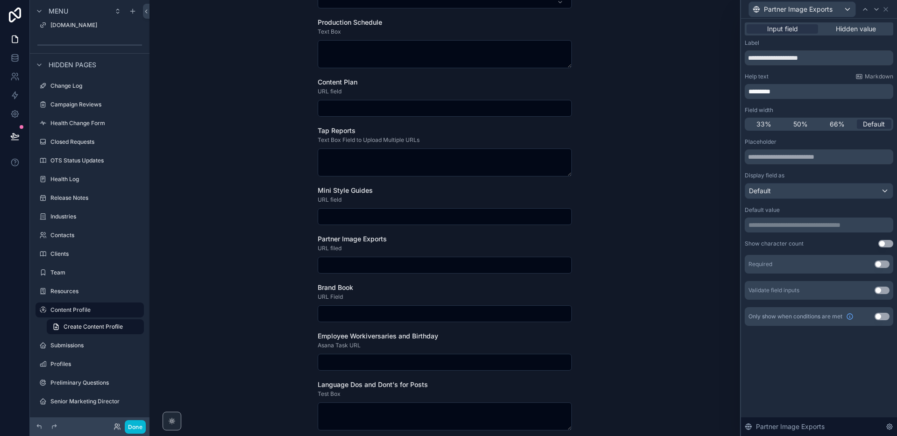
click at [795, 90] on p "*********" at bounding box center [819, 91] width 143 height 9
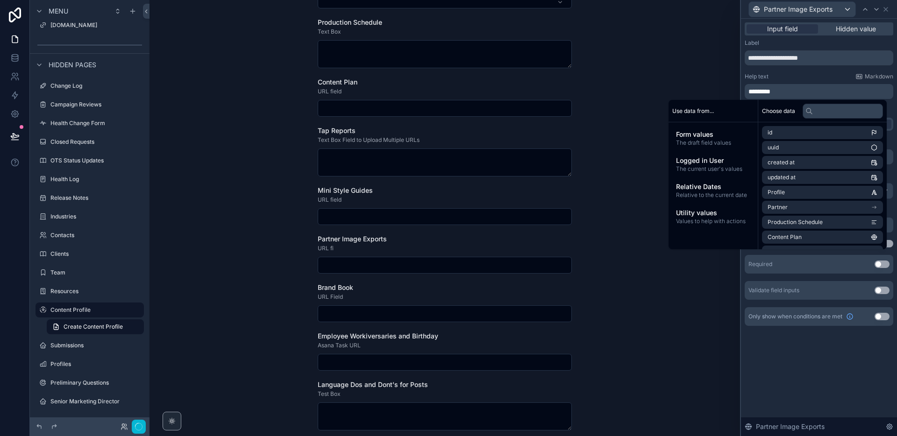
click at [797, 78] on div "Help text Markdown" at bounding box center [819, 76] width 149 height 7
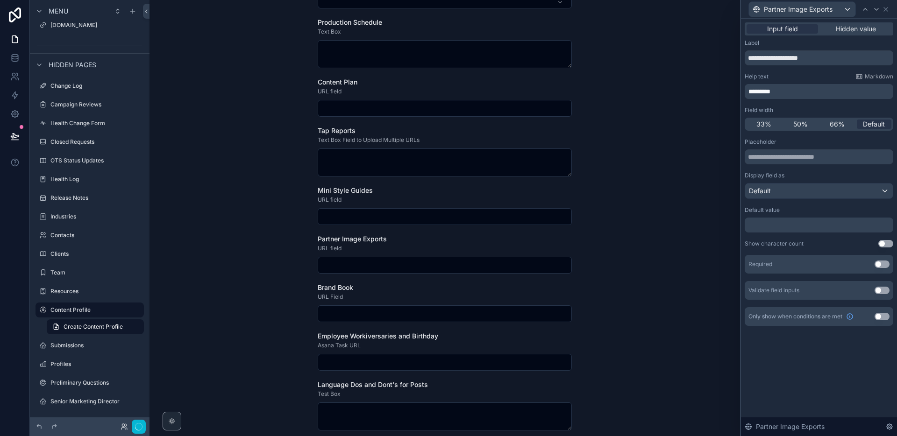
scroll to position [0, 0]
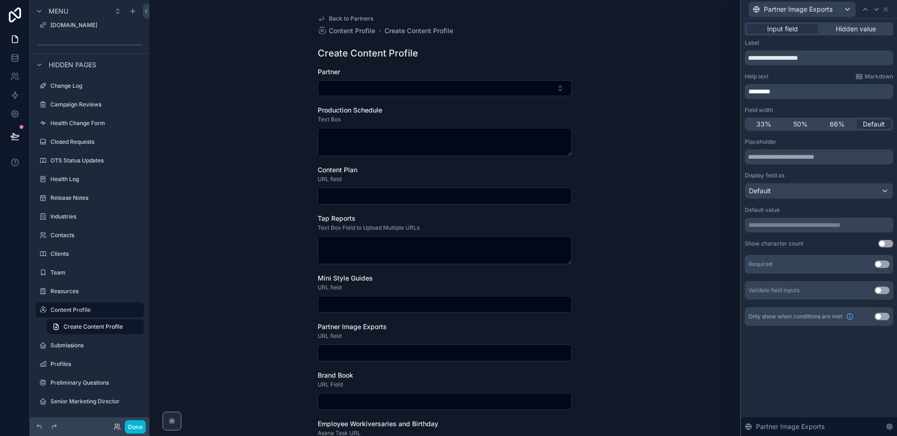
click at [765, 92] on span "*********" at bounding box center [759, 91] width 22 height 7
click at [888, 11] on icon at bounding box center [885, 9] width 7 height 7
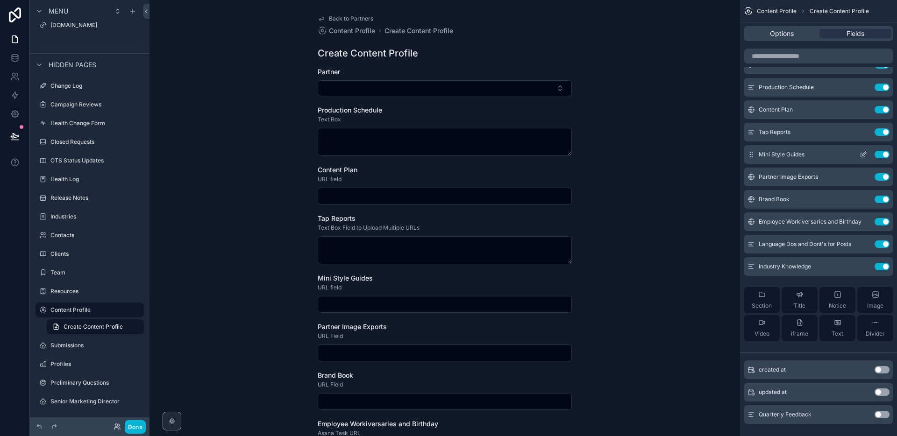
click at [864, 155] on icon "scrollable content" at bounding box center [864, 154] width 4 height 4
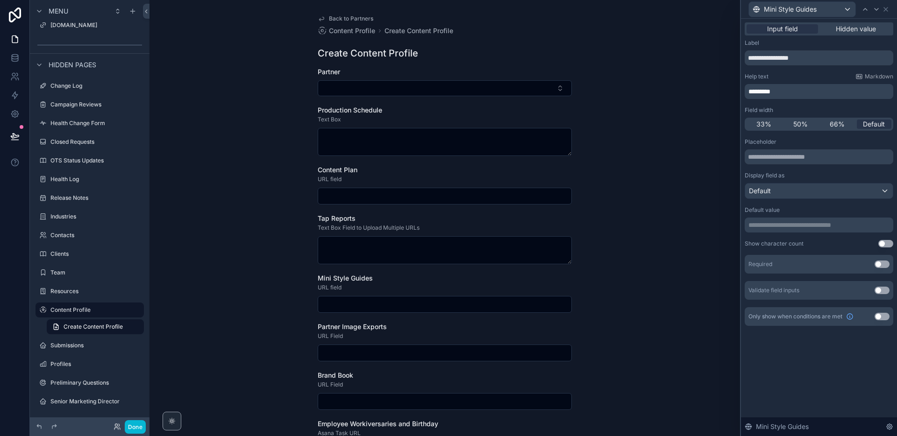
click at [764, 92] on span "*********" at bounding box center [759, 91] width 22 height 7
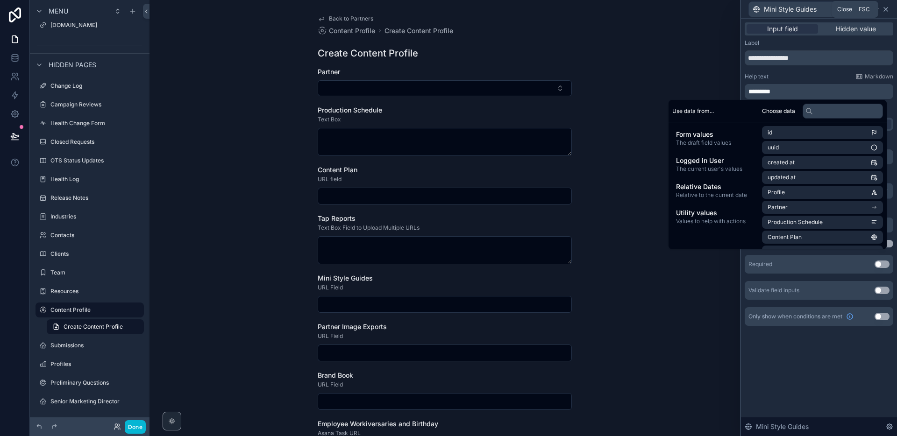
click at [886, 7] on icon at bounding box center [885, 9] width 7 height 7
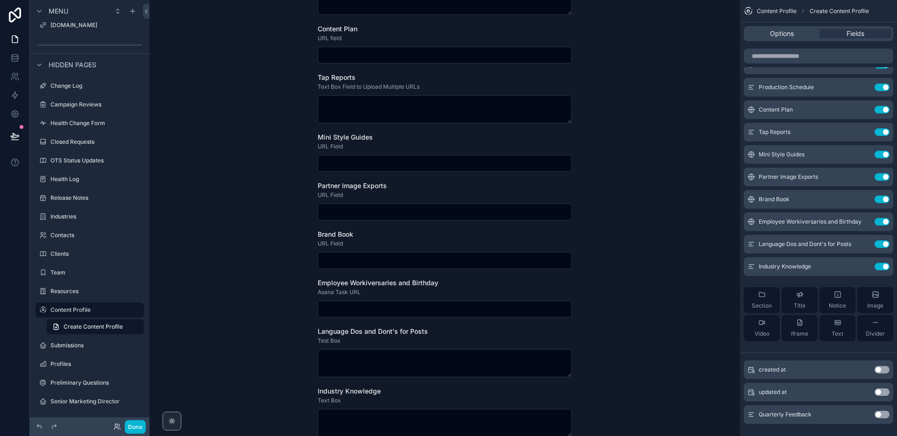
scroll to position [144, 0]
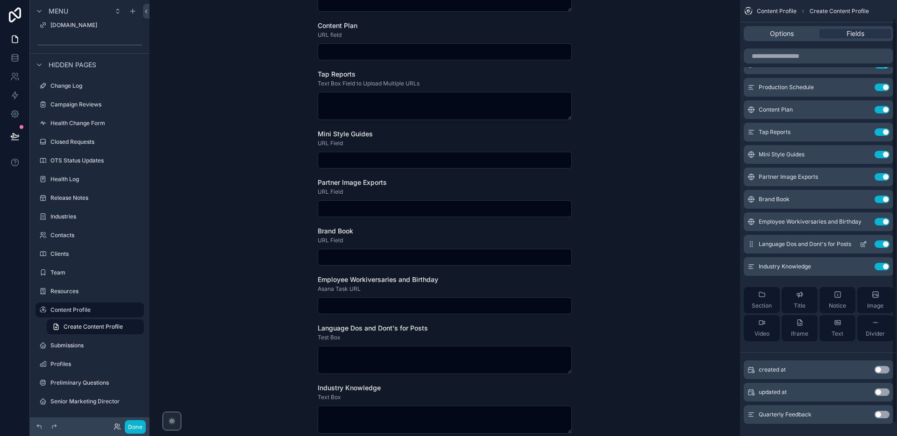
click at [863, 244] on icon "scrollable content" at bounding box center [863, 244] width 7 height 7
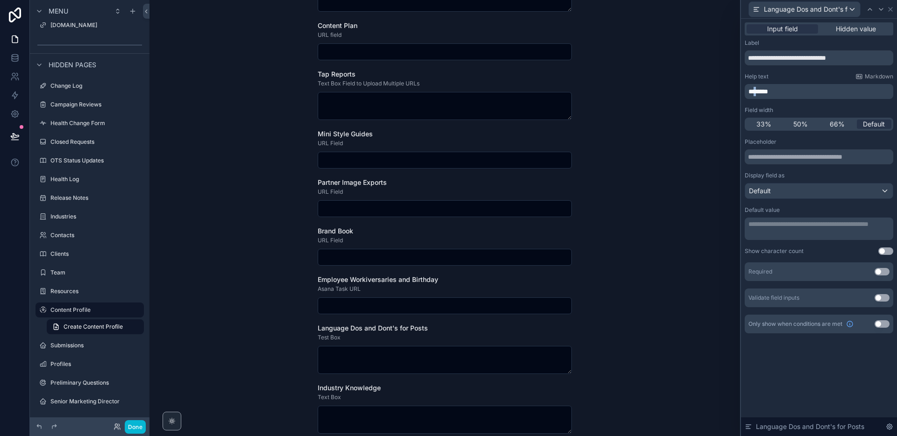
drag, startPoint x: 759, startPoint y: 94, endPoint x: 765, endPoint y: 99, distance: 7.3
click at [757, 94] on span "********" at bounding box center [758, 91] width 20 height 7
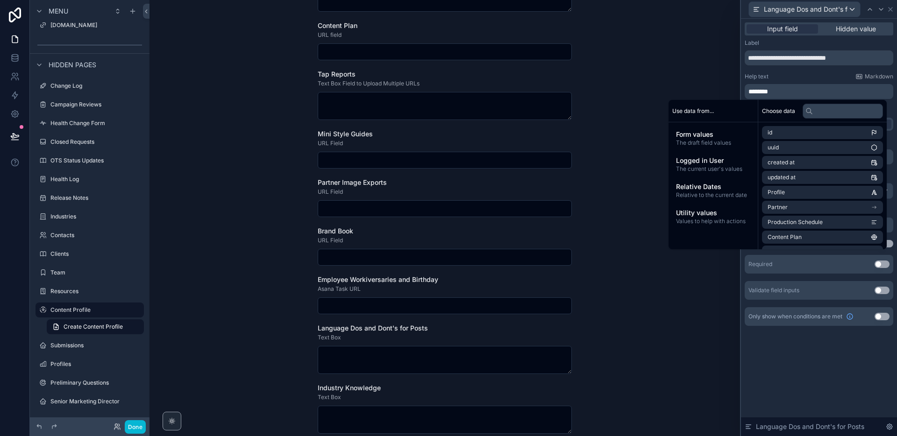
scroll to position [0, 0]
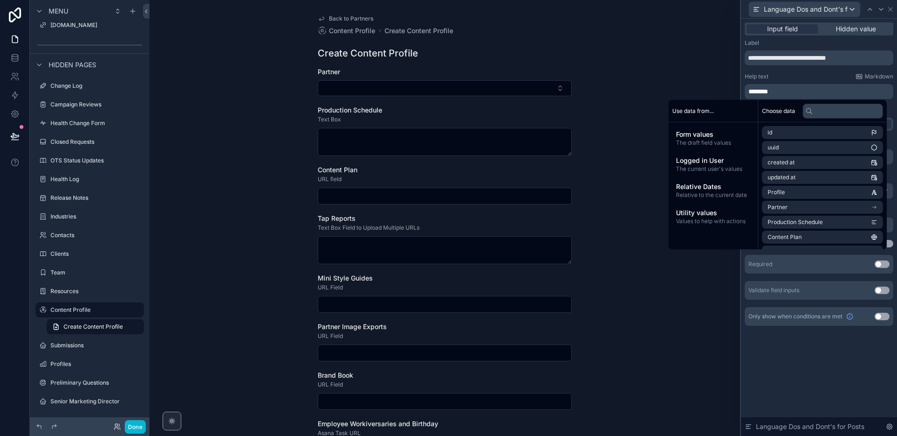
click at [793, 78] on div "Help text Markdown" at bounding box center [819, 76] width 149 height 7
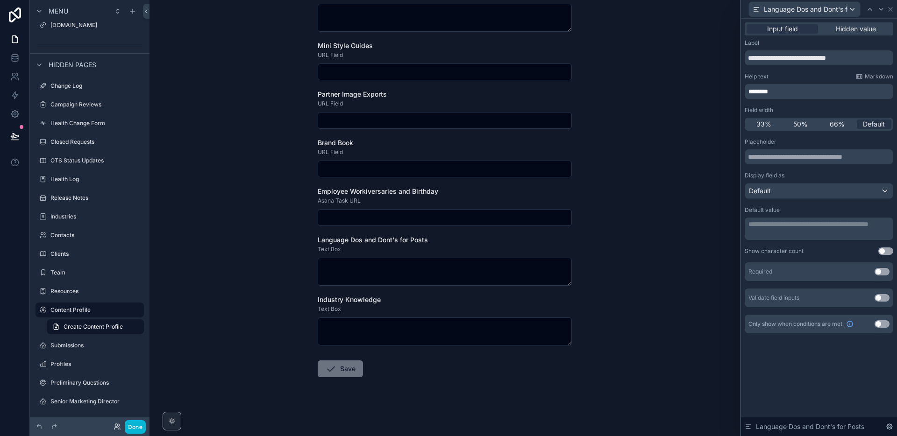
scroll to position [234, 0]
click at [888, 13] on icon at bounding box center [890, 9] width 7 height 7
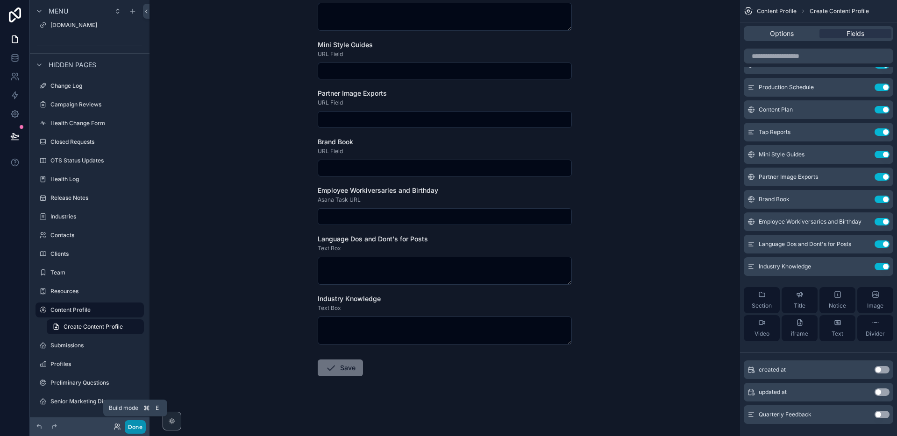
click at [137, 428] on button "Done" at bounding box center [135, 427] width 21 height 14
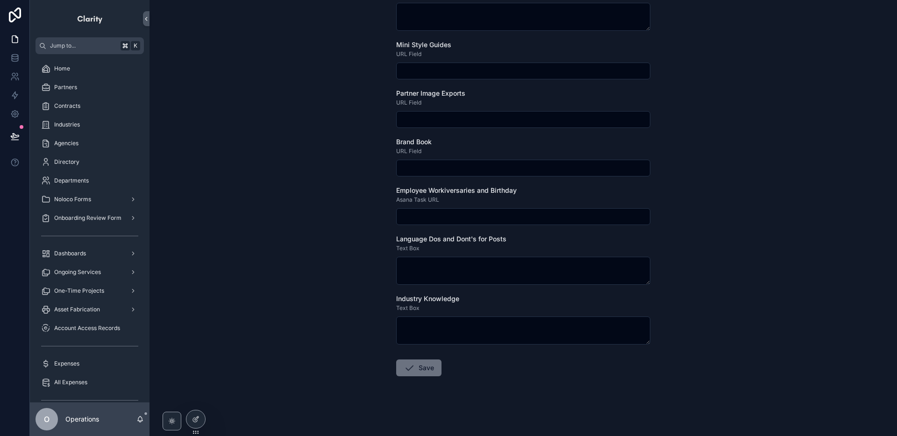
scroll to position [0, 0]
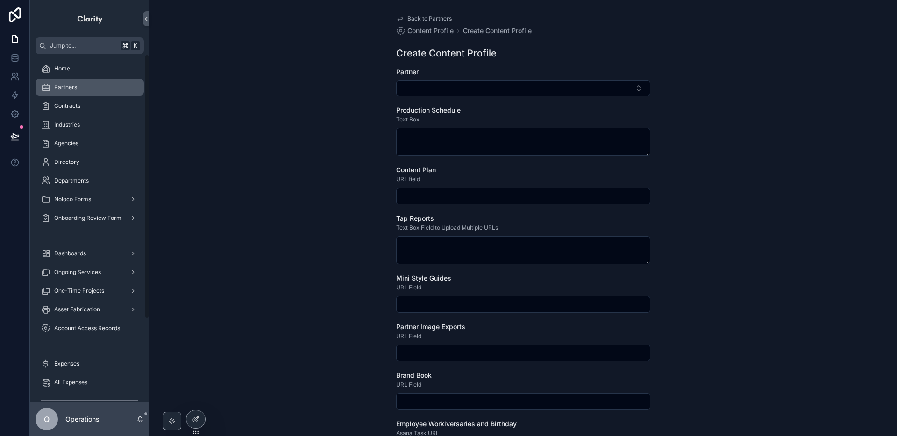
click at [76, 94] on div "Partners" at bounding box center [89, 87] width 97 height 15
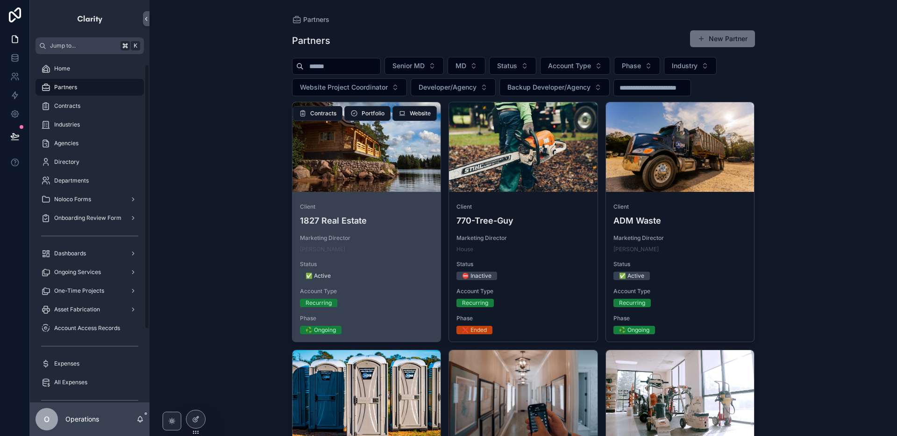
scroll to position [14, 0]
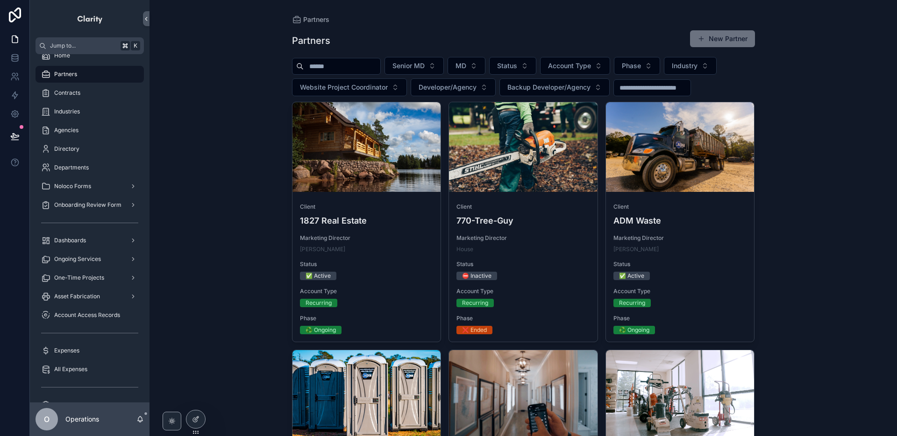
click at [380, 68] on input "scrollable content" at bounding box center [342, 66] width 77 height 13
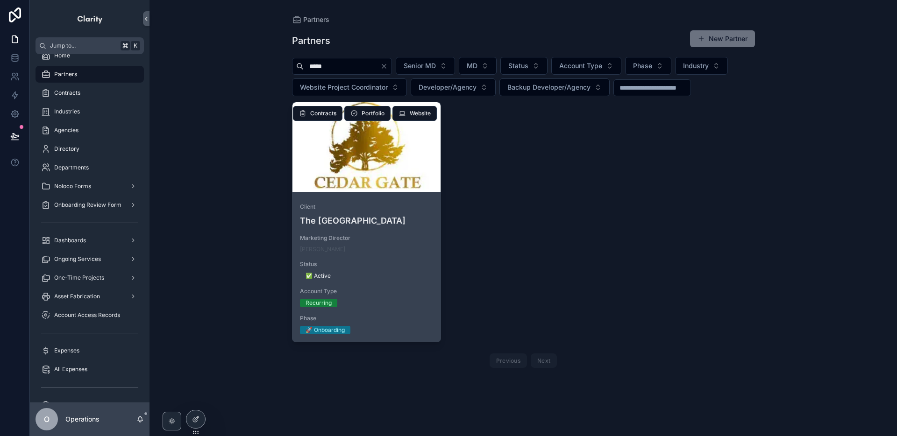
type input "*****"
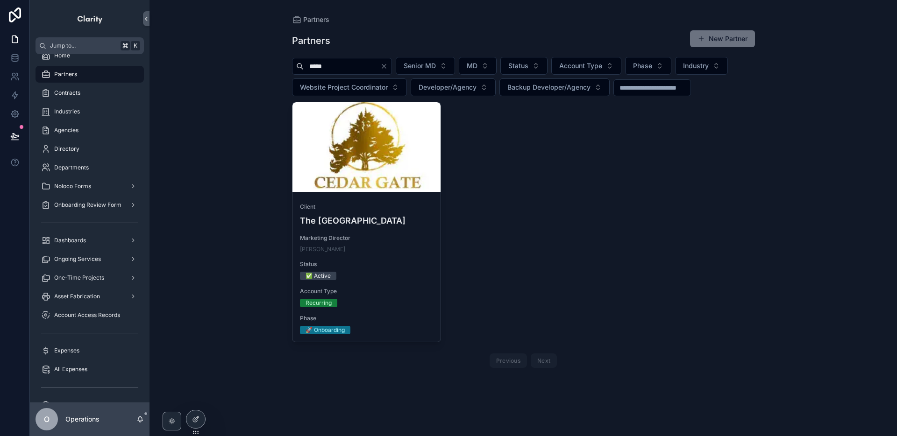
click at [399, 162] on div "scrollable content" at bounding box center [366, 147] width 149 height 90
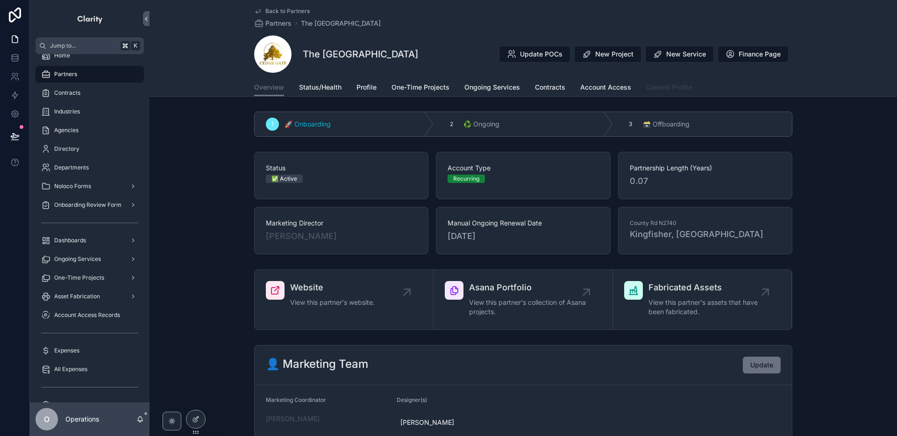
click at [668, 90] on span "Content Profile" at bounding box center [669, 87] width 46 height 9
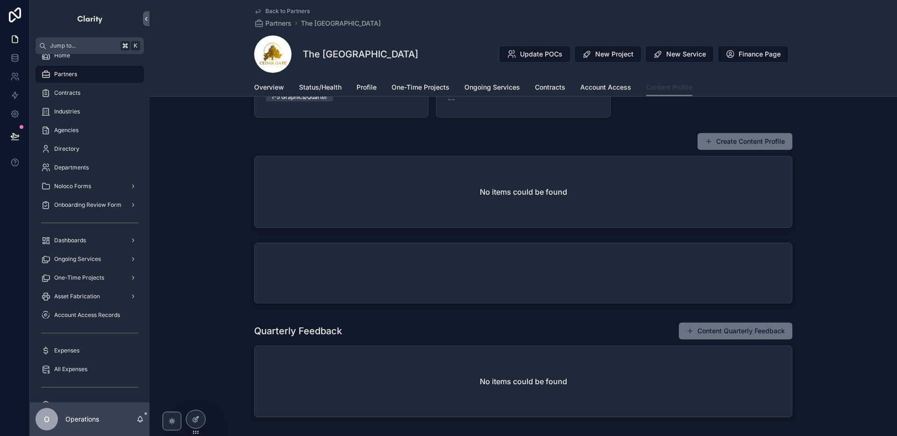
scroll to position [85, 0]
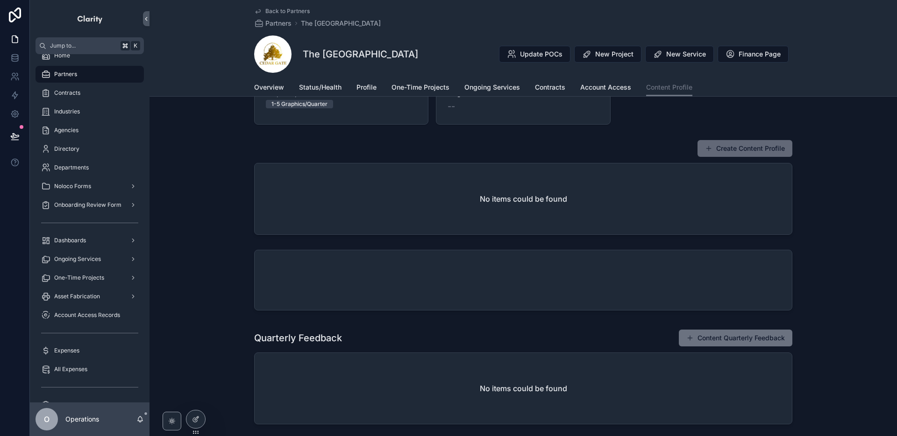
click at [728, 150] on button "Create Content Profile" at bounding box center [744, 148] width 95 height 17
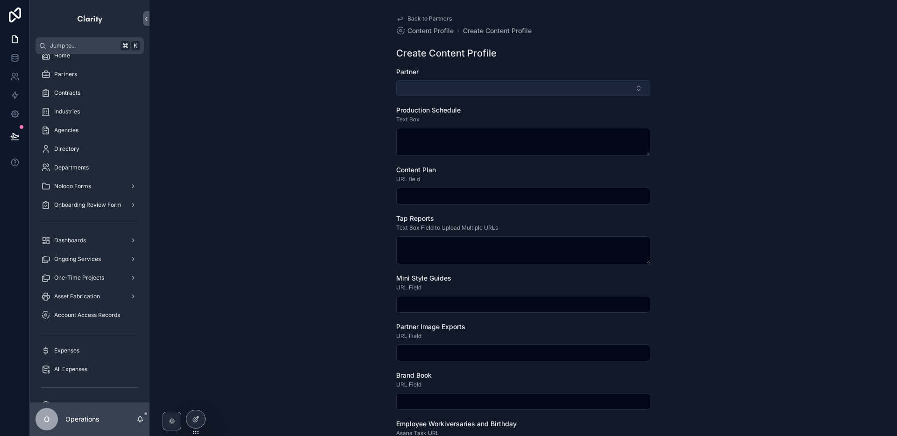
click at [456, 91] on button "Select Button" at bounding box center [523, 88] width 254 height 16
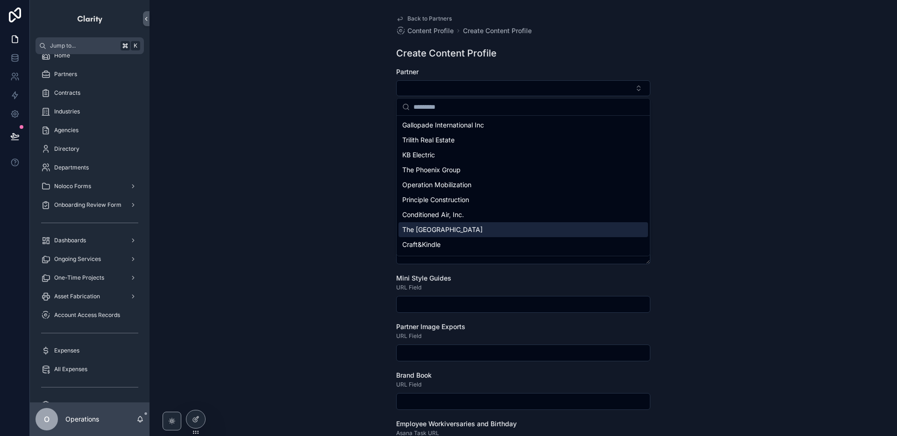
click at [465, 227] on div "The [GEOGRAPHIC_DATA]" at bounding box center [522, 229] width 249 height 15
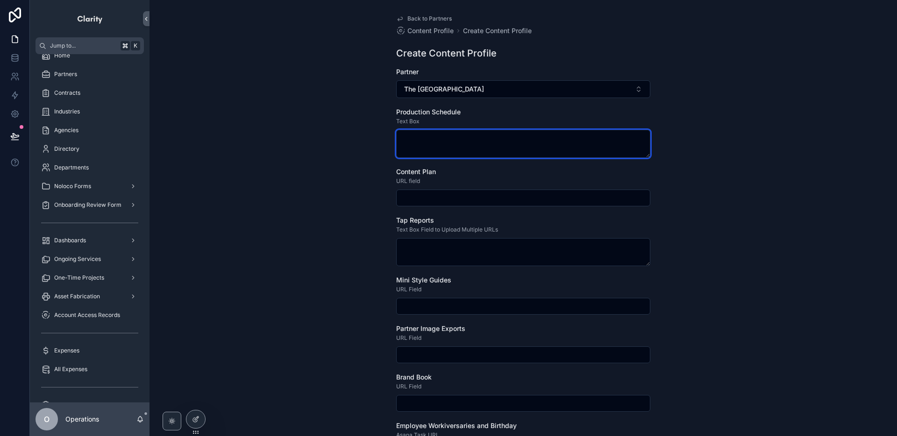
click at [470, 143] on textarea "scrollable content" at bounding box center [523, 144] width 254 height 28
type textarea "****"
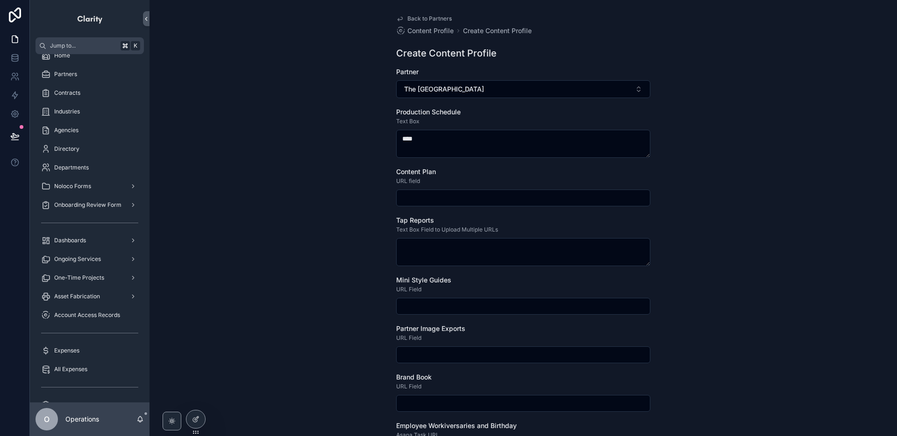
click at [467, 201] on input "scrollable content" at bounding box center [523, 198] width 253 height 13
type input "**********"
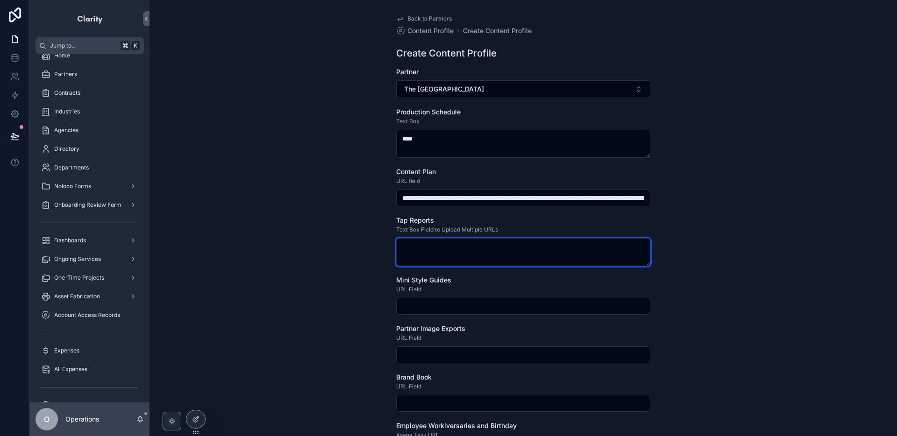
click at [460, 260] on textarea "scrollable content" at bounding box center [523, 252] width 254 height 28
type textarea "****"
click at [442, 309] on input "scrollable content" at bounding box center [523, 306] width 253 height 13
paste input "**********"
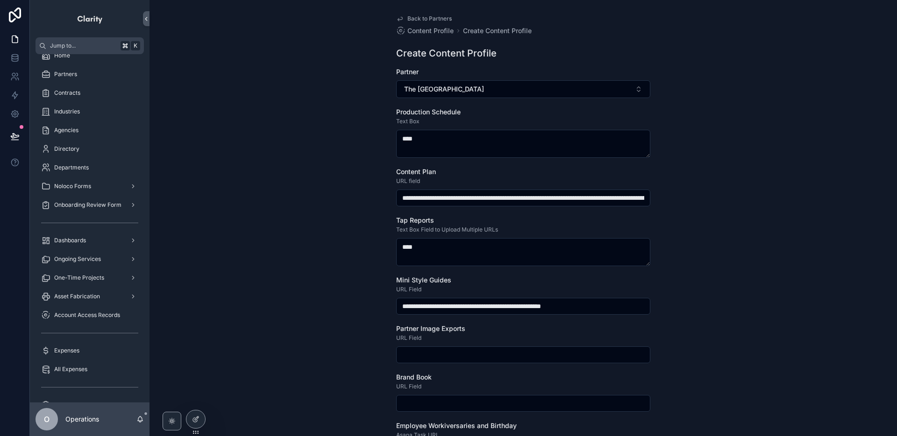
type input "**********"
click at [448, 352] on input "scrollable content" at bounding box center [523, 354] width 253 height 13
drag, startPoint x: 430, startPoint y: 355, endPoint x: 393, endPoint y: 355, distance: 36.9
click at [391, 355] on div "**********" at bounding box center [523, 336] width 269 height 672
paste input "**********"
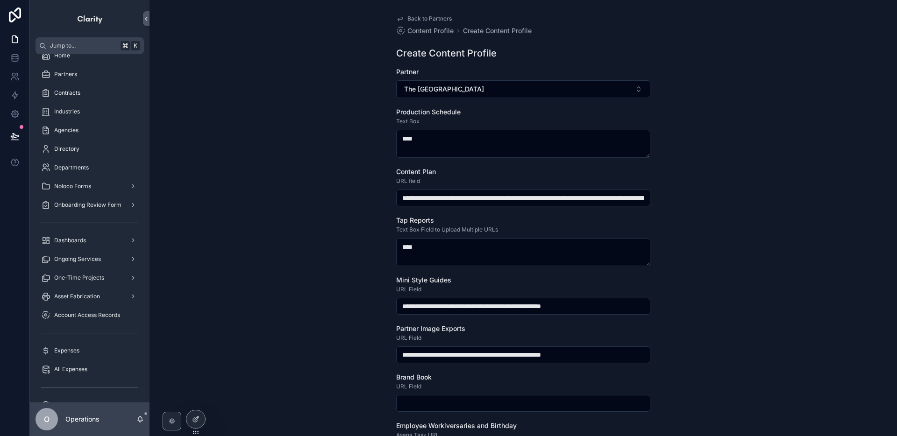
type input "**********"
click at [426, 403] on input "scrollable content" at bounding box center [523, 403] width 253 height 13
paste input "**********"
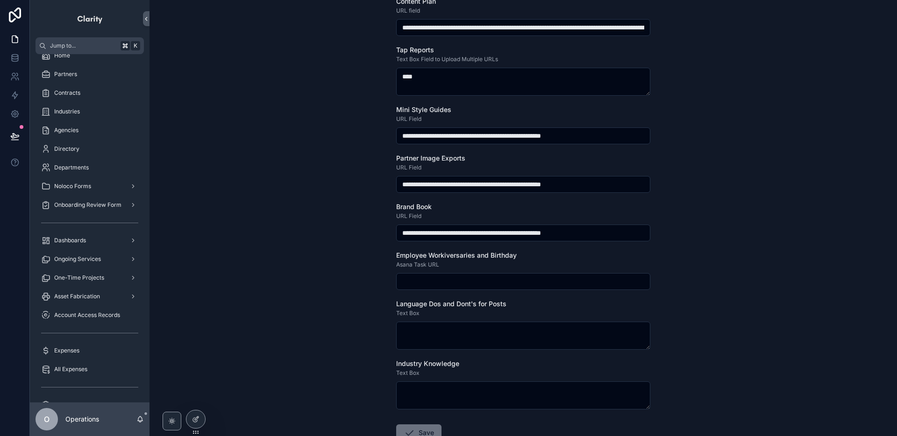
scroll to position [174, 0]
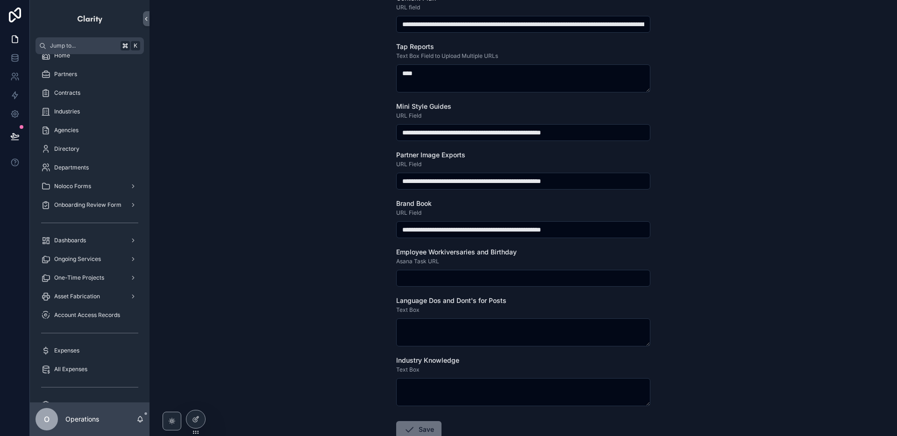
type input "**********"
click at [419, 278] on input "scrollable content" at bounding box center [523, 278] width 253 height 13
paste input "**********"
type input "**********"
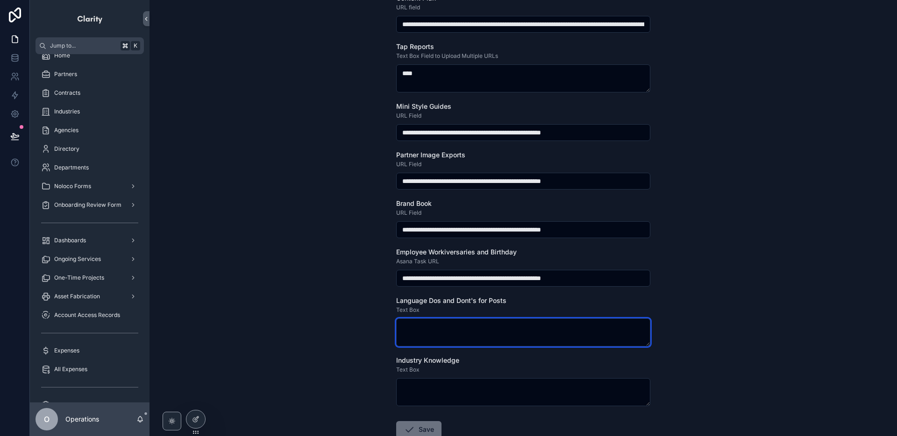
click at [426, 326] on textarea "scrollable content" at bounding box center [523, 333] width 254 height 28
type textarea "****"
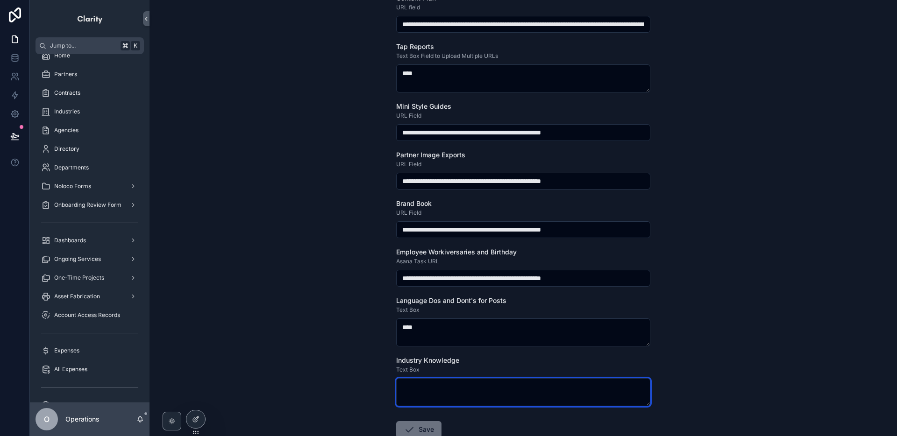
click at [428, 387] on textarea "scrollable content" at bounding box center [523, 392] width 254 height 28
type textarea "****"
click at [434, 425] on button "Save" at bounding box center [418, 429] width 45 height 17
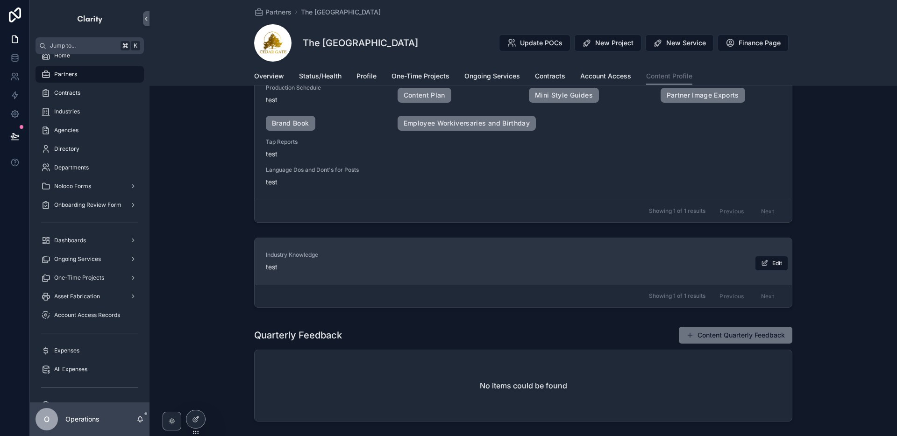
scroll to position [183, 0]
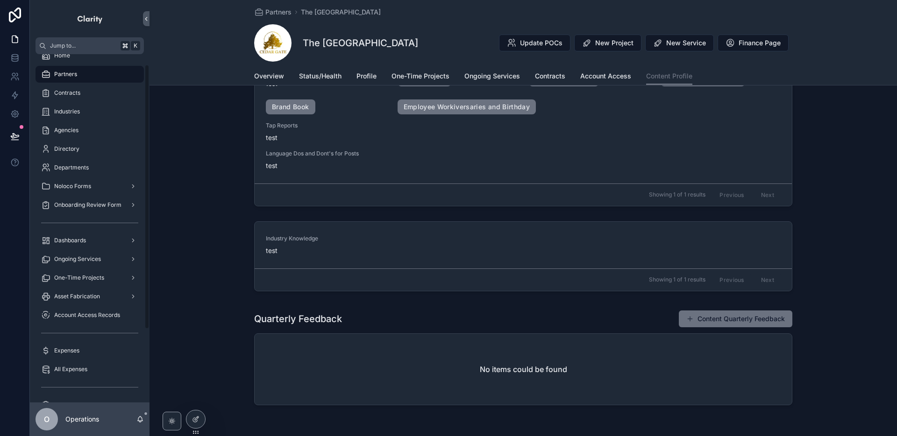
click at [71, 76] on span "Partners" at bounding box center [65, 74] width 23 height 7
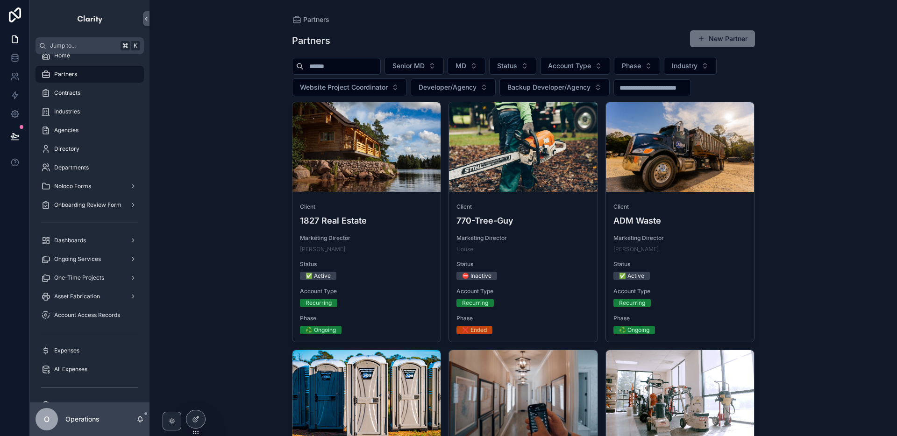
click at [368, 63] on input "scrollable content" at bounding box center [342, 66] width 77 height 13
type input "*******"
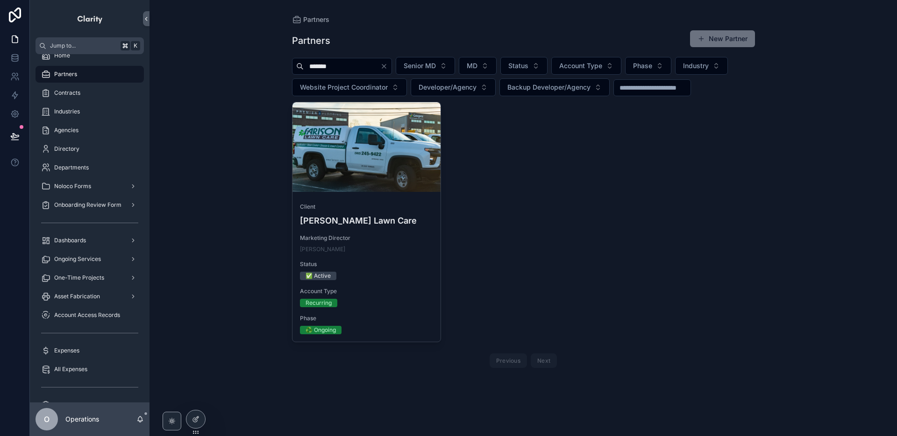
click at [408, 172] on div "scrollable content" at bounding box center [366, 147] width 149 height 90
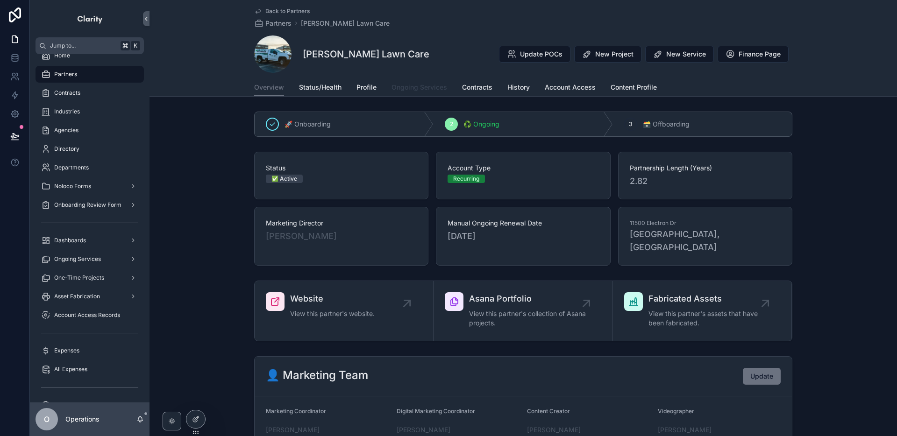
click at [416, 91] on span "Ongoing Services" at bounding box center [419, 87] width 56 height 9
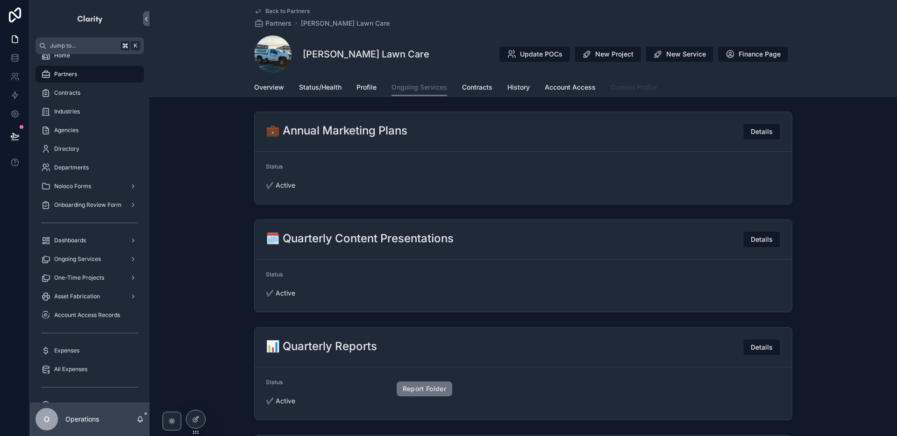
click at [612, 92] on span "Content Profile" at bounding box center [634, 87] width 46 height 9
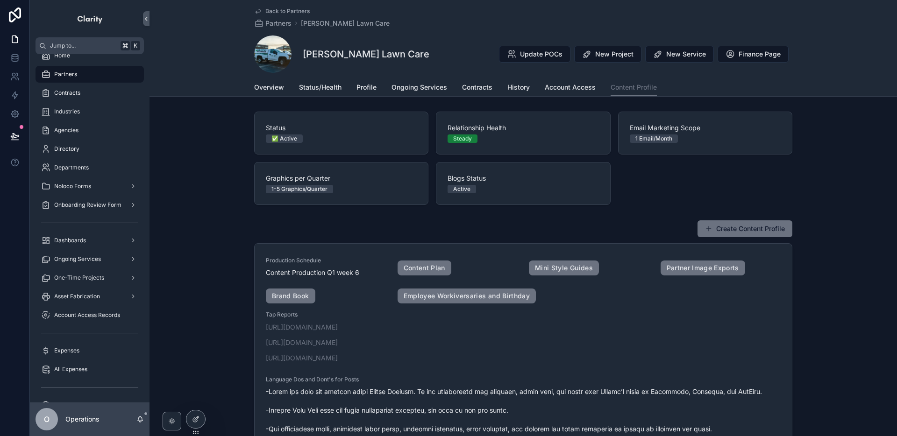
click at [632, 229] on div "Create Content Profile" at bounding box center [523, 229] width 538 height 18
click at [282, 11] on span "Back to Partners" at bounding box center [287, 10] width 44 height 7
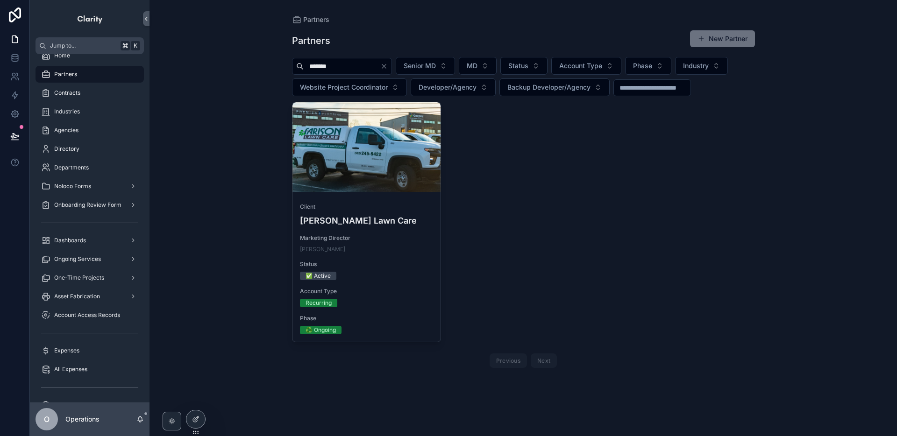
drag, startPoint x: 350, startPoint y: 66, endPoint x: 293, endPoint y: 62, distance: 57.6
click at [293, 62] on div "*******" at bounding box center [342, 66] width 100 height 17
type input "*****"
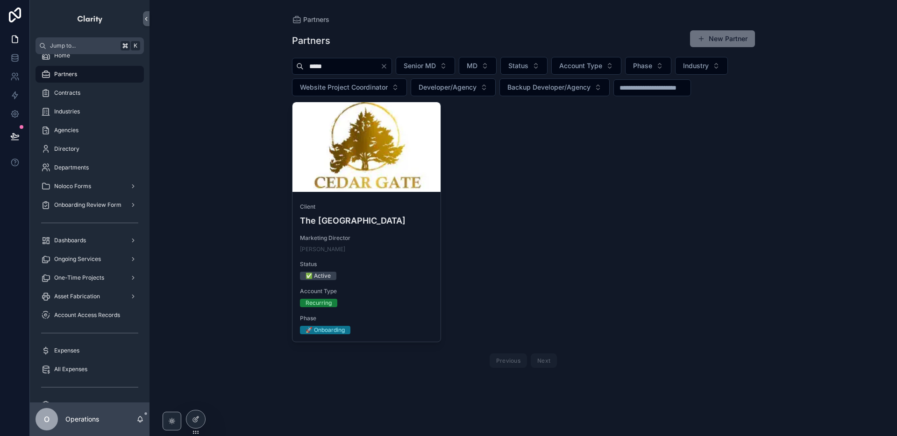
click at [370, 138] on div "scrollable content" at bounding box center [366, 147] width 149 height 90
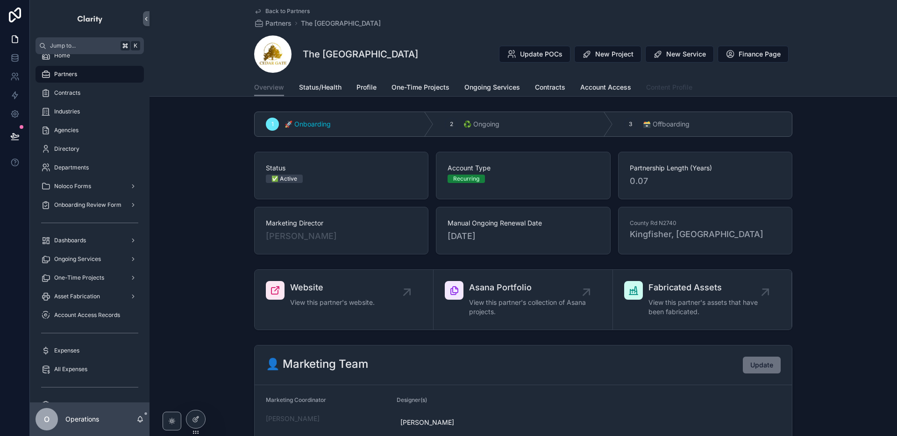
click at [685, 93] on link "Content Profile" at bounding box center [669, 88] width 46 height 19
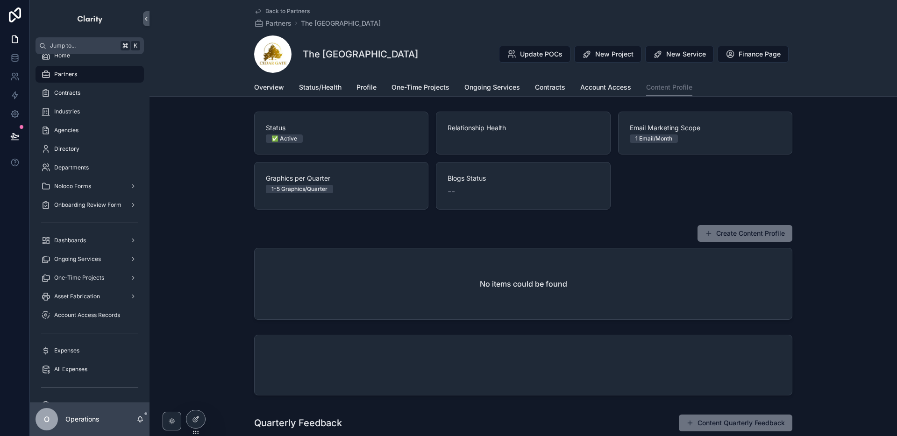
click at [736, 235] on button "Create Content Profile" at bounding box center [744, 233] width 95 height 17
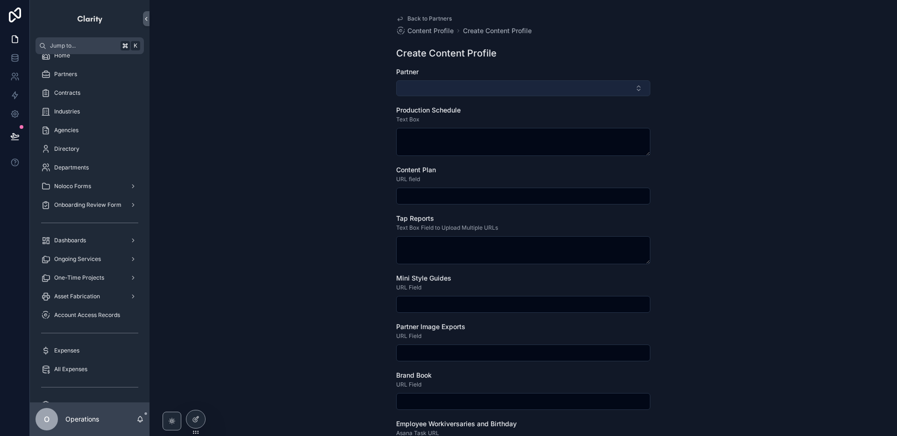
click at [415, 93] on button "Select Button" at bounding box center [523, 88] width 254 height 16
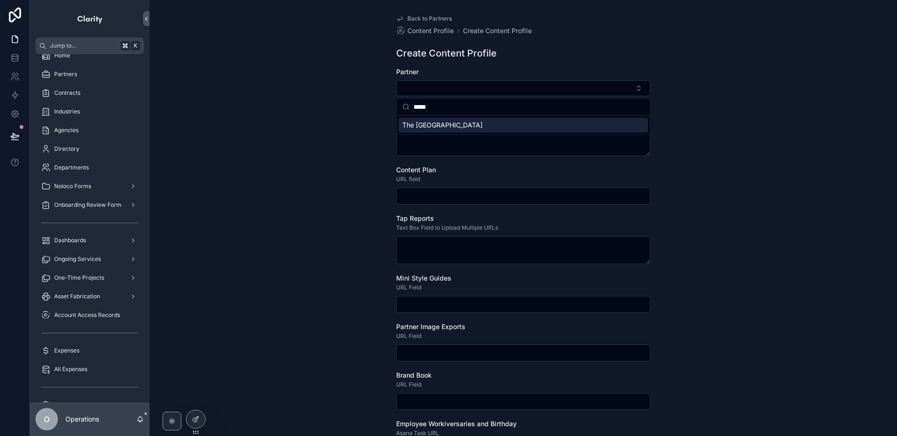
type input "*****"
click at [437, 123] on span "The [GEOGRAPHIC_DATA]" at bounding box center [442, 125] width 80 height 9
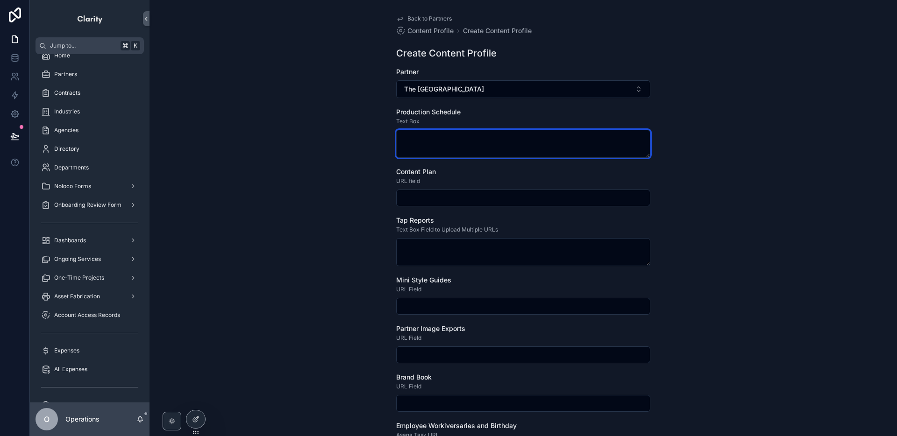
click at [435, 143] on textarea "scrollable content" at bounding box center [523, 144] width 254 height 28
type textarea "****"
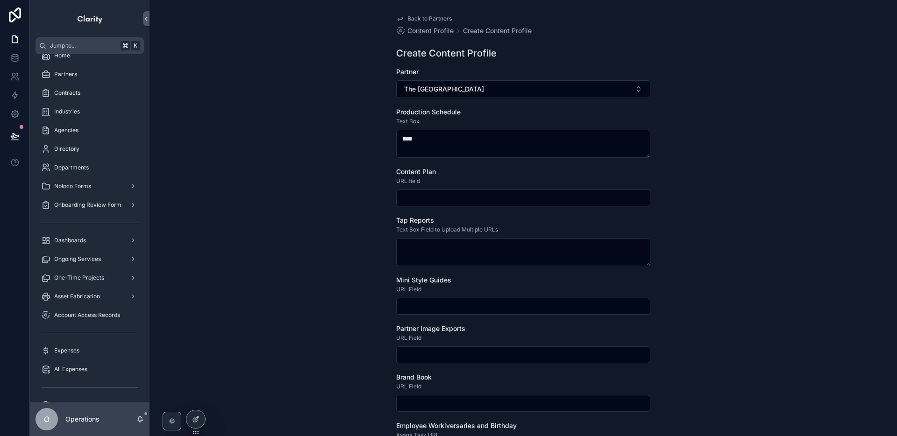
click at [437, 194] on input "scrollable content" at bounding box center [523, 198] width 253 height 13
type input "**********"
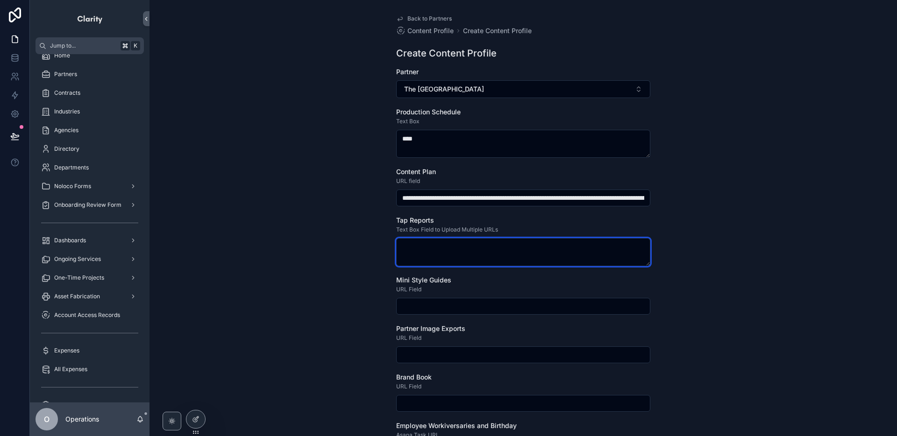
click at [455, 259] on textarea "scrollable content" at bounding box center [523, 252] width 254 height 28
type textarea "****"
click at [449, 307] on input "scrollable content" at bounding box center [523, 306] width 253 height 13
type input "**********"
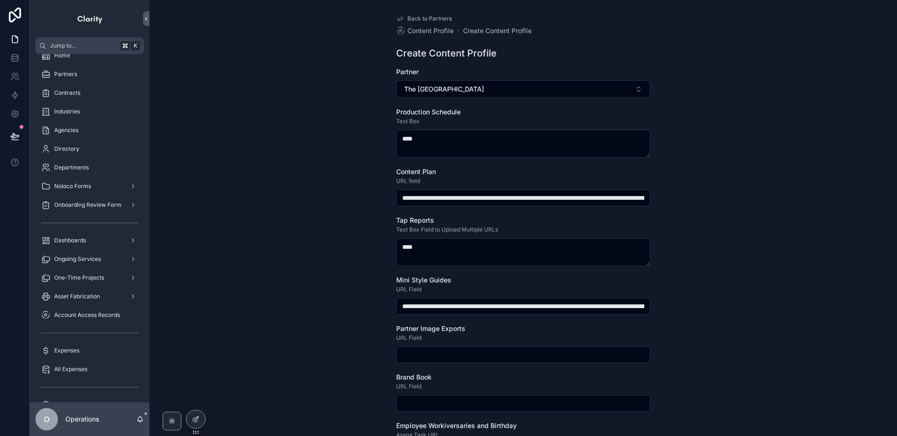
click at [456, 359] on input "scrollable content" at bounding box center [523, 354] width 253 height 13
type input "****"
drag, startPoint x: 451, startPoint y: 359, endPoint x: 384, endPoint y: 359, distance: 66.8
click at [383, 359] on div "**********" at bounding box center [522, 218] width 747 height 436
click at [425, 355] on input "scrollable content" at bounding box center [523, 354] width 253 height 13
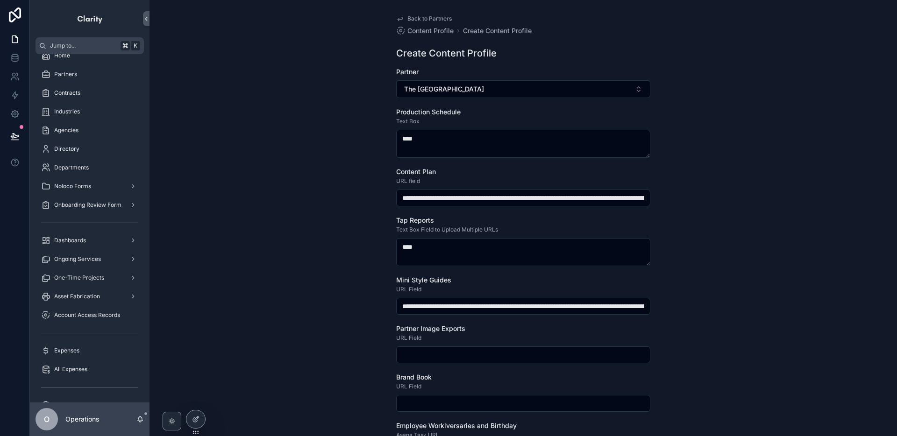
type input "**********"
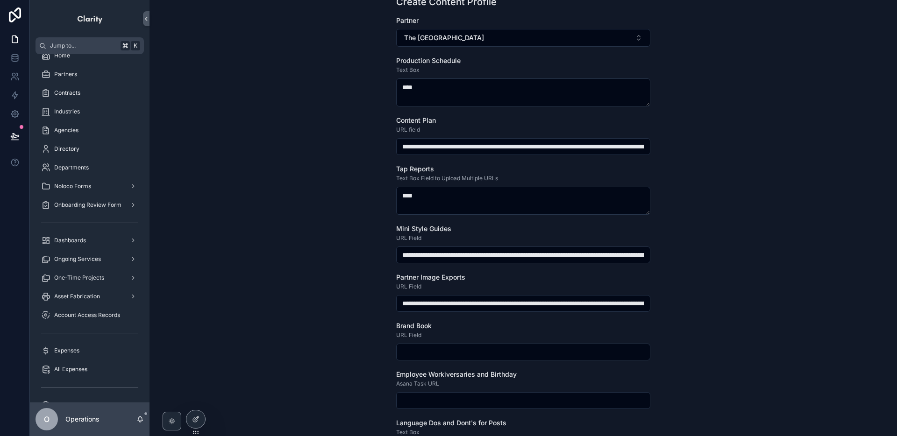
scroll to position [114, 0]
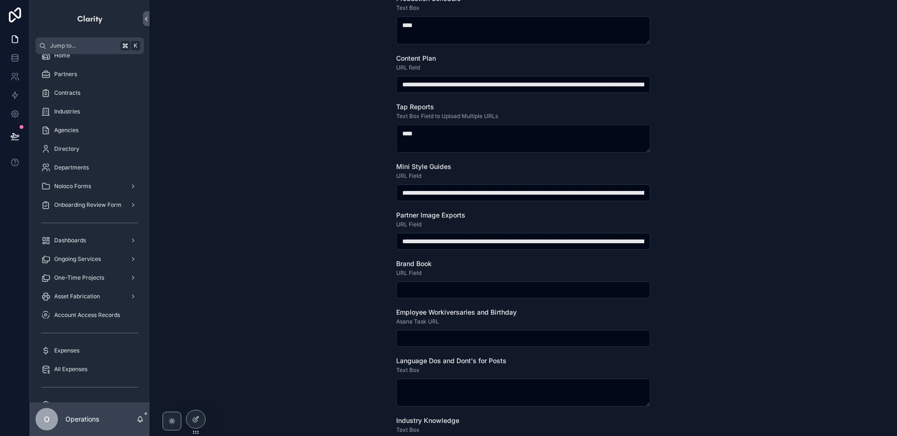
click at [430, 295] on input "scrollable content" at bounding box center [523, 290] width 253 height 13
type input "**********"
click at [459, 336] on input "scrollable content" at bounding box center [523, 338] width 253 height 13
type input "**********"
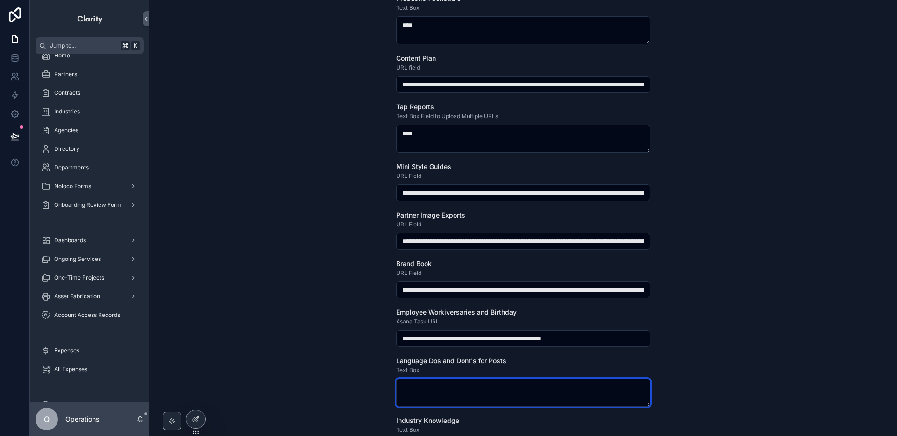
click at [455, 390] on textarea "scrollable content" at bounding box center [523, 393] width 254 height 28
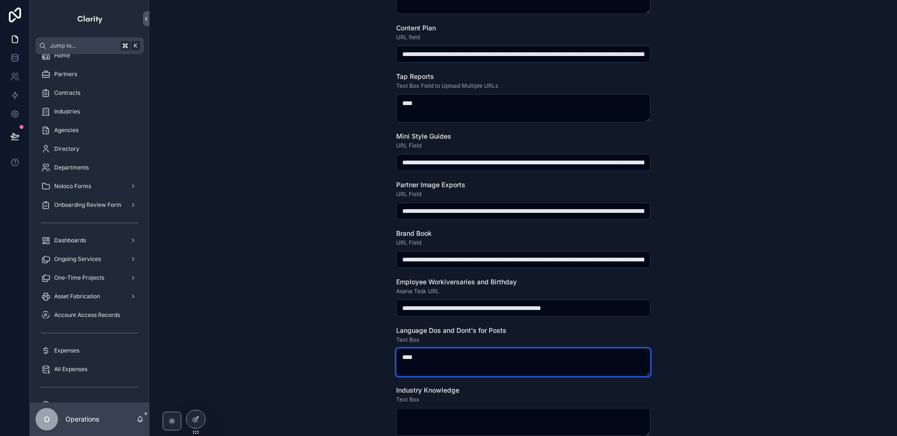
scroll to position [184, 0]
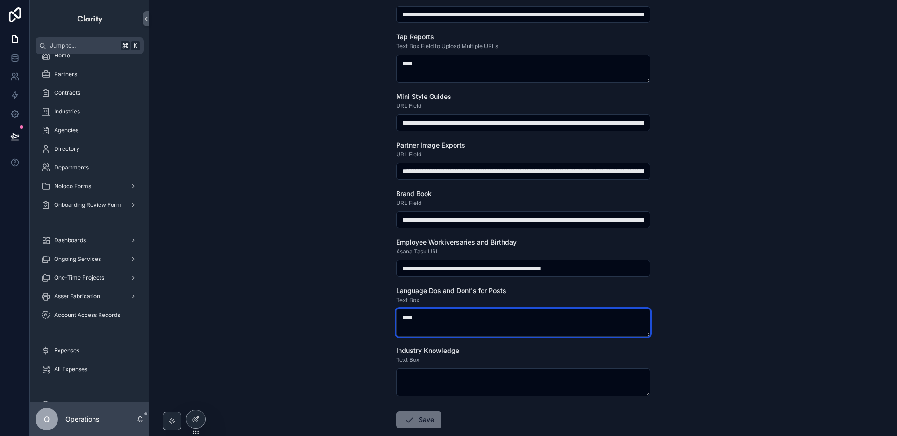
type textarea "****"
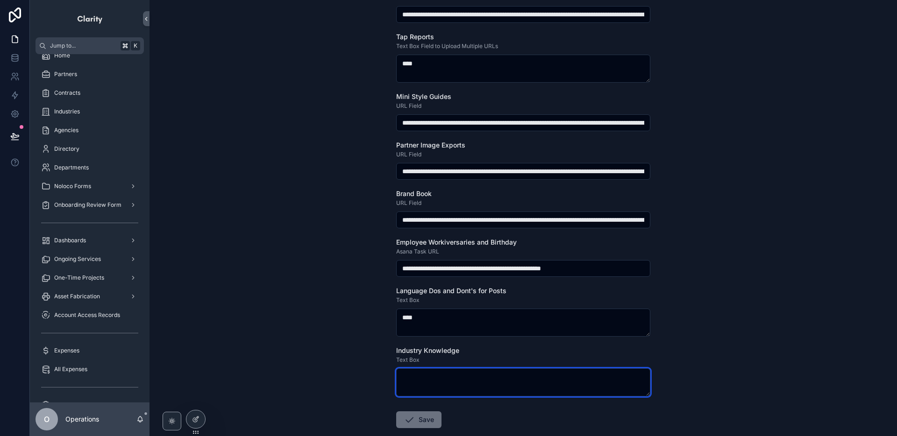
click at [448, 390] on textarea "scrollable content" at bounding box center [523, 383] width 254 height 28
type textarea "****"
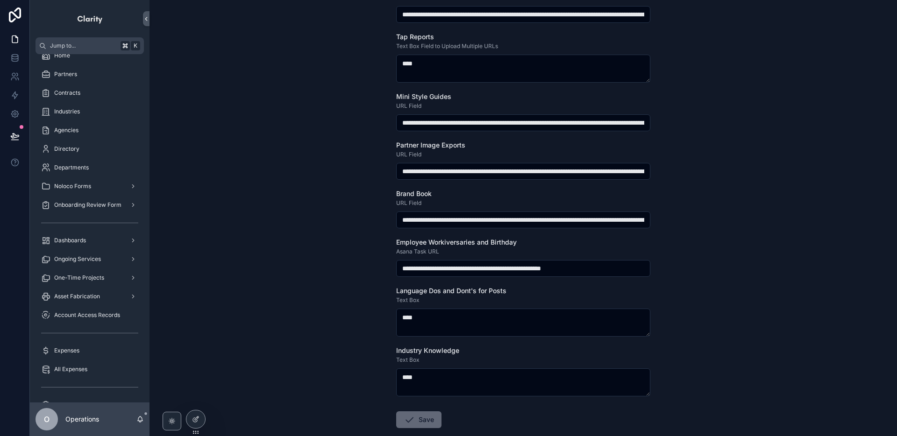
click at [436, 417] on button "Save" at bounding box center [418, 420] width 45 height 17
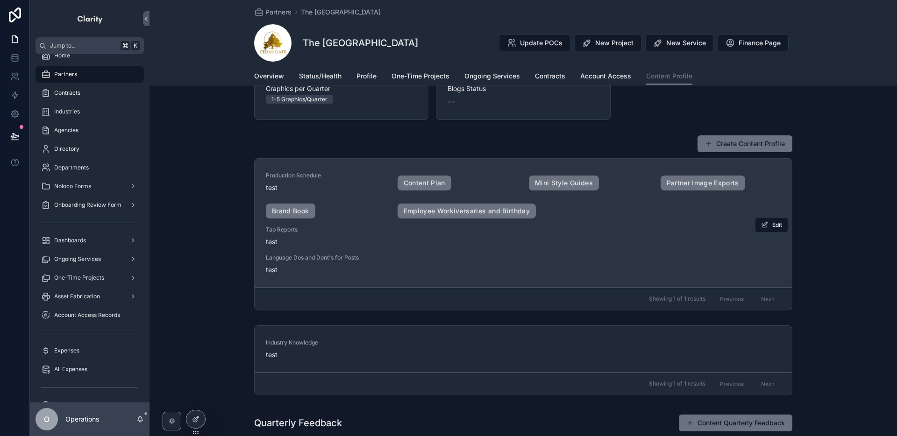
scroll to position [52, 0]
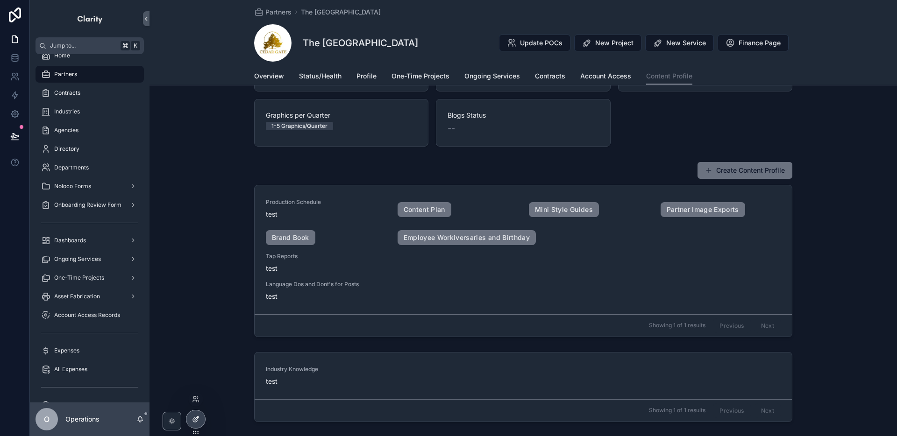
click at [196, 414] on div at bounding box center [195, 420] width 19 height 18
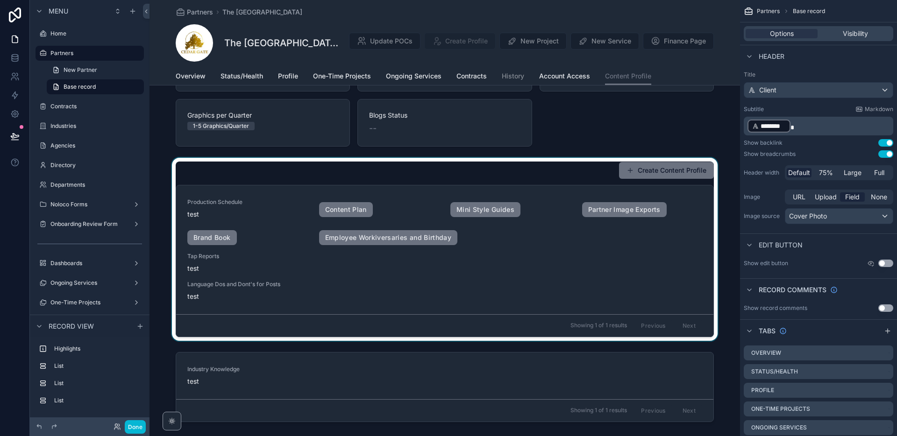
click at [599, 175] on div "scrollable content" at bounding box center [444, 249] width 590 height 183
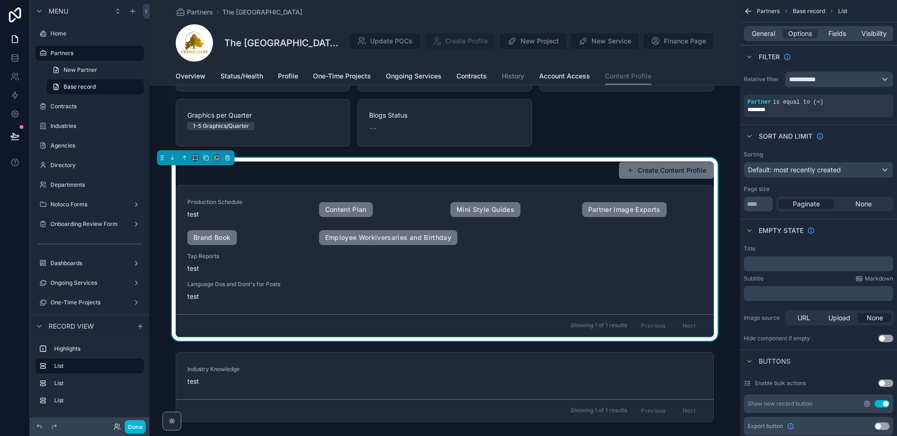
click at [865, 405] on icon "scrollable content" at bounding box center [867, 404] width 6 height 6
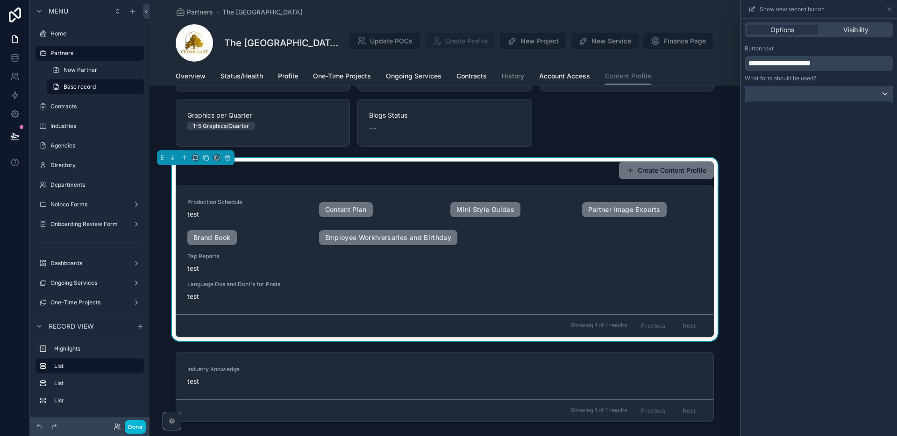
click at [792, 93] on div at bounding box center [819, 93] width 148 height 15
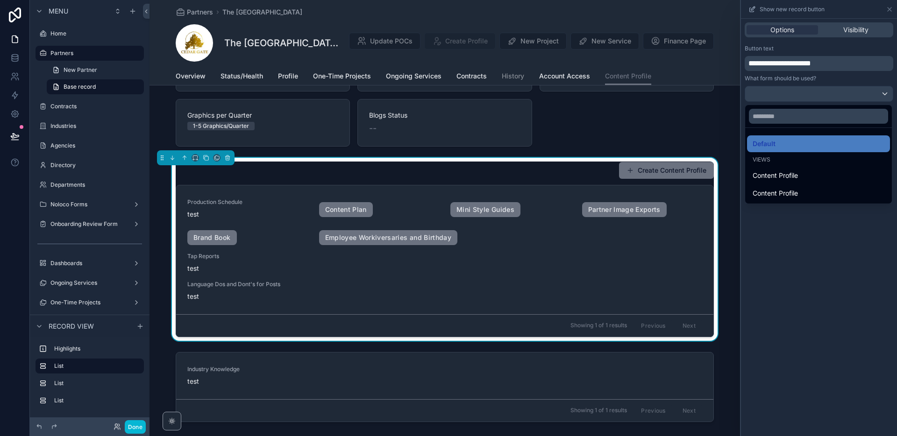
click at [792, 82] on div at bounding box center [819, 218] width 156 height 436
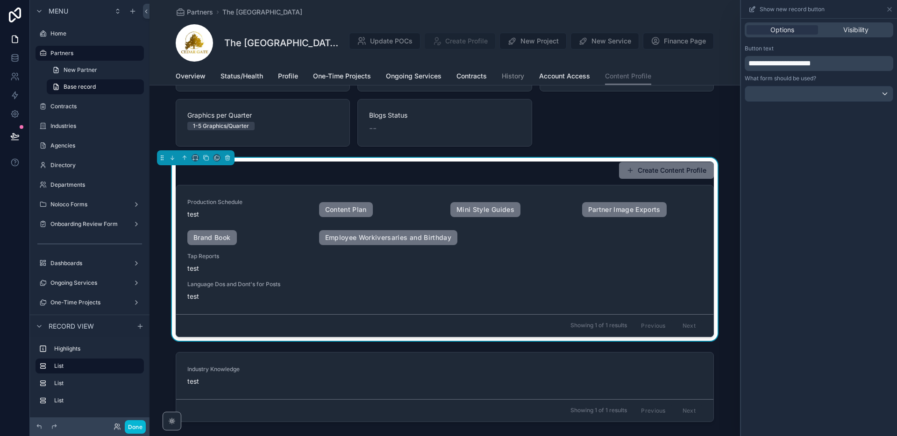
drag, startPoint x: 773, startPoint y: 63, endPoint x: 784, endPoint y: 82, distance: 22.6
click at [773, 63] on span "**********" at bounding box center [779, 63] width 63 height 7
click at [788, 52] on div "Button text" at bounding box center [819, 48] width 149 height 7
click at [886, 7] on icon at bounding box center [889, 9] width 7 height 7
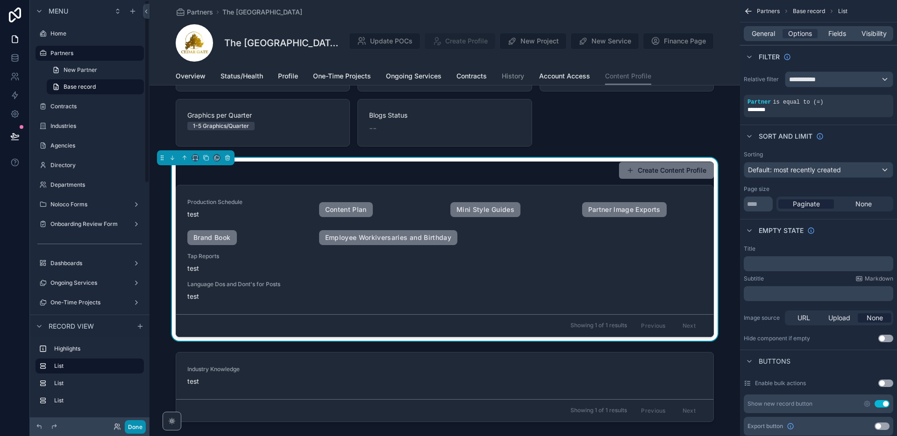
click at [141, 425] on button "Done" at bounding box center [135, 427] width 21 height 14
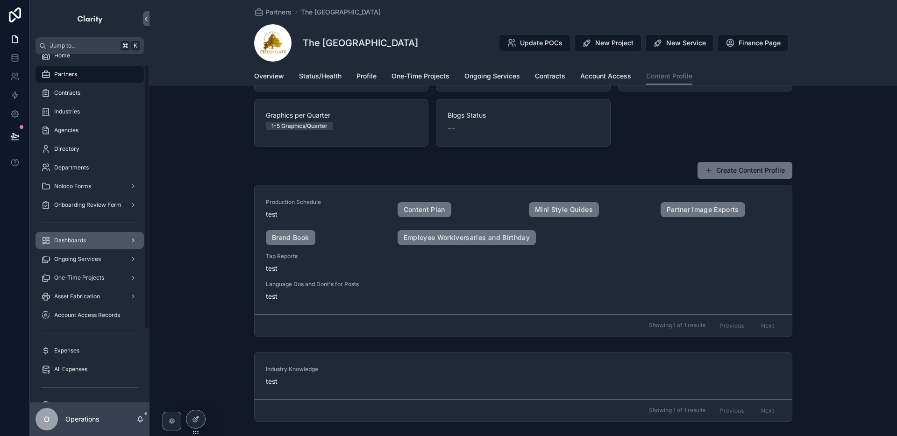
click at [121, 240] on div "Dashboards" at bounding box center [89, 240] width 97 height 15
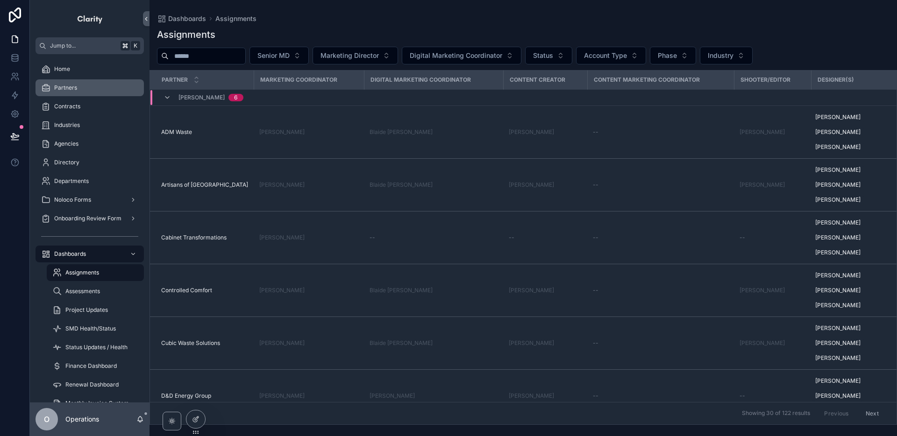
click at [85, 84] on div "Partners" at bounding box center [89, 87] width 97 height 15
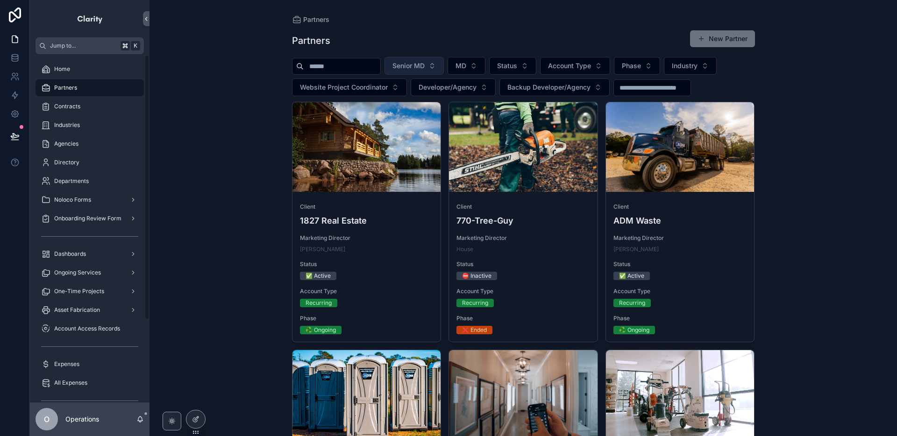
scroll to position [1, 0]
click at [366, 64] on input "scrollable content" at bounding box center [342, 66] width 77 height 13
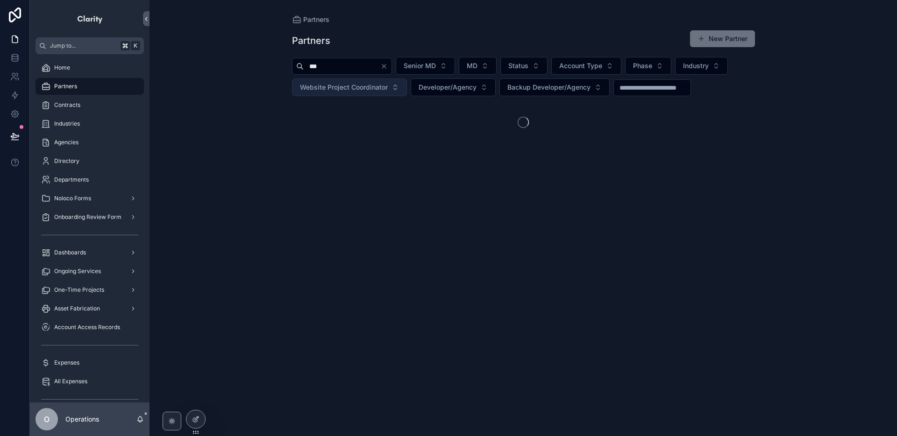
click at [376, 90] on span "Website Project Coordinator" at bounding box center [344, 87] width 88 height 9
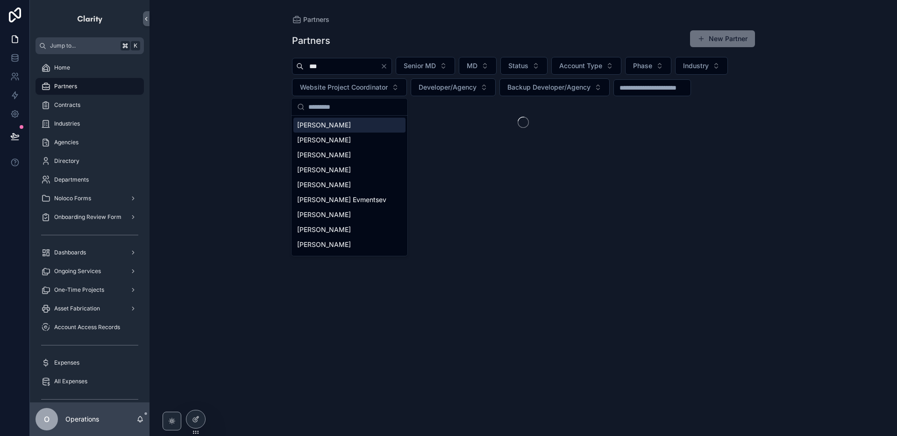
click at [357, 63] on input "***" at bounding box center [342, 66] width 77 height 13
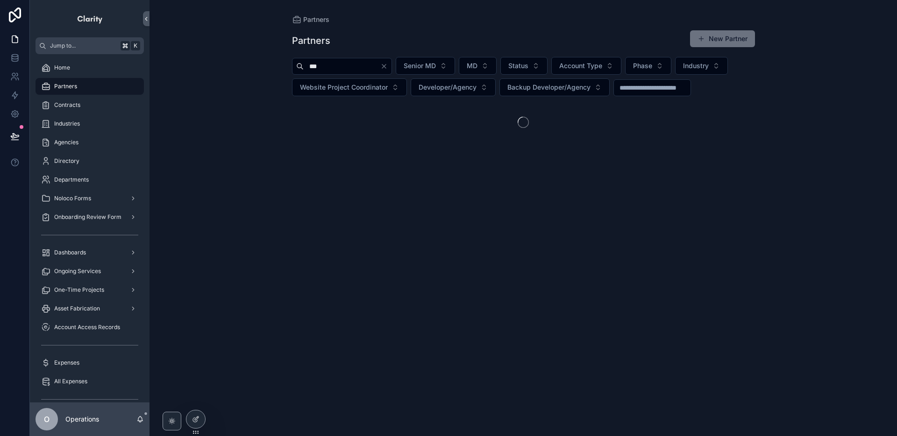
type input "**********"
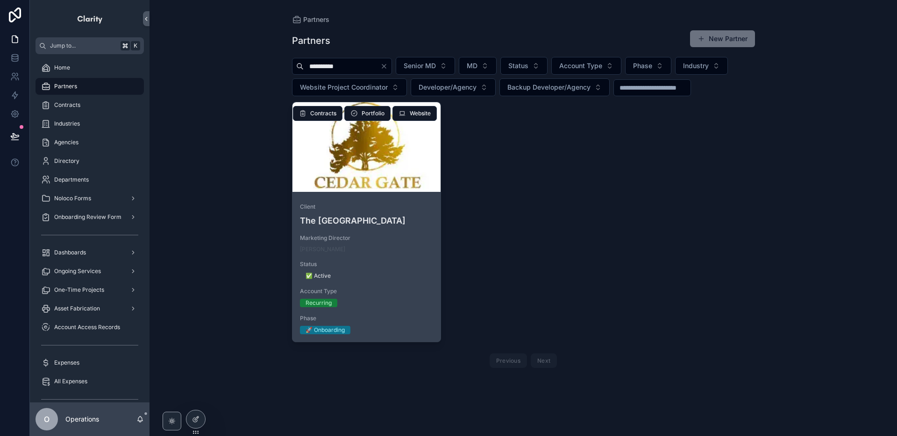
click at [411, 178] on div "scrollable content" at bounding box center [366, 147] width 149 height 90
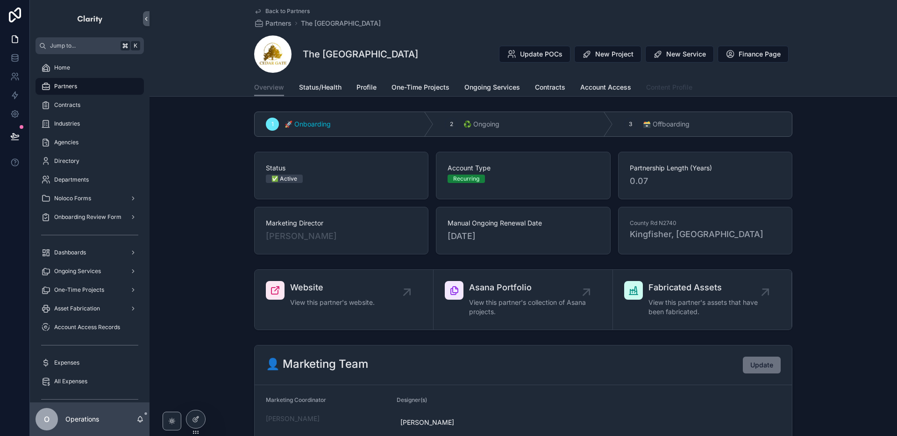
click at [678, 92] on link "Content Profile" at bounding box center [669, 88] width 46 height 19
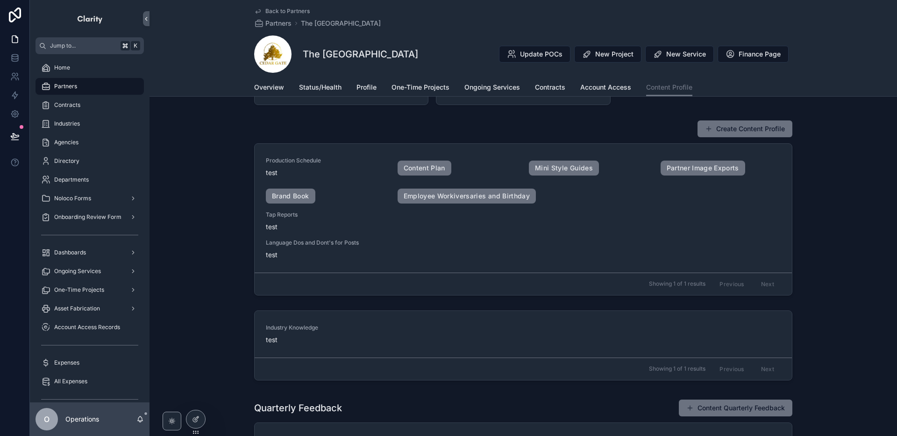
scroll to position [52, 0]
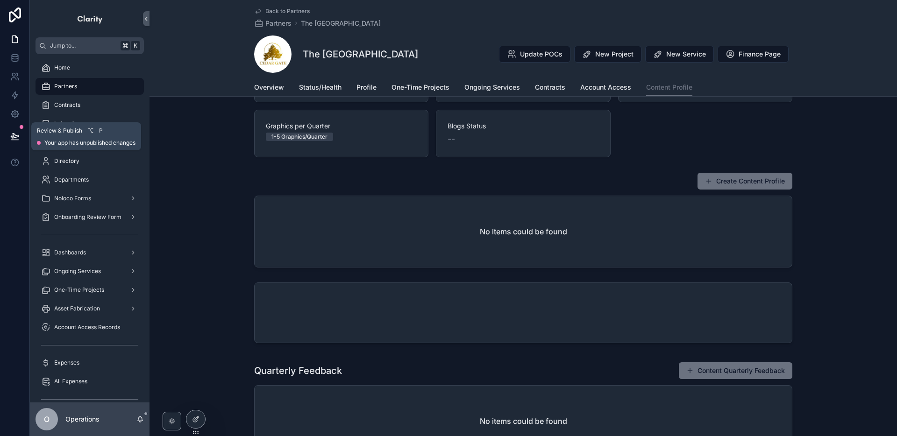
click at [19, 140] on icon at bounding box center [14, 136] width 9 height 9
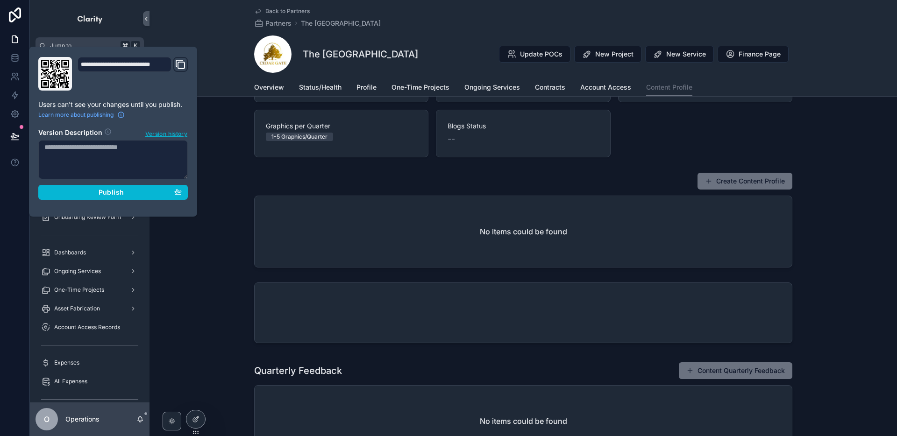
click at [61, 156] on textarea at bounding box center [112, 159] width 149 height 39
type textarea "**********"
click at [81, 205] on div "**********" at bounding box center [113, 131] width 157 height 149
click at [82, 197] on button "Publish" at bounding box center [112, 192] width 149 height 15
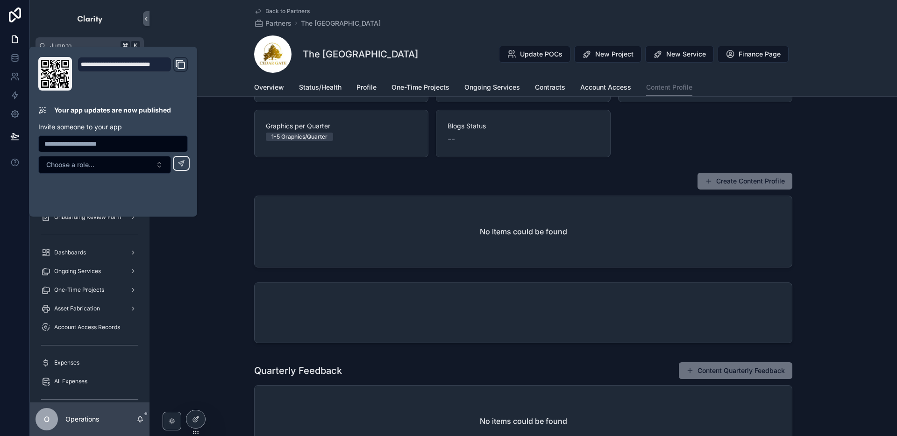
click at [229, 195] on div "Create Content Profile No items could be found" at bounding box center [522, 220] width 747 height 103
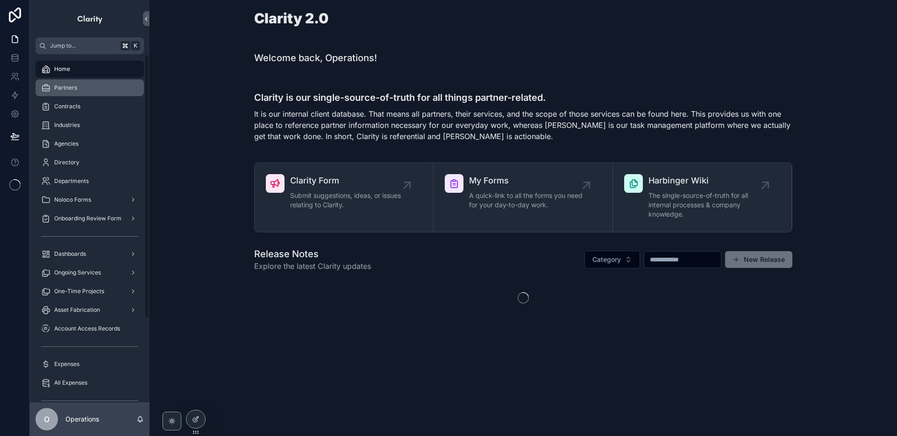
click at [114, 88] on div "Partners" at bounding box center [89, 87] width 97 height 15
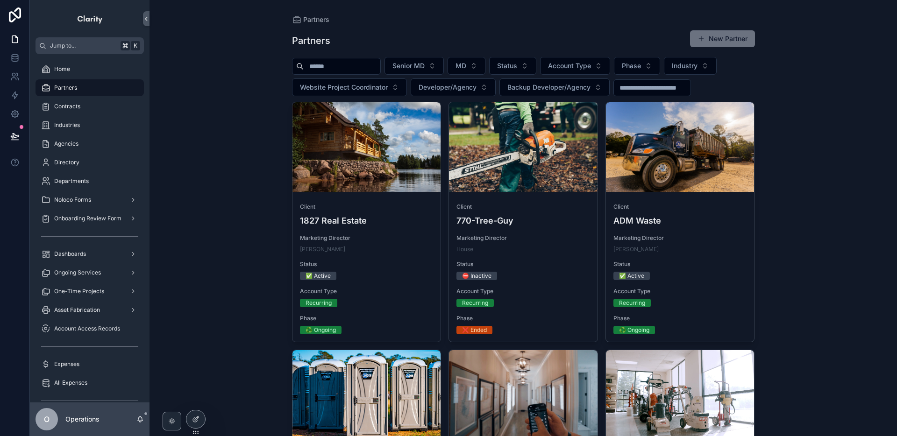
click at [318, 71] on input "scrollable content" at bounding box center [342, 66] width 77 height 13
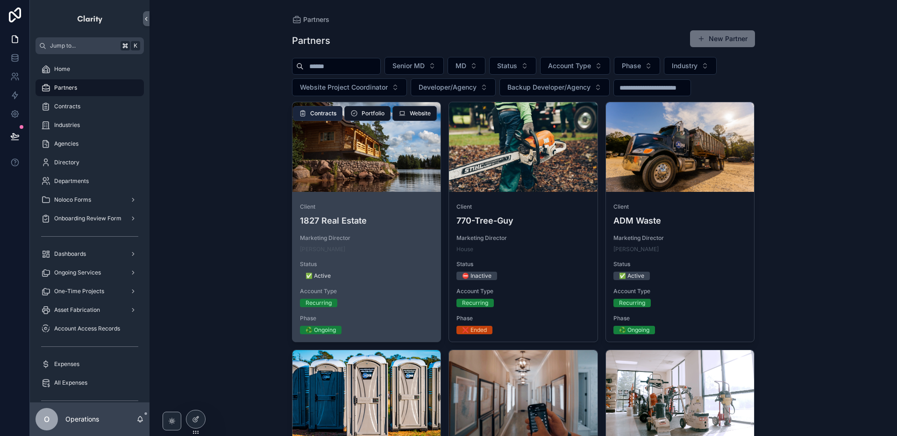
type input "*******"
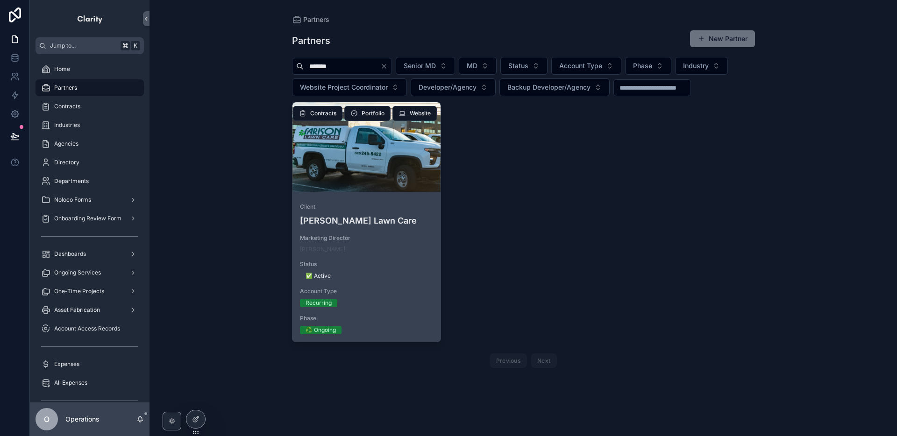
click at [380, 179] on div "scrollable content" at bounding box center [366, 147] width 149 height 90
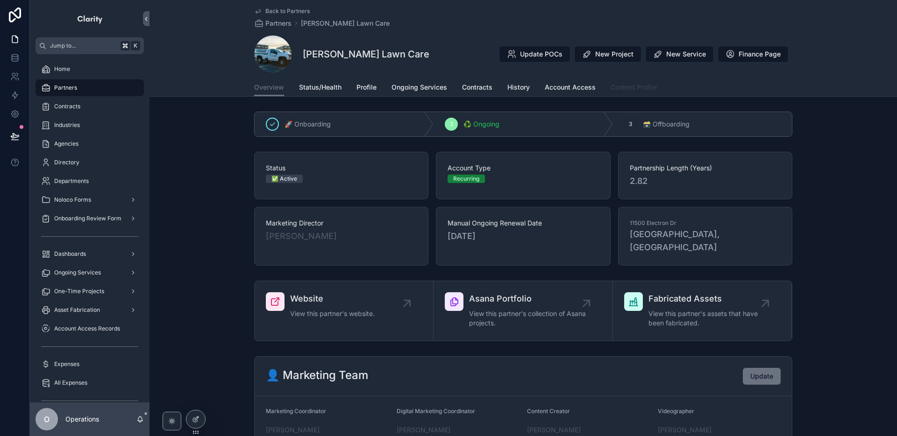
click at [624, 85] on span "Content Profile" at bounding box center [634, 87] width 46 height 9
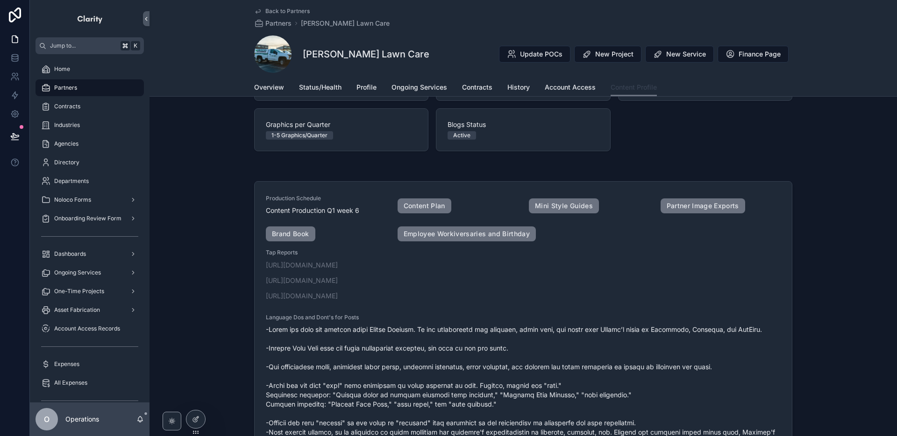
scroll to position [58, 0]
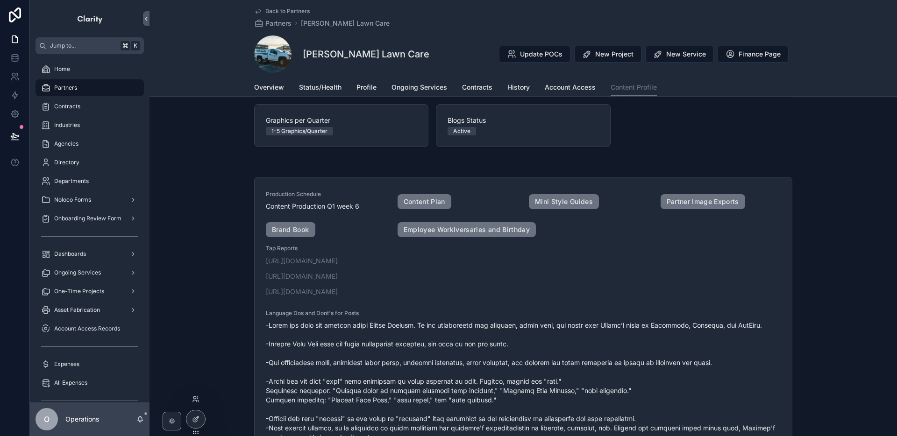
click at [199, 413] on div at bounding box center [195, 420] width 19 height 18
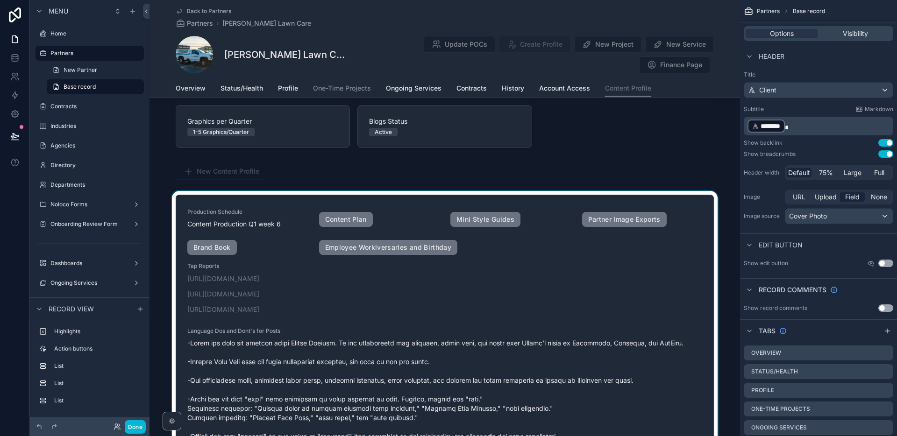
click at [598, 246] on div "scrollable content" at bounding box center [444, 360] width 590 height 339
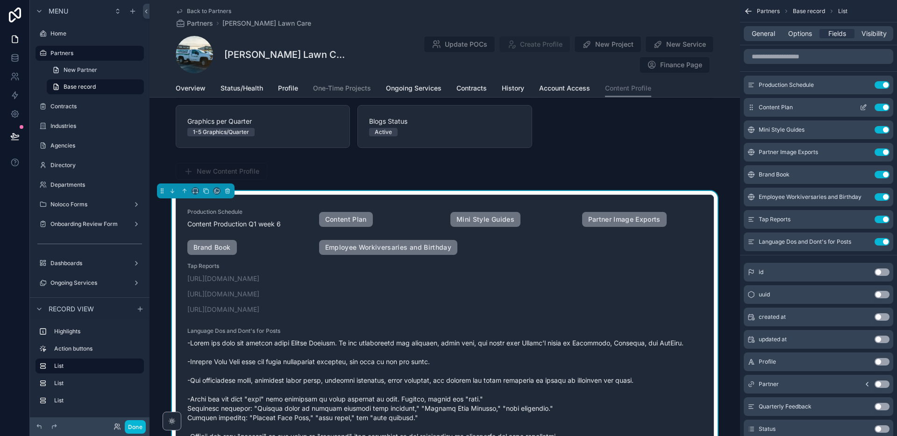
click at [863, 106] on icon "scrollable content" at bounding box center [864, 107] width 4 height 4
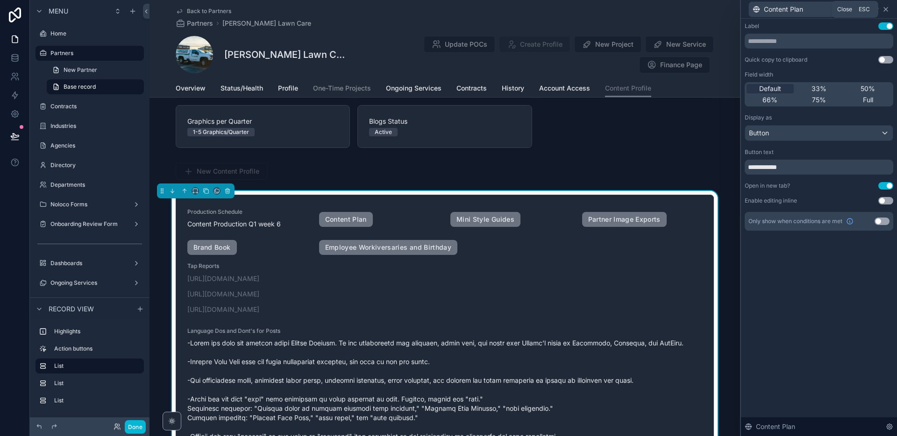
click at [887, 12] on icon at bounding box center [885, 9] width 7 height 7
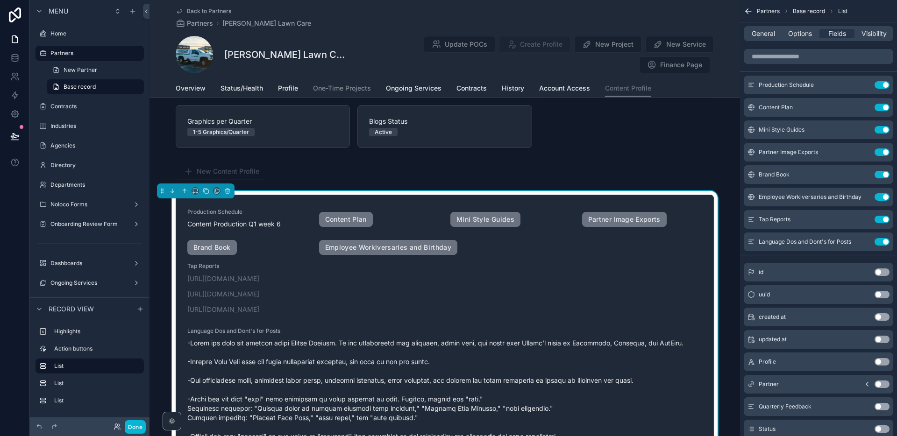
click at [747, 13] on icon "scrollable content" at bounding box center [747, 12] width 2 height 2
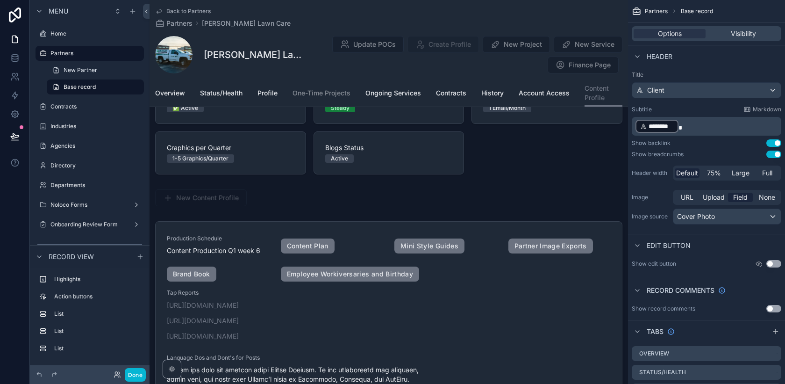
scroll to position [41, 0]
click at [130, 373] on button "Done" at bounding box center [135, 375] width 21 height 14
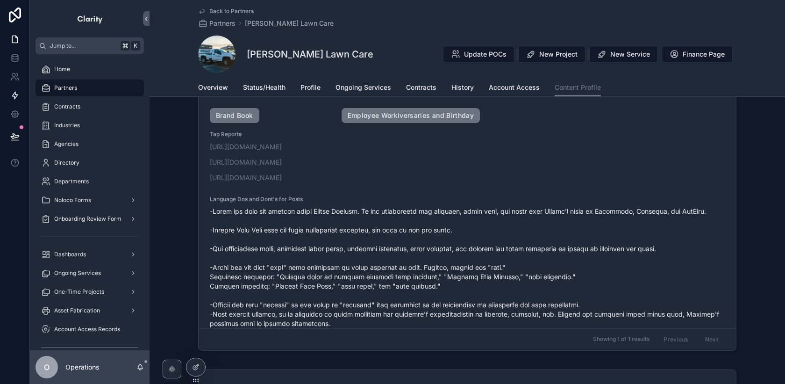
scroll to position [0, 0]
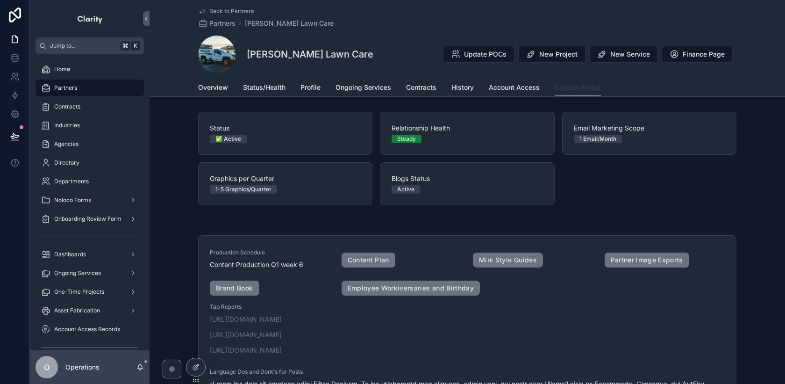
click at [583, 90] on span "Content Profile" at bounding box center [577, 87] width 46 height 9
